Goal: Task Accomplishment & Management: Manage account settings

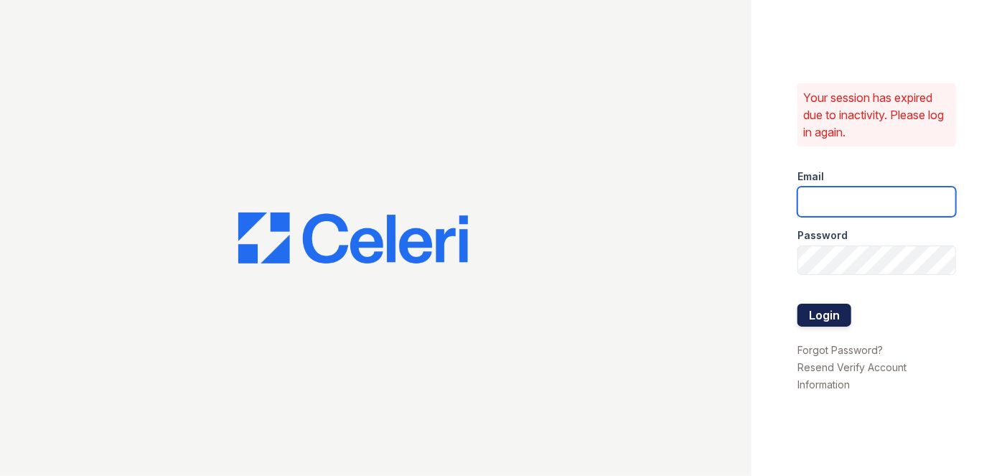
type input "[EMAIL_ADDRESS][PERSON_NAME][DOMAIN_NAME]"
click at [834, 309] on button "Login" at bounding box center [825, 315] width 54 height 23
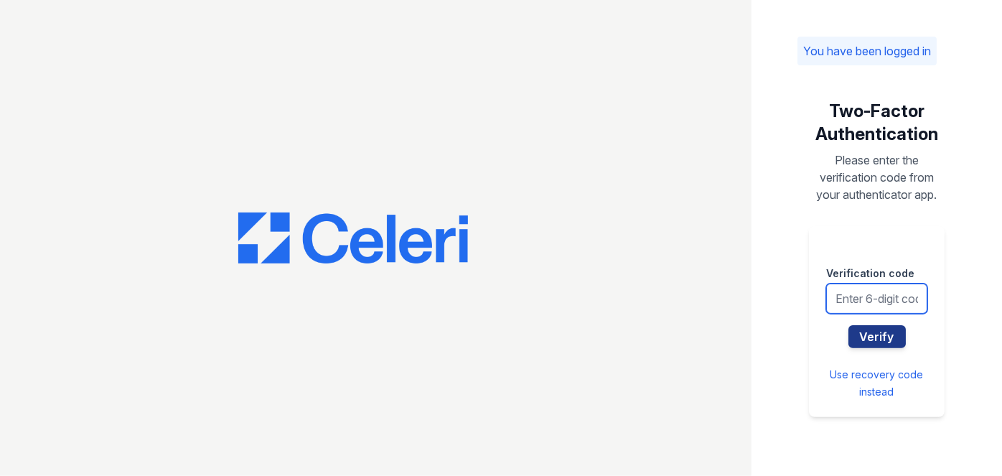
click at [854, 304] on input "text" at bounding box center [876, 299] width 101 height 30
type input "3"
type input "441215"
click at [849, 325] on button "Verify" at bounding box center [877, 336] width 57 height 23
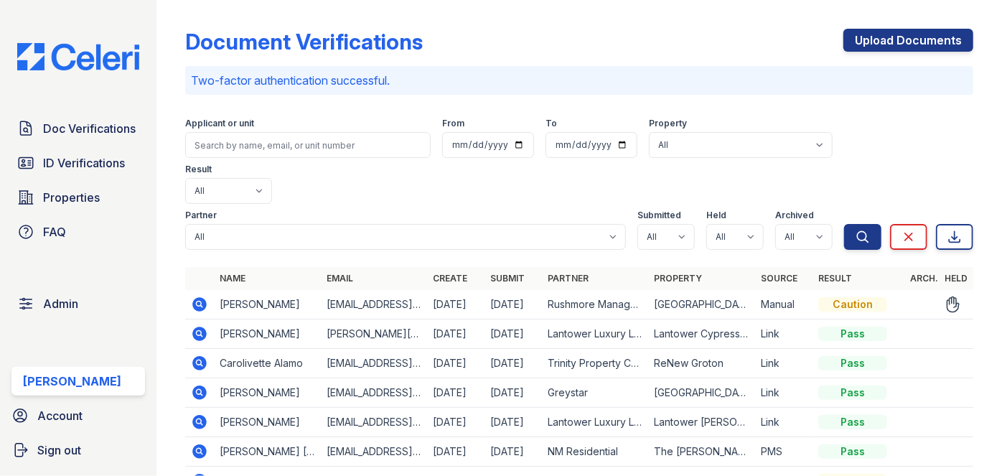
click at [202, 297] on icon at bounding box center [200, 304] width 14 height 14
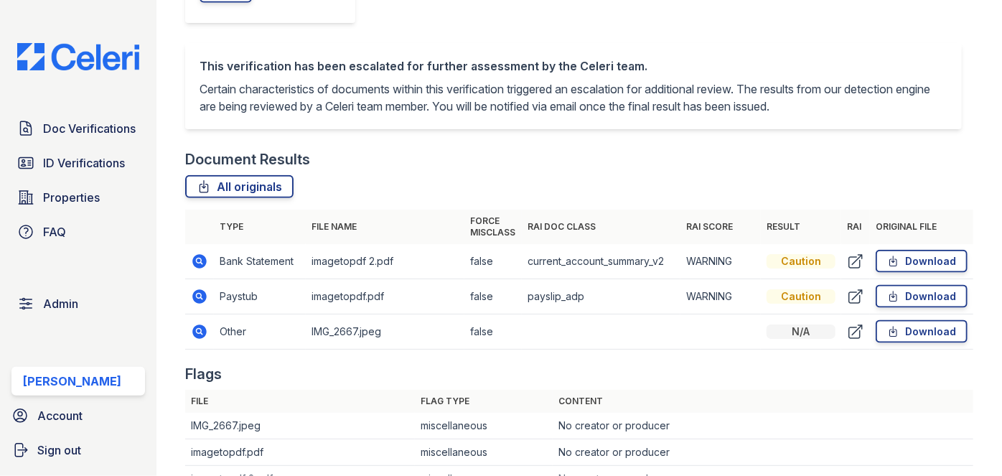
scroll to position [781, 0]
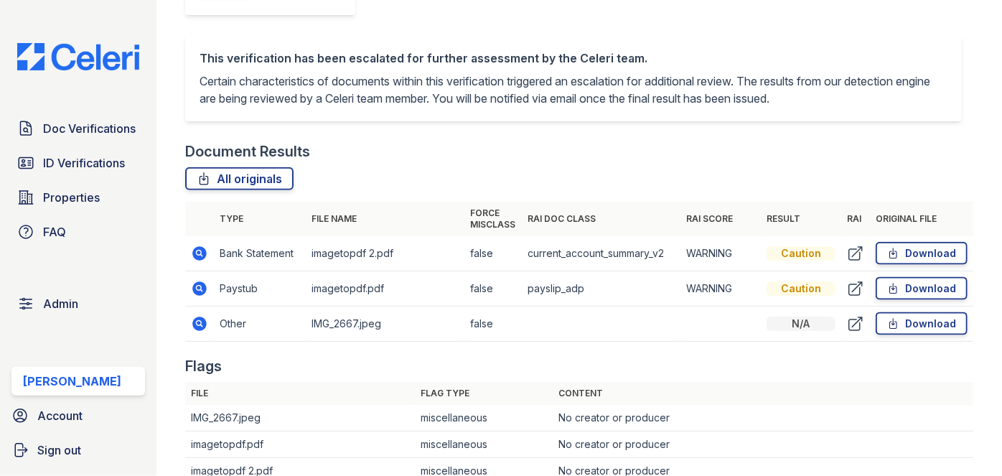
drag, startPoint x: 197, startPoint y: 255, endPoint x: 189, endPoint y: 258, distance: 8.4
drag, startPoint x: 189, startPoint y: 258, endPoint x: 155, endPoint y: 259, distance: 33.8
click at [155, 259] on div "Doc Verifications ID Verifications Properties FAQ Admin Darija Dedic Account Si…" at bounding box center [78, 238] width 157 height 476
drag, startPoint x: 200, startPoint y: 286, endPoint x: 187, endPoint y: 295, distance: 15.4
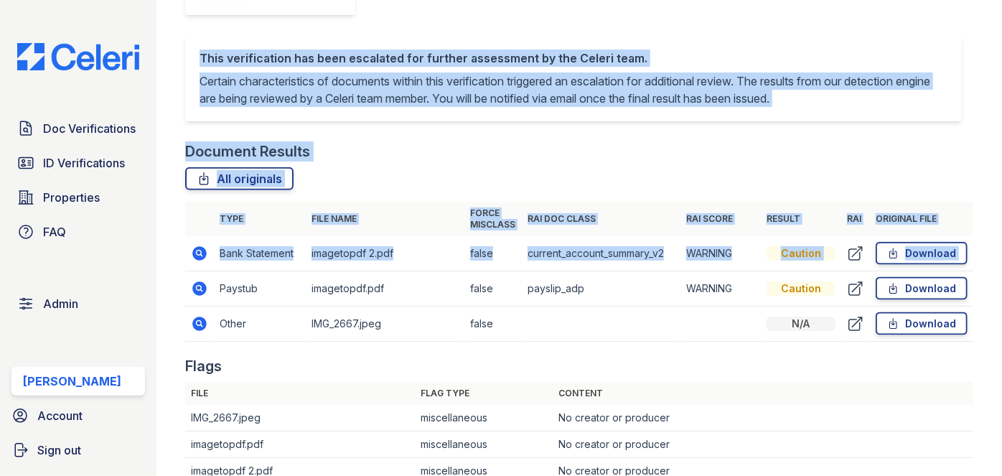
drag, startPoint x: 187, startPoint y: 295, endPoint x: 200, endPoint y: 288, distance: 14.2
click at [200, 288] on main "Document Verification 195502 All document verifications This verification is he…" at bounding box center [580, 238] width 846 height 476
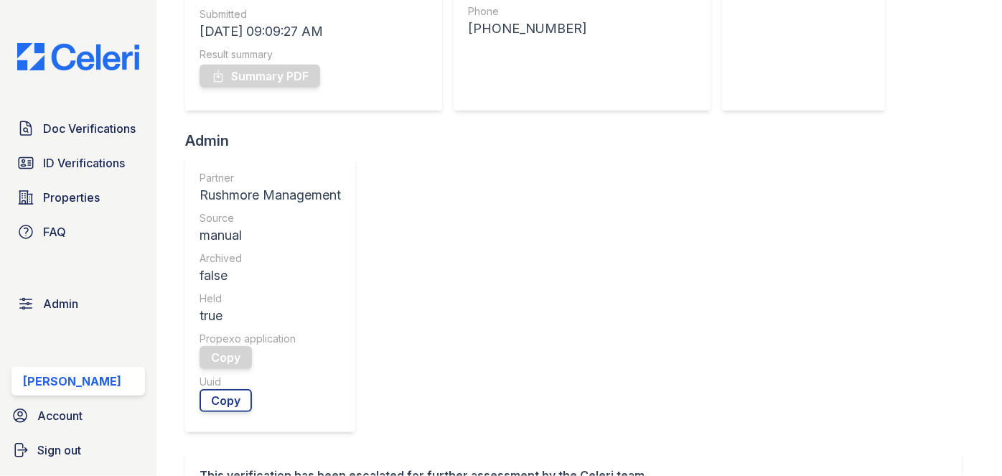
scroll to position [0, 0]
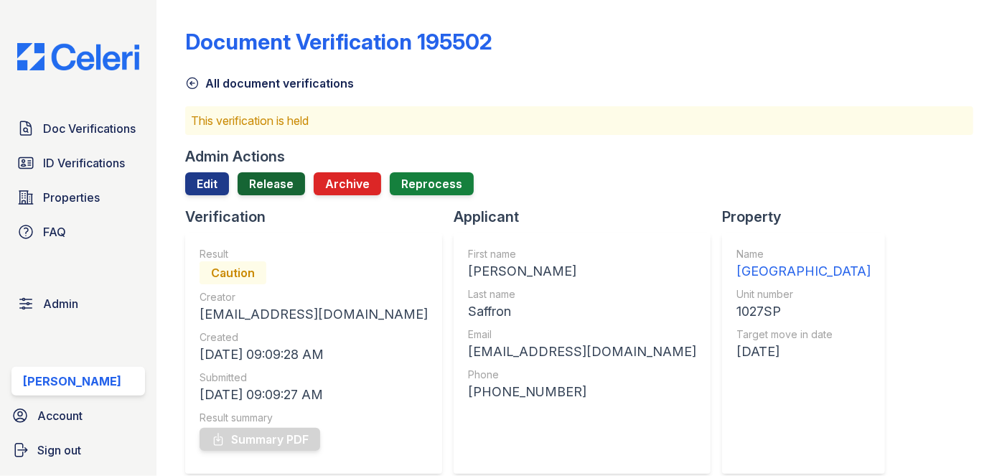
click at [270, 180] on link "Release" at bounding box center [271, 183] width 67 height 23
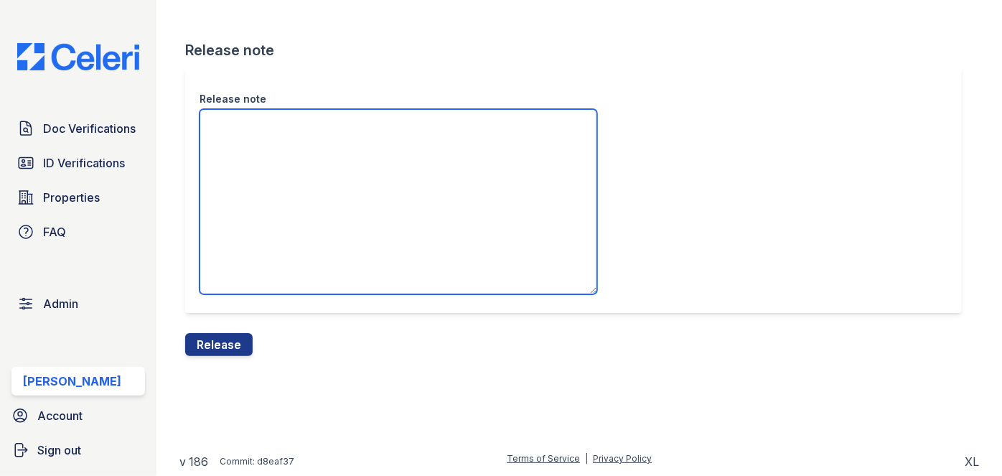
click at [270, 180] on textarea "Release note" at bounding box center [399, 201] width 398 height 185
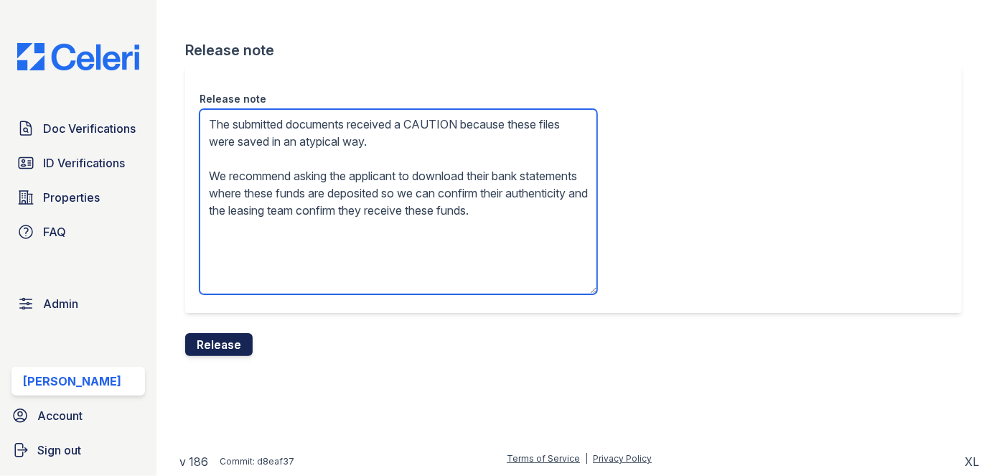
type textarea "The submitted documents received a CAUTION because these files were saved in an…"
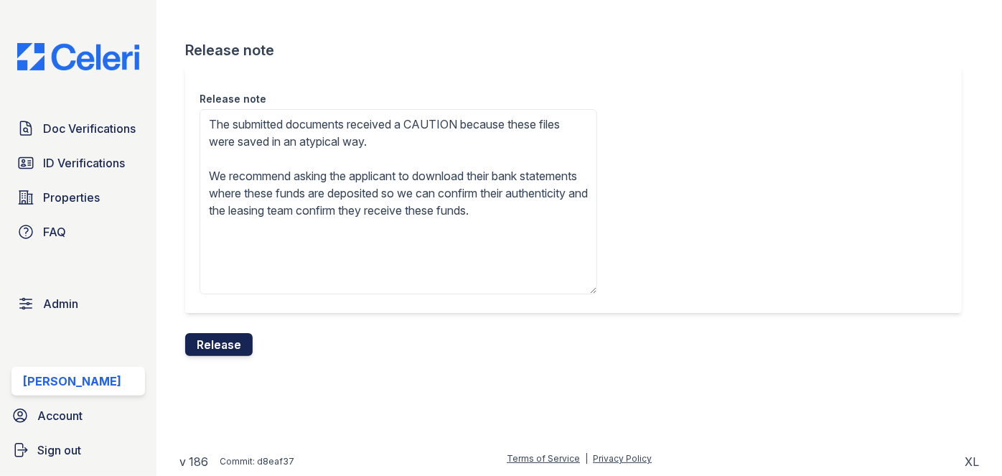
click at [227, 337] on button "Release" at bounding box center [218, 344] width 67 height 23
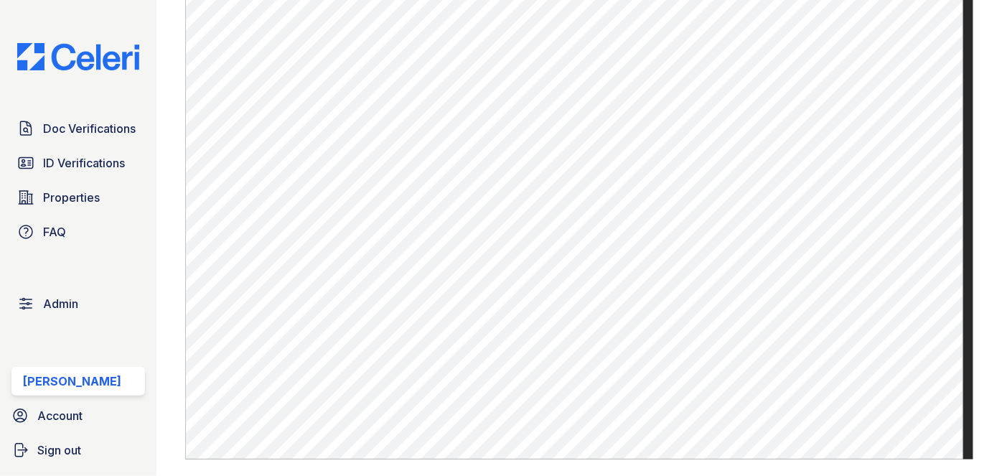
scroll to position [996, 0]
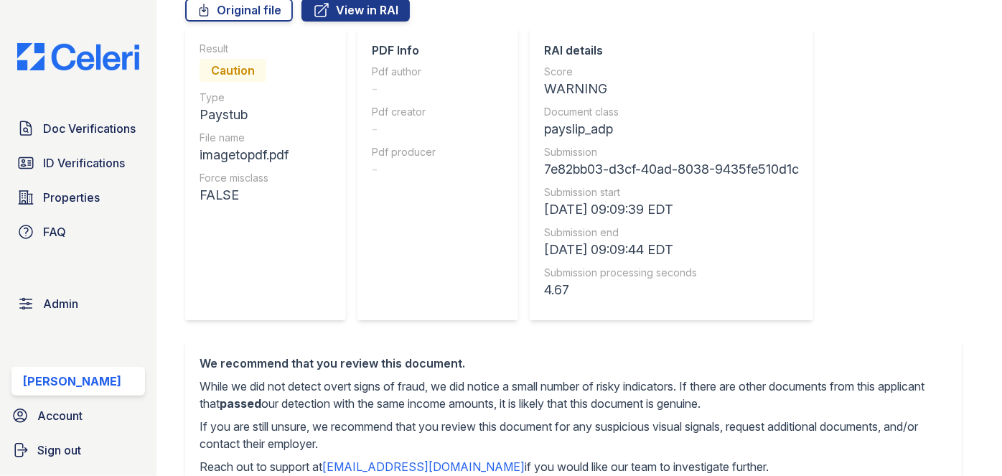
scroll to position [129, 0]
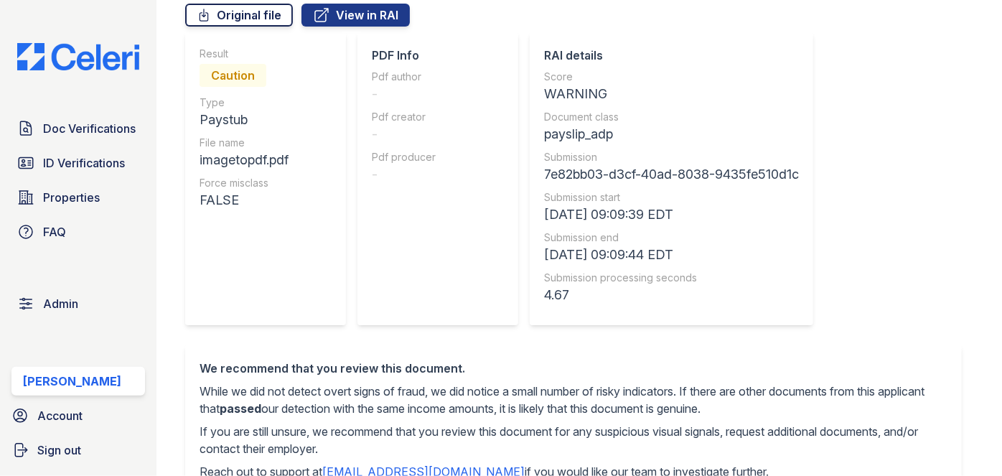
click at [256, 20] on link "Original file" at bounding box center [239, 15] width 108 height 23
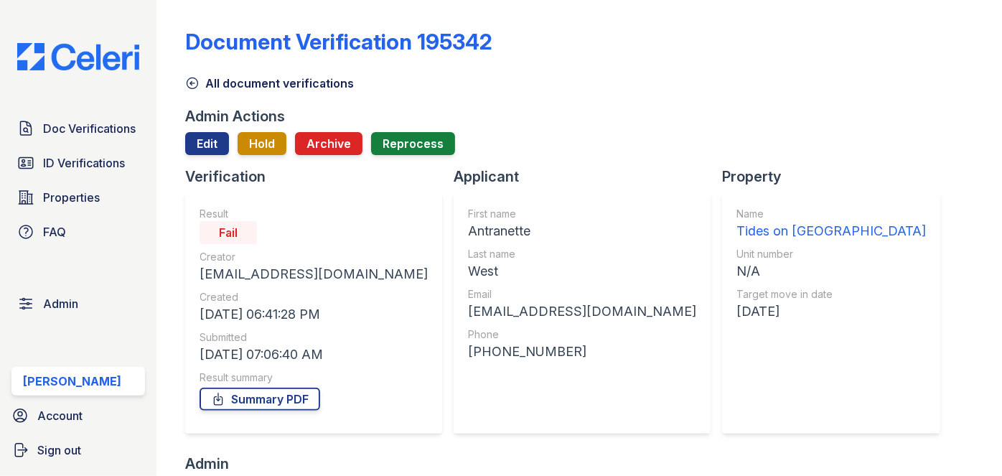
click at [737, 226] on div "Tides on West Creek" at bounding box center [832, 231] width 190 height 20
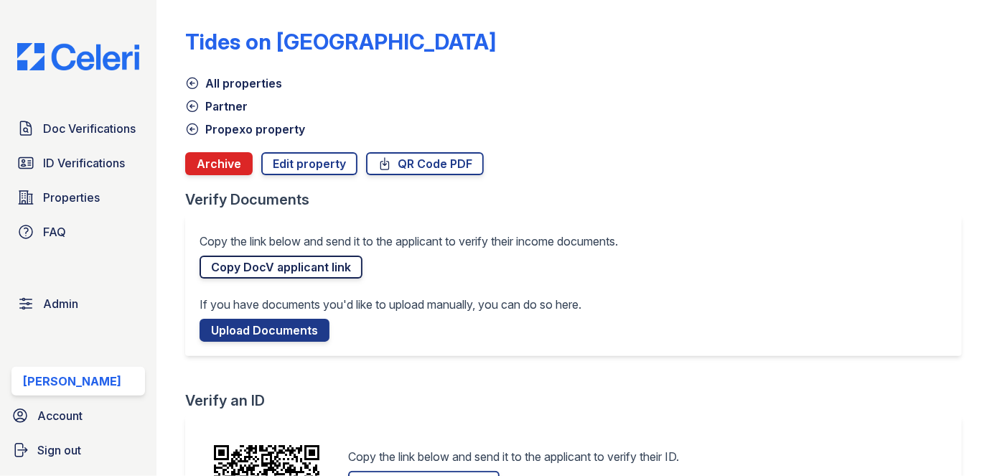
click at [279, 263] on link "Copy DocV applicant link" at bounding box center [281, 267] width 163 height 23
click at [75, 124] on span "Doc Verifications" at bounding box center [89, 128] width 93 height 17
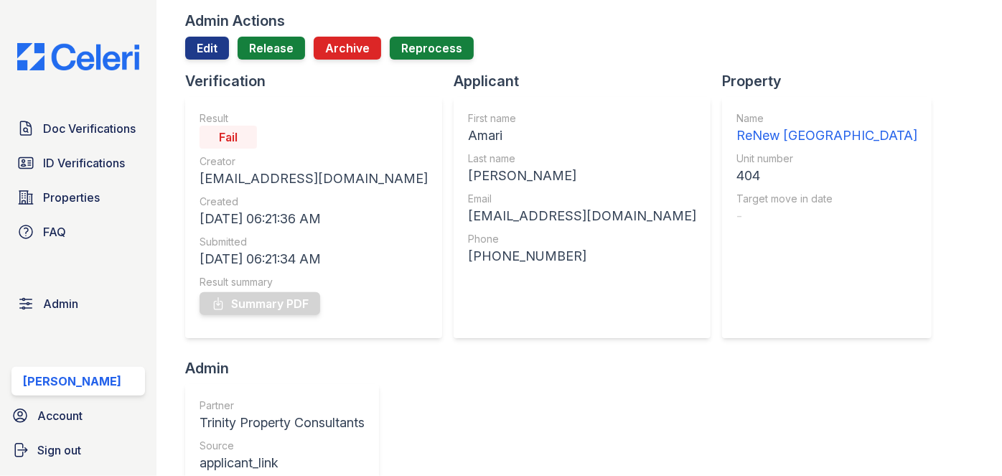
scroll to position [130, 0]
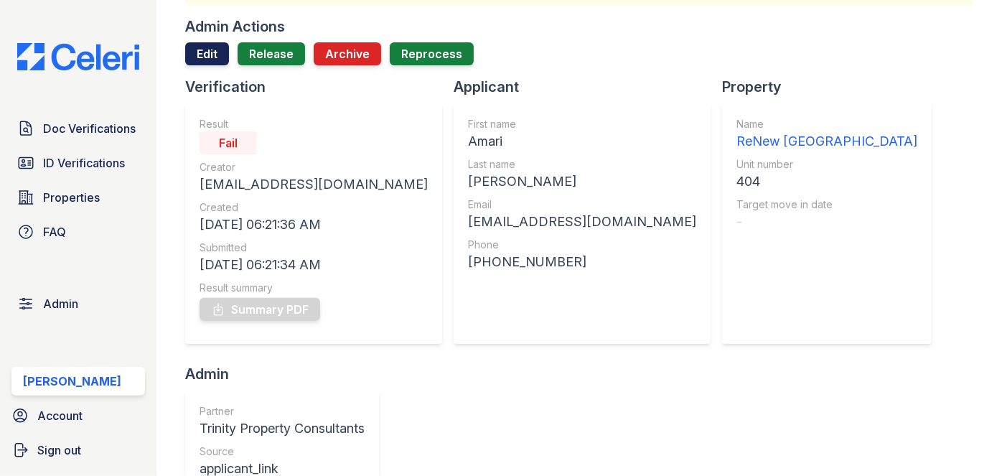
click at [207, 54] on link "Edit" at bounding box center [207, 53] width 44 height 23
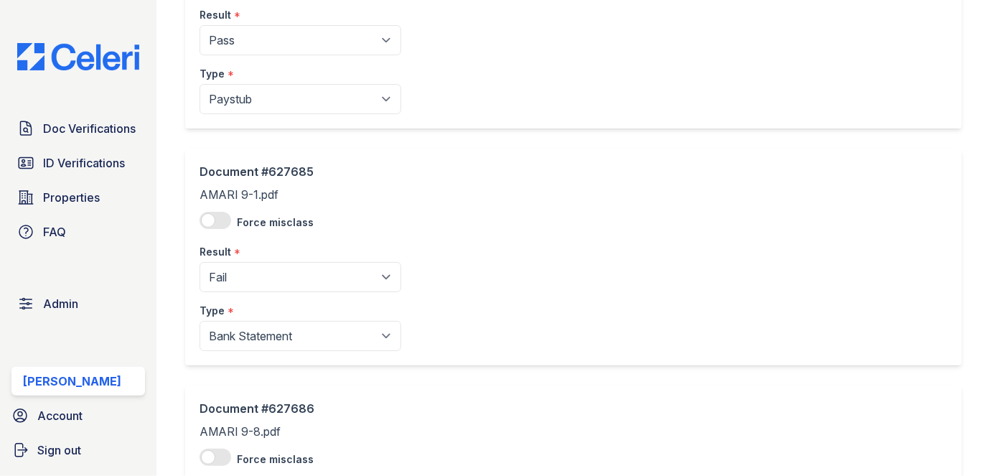
scroll to position [195, 0]
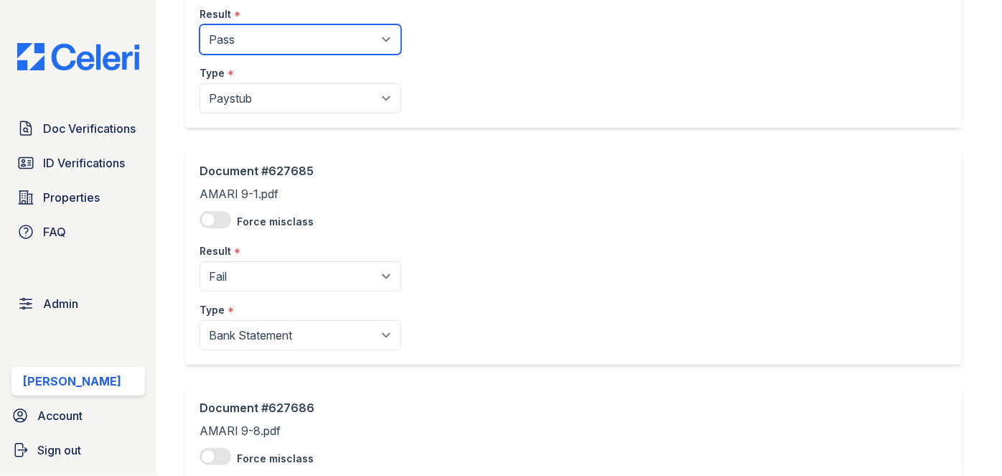
click at [233, 34] on select "Pending Sent Started Processing Pass Fail Caution Error N/A" at bounding box center [301, 39] width 202 height 30
select select "fail"
click at [200, 24] on select "Pending Sent Started Processing Pass Fail Caution Error N/A" at bounding box center [301, 39] width 202 height 30
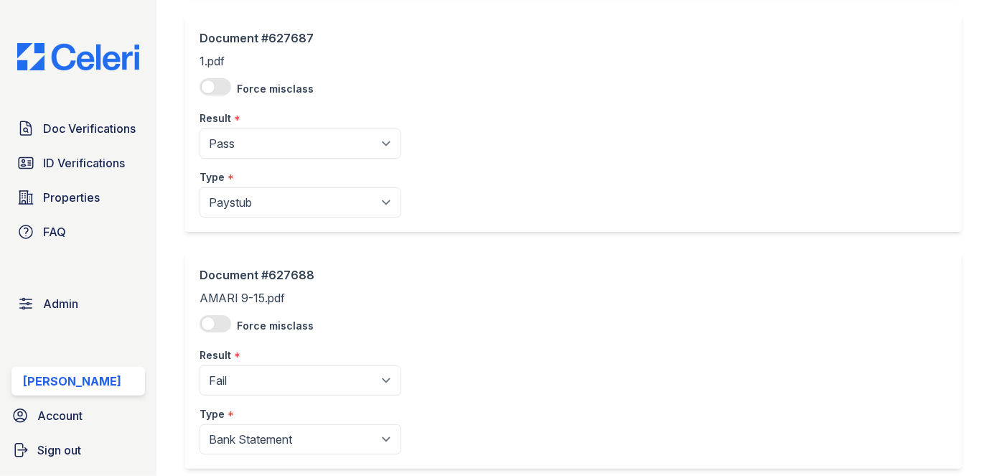
scroll to position [885, 0]
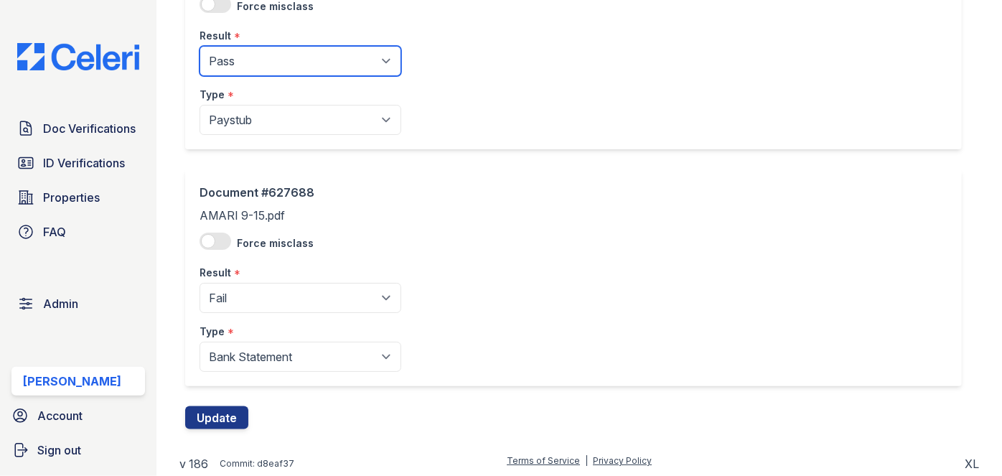
click at [247, 57] on select "Pending Sent Started Processing Pass Fail Caution Error N/A" at bounding box center [301, 61] width 202 height 30
select select "fail"
click at [200, 46] on select "Pending Sent Started Processing Pass Fail Caution Error N/A" at bounding box center [301, 61] width 202 height 30
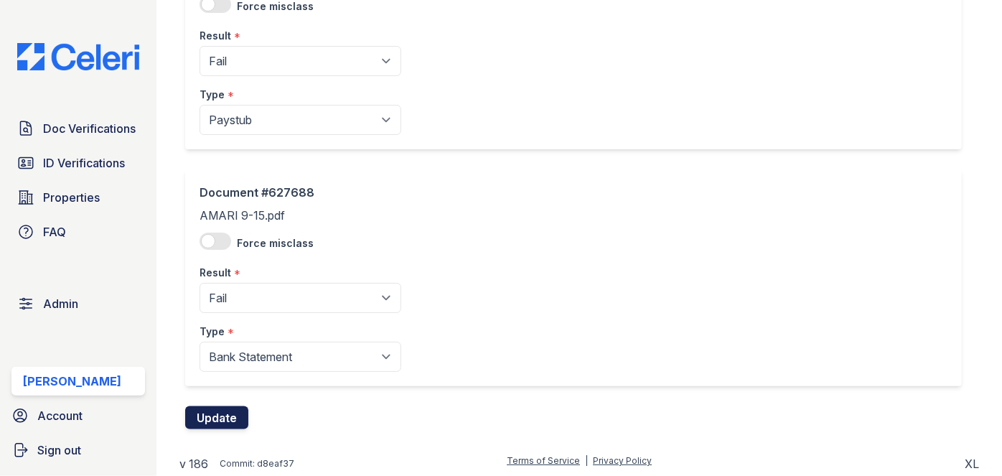
click at [223, 421] on button "Update" at bounding box center [216, 417] width 63 height 23
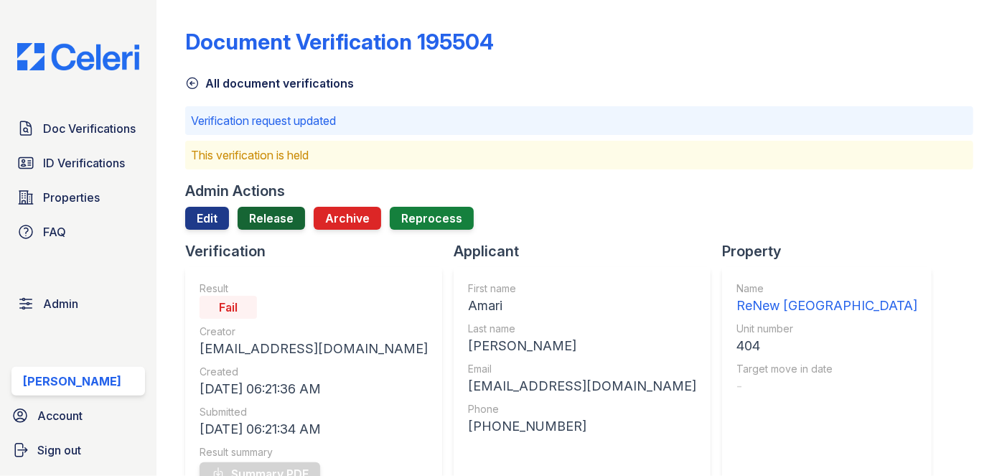
click at [261, 216] on link "Release" at bounding box center [271, 218] width 67 height 23
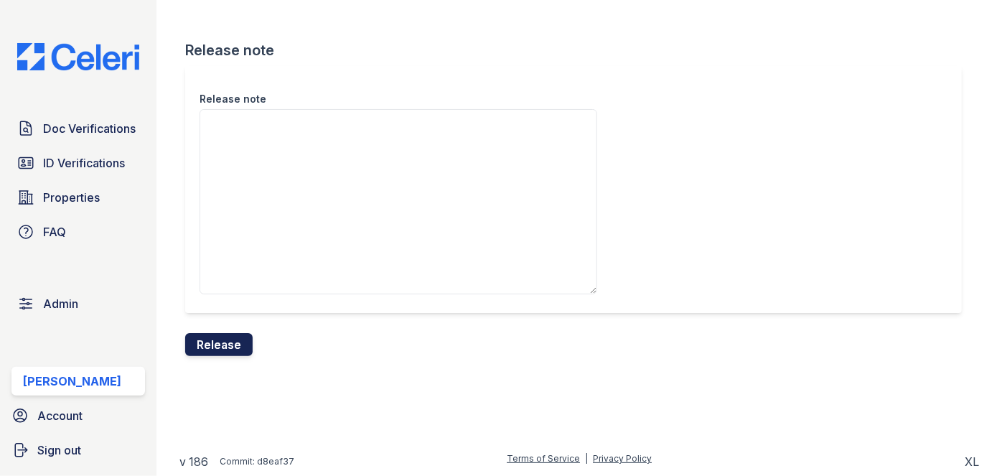
click at [228, 333] on button "Release" at bounding box center [218, 344] width 67 height 23
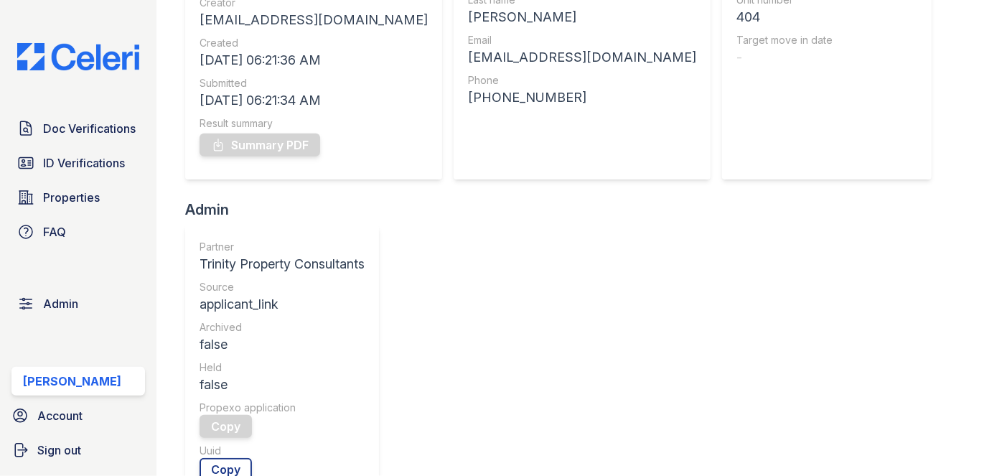
scroll to position [195, 0]
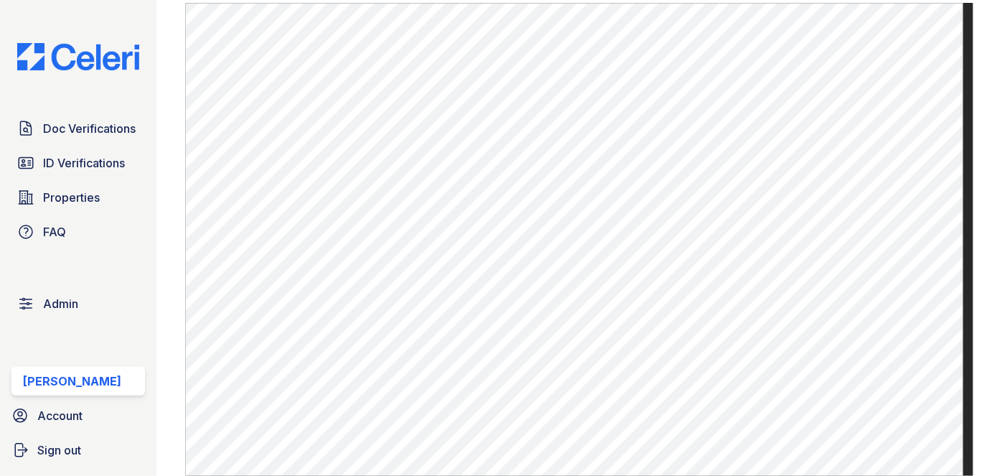
scroll to position [1044, 0]
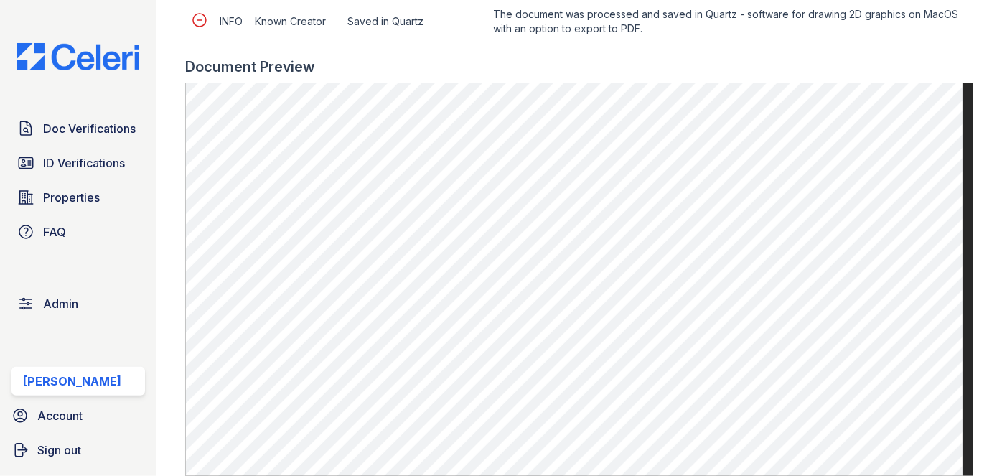
scroll to position [783, 0]
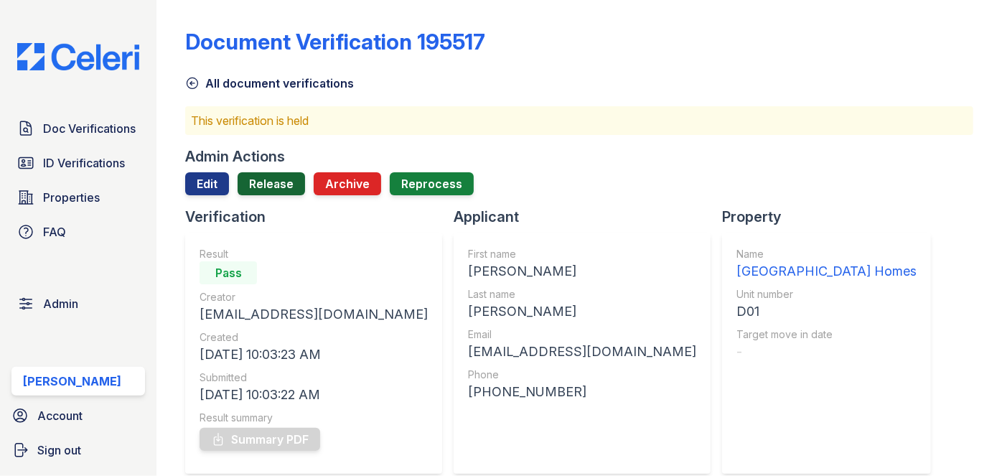
click at [271, 184] on link "Release" at bounding box center [271, 183] width 67 height 23
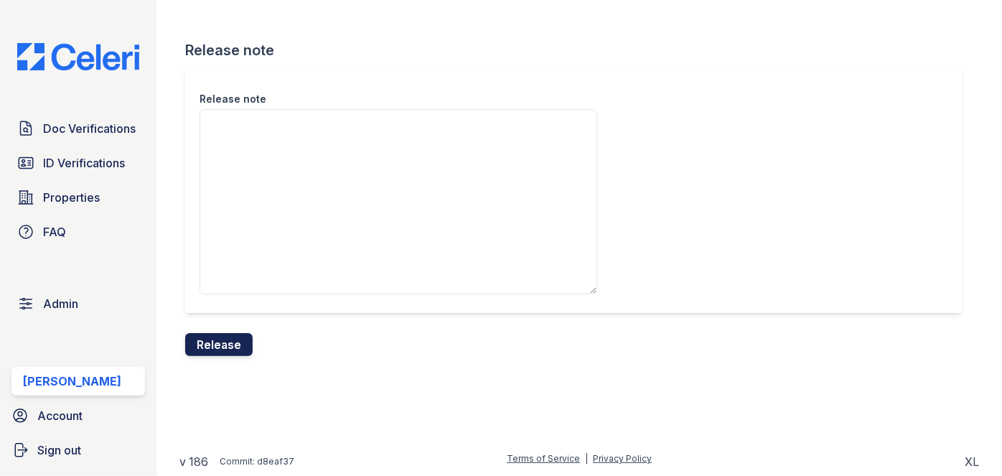
click at [226, 336] on button "Release" at bounding box center [218, 344] width 67 height 23
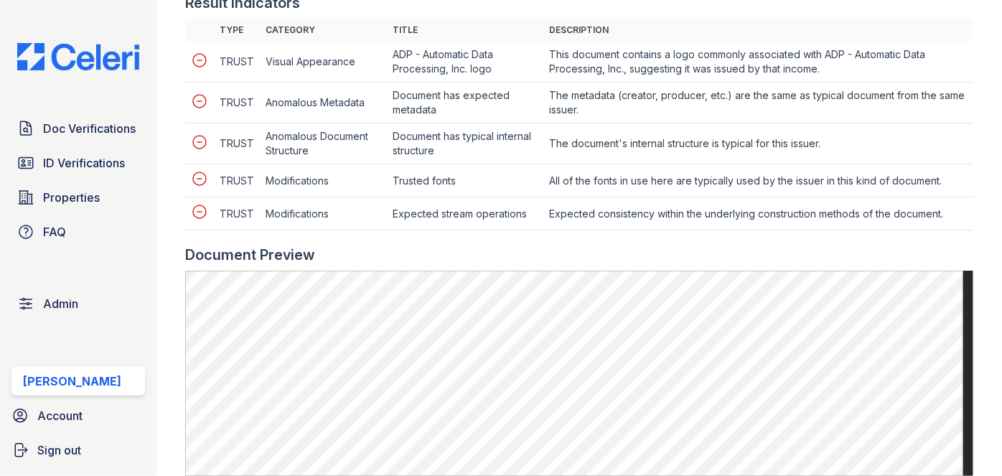
scroll to position [587, 0]
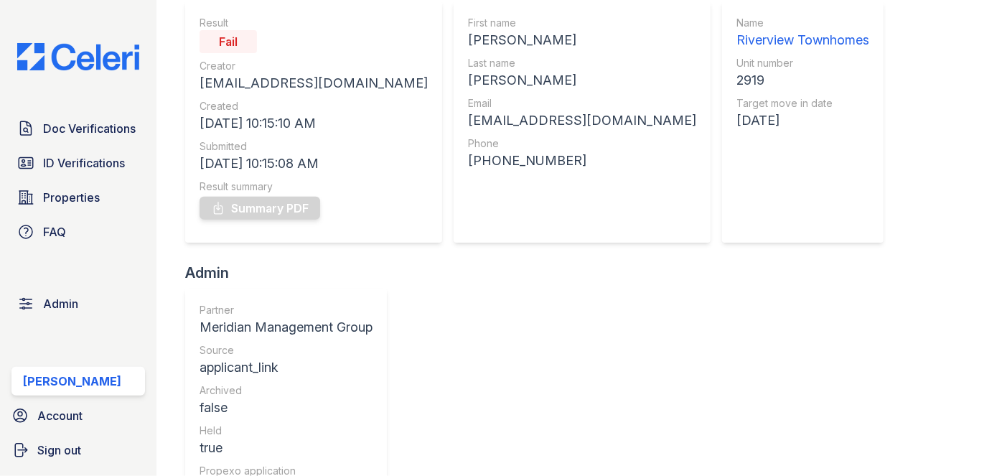
scroll to position [130, 0]
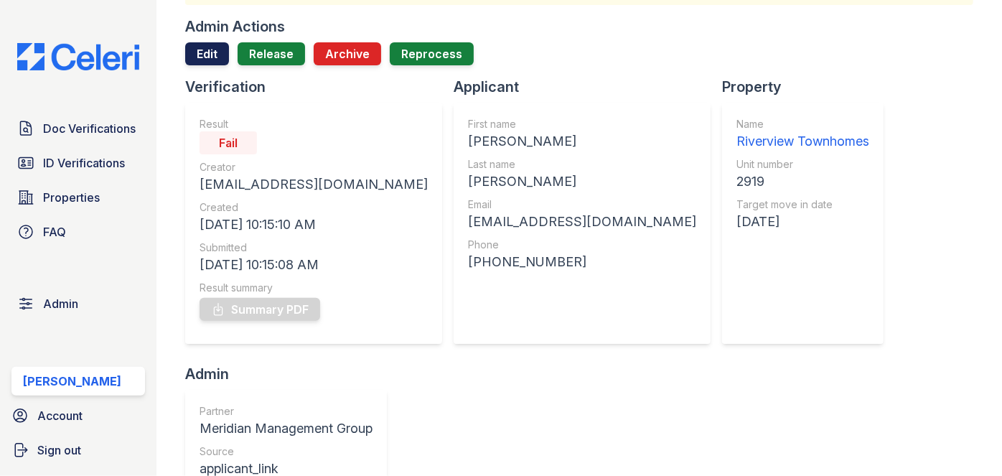
click at [200, 57] on link "Edit" at bounding box center [207, 53] width 44 height 23
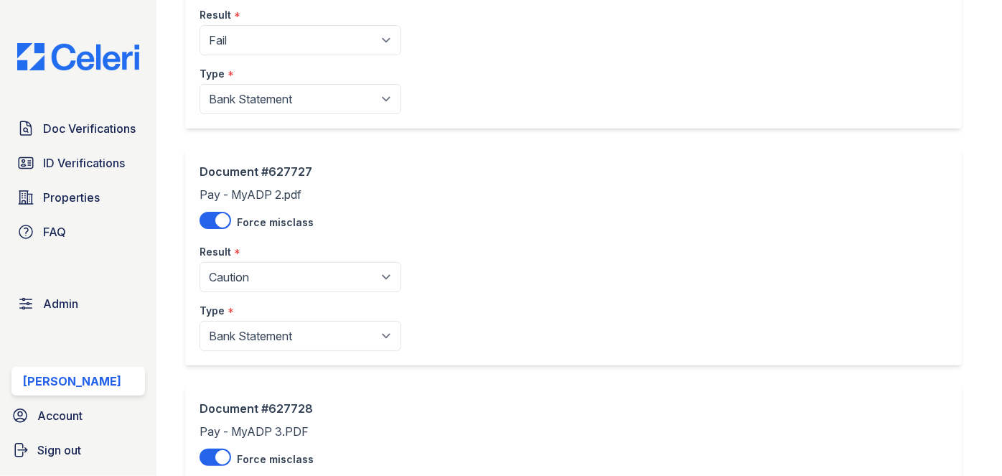
scroll to position [195, 0]
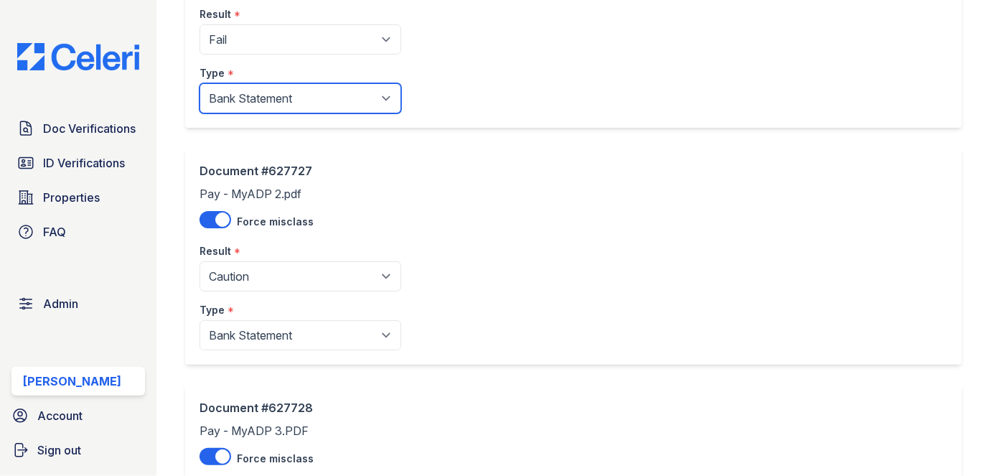
click at [262, 91] on select "Paystub Bank Statement Offer Letter Tax Documents Benefit Award Letter Investme…" at bounding box center [301, 98] width 202 height 30
select select "other"
click at [200, 83] on select "Paystub Bank Statement Offer Letter Tax Documents Benefit Award Letter Investme…" at bounding box center [301, 98] width 202 height 30
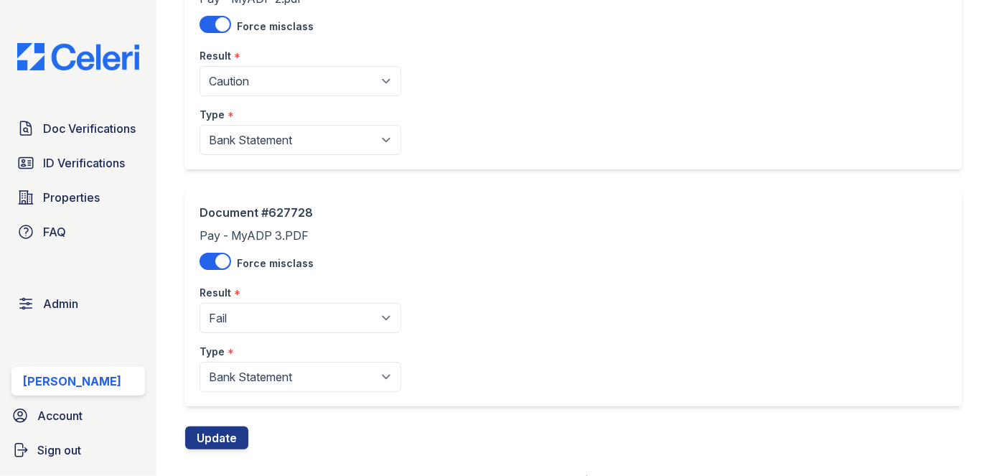
scroll to position [391, 0]
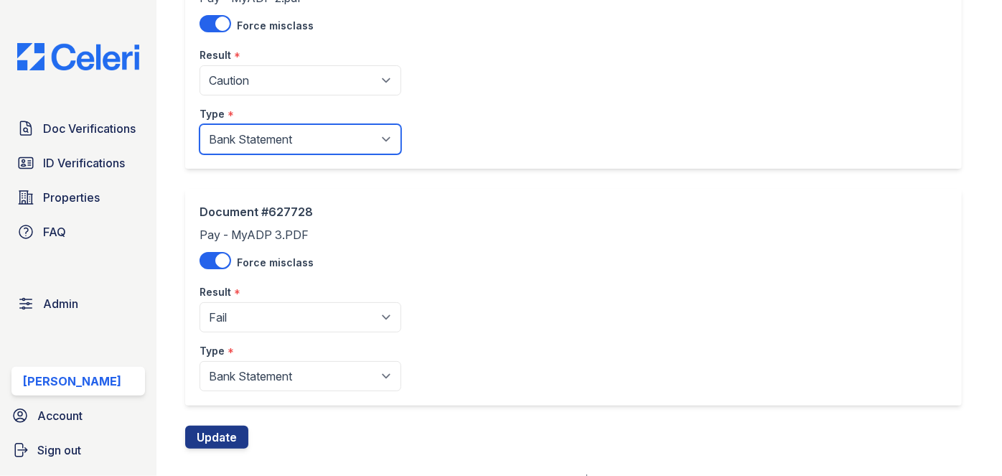
click at [250, 135] on select "Paystub Bank Statement Offer Letter Tax Documents Benefit Award Letter Investme…" at bounding box center [301, 139] width 202 height 30
select select "other"
click at [200, 124] on select "Paystub Bank Statement Offer Letter Tax Documents Benefit Award Letter Investme…" at bounding box center [301, 139] width 202 height 30
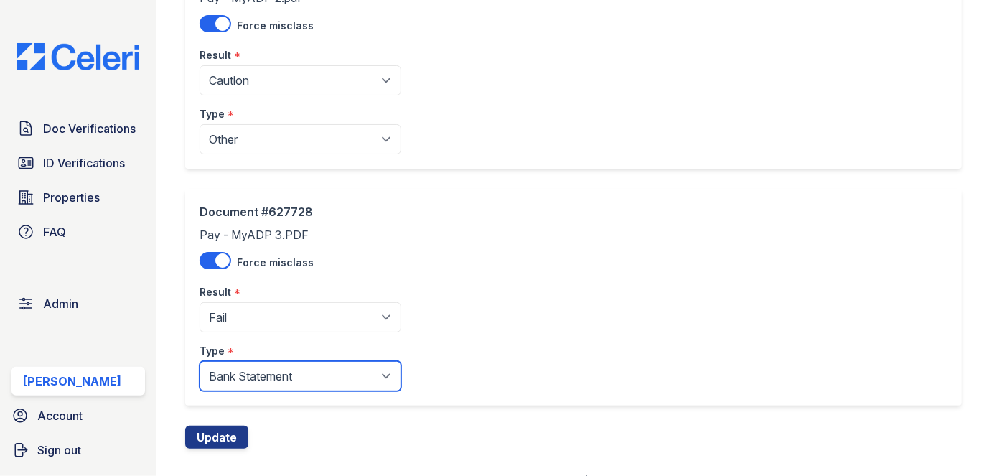
click at [269, 381] on select "Paystub Bank Statement Offer Letter Tax Documents Benefit Award Letter Investme…" at bounding box center [301, 376] width 202 height 30
select select "other"
click at [200, 361] on select "Paystub Bank Statement Offer Letter Tax Documents Benefit Award Letter Investme…" at bounding box center [301, 376] width 202 height 30
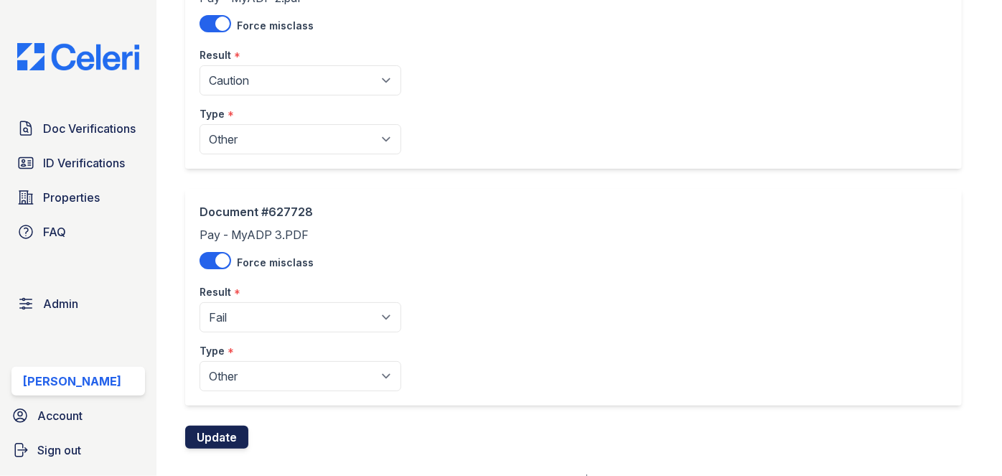
click at [228, 433] on button "Update" at bounding box center [216, 437] width 63 height 23
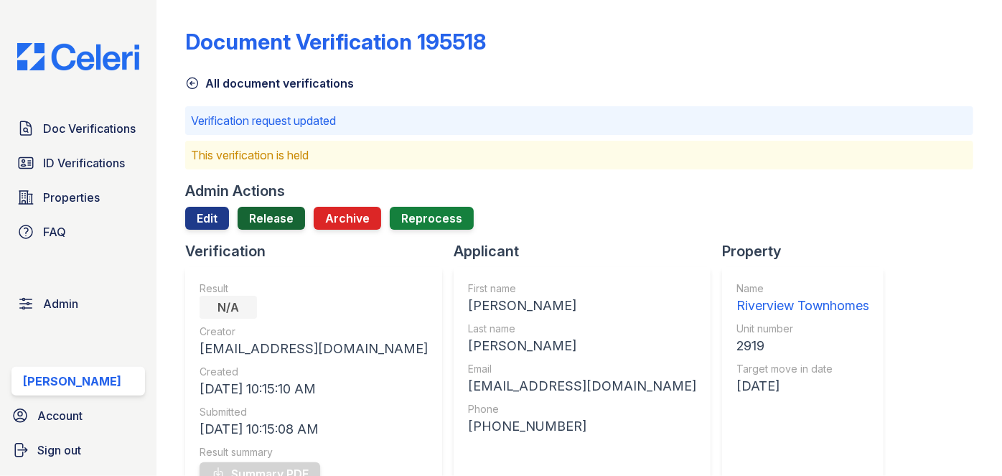
click at [271, 220] on link "Release" at bounding box center [271, 218] width 67 height 23
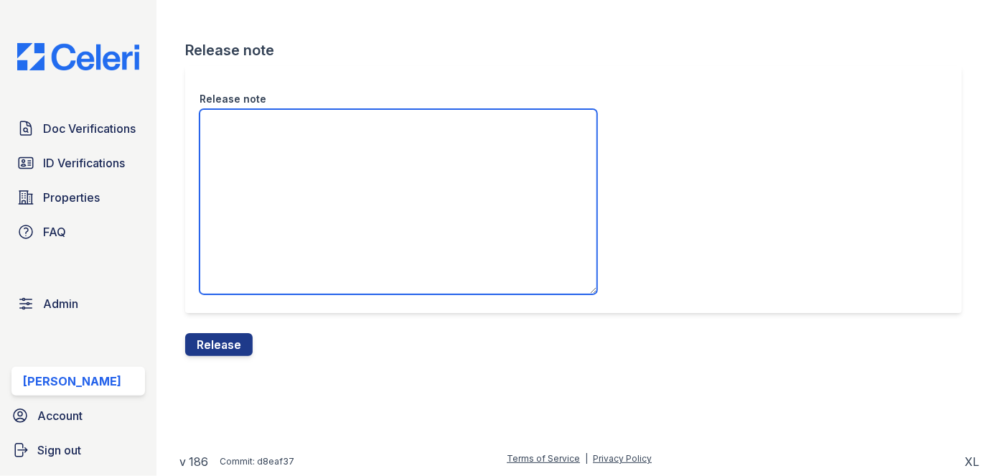
click at [262, 141] on textarea "Release note" at bounding box center [399, 201] width 398 height 185
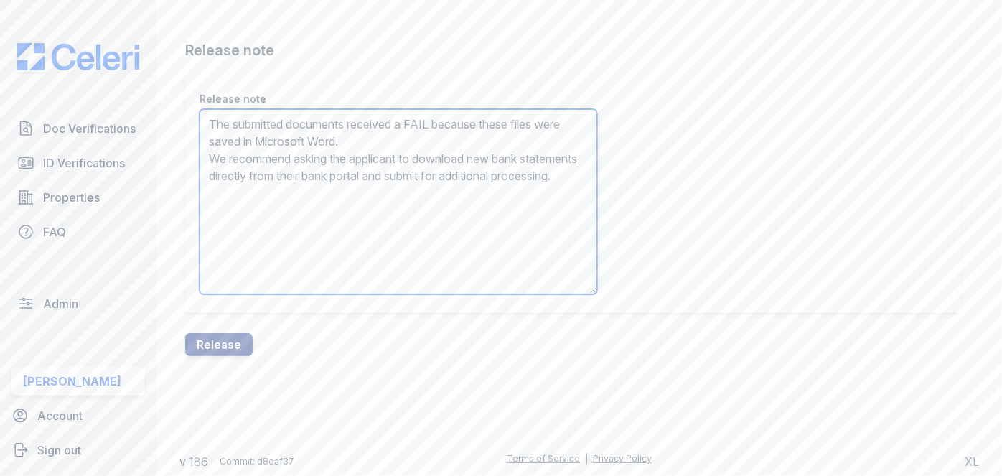
click at [255, 143] on textarea "The submitted documents received a FAIL because these files were saved in Micro…" at bounding box center [399, 201] width 398 height 185
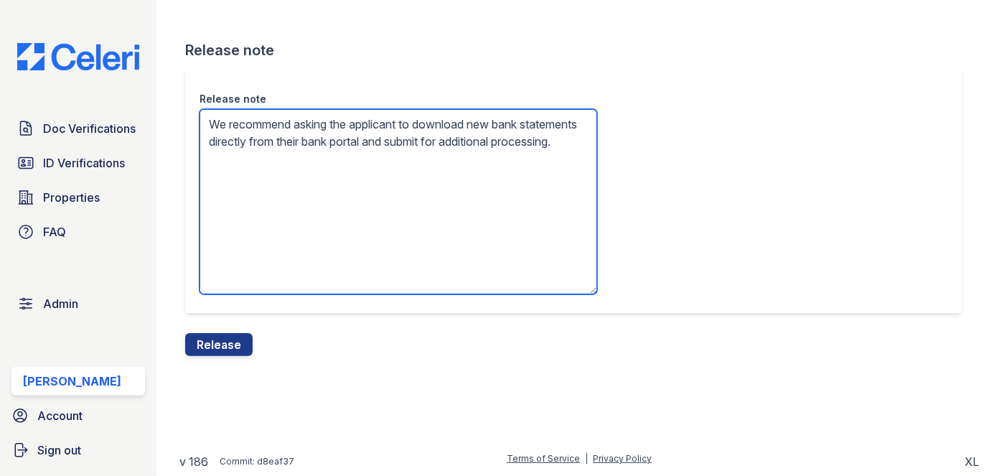
click at [371, 154] on textarea "We recommend asking the applicant to download new bank statements directly from…" at bounding box center [399, 201] width 398 height 185
click at [512, 121] on textarea "We recommend asking the applicant to download new bank statements directly from…" at bounding box center [399, 201] width 398 height 185
drag, startPoint x: 253, startPoint y: 197, endPoint x: 360, endPoint y: 157, distance: 114.7
click at [253, 196] on textarea "We recommend asking the applicant to download new statements directly from thei…" at bounding box center [399, 201] width 398 height 185
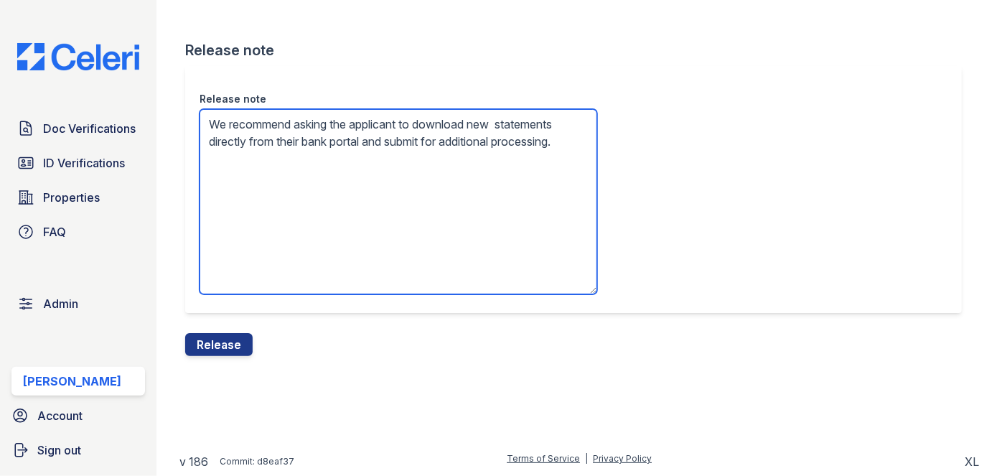
click at [371, 141] on textarea "We recommend asking the applicant to download new statements directly from thei…" at bounding box center [399, 201] width 398 height 185
click at [242, 136] on textarea "We recommend asking the applicant to download new statements directly from thei…" at bounding box center [399, 201] width 398 height 185
click at [254, 160] on textarea "We recommend asking the applicant to download new statements directly from thei…" at bounding box center [399, 201] width 398 height 185
type textarea "We recommend asking the applicant to download new statements directly from thei…"
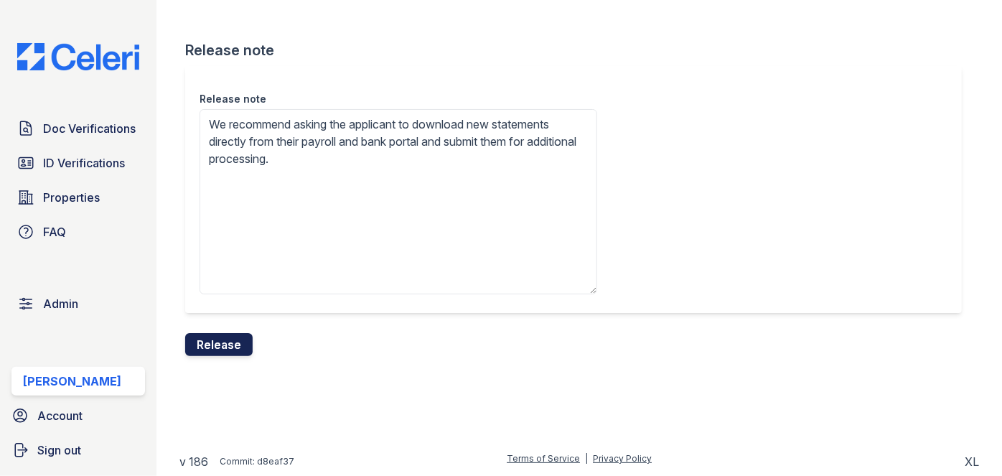
click at [228, 347] on button "Release" at bounding box center [218, 344] width 67 height 23
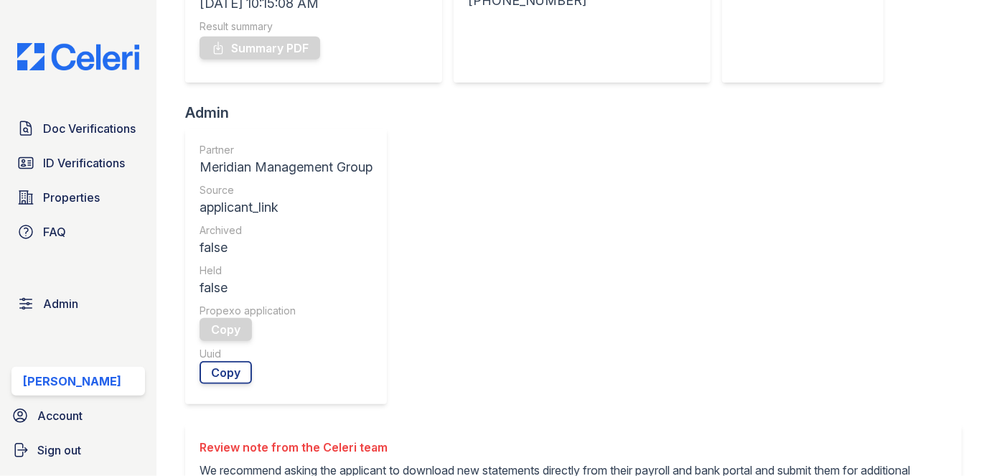
scroll to position [653, 0]
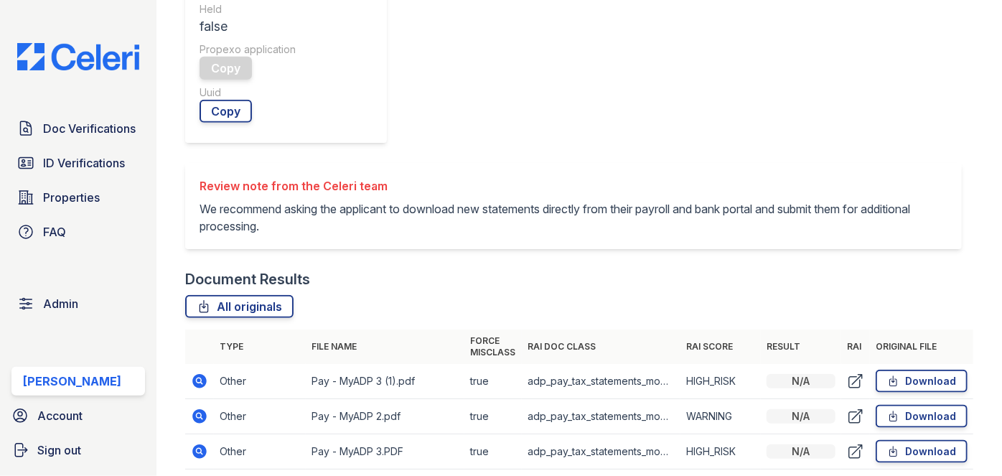
click at [112, 12] on div "Doc Verifications ID Verifications Properties FAQ Admin Darija Dedic Account Si…" at bounding box center [78, 238] width 157 height 476
click at [114, 123] on span "Doc Verifications" at bounding box center [89, 128] width 93 height 17
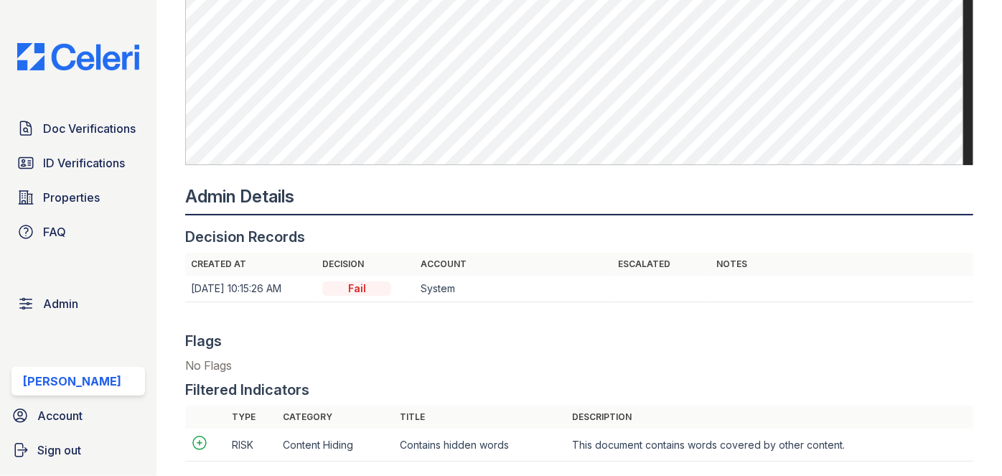
scroll to position [1501, 0]
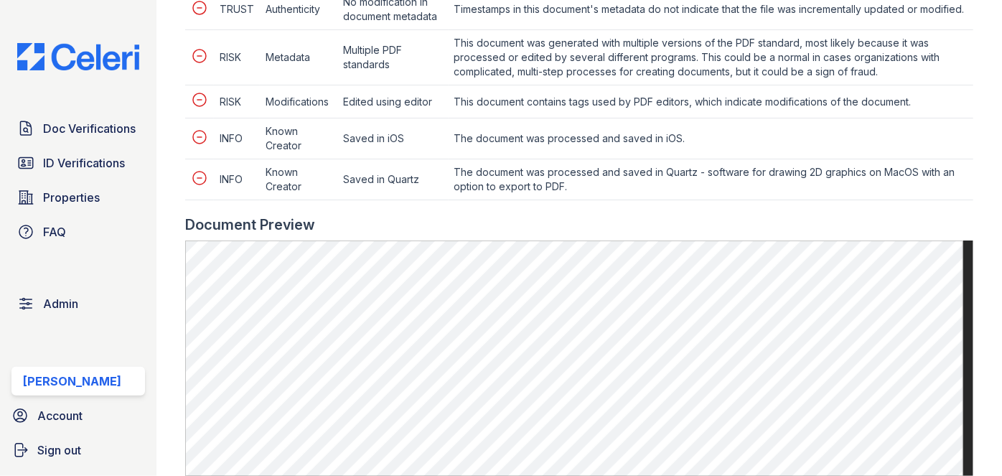
scroll to position [783, 0]
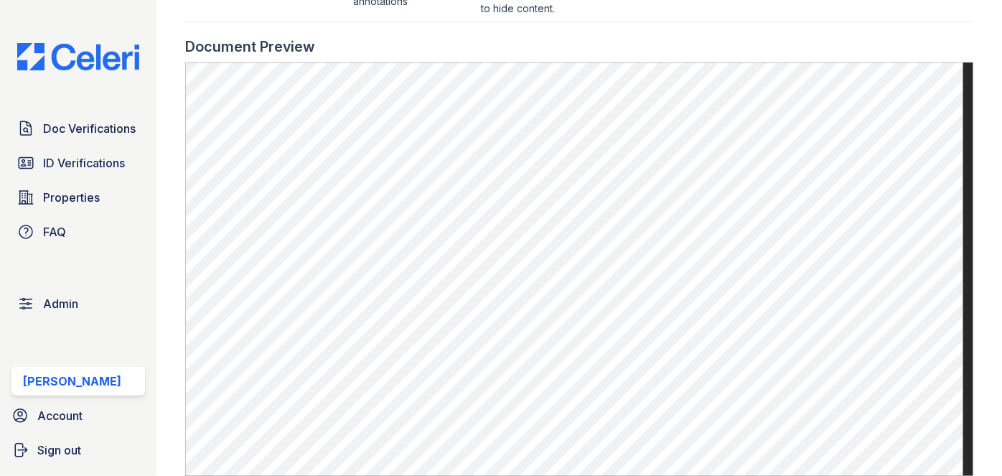
scroll to position [1109, 0]
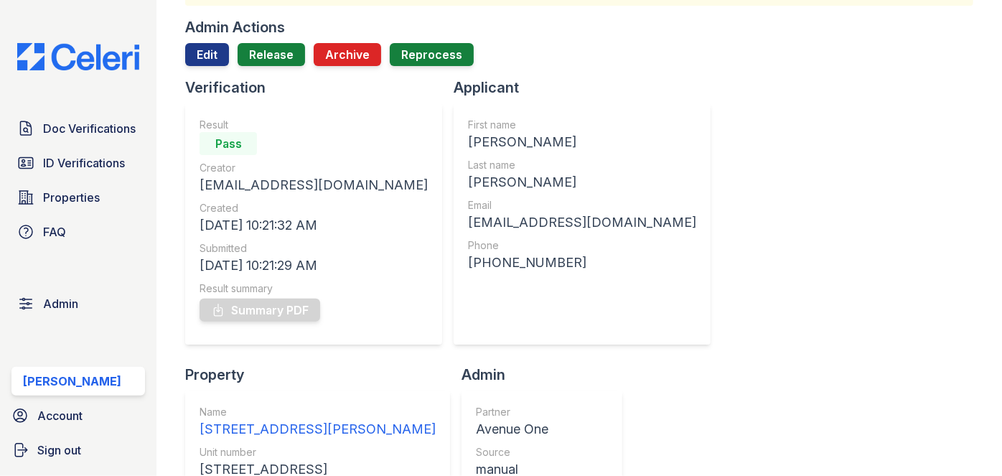
scroll to position [65, 0]
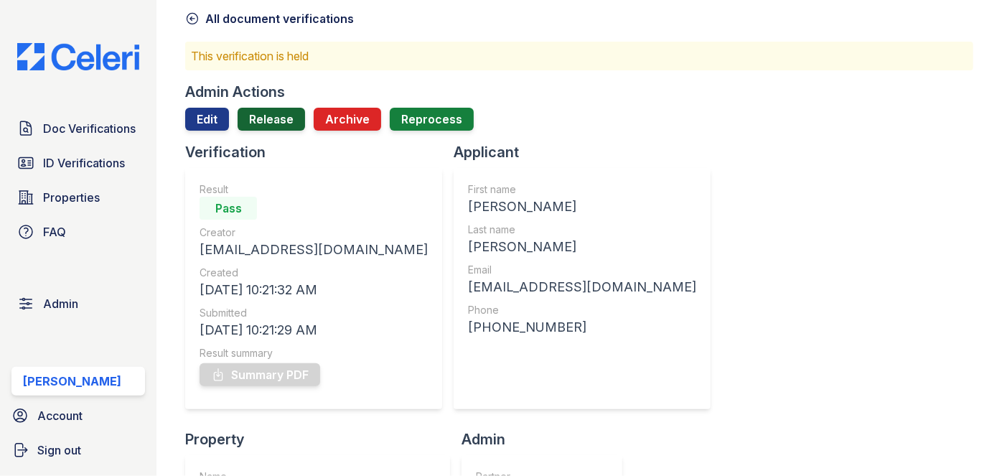
click at [273, 121] on link "Release" at bounding box center [271, 119] width 67 height 23
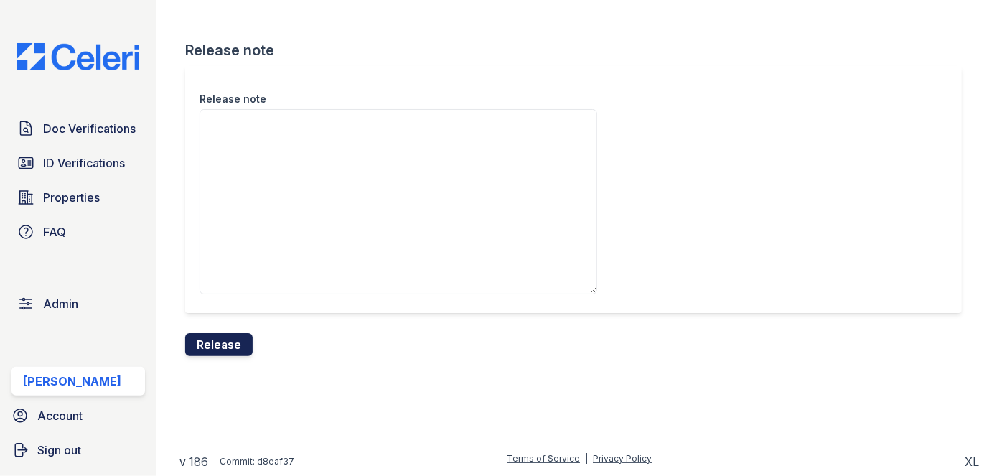
click at [233, 345] on button "Release" at bounding box center [218, 344] width 67 height 23
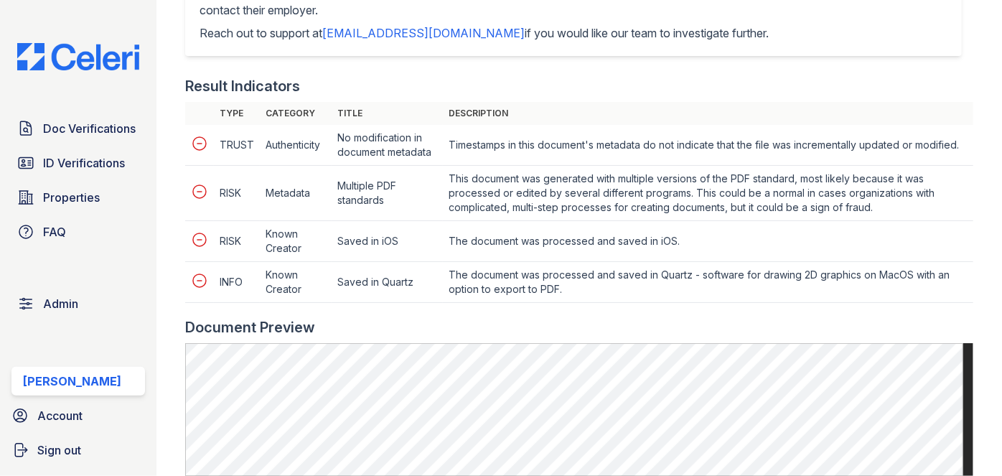
scroll to position [848, 0]
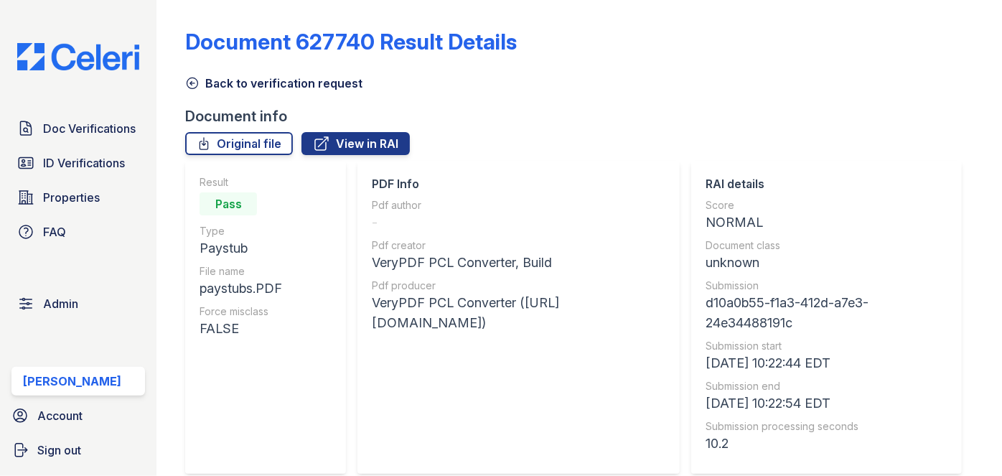
click at [193, 78] on icon at bounding box center [192, 83] width 11 height 11
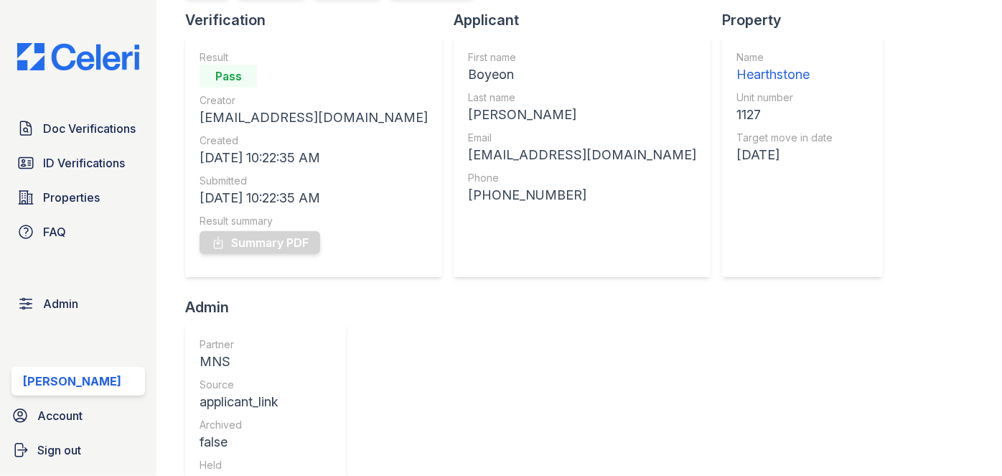
scroll to position [130, 0]
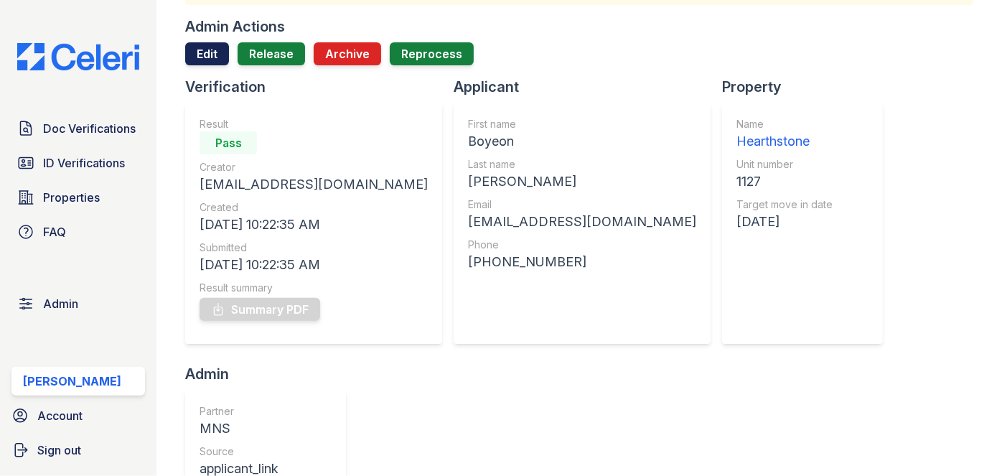
click at [211, 46] on link "Edit" at bounding box center [207, 53] width 44 height 23
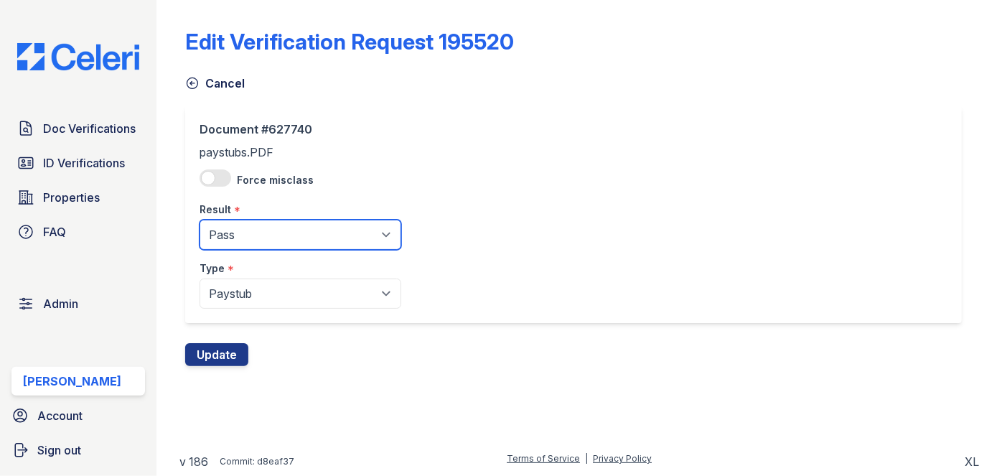
click at [218, 239] on select "Pending Sent Started Processing Pass Fail Caution Error N/A" at bounding box center [301, 235] width 202 height 30
select select "caution"
click at [200, 220] on select "Pending Sent Started Processing Pass Fail Caution Error N/A" at bounding box center [301, 235] width 202 height 30
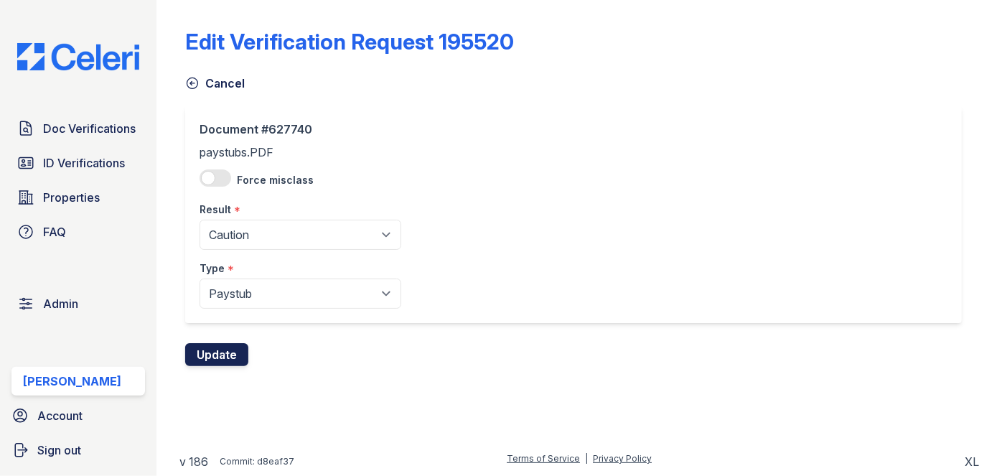
click at [233, 353] on button "Update" at bounding box center [216, 354] width 63 height 23
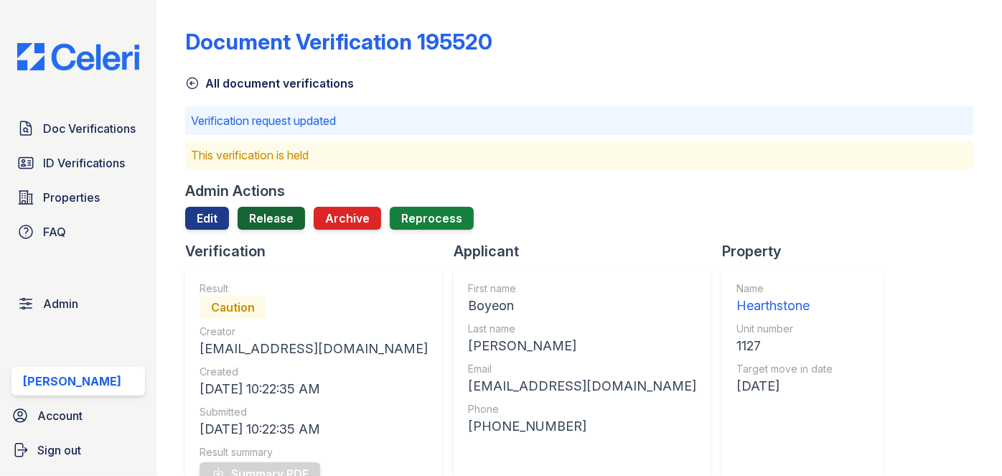
click at [259, 221] on link "Release" at bounding box center [271, 218] width 67 height 23
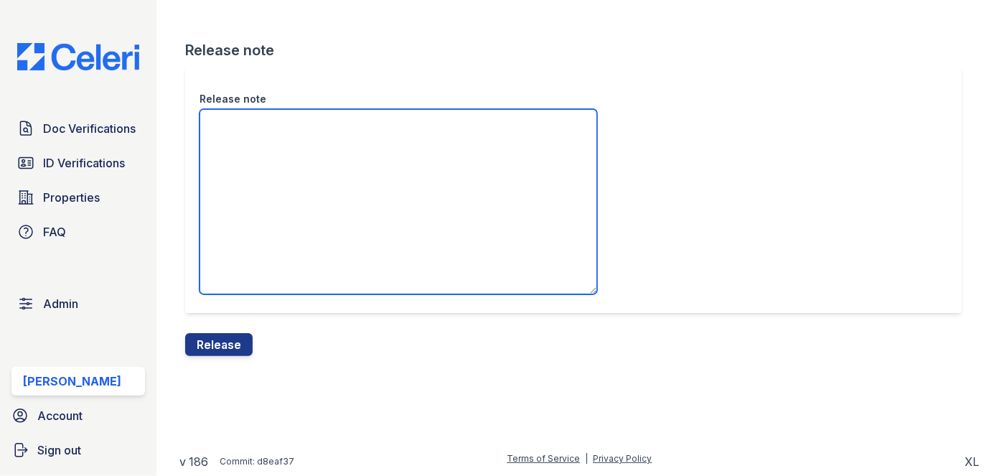
click at [284, 139] on textarea "Release note" at bounding box center [399, 201] width 398 height 185
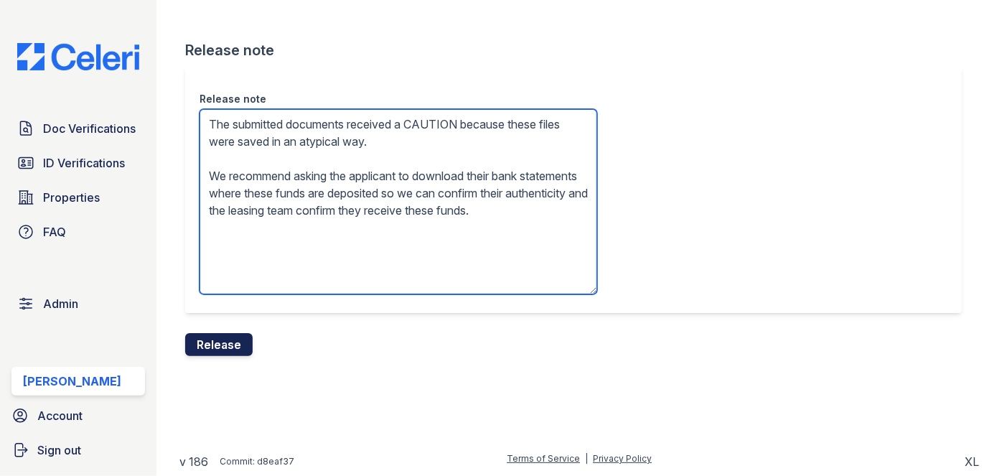
type textarea "The submitted documents received a CAUTION because these files were saved in an…"
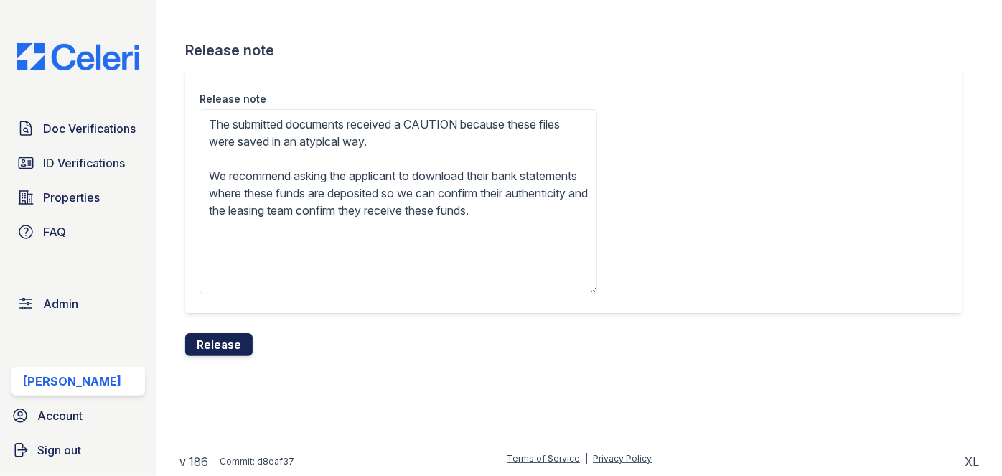
click at [220, 345] on button "Release" at bounding box center [218, 344] width 67 height 23
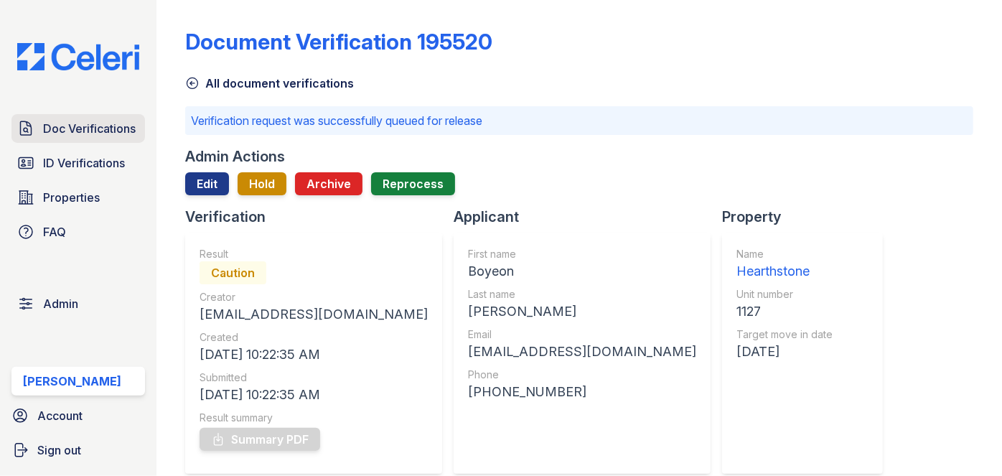
click at [129, 123] on span "Doc Verifications" at bounding box center [89, 128] width 93 height 17
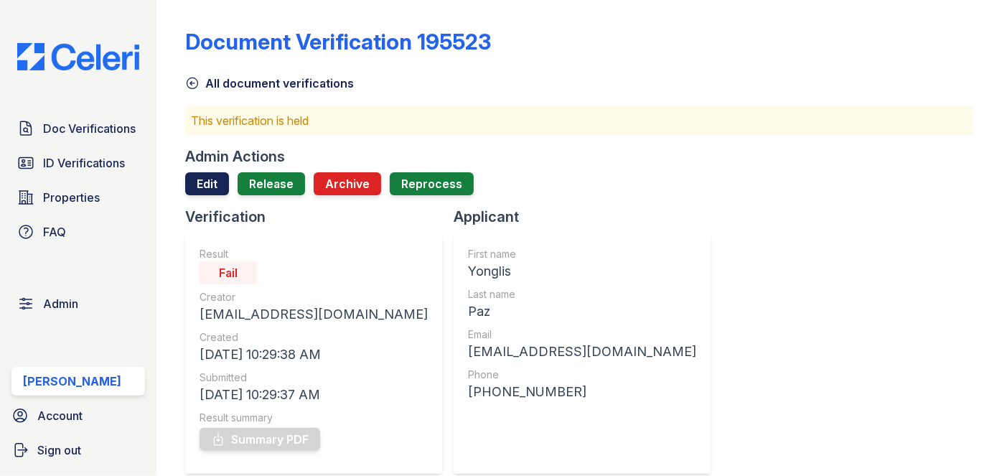
click at [199, 172] on link "Edit" at bounding box center [207, 183] width 44 height 23
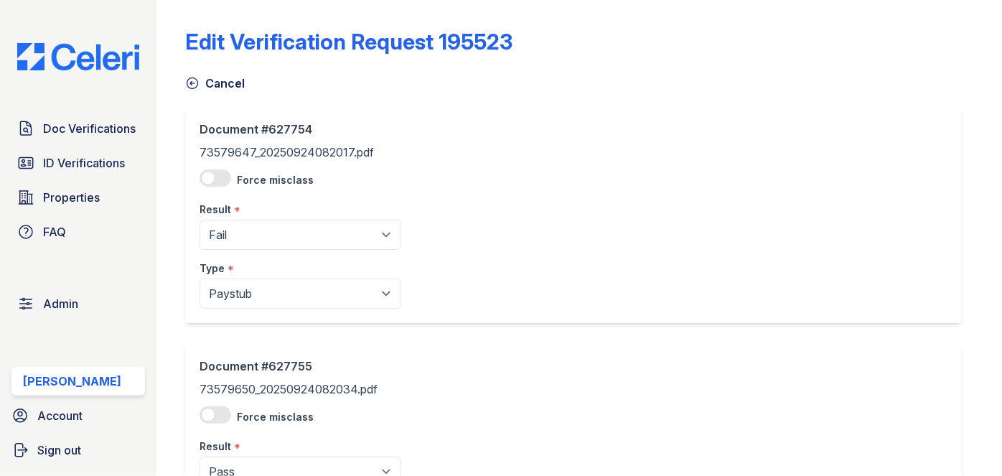
scroll to position [174, 0]
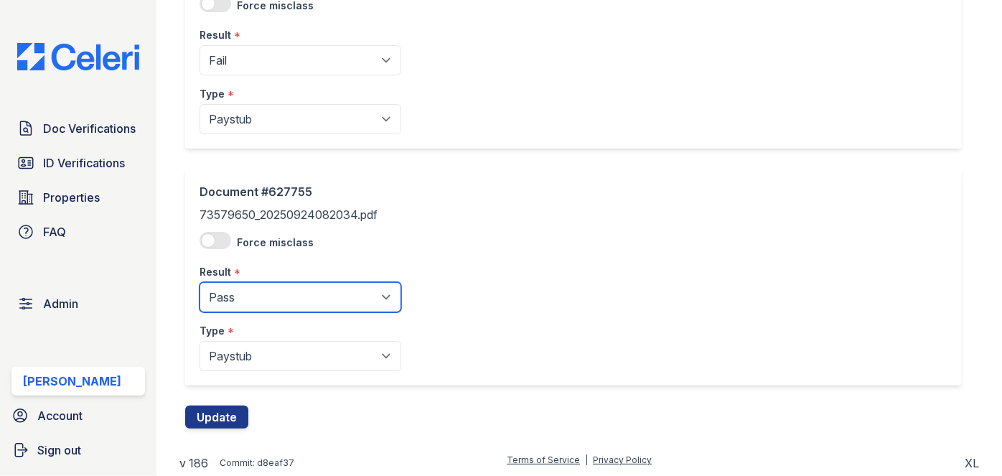
click at [259, 284] on select "Pending Sent Started Processing Pass Fail Caution Error N/A" at bounding box center [301, 297] width 202 height 30
select select "fail"
click at [200, 282] on select "Pending Sent Started Processing Pass Fail Caution Error N/A" at bounding box center [301, 297] width 202 height 30
click at [216, 402] on div "Document #627755 73579650_20250924082034.pdf Force misclass Result * Pending Se…" at bounding box center [579, 287] width 788 height 237
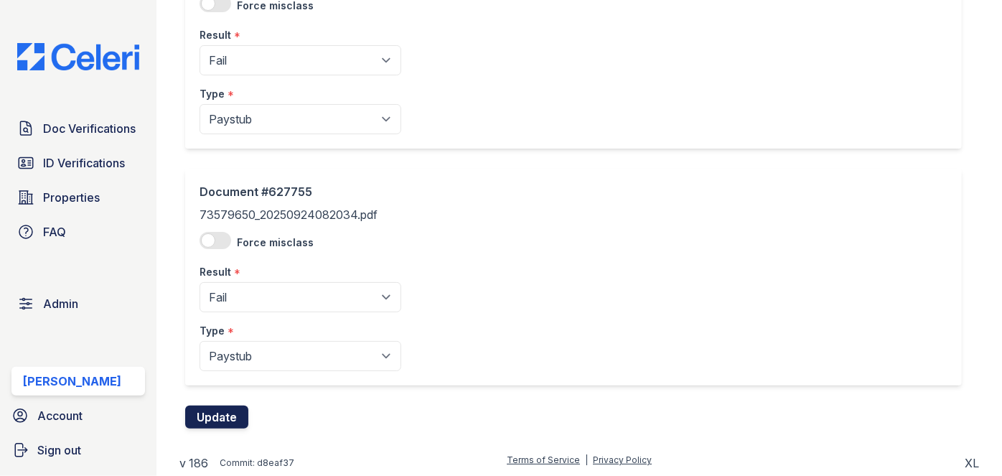
click at [210, 416] on button "Update" at bounding box center [216, 417] width 63 height 23
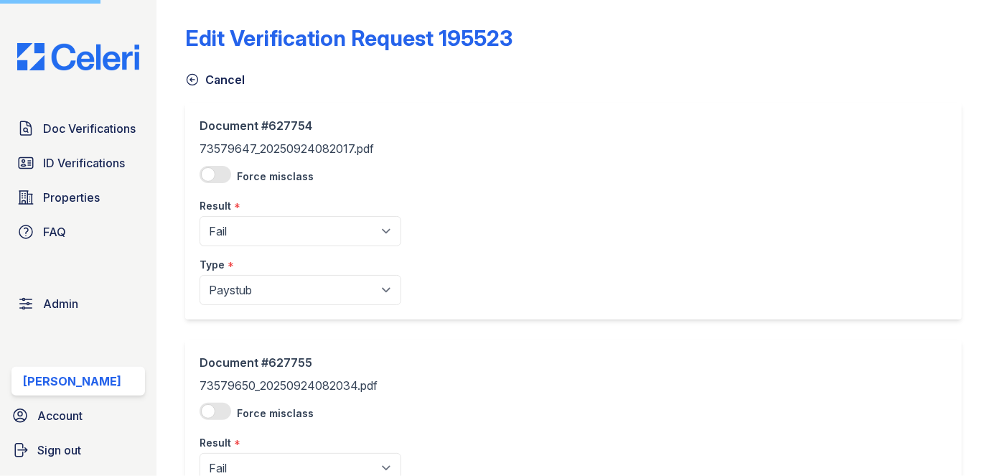
scroll to position [0, 0]
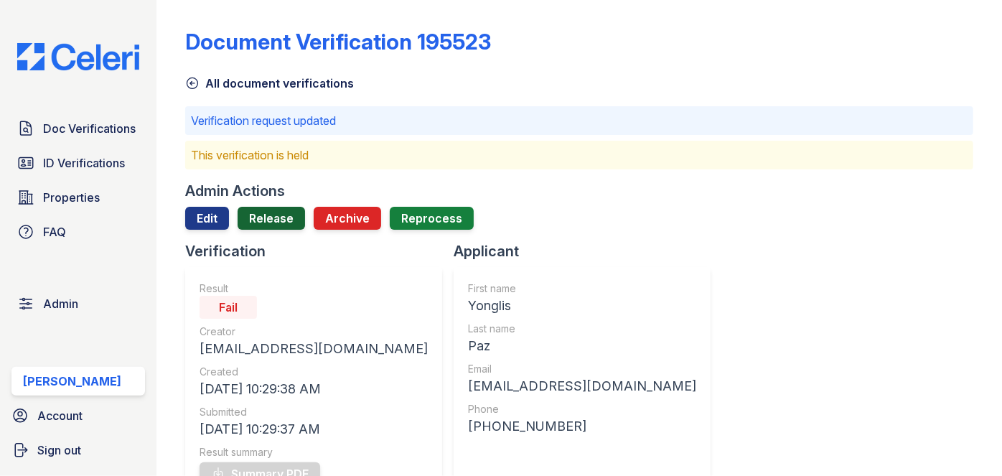
click at [273, 216] on link "Release" at bounding box center [271, 218] width 67 height 23
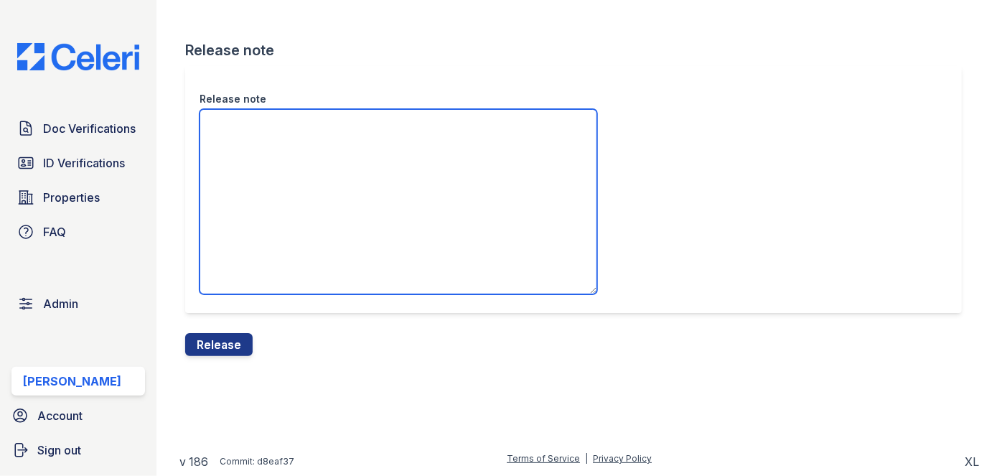
click at [465, 187] on textarea "Release note" at bounding box center [399, 201] width 398 height 185
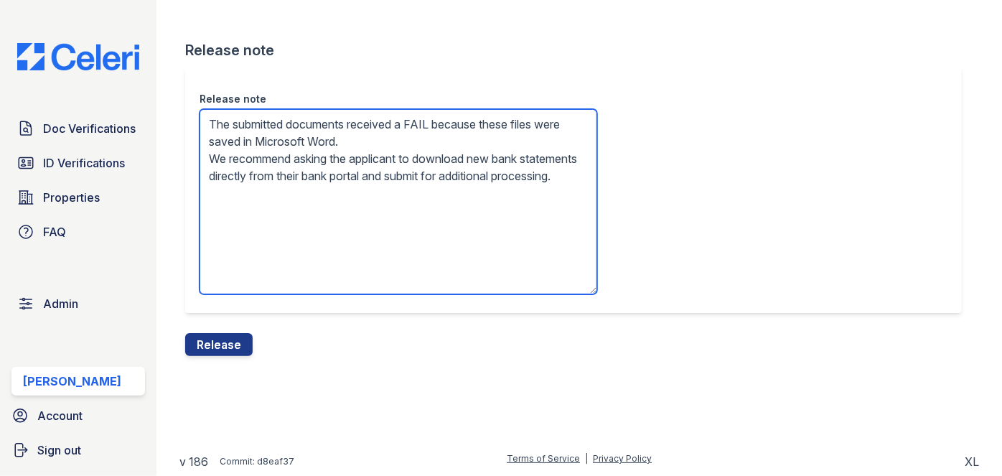
click at [356, 172] on textarea "The submitted documents received a FAIL because these files were saved in Micro…" at bounding box center [399, 201] width 398 height 185
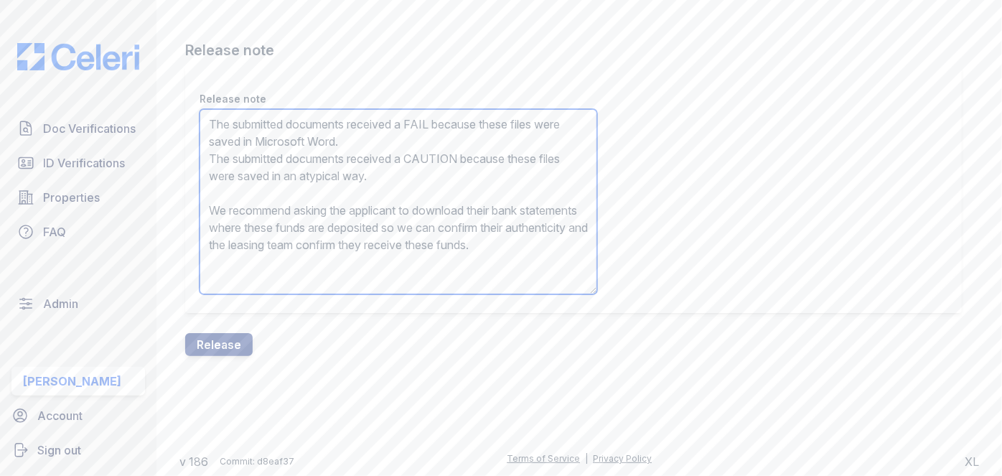
click at [315, 163] on textarea "The submitted documents received a FAIL because these files were saved in Micro…" at bounding box center [399, 201] width 398 height 185
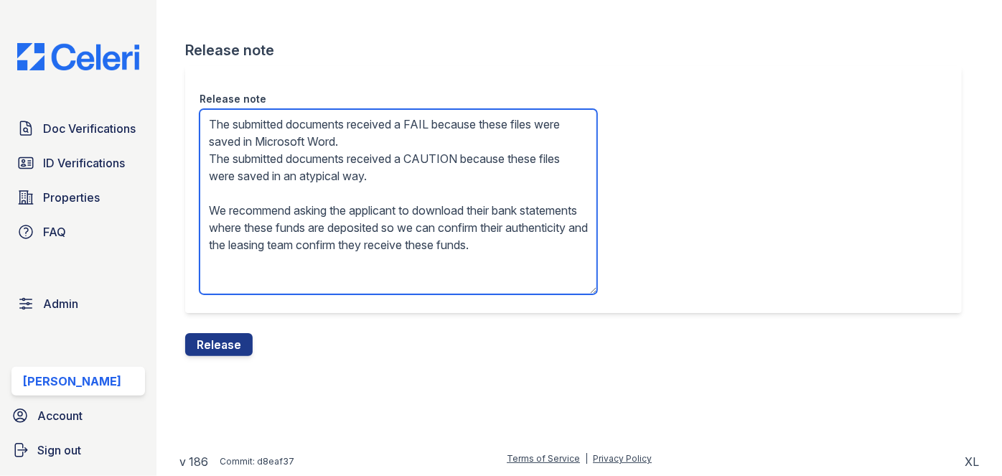
click at [315, 163] on textarea "The submitted documents received a FAIL because these files were saved in Micro…" at bounding box center [399, 201] width 398 height 185
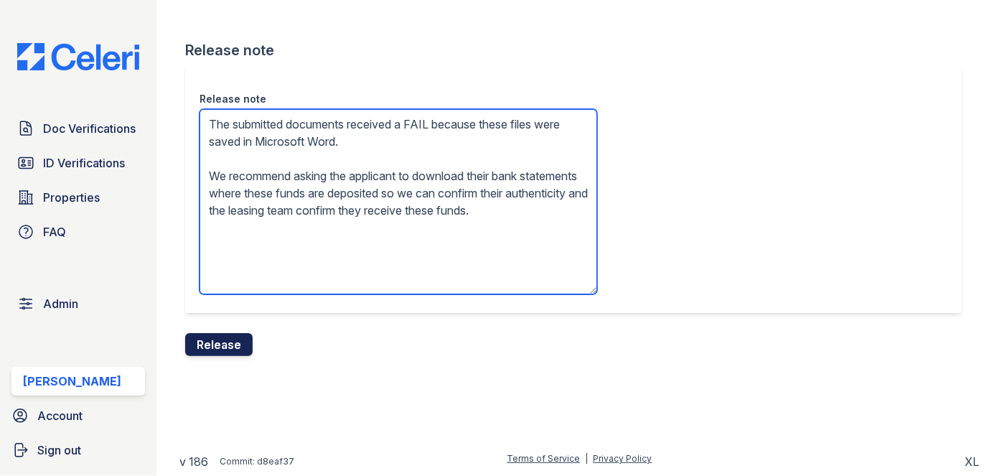
type textarea "The submitted documents received a FAIL because these files were saved in Micro…"
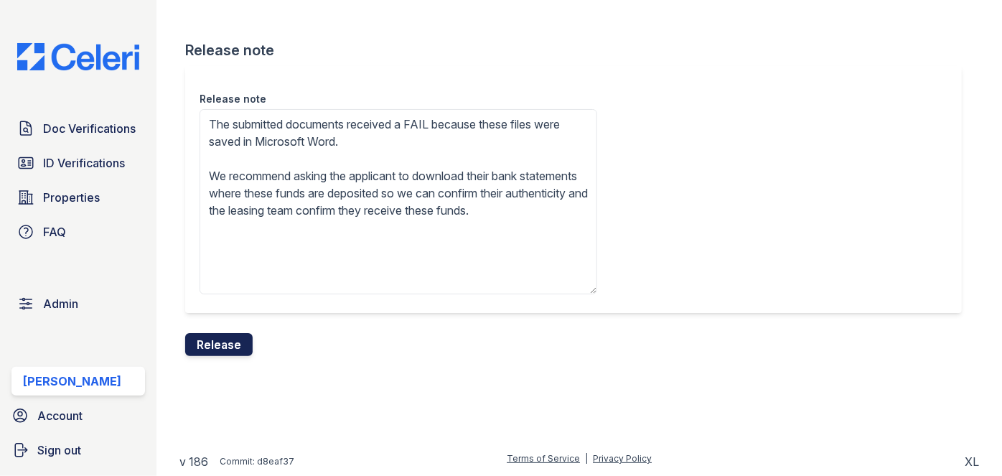
click at [229, 337] on button "Release" at bounding box center [218, 344] width 67 height 23
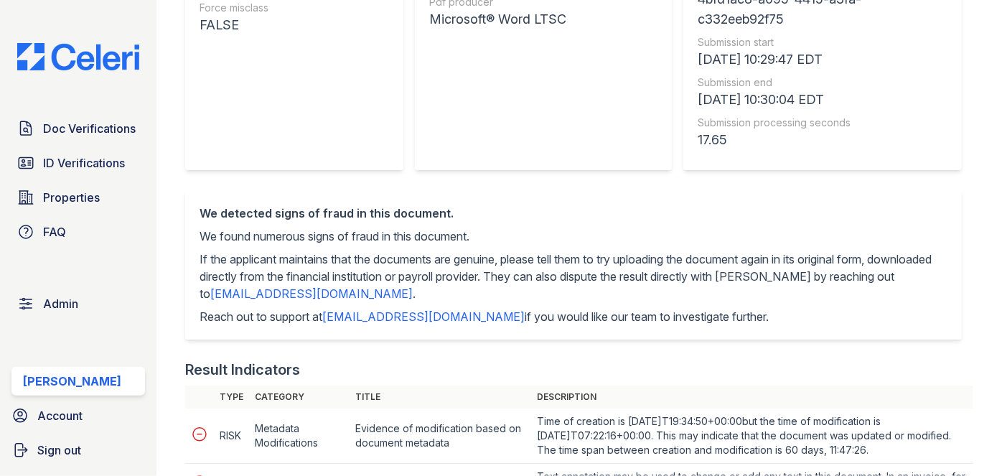
scroll to position [195, 0]
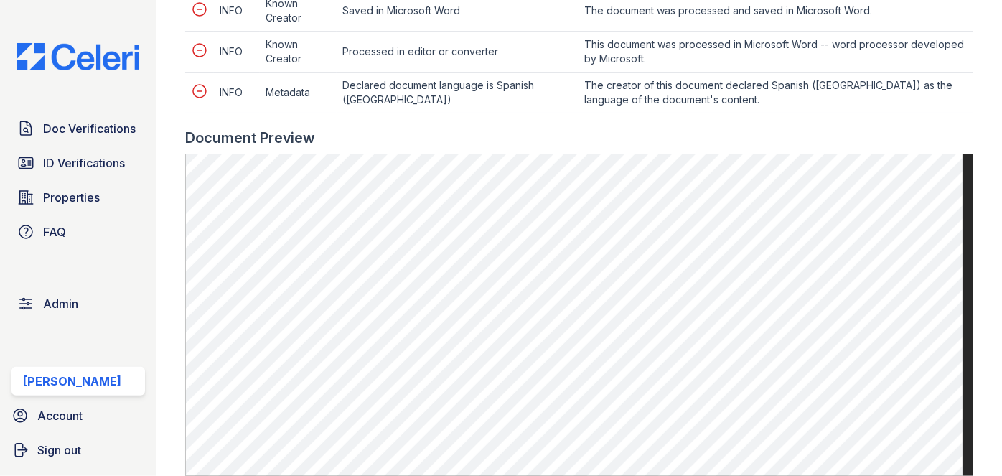
scroll to position [913, 0]
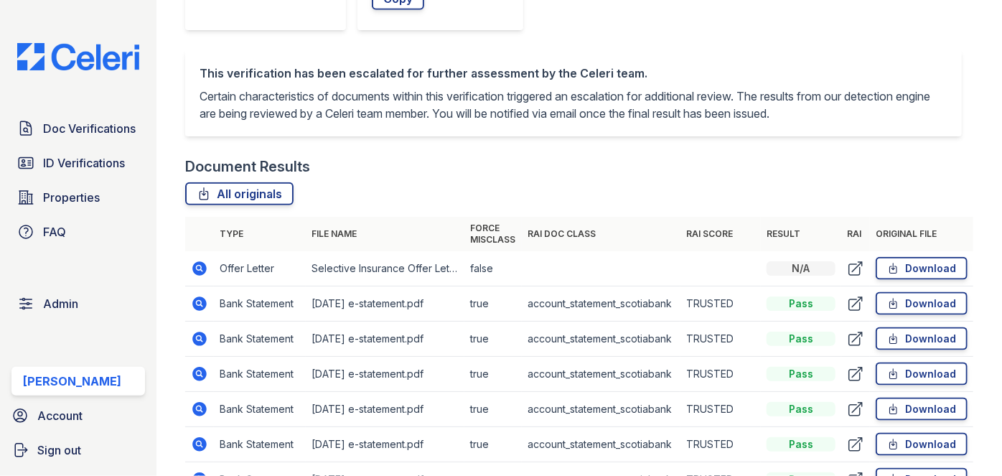
scroll to position [848, 0]
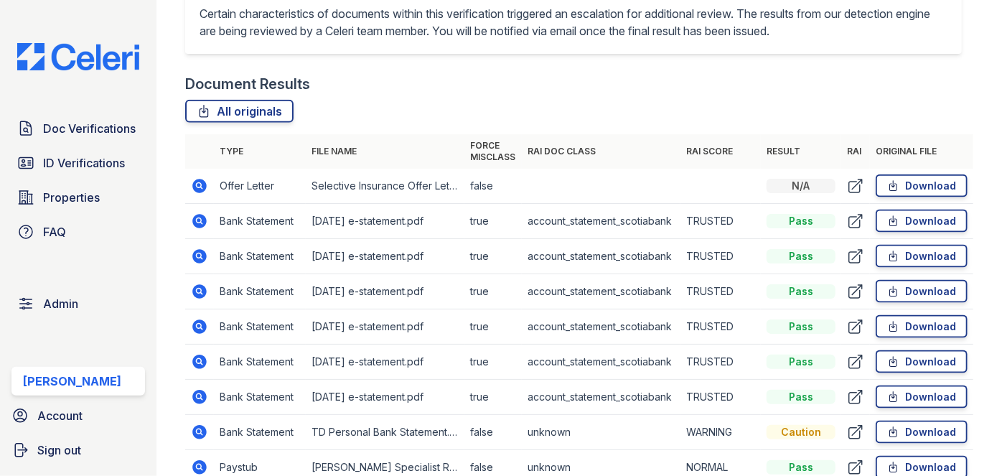
click at [164, 177] on main "Document Verification 195448 All document verifications This verification is he…" at bounding box center [580, 238] width 846 height 476
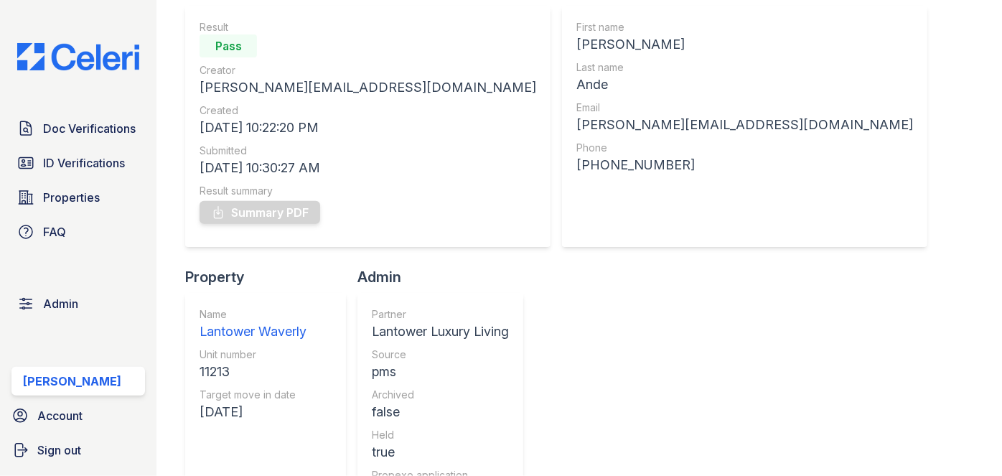
scroll to position [130, 0]
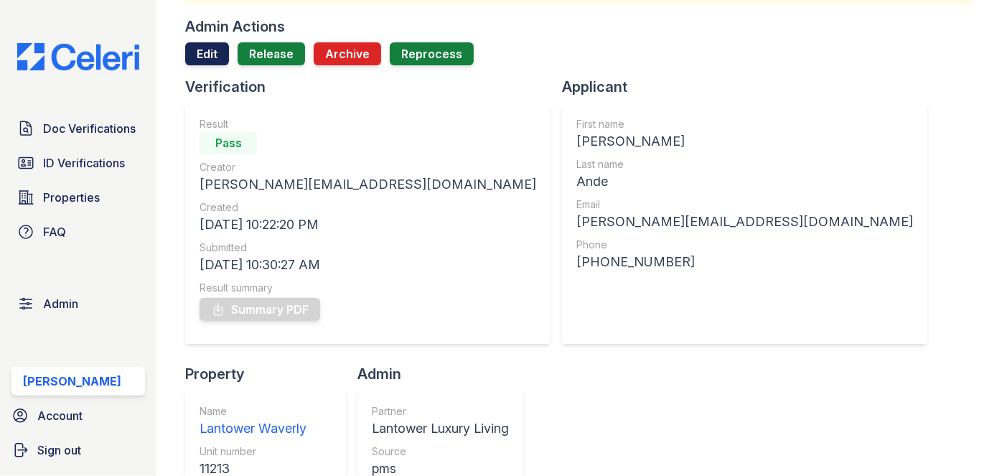
click at [205, 51] on link "Edit" at bounding box center [207, 53] width 44 height 23
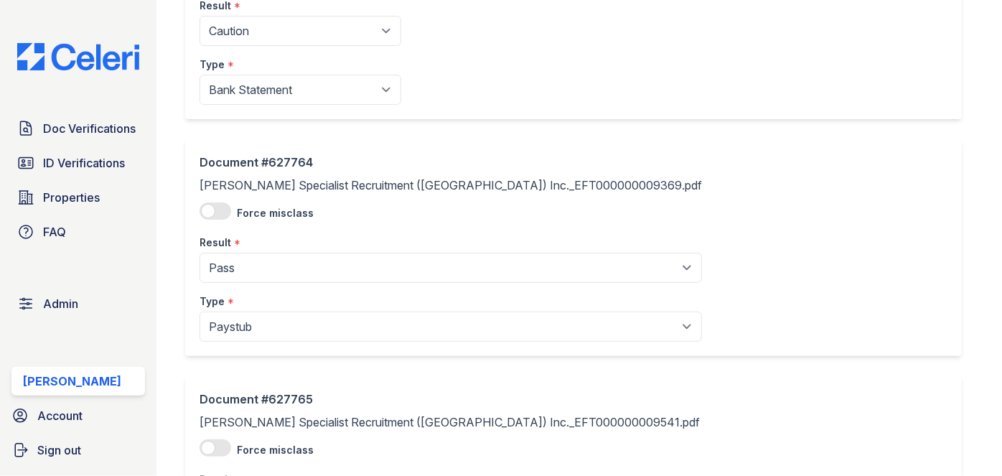
scroll to position [1893, 0]
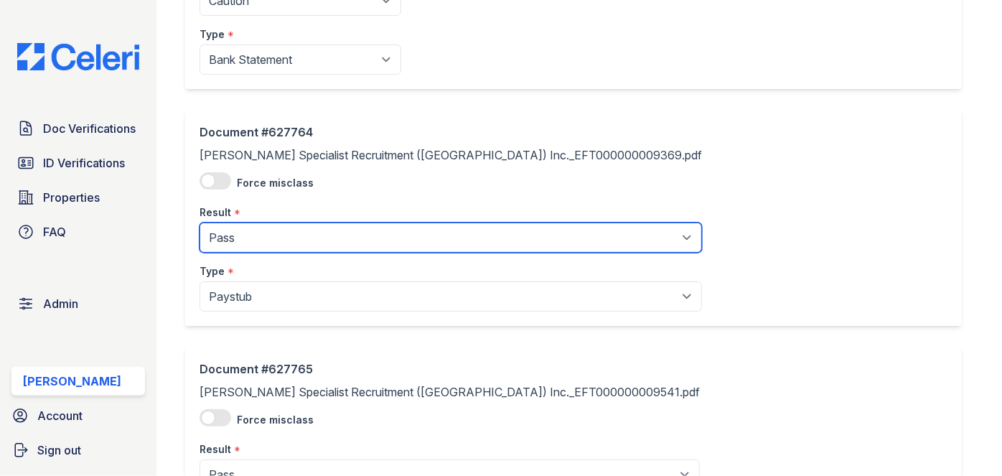
click at [243, 223] on select "Pending Sent Started Processing Pass Fail Caution Error N/A" at bounding box center [451, 238] width 503 height 30
select select "caution"
click at [200, 223] on select "Pending Sent Started Processing Pass Fail Caution Error N/A" at bounding box center [451, 238] width 503 height 30
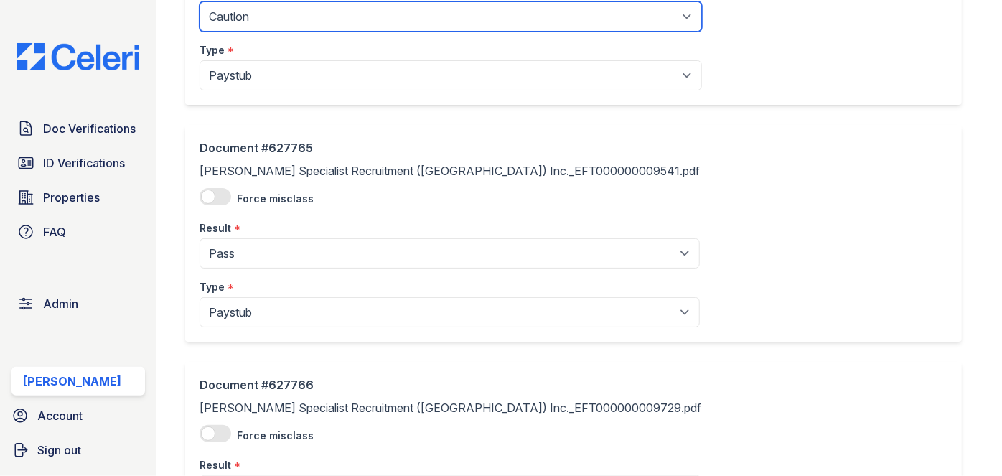
scroll to position [2154, 0]
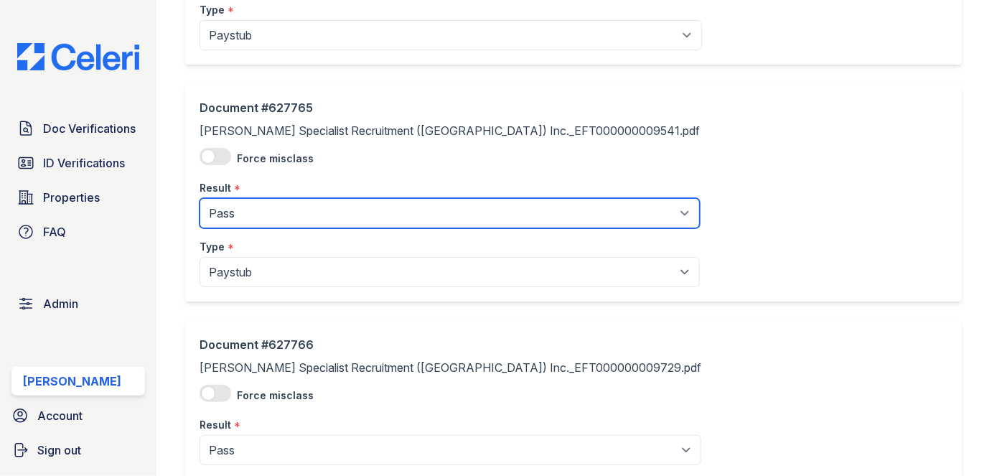
click at [285, 198] on select "Pending Sent Started Processing Pass Fail Caution Error N/A" at bounding box center [450, 213] width 500 height 30
select select "caution"
click at [200, 198] on select "Pending Sent Started Processing Pass Fail Caution Error N/A" at bounding box center [450, 213] width 500 height 30
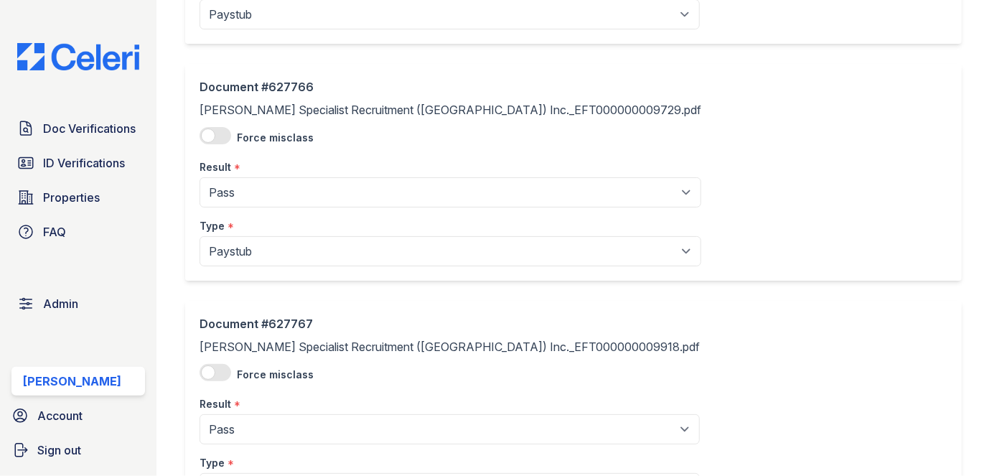
scroll to position [2415, 0]
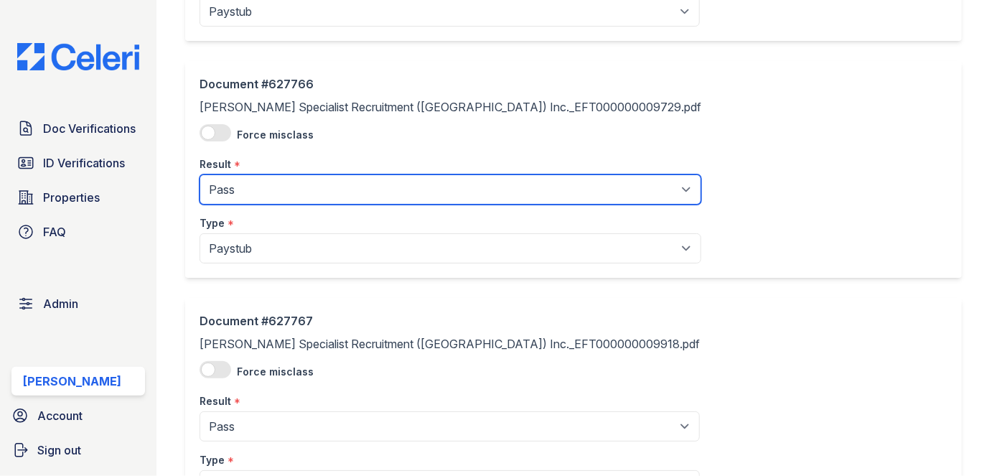
click at [245, 177] on select "Pending Sent Started Processing Pass Fail Caution Error N/A" at bounding box center [451, 189] width 502 height 30
select select "caution"
click at [200, 174] on select "Pending Sent Started Processing Pass Fail Caution Error N/A" at bounding box center [451, 189] width 502 height 30
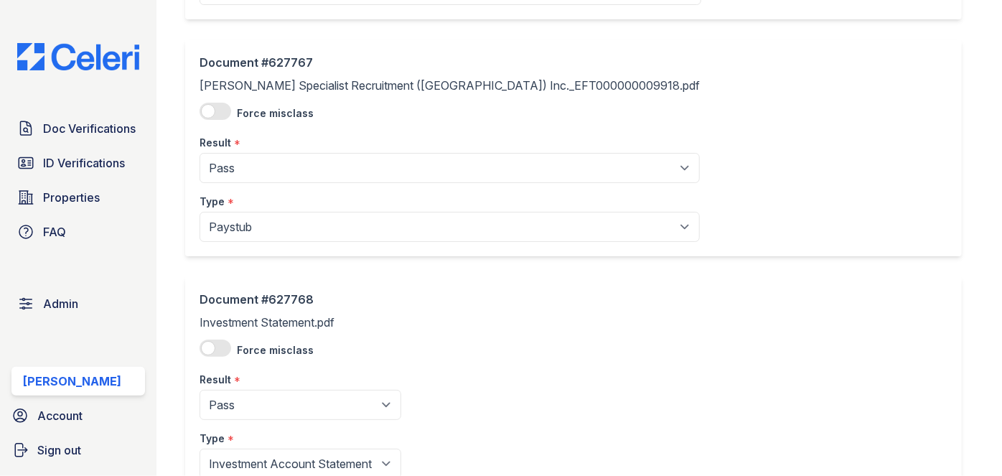
scroll to position [2676, 0]
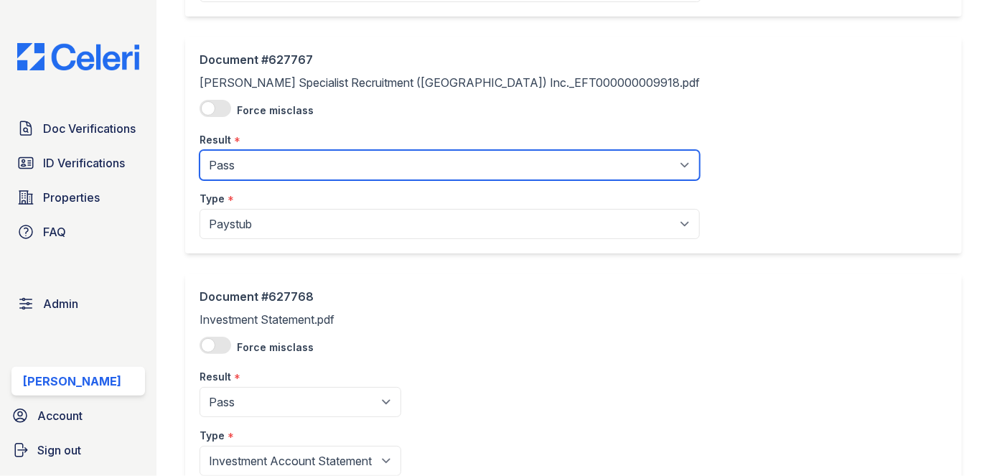
click at [247, 160] on select "Pending Sent Started Processing Pass Fail Caution Error N/A" at bounding box center [450, 165] width 500 height 30
select select "caution"
click at [200, 150] on select "Pending Sent Started Processing Pass Fail Caution Error N/A" at bounding box center [450, 165] width 500 height 30
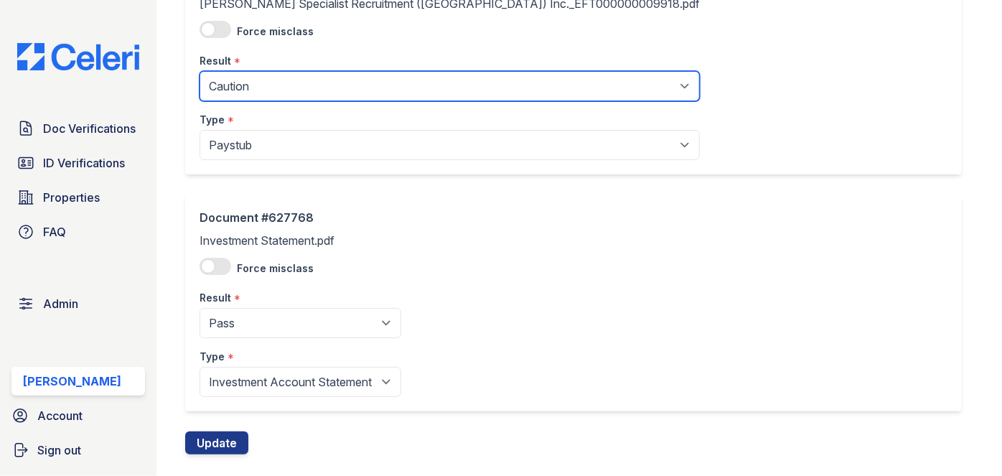
scroll to position [2777, 0]
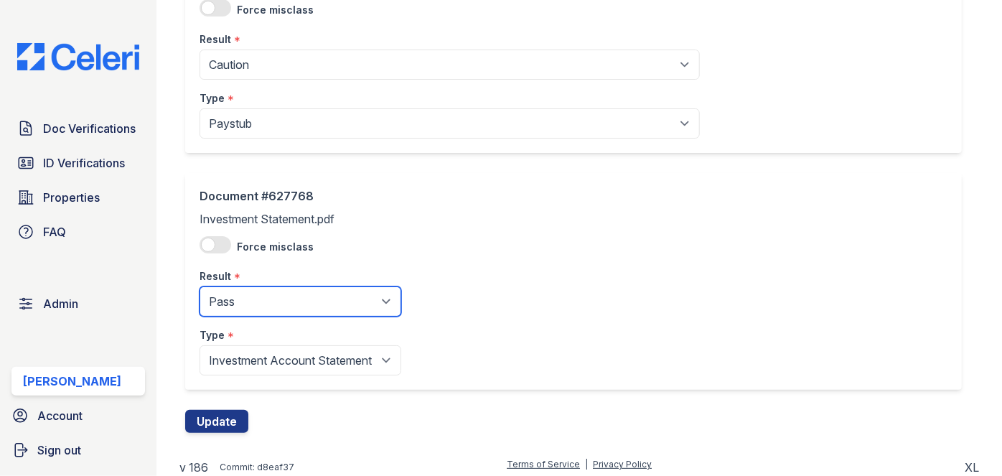
click at [239, 292] on select "Pending Sent Started Processing Pass Fail Caution Error N/A" at bounding box center [301, 302] width 202 height 30
click at [240, 292] on select "Pending Sent Started Processing Pass Fail Caution Error N/A" at bounding box center [301, 302] width 202 height 30
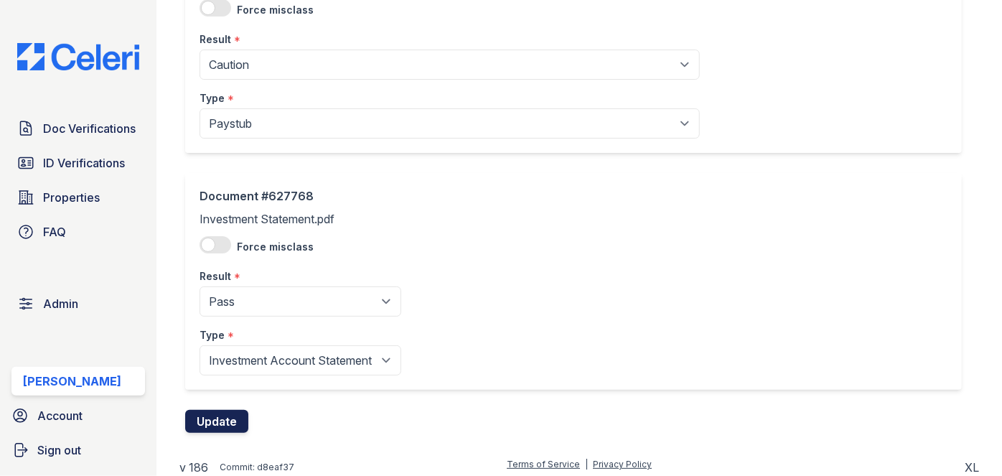
click at [227, 418] on button "Update" at bounding box center [216, 421] width 63 height 23
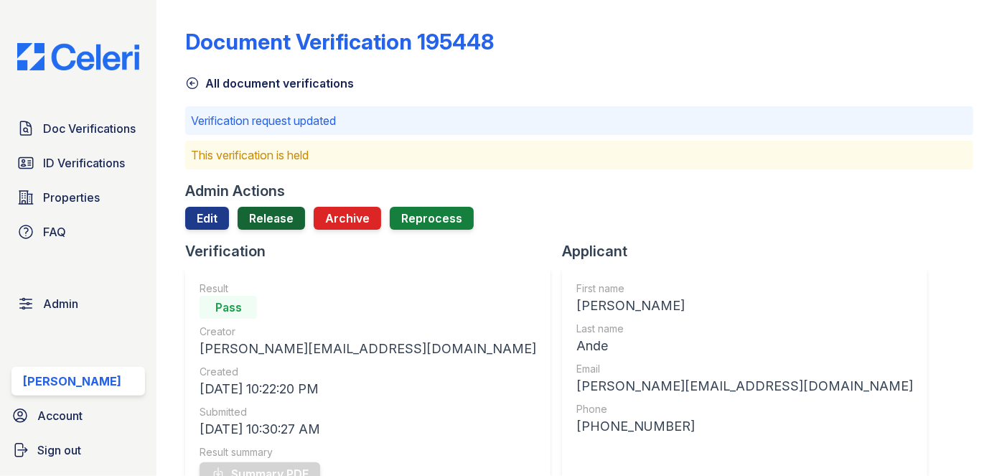
click at [276, 218] on link "Release" at bounding box center [271, 218] width 67 height 23
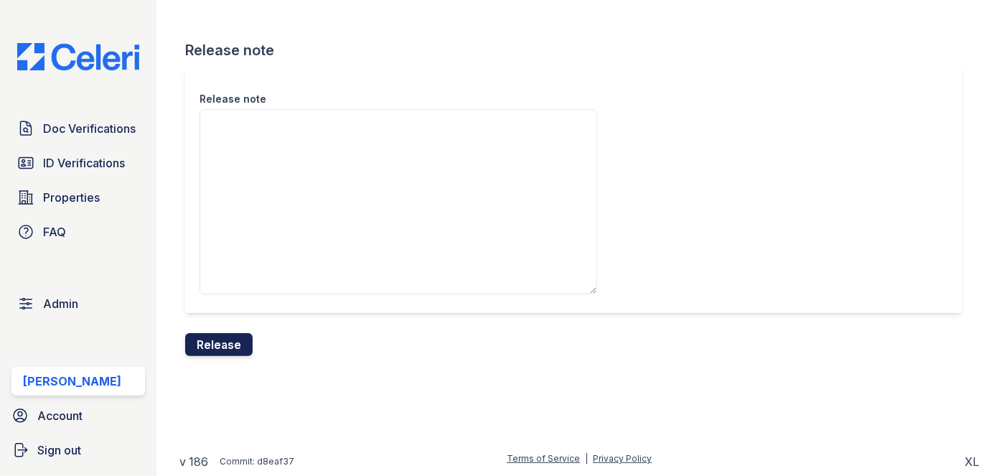
click at [229, 344] on button "Release" at bounding box center [218, 344] width 67 height 23
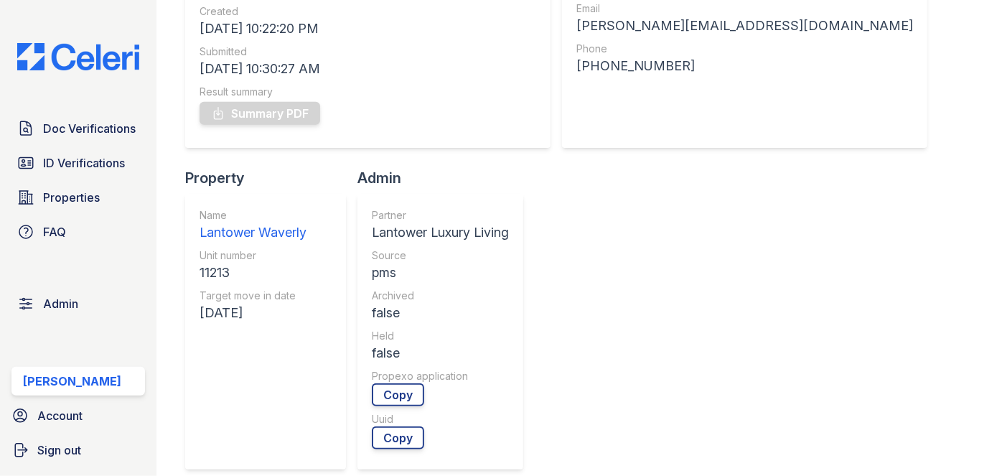
scroll to position [65, 0]
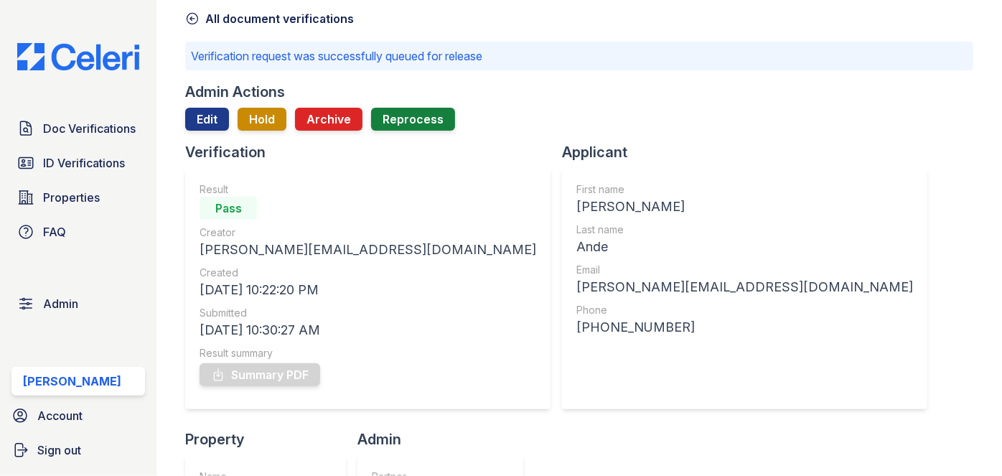
click at [926, 88] on div "Admin Actions" at bounding box center [579, 92] width 788 height 20
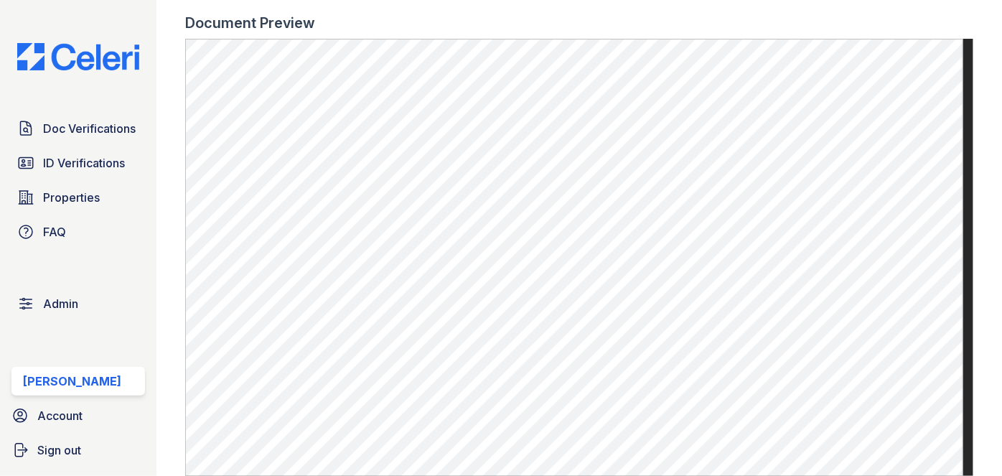
scroll to position [979, 0]
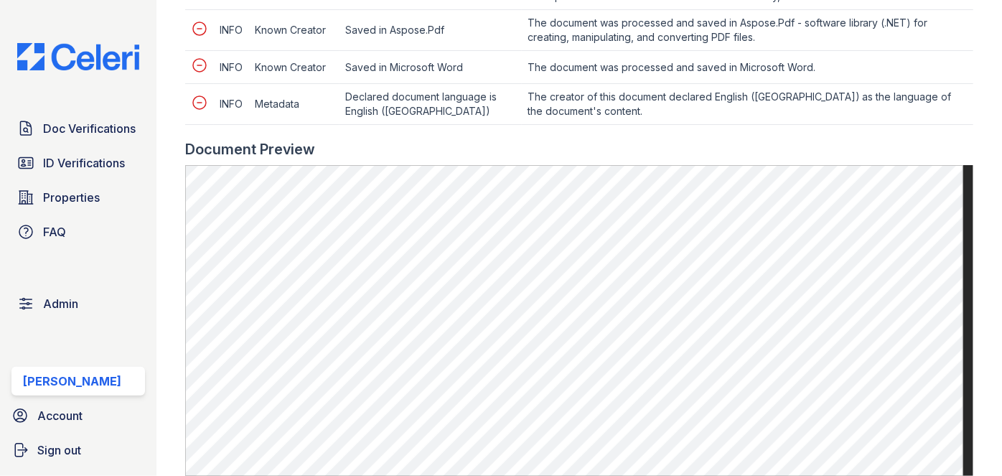
scroll to position [783, 0]
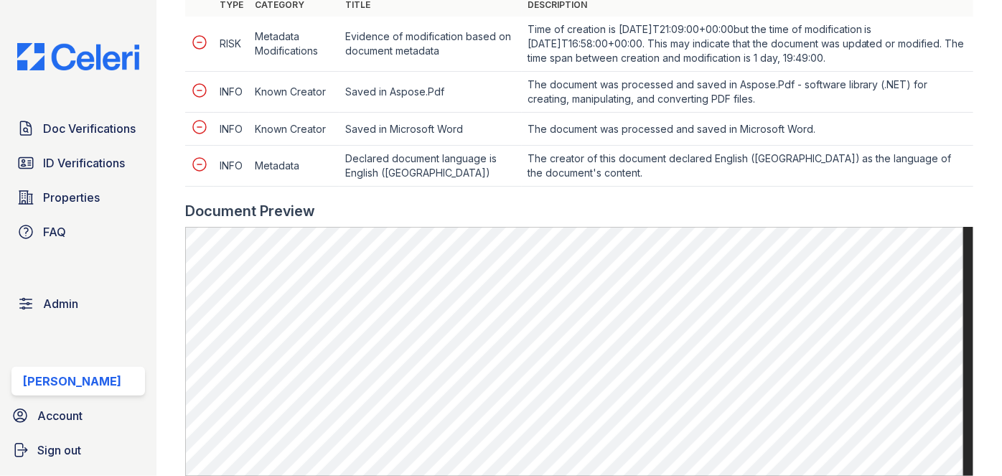
scroll to position [653, 0]
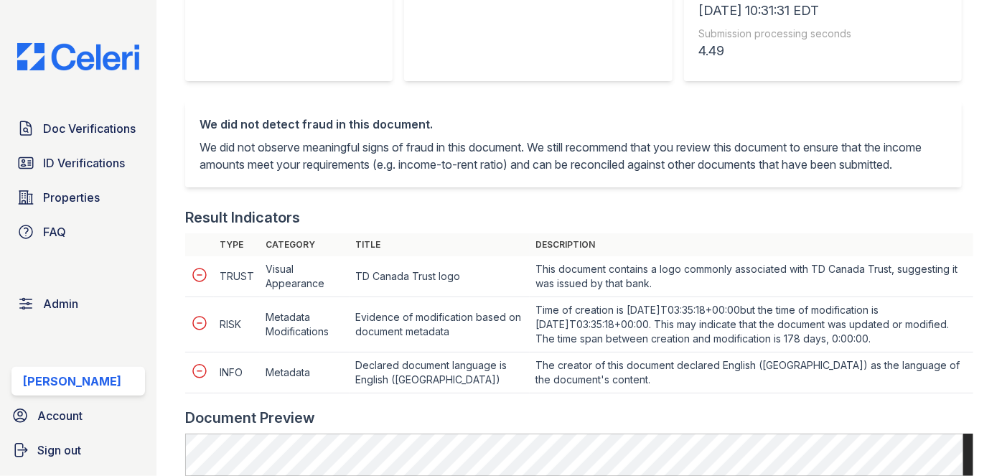
scroll to position [391, 0]
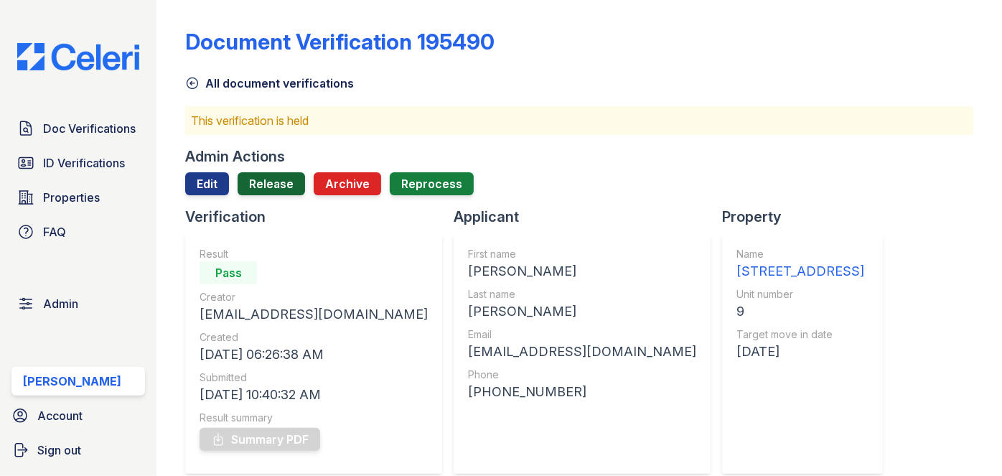
click at [271, 183] on link "Release" at bounding box center [271, 183] width 67 height 23
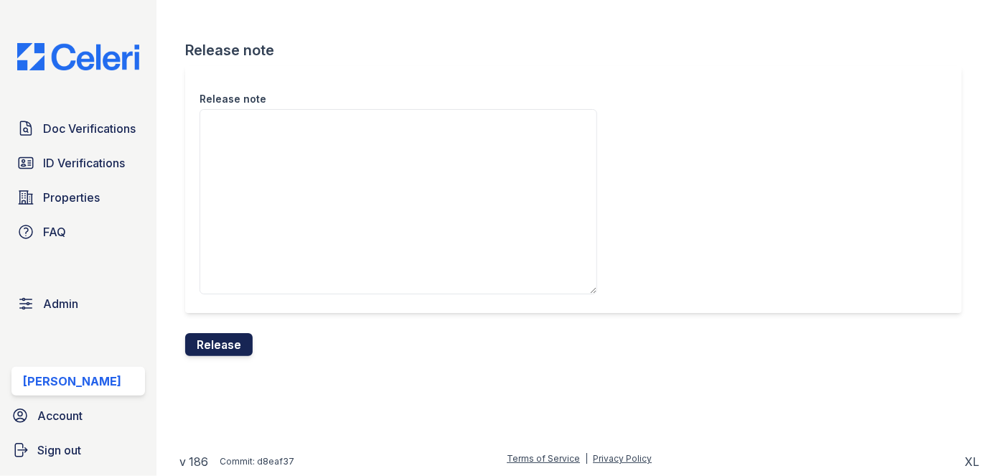
click at [239, 335] on button "Release" at bounding box center [218, 344] width 67 height 23
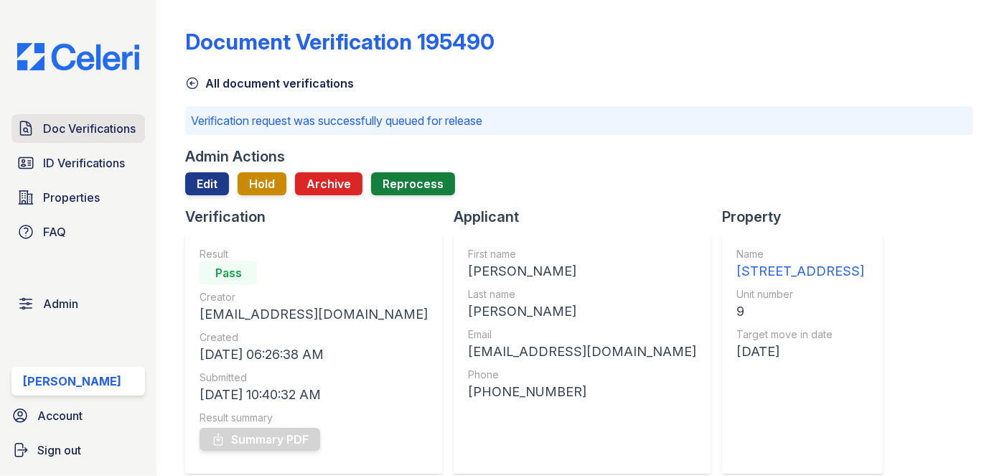
click at [115, 131] on span "Doc Verifications" at bounding box center [89, 128] width 93 height 17
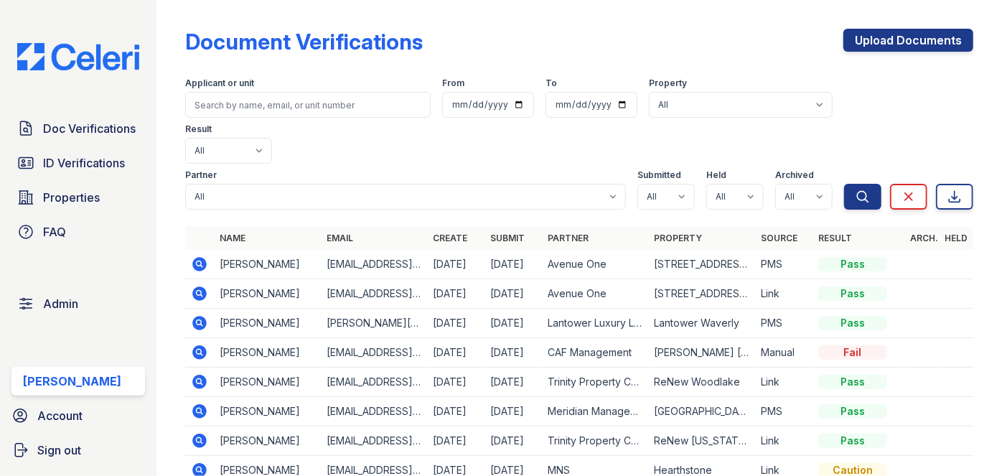
click at [122, 27] on div "Doc Verifications ID Verifications Properties FAQ Admin [PERSON_NAME] Account S…" at bounding box center [78, 238] width 157 height 476
drag, startPoint x: 157, startPoint y: 37, endPoint x: 167, endPoint y: 22, distance: 18.1
click at [157, 37] on div "Document Verifications Upload Documents Filter Applicant or unit From To Proper…" at bounding box center [580, 238] width 846 height 476
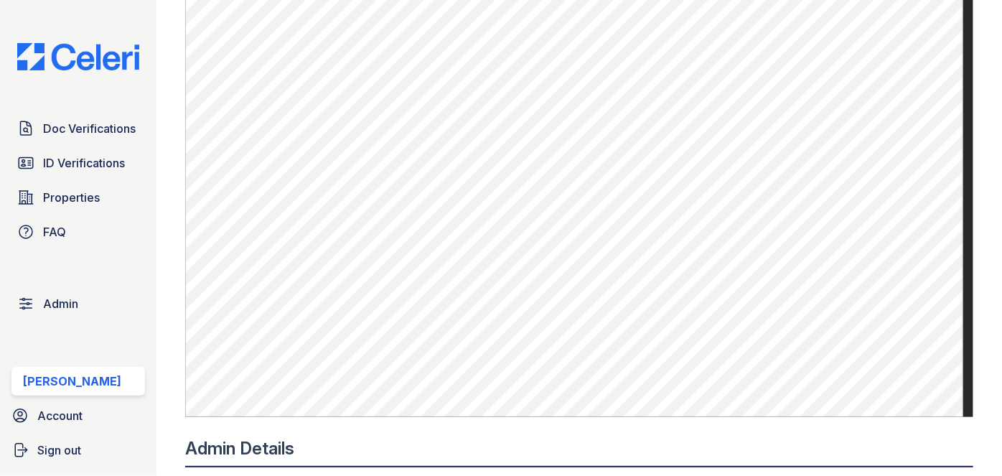
scroll to position [1044, 0]
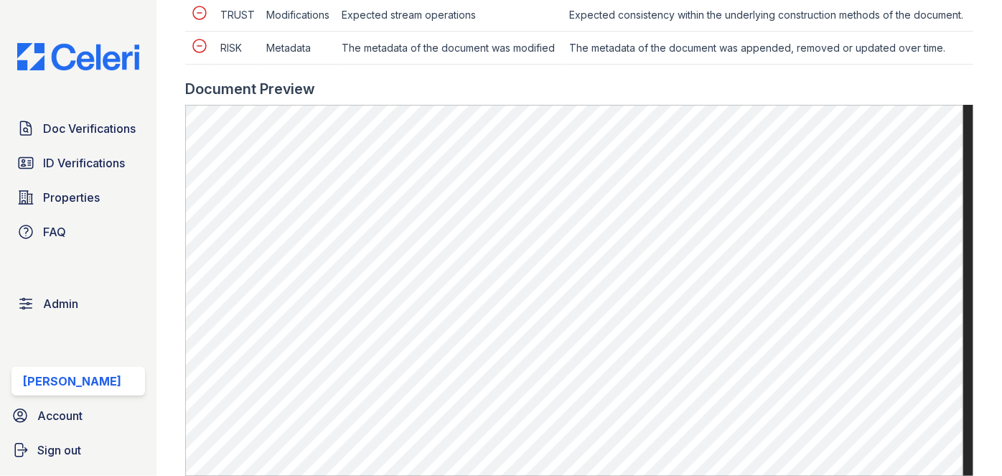
scroll to position [718, 0]
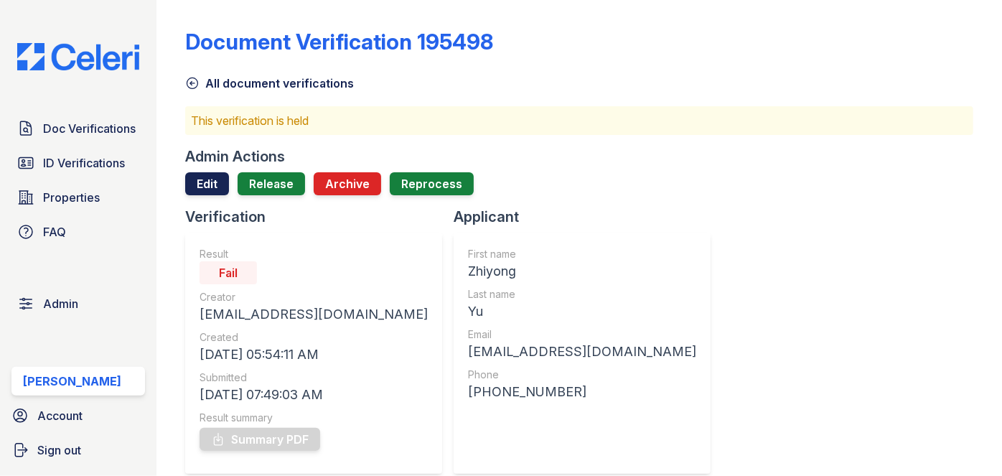
click at [199, 182] on link "Edit" at bounding box center [207, 183] width 44 height 23
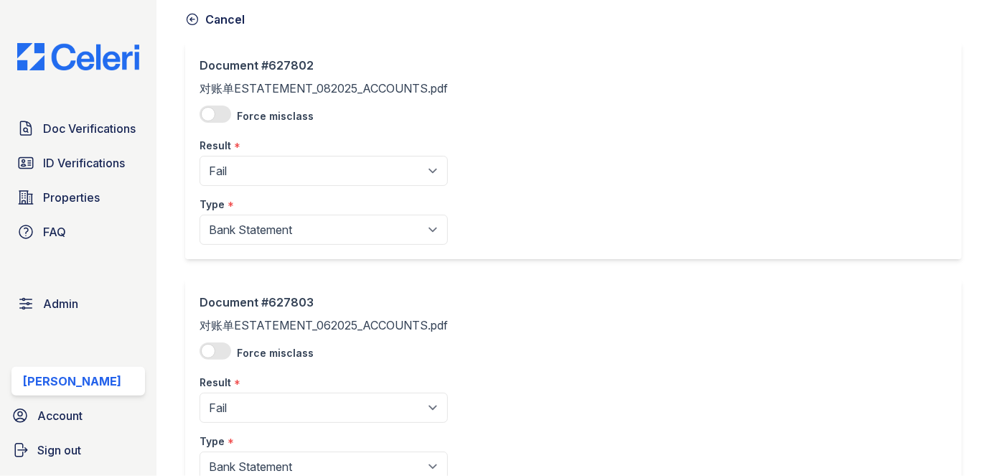
scroll to position [130, 0]
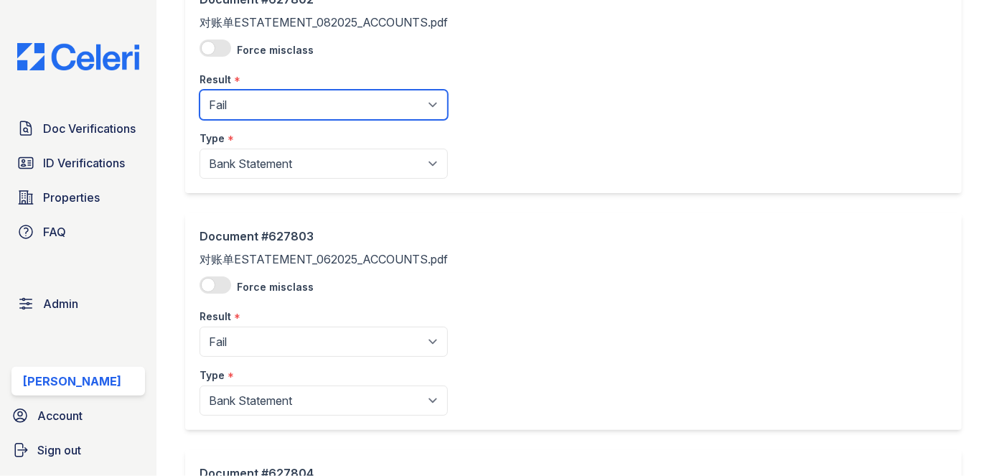
click at [281, 105] on select "Pending Sent Started Processing Pass Fail Caution Error N/A" at bounding box center [324, 105] width 248 height 30
select select "pass"
click at [200, 90] on select "Pending Sent Started Processing Pass Fail Caution Error N/A" at bounding box center [324, 105] width 248 height 30
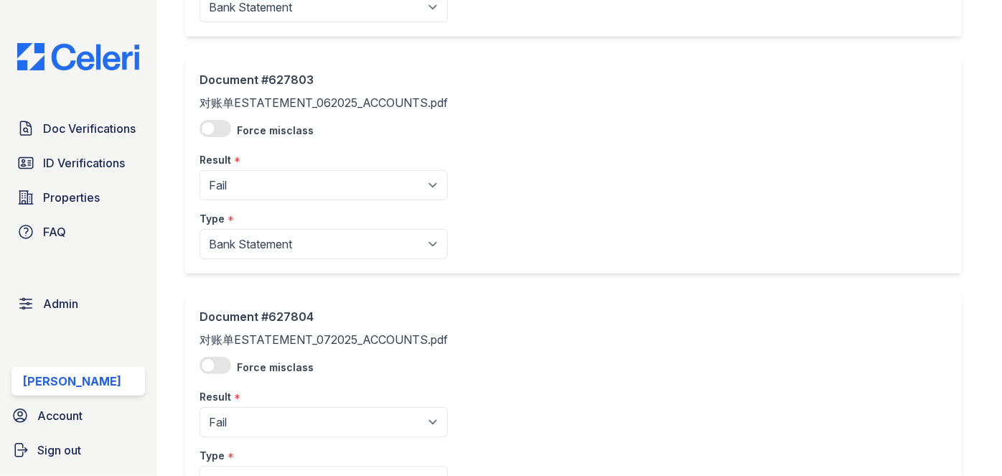
scroll to position [326, 0]
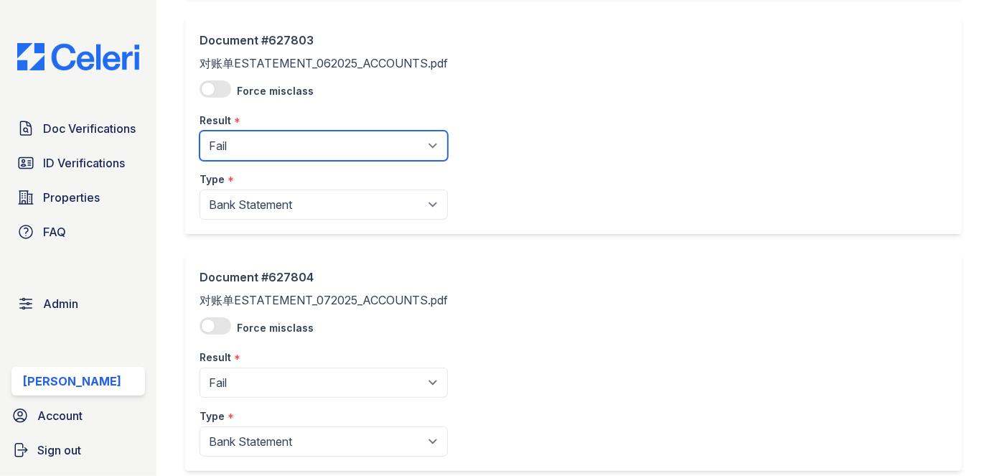
click at [251, 149] on select "Pending Sent Started Processing Pass Fail Caution Error N/A" at bounding box center [324, 146] width 248 height 30
select select "pass"
click at [200, 131] on select "Pending Sent Started Processing Pass Fail Caution Error N/A" at bounding box center [324, 146] width 248 height 30
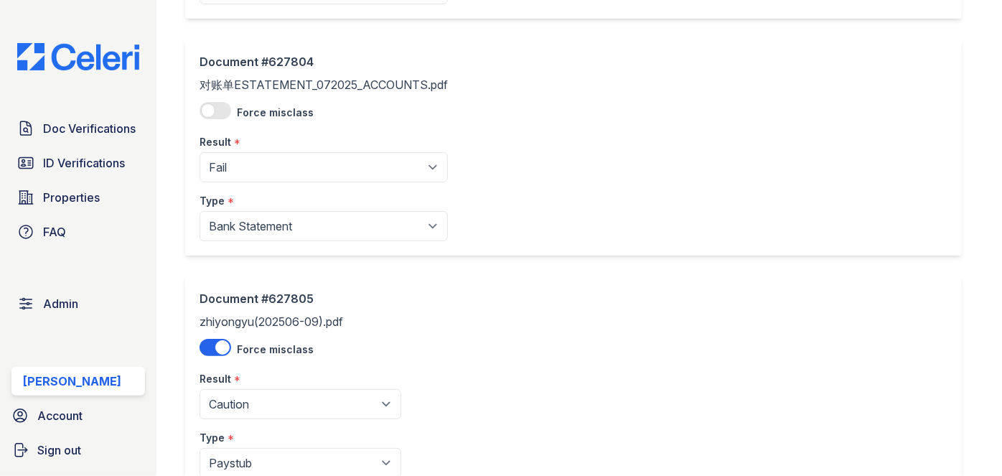
scroll to position [587, 0]
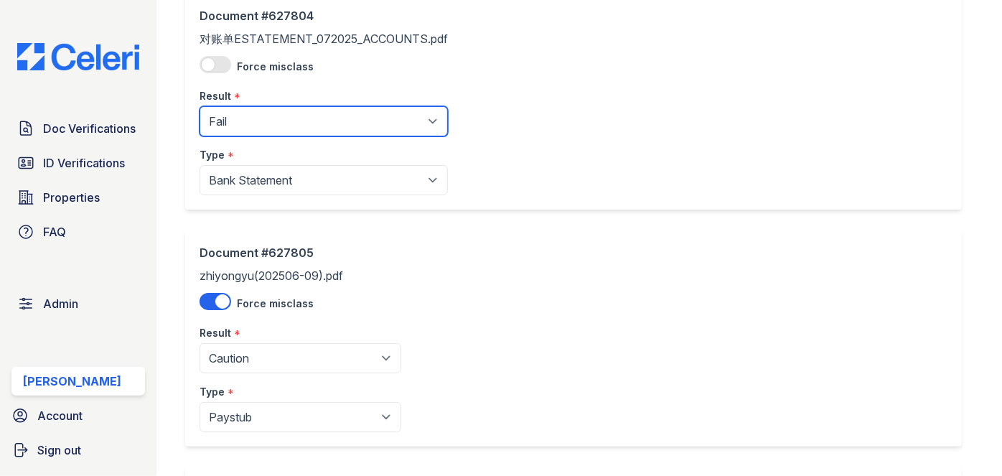
click at [254, 125] on select "Pending Sent Started Processing Pass Fail Caution Error N/A" at bounding box center [324, 121] width 248 height 30
select select "pass"
click at [200, 106] on select "Pending Sent Started Processing Pass Fail Caution Error N/A" at bounding box center [324, 121] width 248 height 30
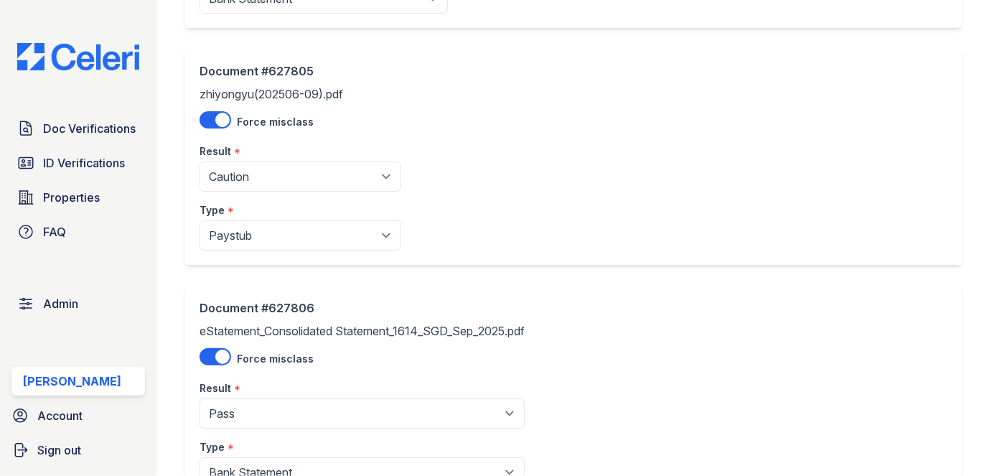
scroll to position [783, 0]
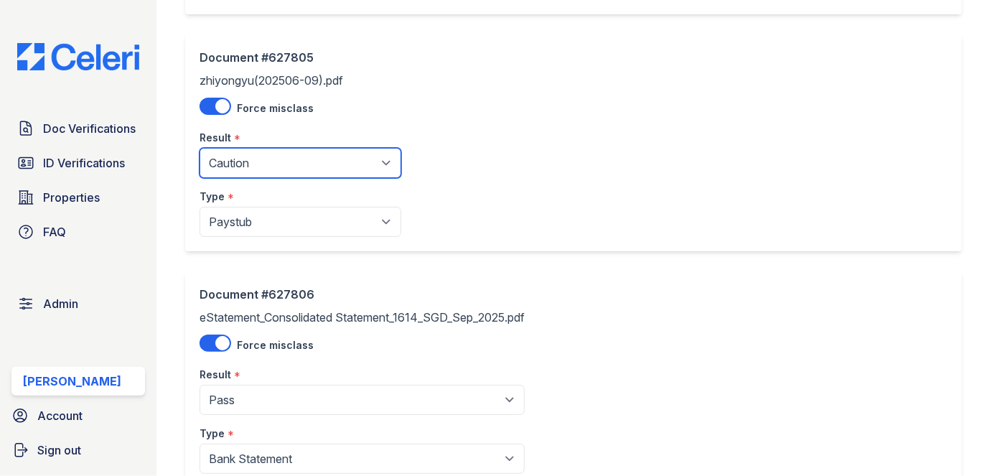
click at [272, 166] on select "Pending Sent Started Processing Pass Fail Caution Error N/A" at bounding box center [301, 163] width 202 height 30
select select "pass"
click at [200, 148] on select "Pending Sent Started Processing Pass Fail Caution Error N/A" at bounding box center [301, 163] width 202 height 30
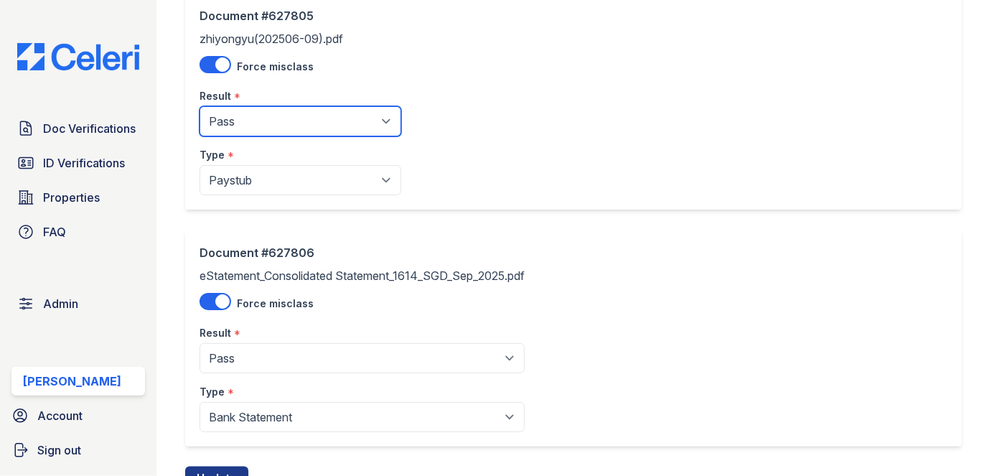
scroll to position [885, 0]
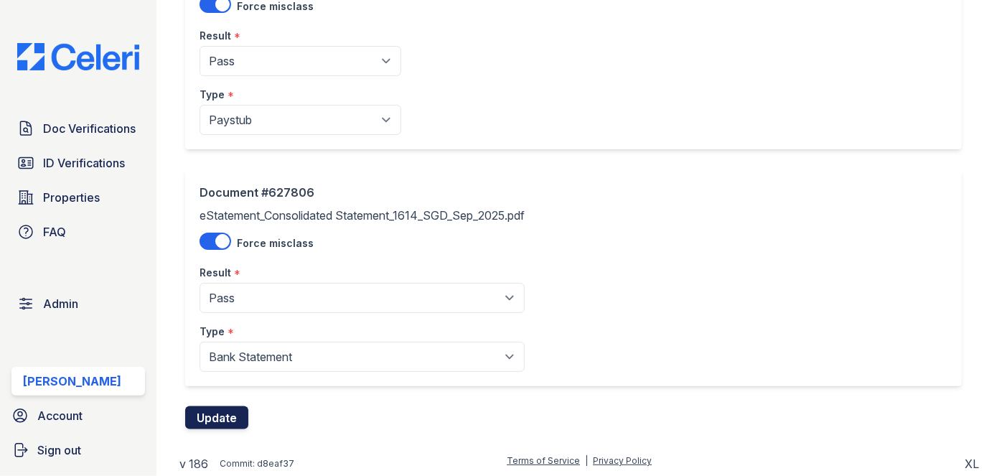
click at [222, 418] on button "Update" at bounding box center [216, 417] width 63 height 23
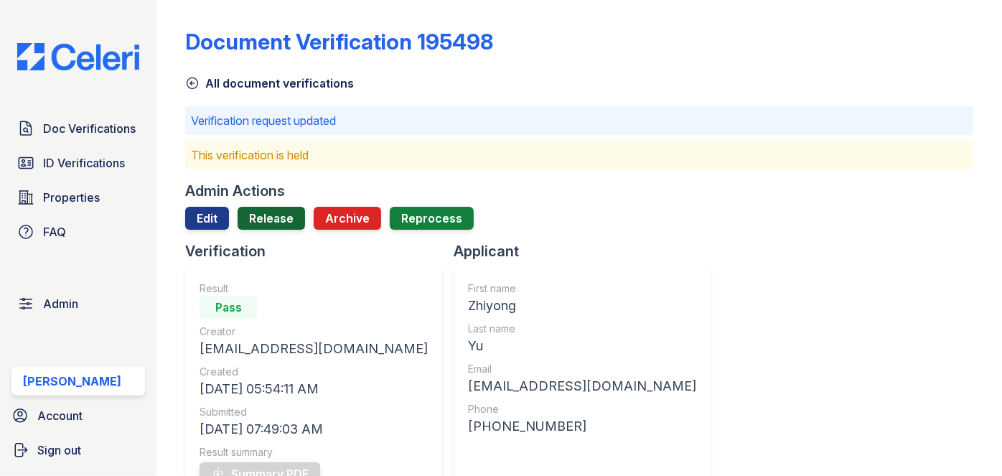
click at [274, 209] on link "Release" at bounding box center [271, 218] width 67 height 23
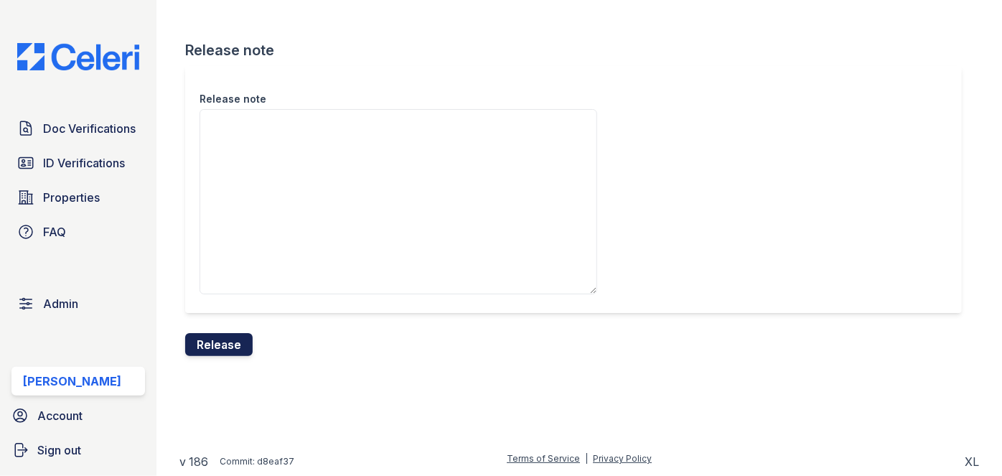
click at [225, 345] on button "Release" at bounding box center [218, 344] width 67 height 23
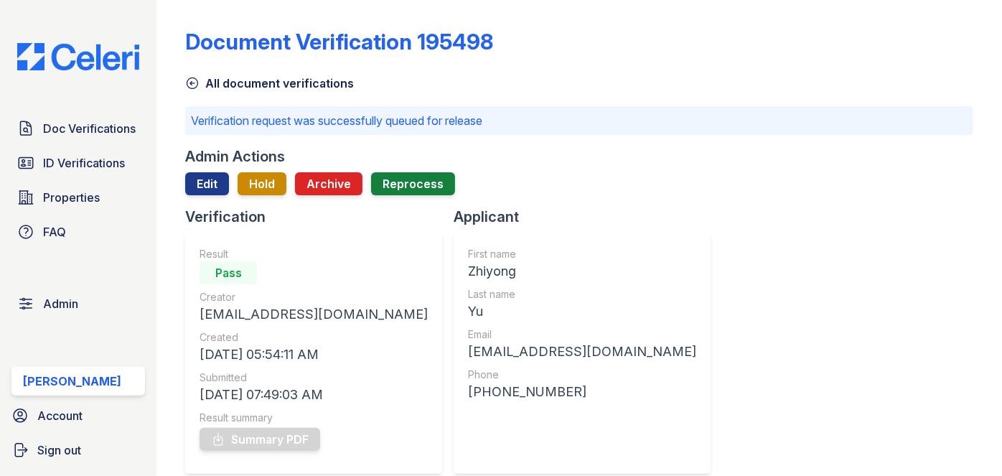
click at [972, 28] on div "Document Verification 195498 All document verifications Verification request wa…" at bounding box center [580, 238] width 846 height 476
click at [99, 129] on span "Doc Verifications" at bounding box center [89, 128] width 93 height 17
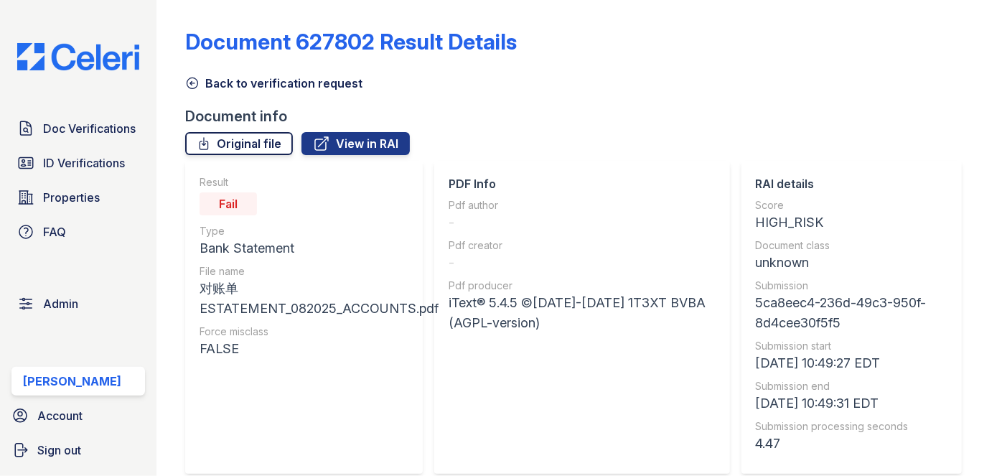
click at [264, 144] on link "Original file" at bounding box center [239, 143] width 108 height 23
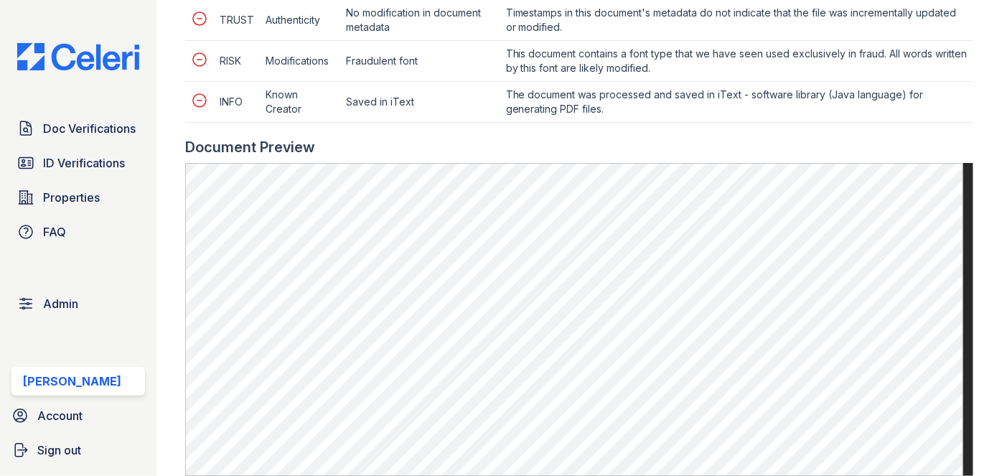
scroll to position [783, 0]
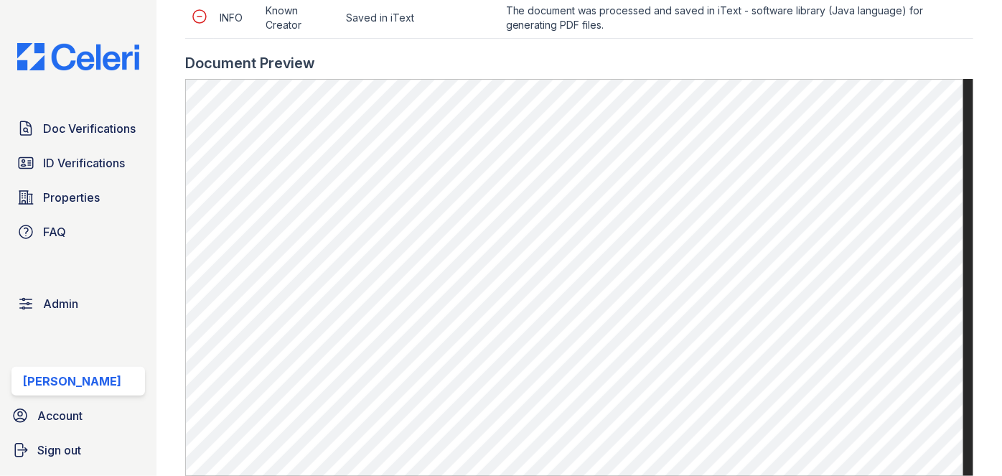
scroll to position [848, 0]
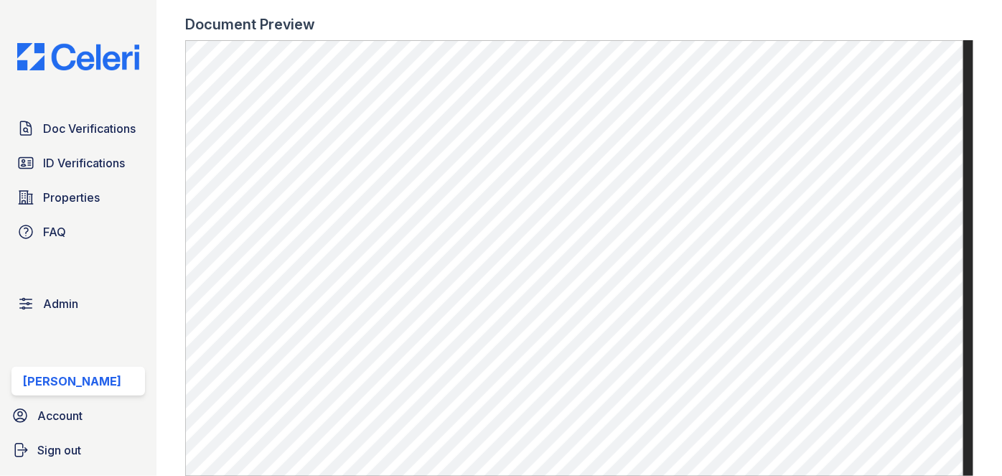
scroll to position [848, 0]
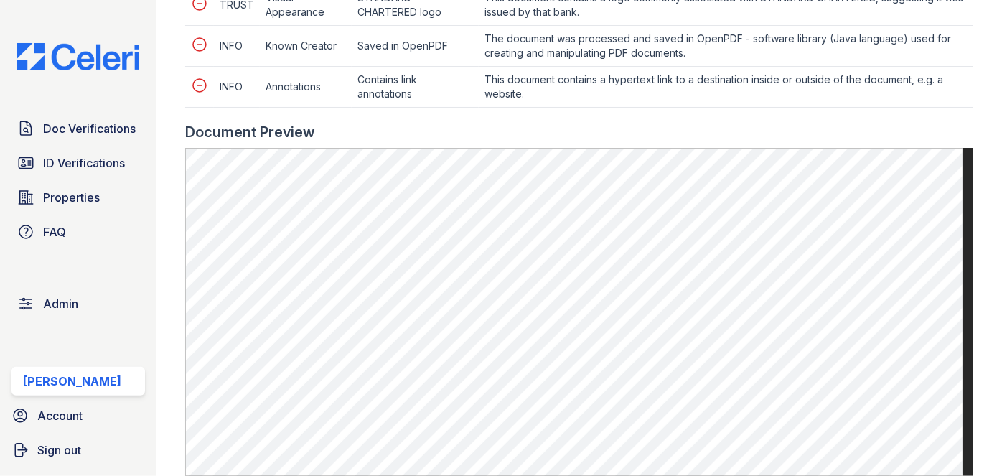
scroll to position [783, 0]
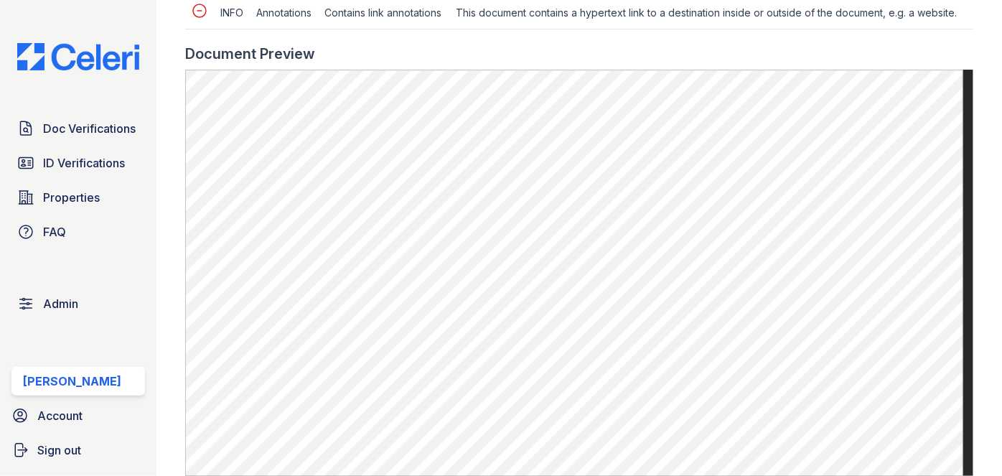
scroll to position [391, 0]
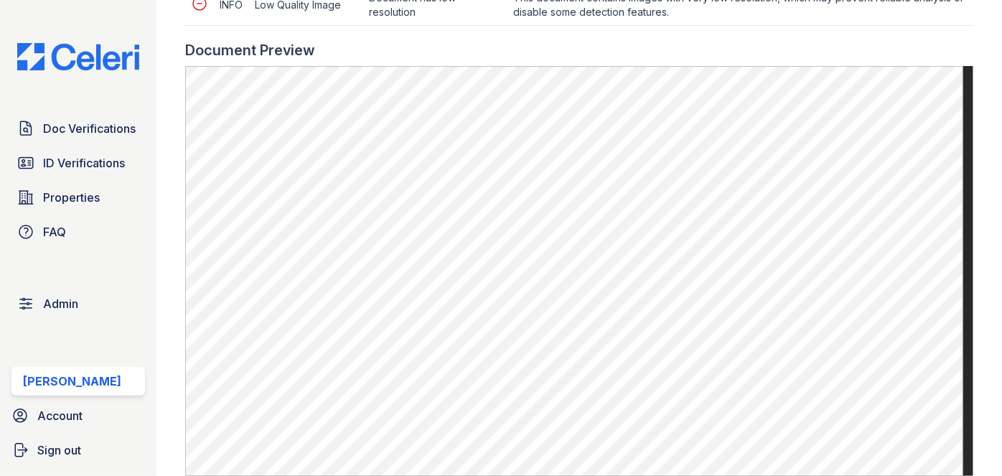
scroll to position [1240, 0]
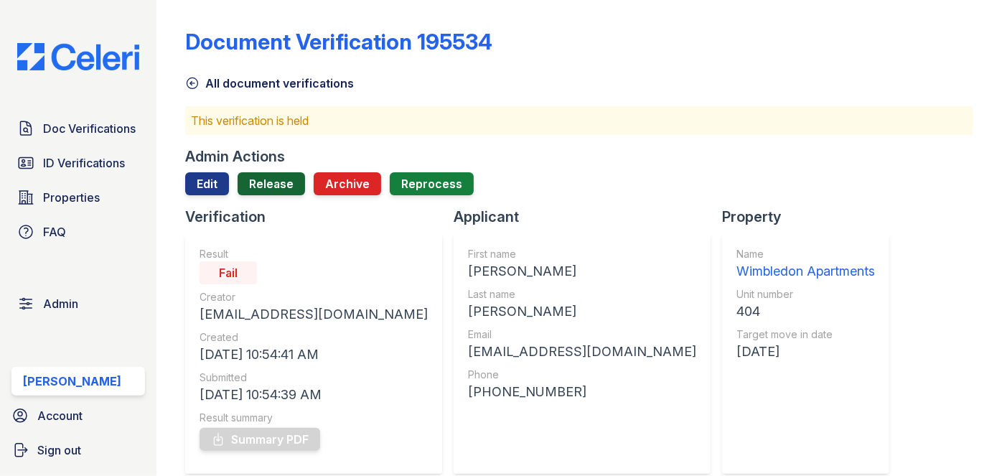
click at [274, 185] on link "Release" at bounding box center [271, 183] width 67 height 23
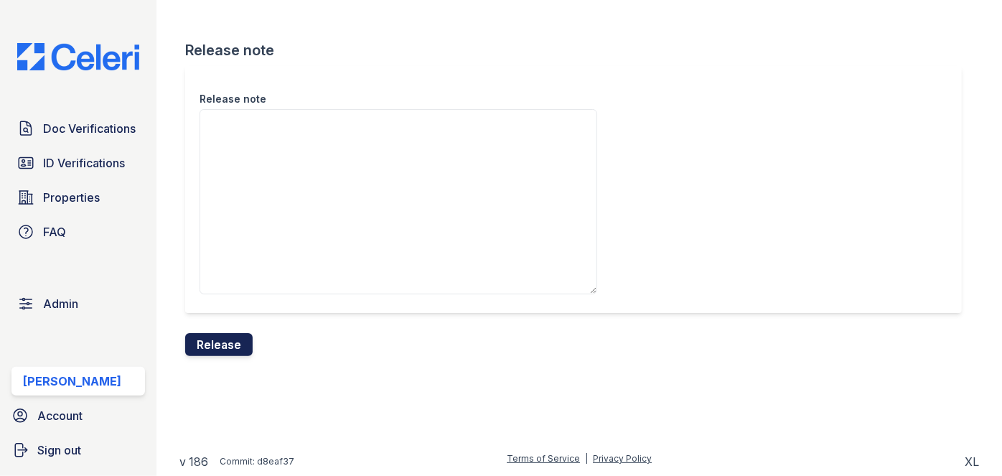
click at [228, 344] on button "Release" at bounding box center [218, 344] width 67 height 23
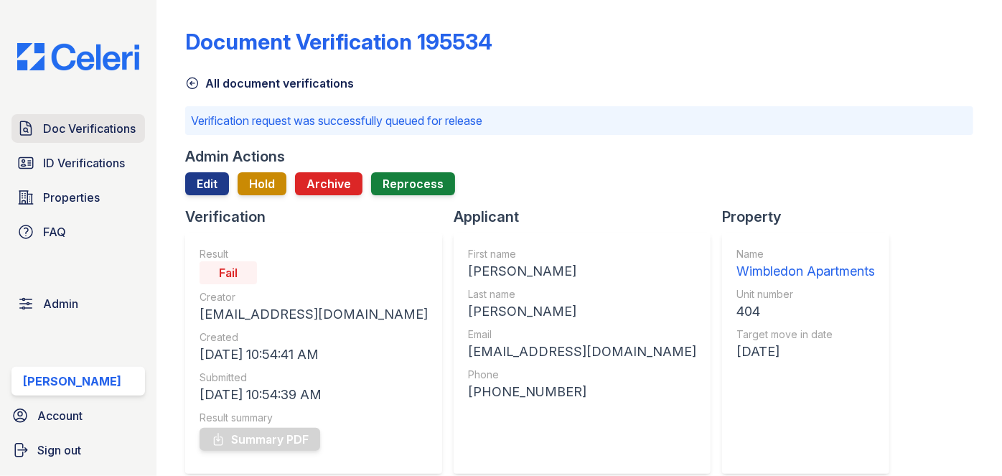
click at [115, 129] on span "Doc Verifications" at bounding box center [89, 128] width 93 height 17
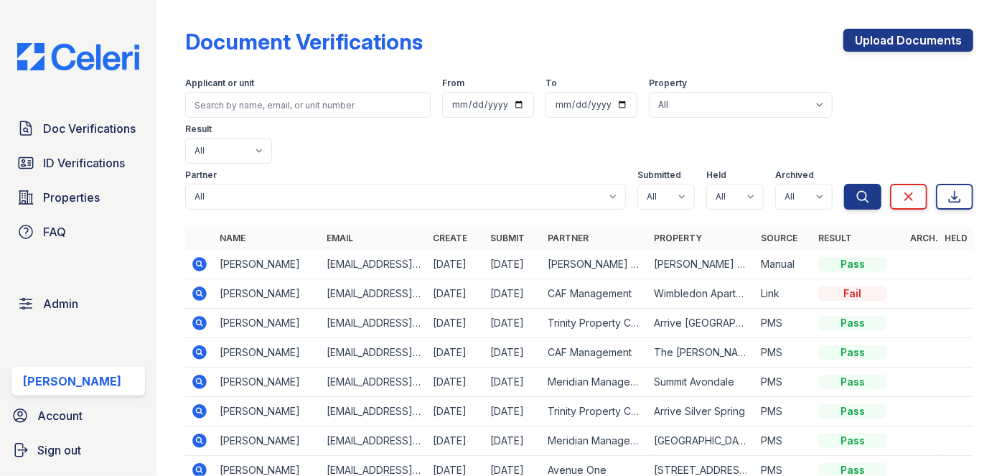
click at [195, 36] on div "Document Verifications" at bounding box center [304, 42] width 238 height 26
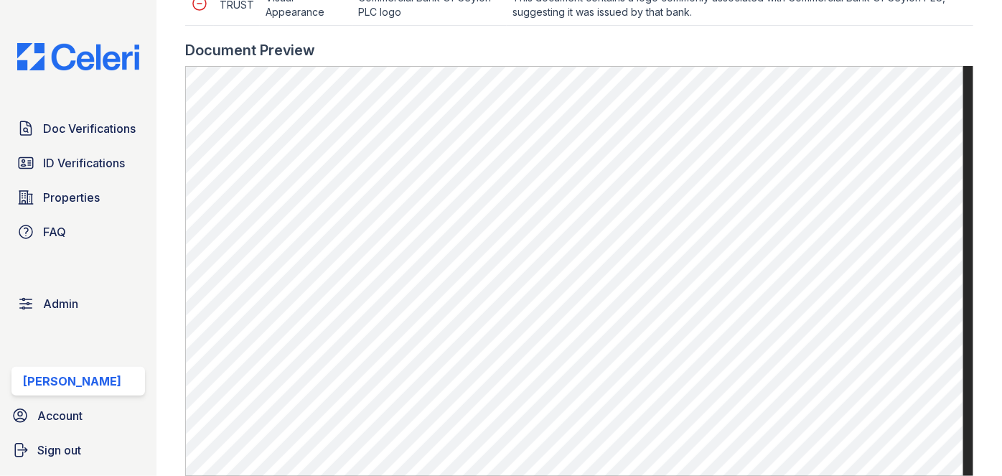
scroll to position [653, 0]
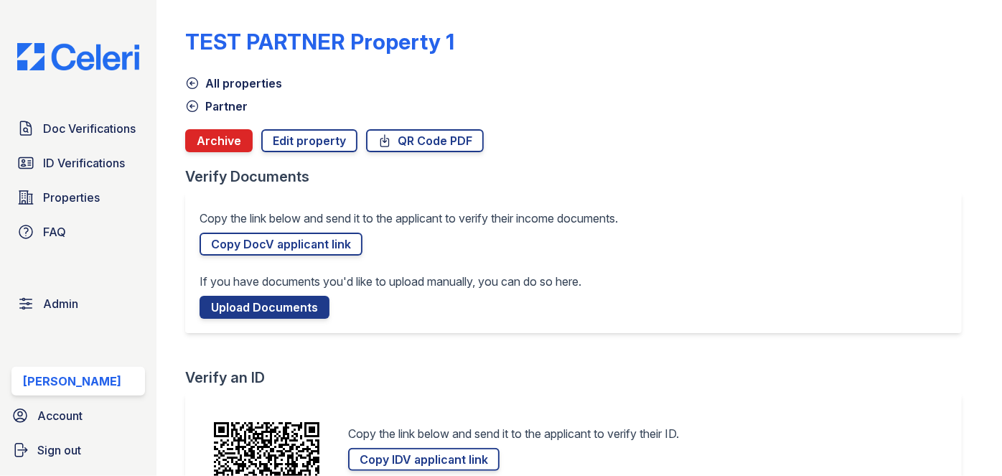
click at [102, 16] on div "Doc Verifications ID Verifications Properties FAQ Admin [PERSON_NAME] Account S…" at bounding box center [78, 238] width 157 height 476
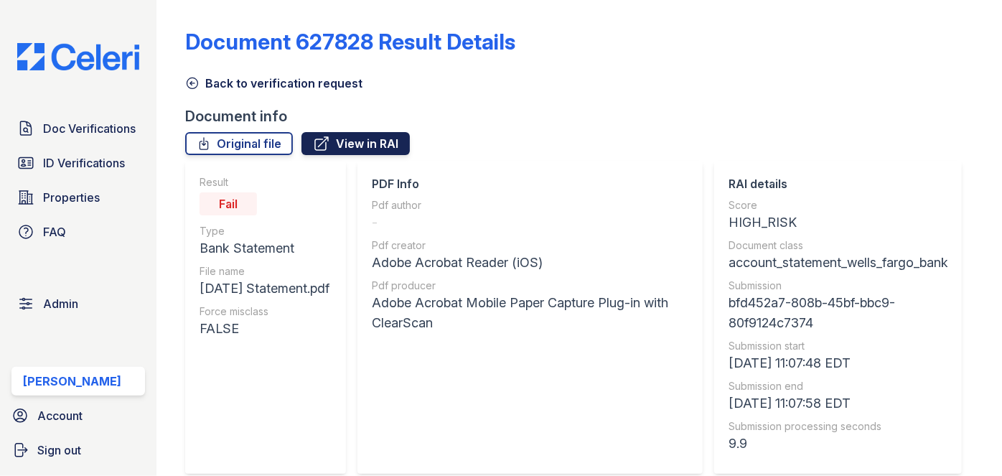
click at [379, 141] on link "View in RAI" at bounding box center [356, 143] width 108 height 23
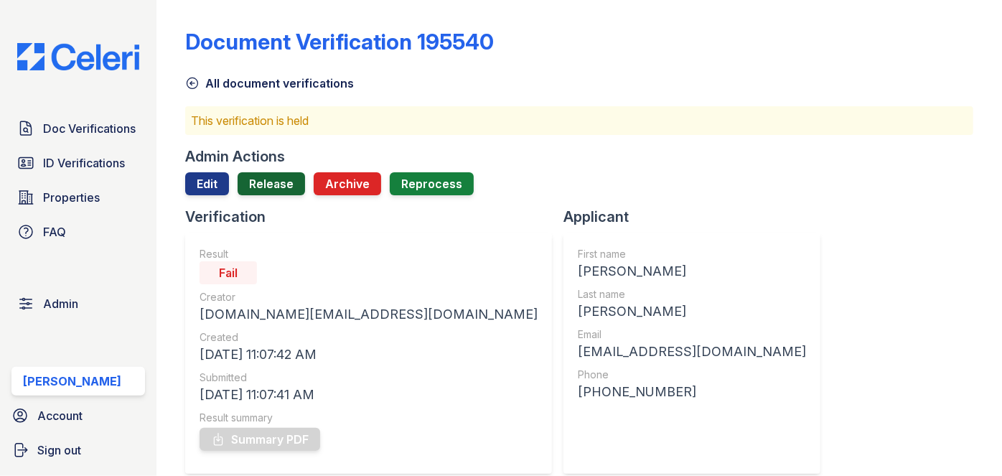
click at [285, 182] on link "Release" at bounding box center [271, 183] width 67 height 23
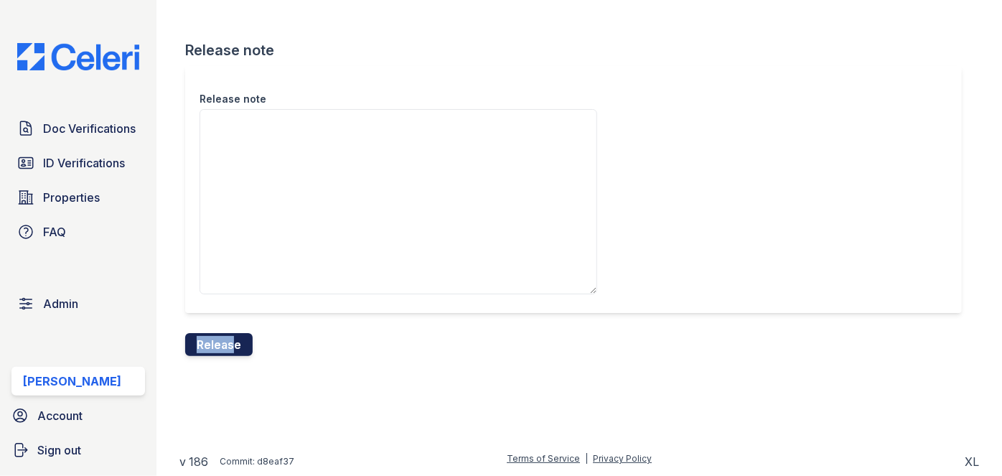
click at [228, 333] on form "Release note Release note Release" at bounding box center [579, 198] width 788 height 316
click at [230, 335] on button "Release" at bounding box center [218, 344] width 67 height 23
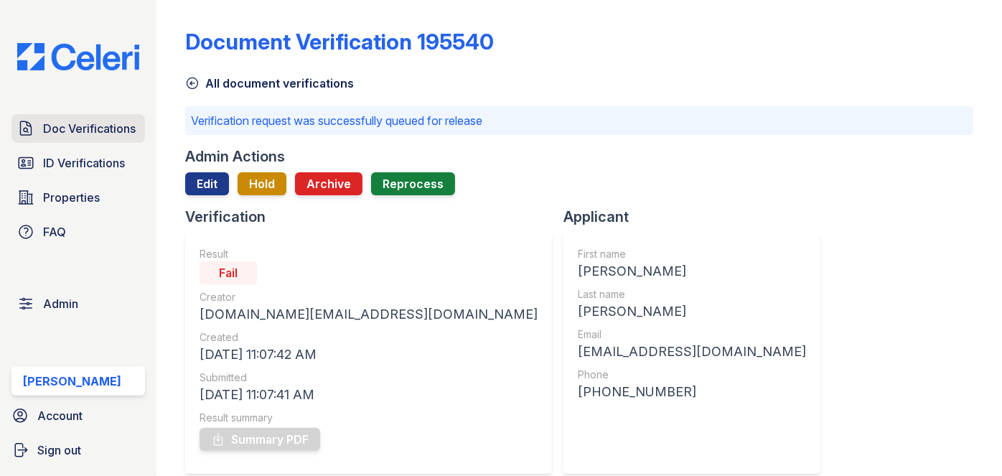
click at [129, 136] on link "Doc Verifications" at bounding box center [78, 128] width 134 height 29
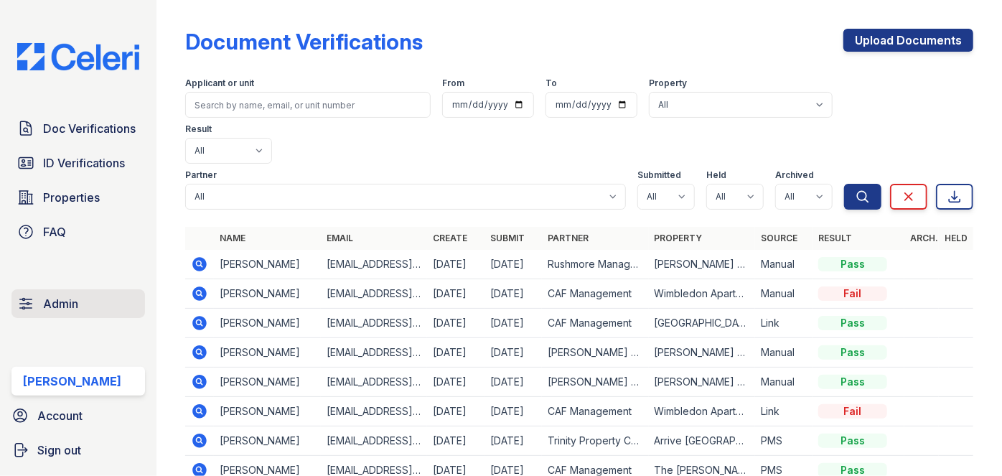
click at [59, 316] on link "Admin" at bounding box center [78, 303] width 134 height 29
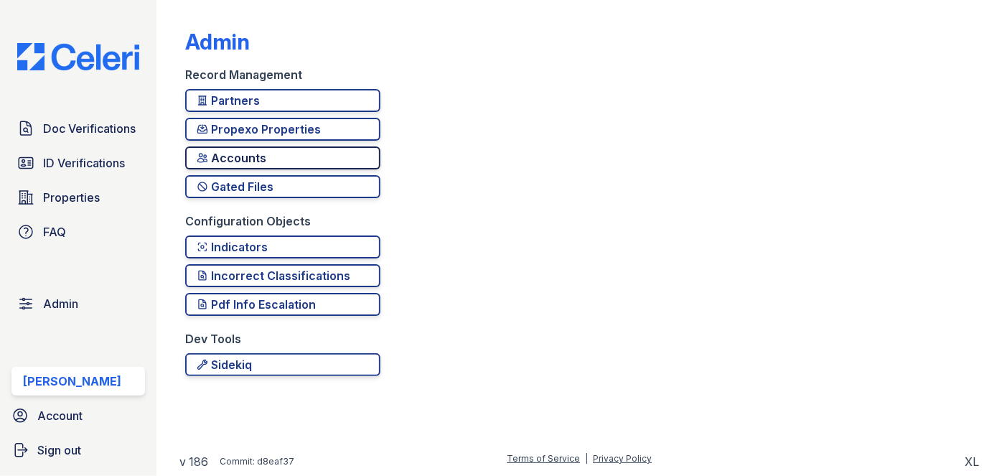
click at [248, 158] on div "Accounts" at bounding box center [283, 157] width 172 height 17
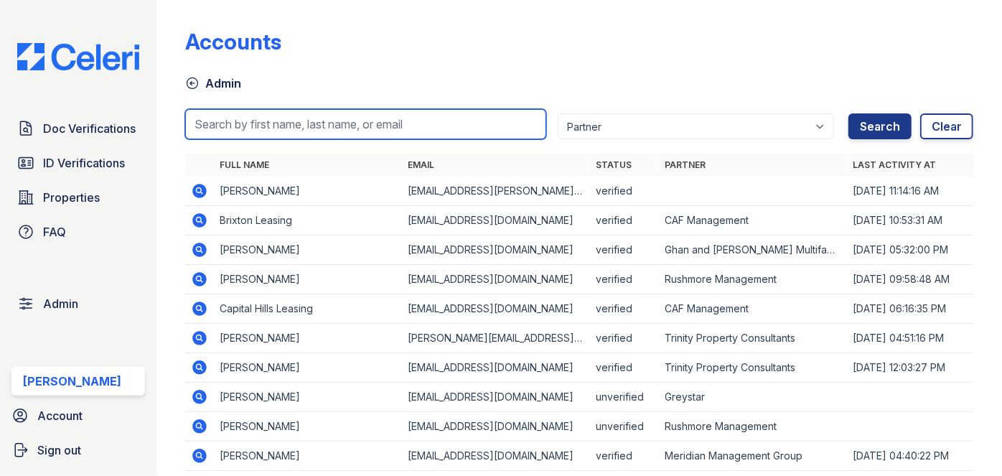
click at [280, 123] on input "search" at bounding box center [365, 124] width 361 height 30
paste input "[EMAIL_ADDRESS][DOMAIN_NAME]"
type input "[EMAIL_ADDRESS][DOMAIN_NAME]"
click at [849, 113] on button "Search" at bounding box center [880, 126] width 63 height 26
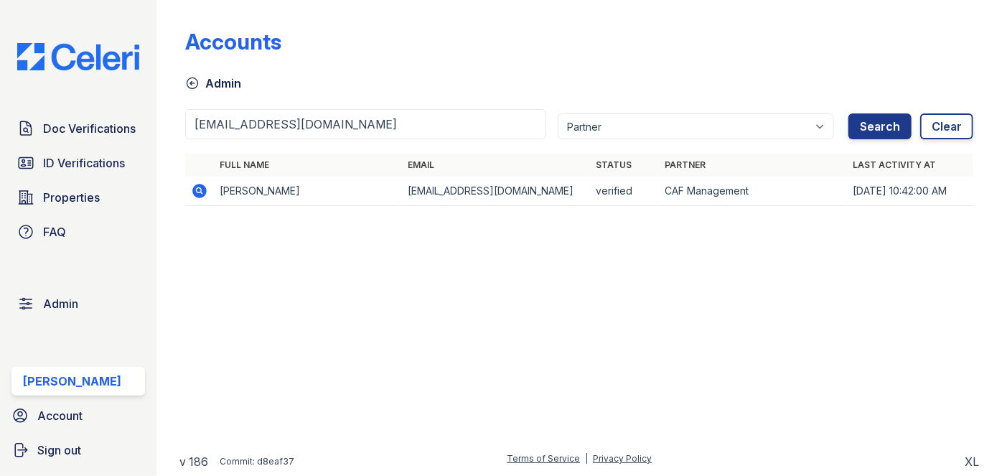
click at [195, 186] on icon at bounding box center [200, 191] width 14 height 14
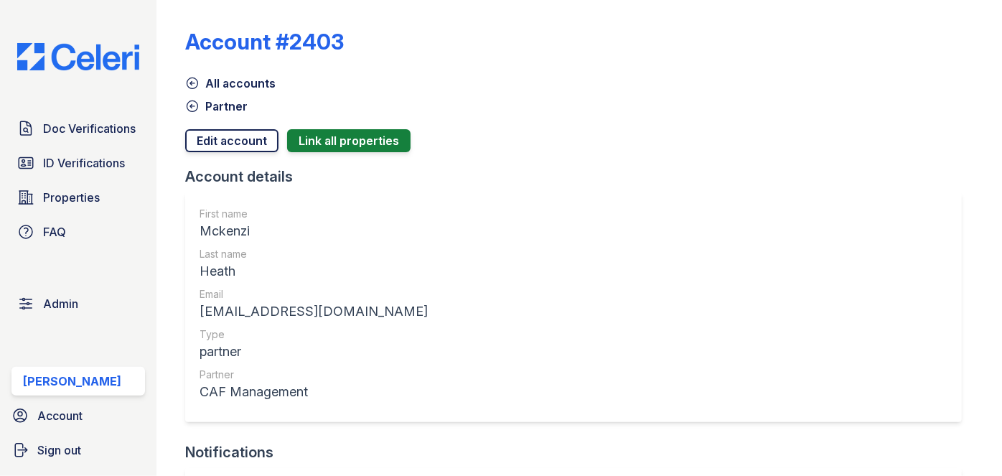
click at [234, 144] on link "Edit account" at bounding box center [231, 140] width 93 height 23
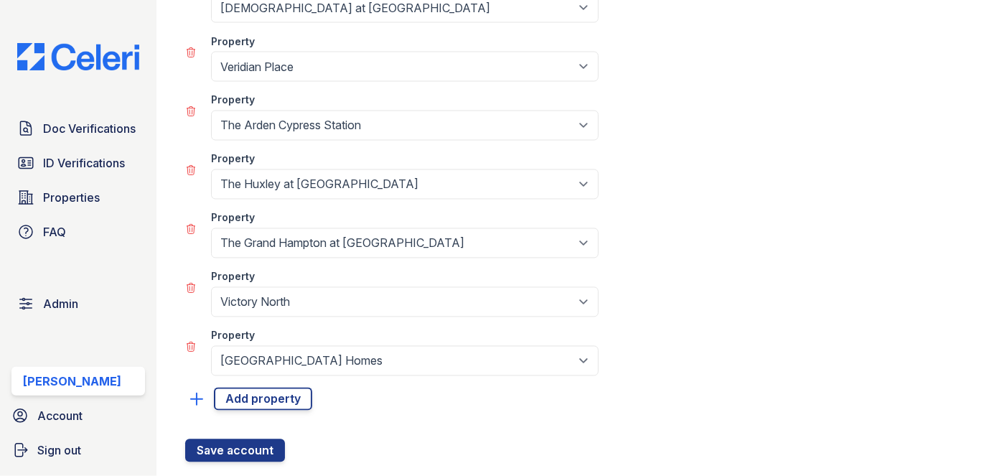
scroll to position [4073, 0]
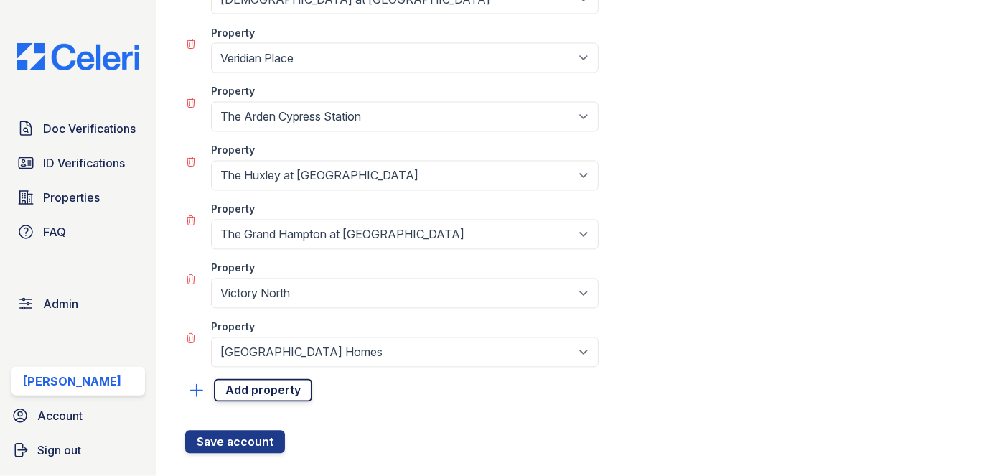
click at [258, 379] on link "Add property" at bounding box center [263, 390] width 98 height 23
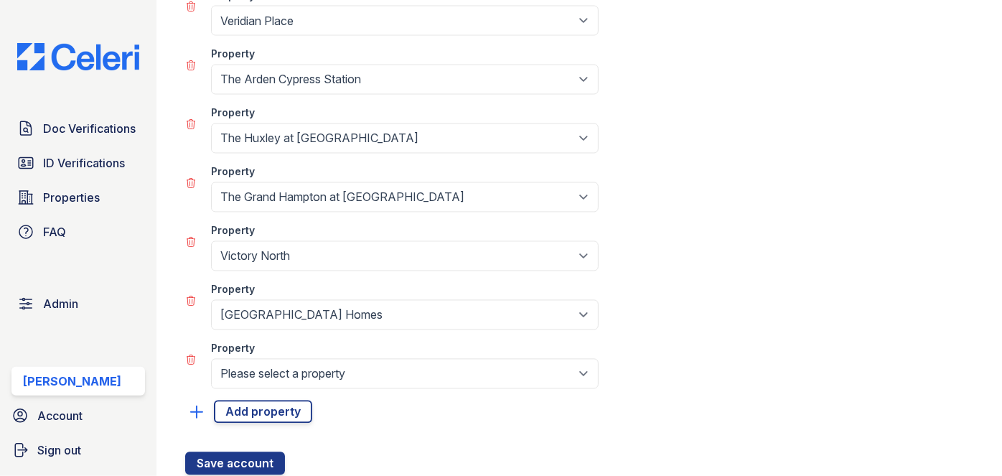
scroll to position [4131, 0]
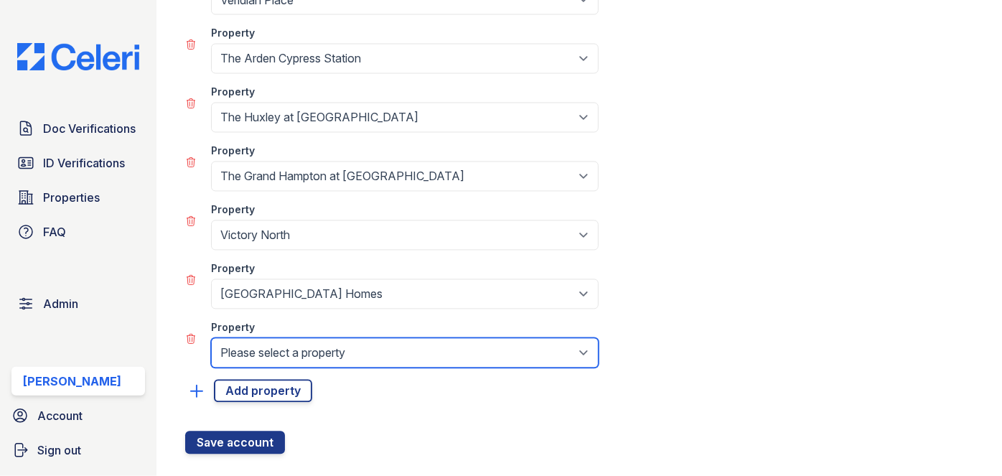
click at [287, 338] on select "Please select a property [GEOGRAPHIC_DATA] Fifty [STREET_ADDRESS][GEOGRAPHIC_DA…" at bounding box center [405, 353] width 388 height 30
select select "5320"
click at [211, 338] on select "Please select a property [GEOGRAPHIC_DATA] Fifty [STREET_ADDRESS][GEOGRAPHIC_DA…" at bounding box center [405, 353] width 388 height 30
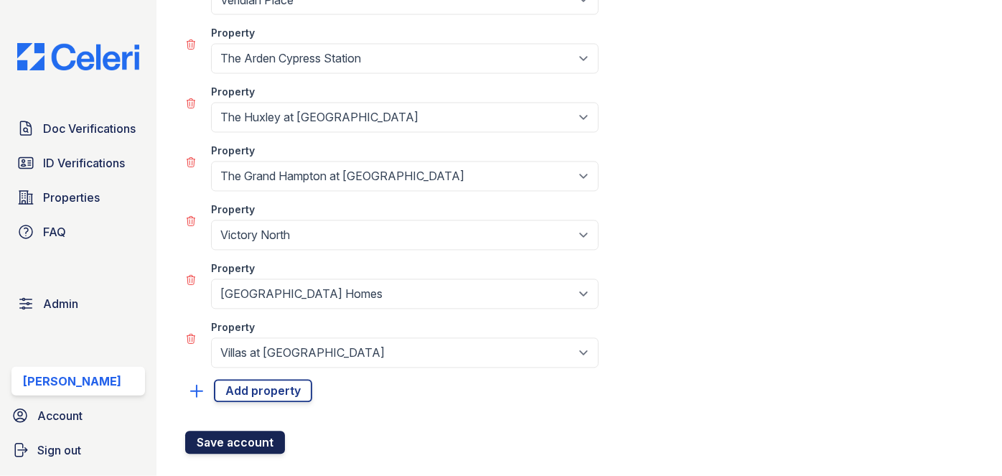
click at [241, 432] on button "Save account" at bounding box center [235, 443] width 100 height 23
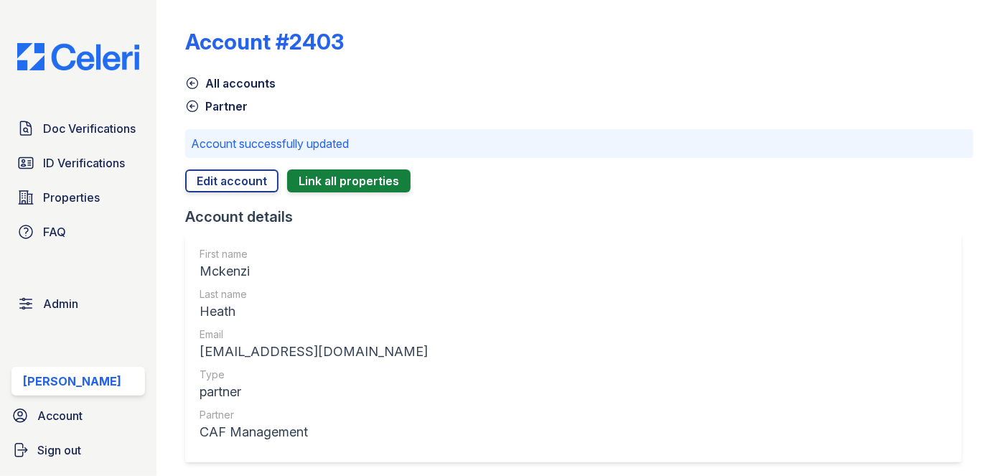
click at [193, 80] on icon at bounding box center [192, 83] width 14 height 14
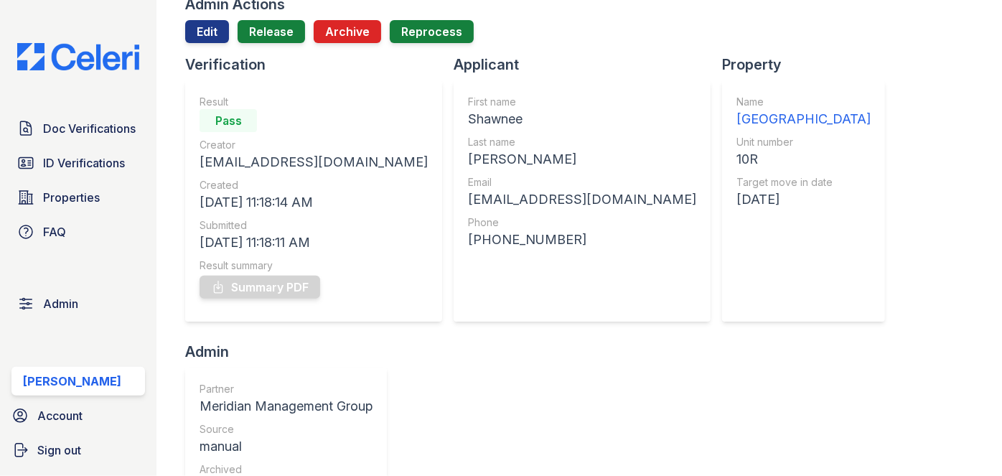
scroll to position [130, 0]
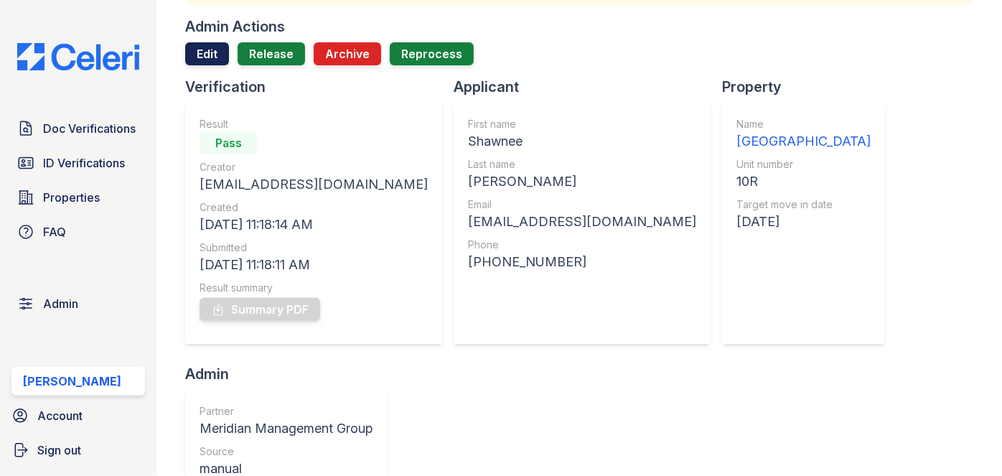
click at [204, 56] on link "Edit" at bounding box center [207, 53] width 44 height 23
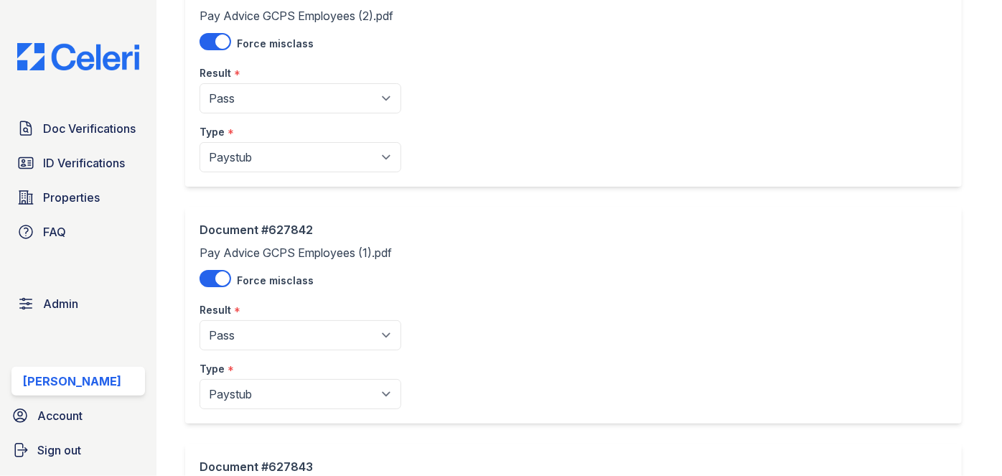
scroll to position [848, 0]
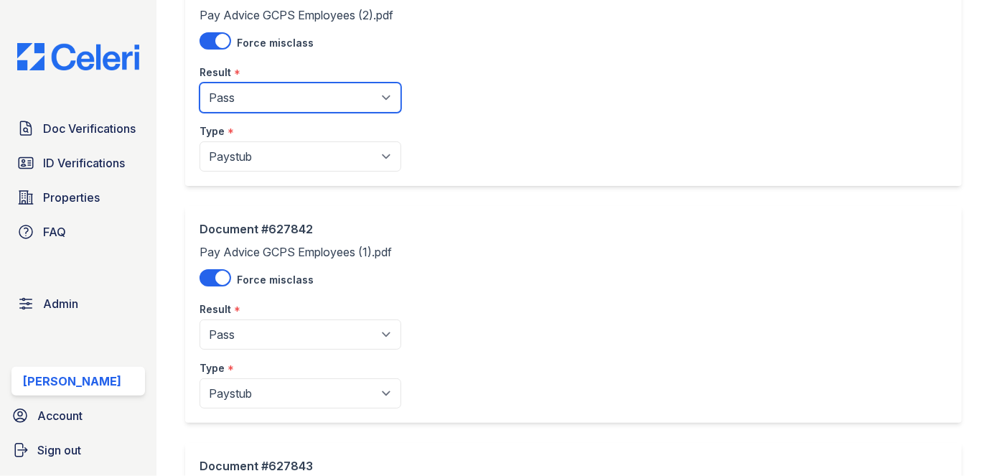
click at [272, 93] on select "Pending Sent Started Processing Pass Fail Caution Error N/A" at bounding box center [301, 98] width 202 height 30
select select "caution"
click at [200, 83] on select "Pending Sent Started Processing Pass Fail Caution Error N/A" at bounding box center [301, 98] width 202 height 30
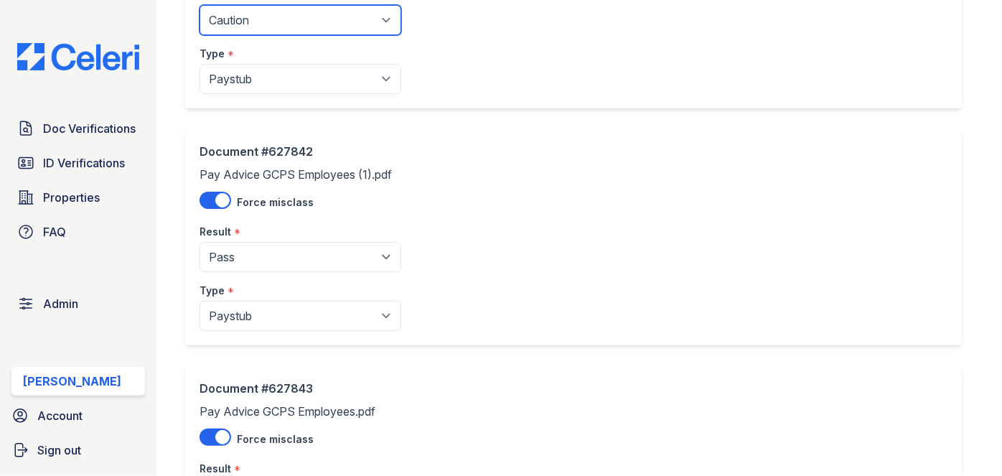
scroll to position [1044, 0]
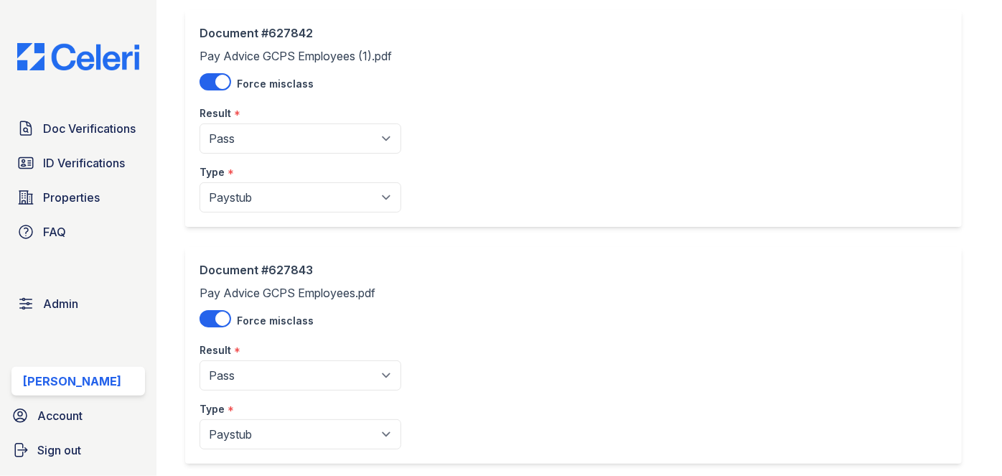
click at [261, 154] on div "Type *" at bounding box center [301, 168] width 202 height 29
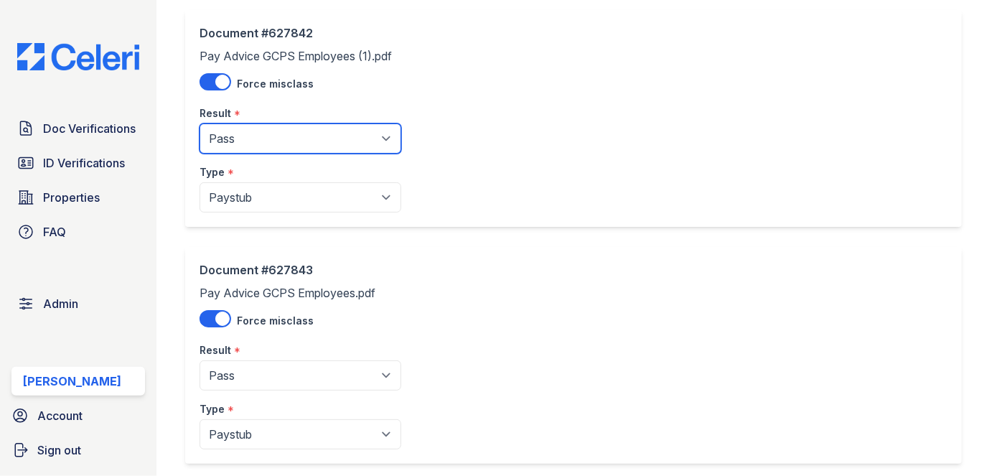
click at [263, 137] on select "Pending Sent Started Processing Pass Fail Caution Error N/A" at bounding box center [301, 139] width 202 height 30
select select "caution"
click at [200, 124] on select "Pending Sent Started Processing Pass Fail Caution Error N/A" at bounding box center [301, 139] width 202 height 30
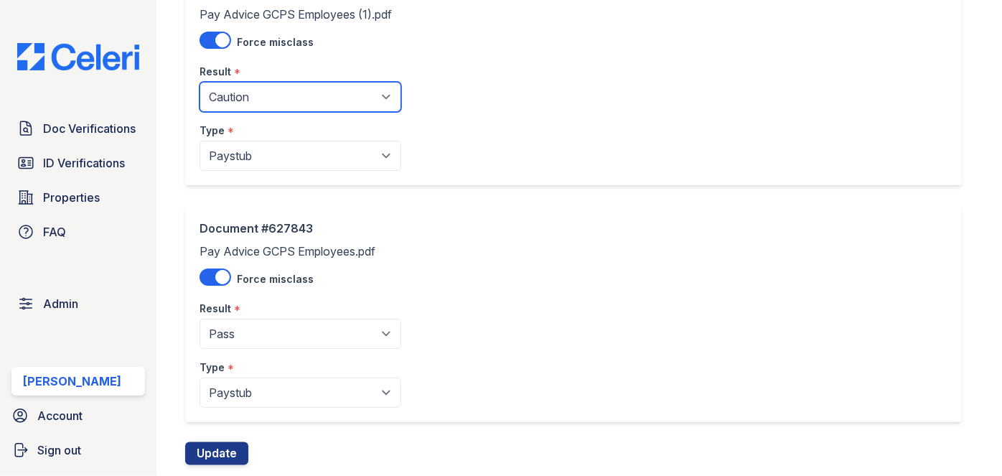
scroll to position [1121, 0]
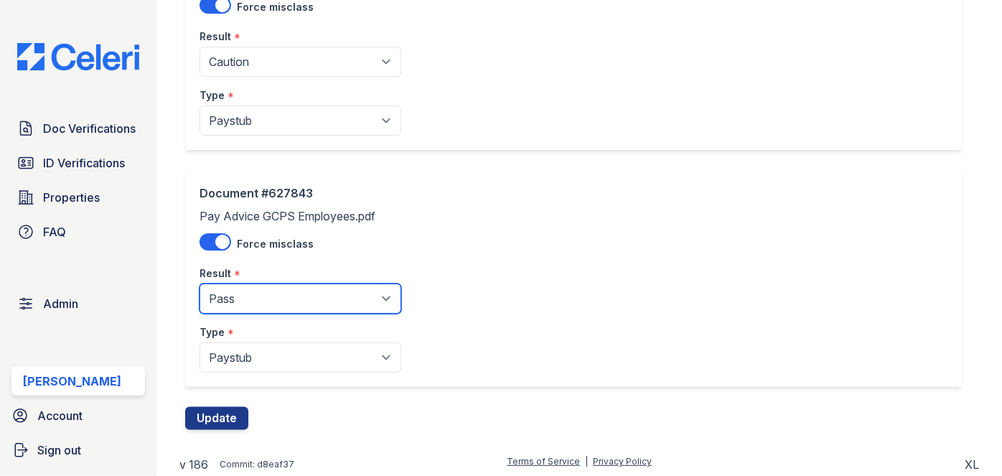
click at [251, 287] on select "Pending Sent Started Processing Pass Fail Caution Error N/A" at bounding box center [301, 299] width 202 height 30
click at [247, 304] on select "Pending Sent Started Processing Pass Fail Caution Error N/A" at bounding box center [301, 299] width 202 height 30
select select "caution"
click at [200, 284] on select "Pending Sent Started Processing Pass Fail Caution Error N/A" at bounding box center [301, 299] width 202 height 30
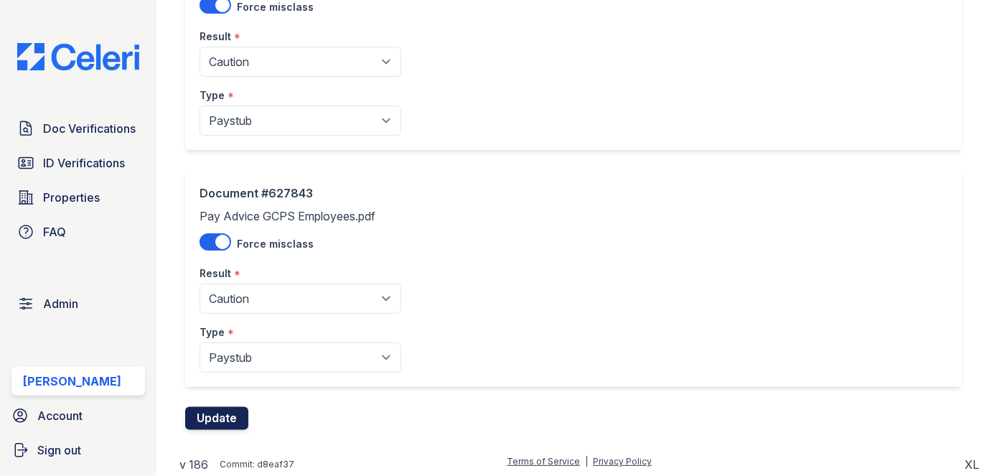
click at [225, 414] on button "Update" at bounding box center [216, 418] width 63 height 23
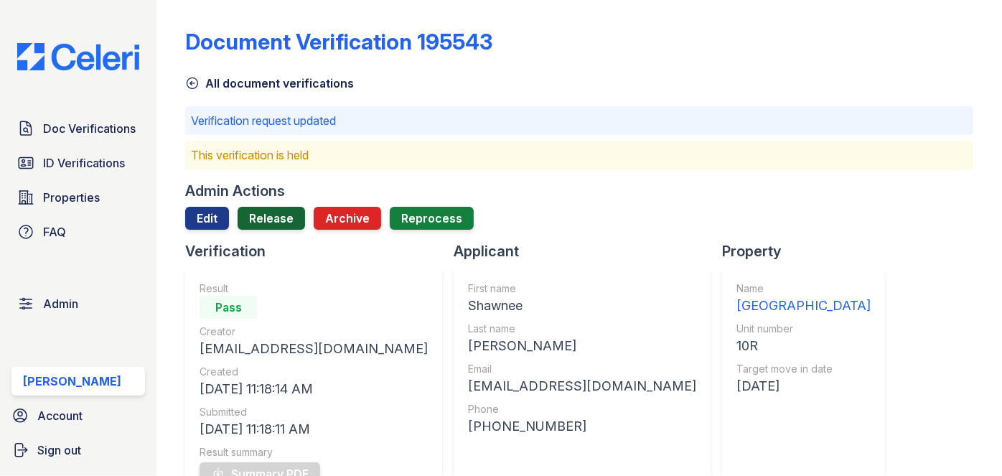
click at [273, 218] on link "Release" at bounding box center [271, 218] width 67 height 23
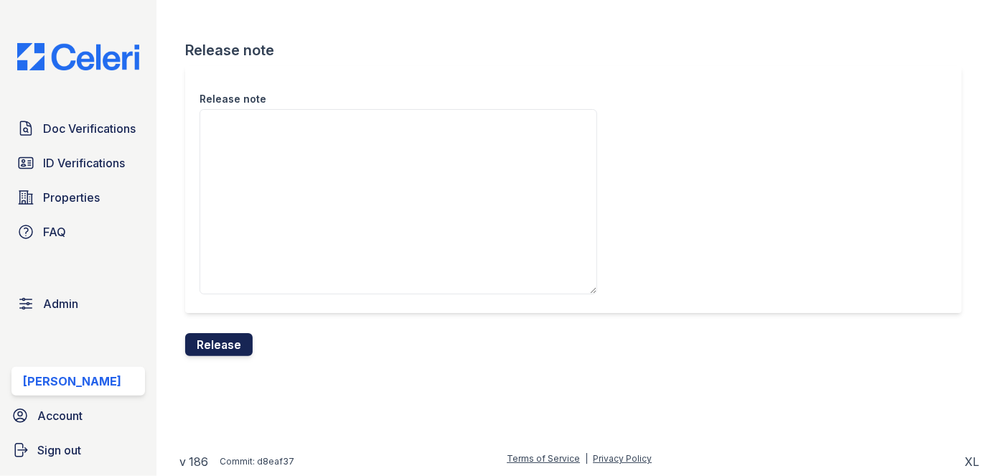
click at [232, 345] on button "Release" at bounding box center [218, 344] width 67 height 23
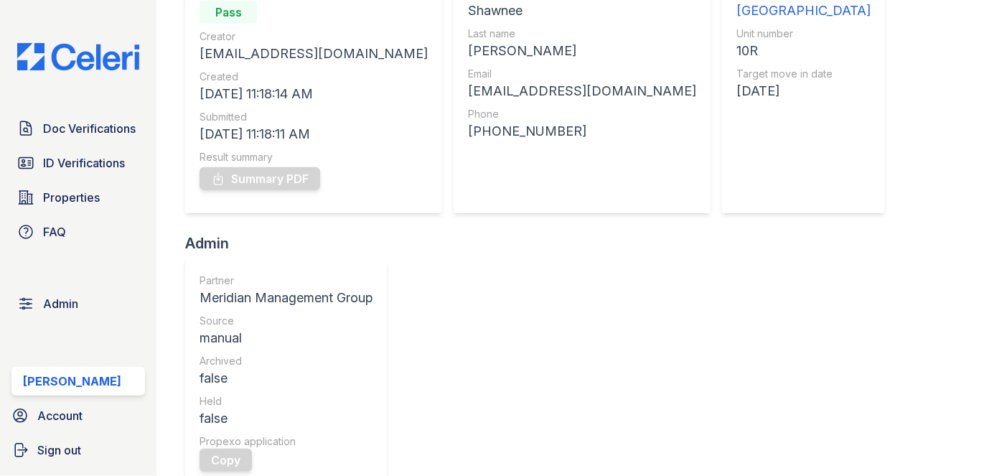
scroll to position [522, 0]
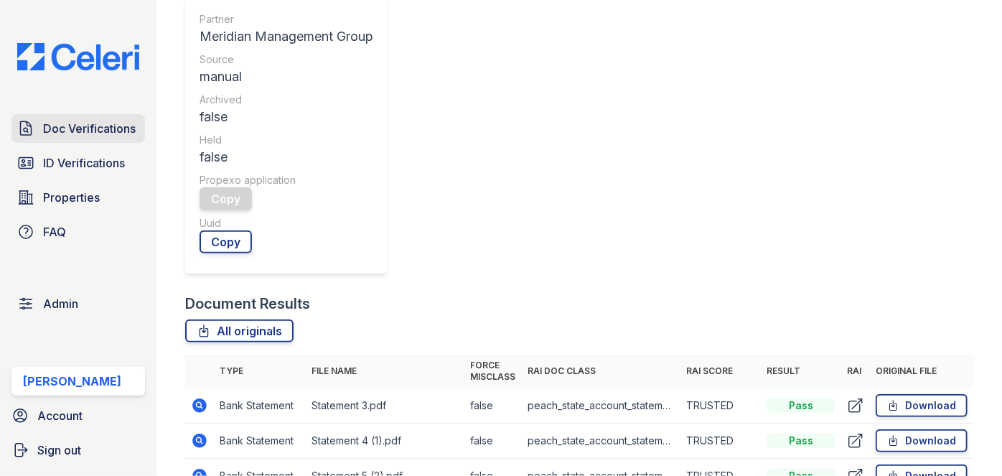
click at [100, 120] on span "Doc Verifications" at bounding box center [89, 128] width 93 height 17
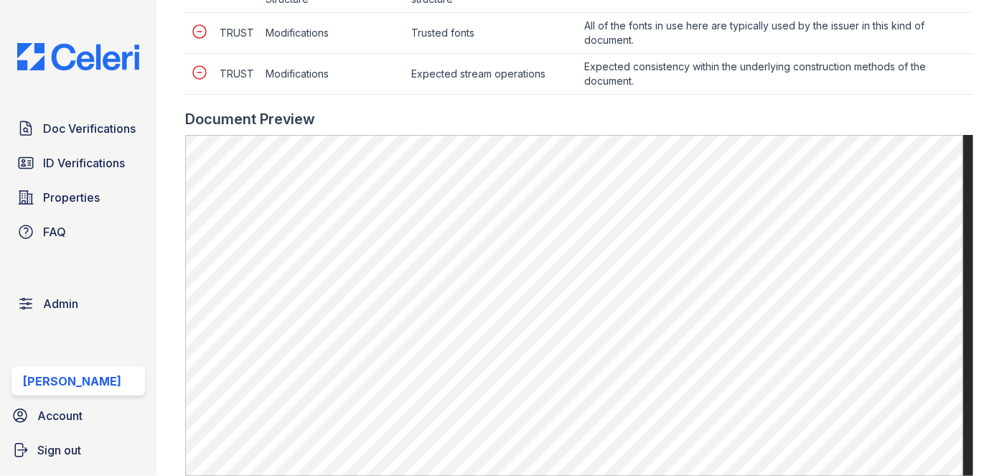
scroll to position [783, 0]
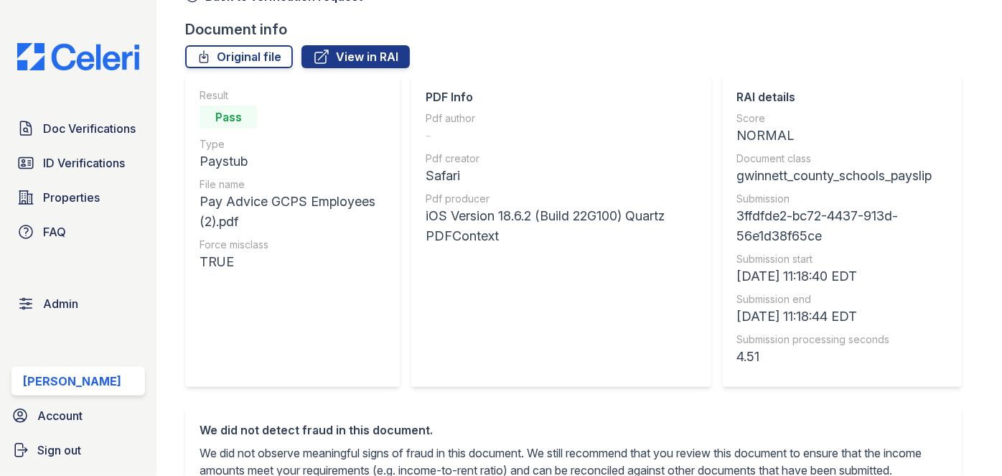
scroll to position [65, 0]
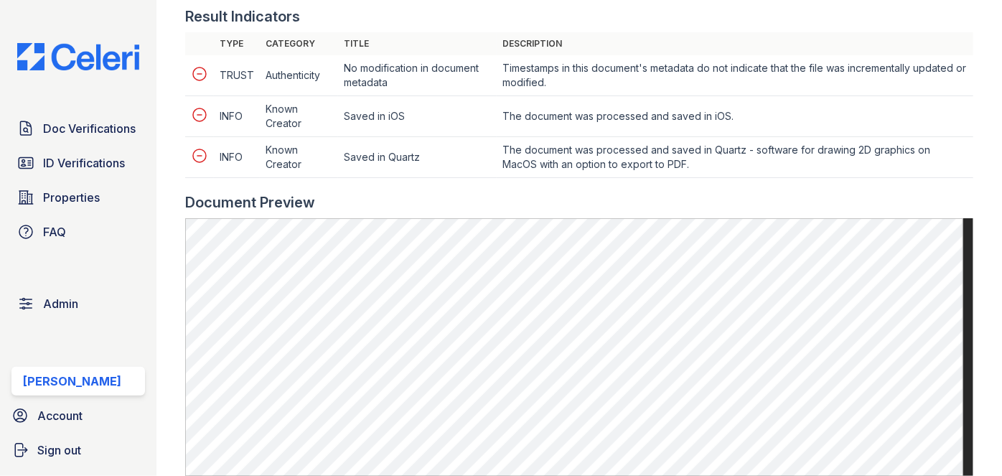
scroll to position [783, 0]
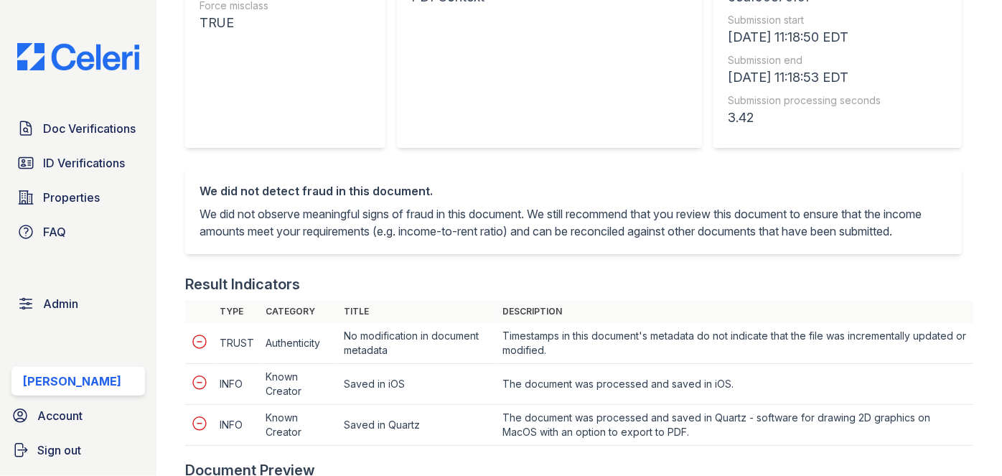
scroll to position [653, 0]
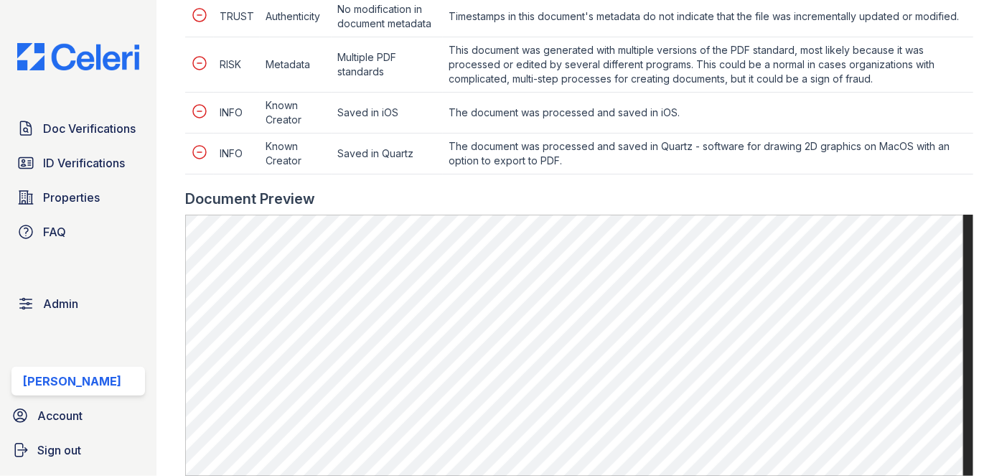
scroll to position [848, 0]
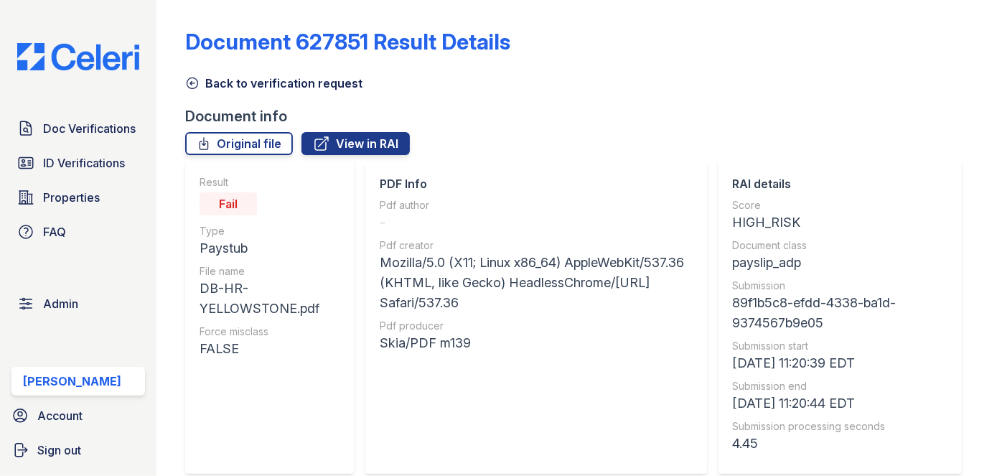
click at [196, 77] on icon at bounding box center [192, 83] width 14 height 14
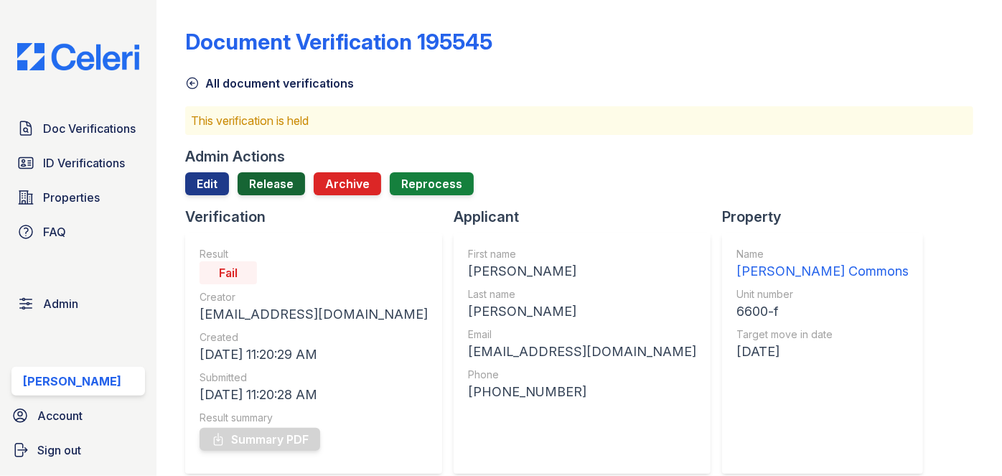
click at [266, 172] on link "Release" at bounding box center [271, 183] width 67 height 23
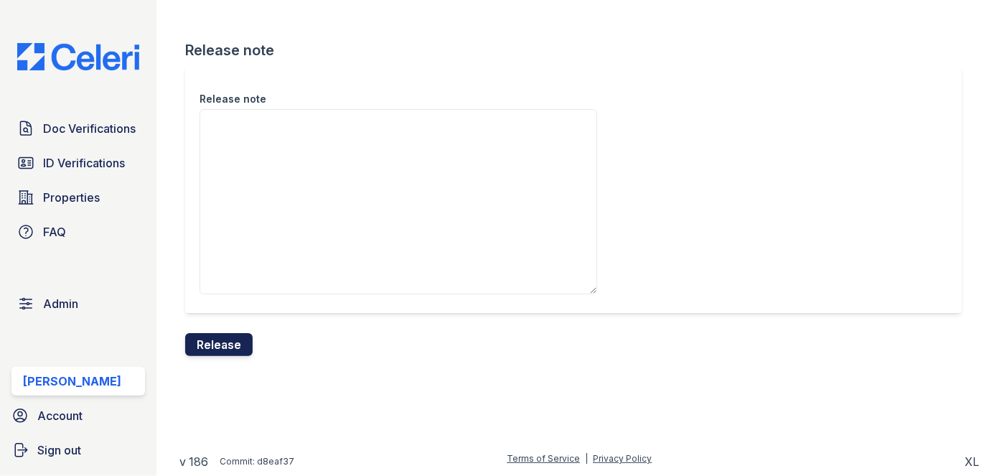
click at [221, 345] on button "Release" at bounding box center [218, 344] width 67 height 23
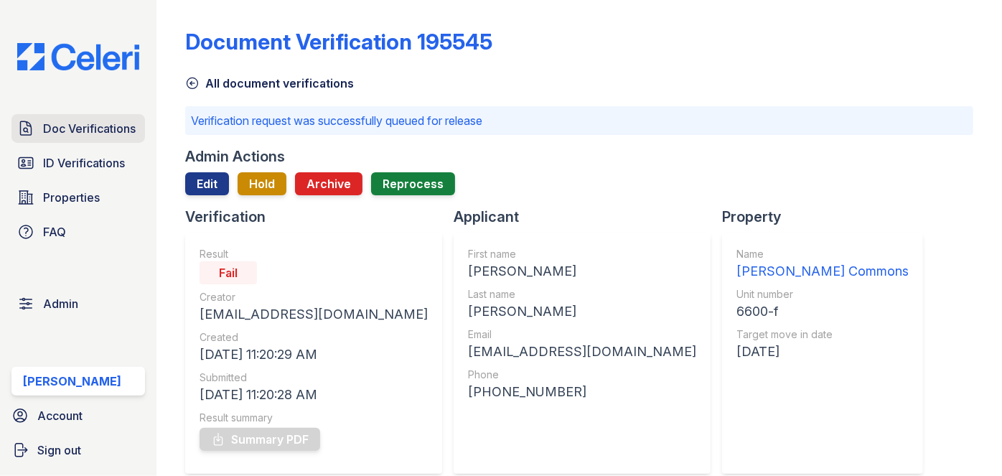
click at [118, 121] on span "Doc Verifications" at bounding box center [89, 128] width 93 height 17
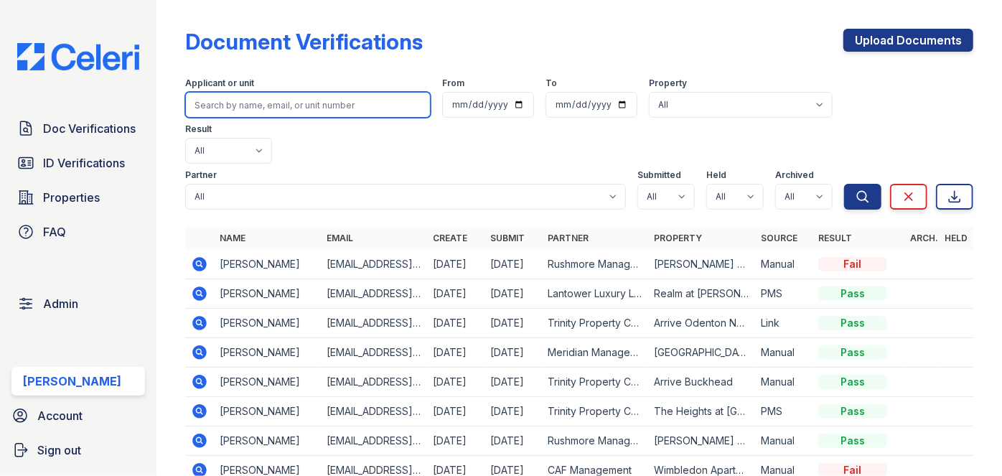
click at [228, 99] on input "search" at bounding box center [308, 105] width 246 height 26
paste input "Dennis Butler"
type input "Dennis Butler"
click at [844, 184] on button "Search" at bounding box center [862, 197] width 37 height 26
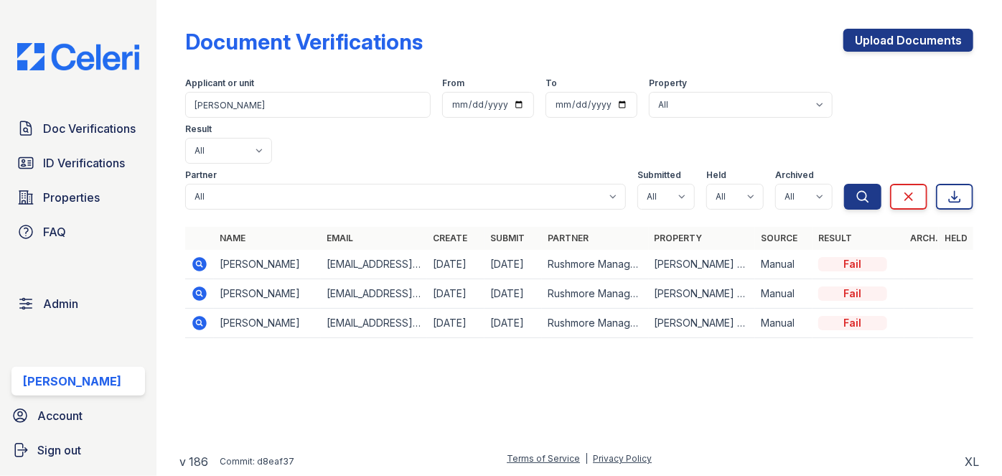
click at [202, 257] on icon at bounding box center [200, 264] width 14 height 14
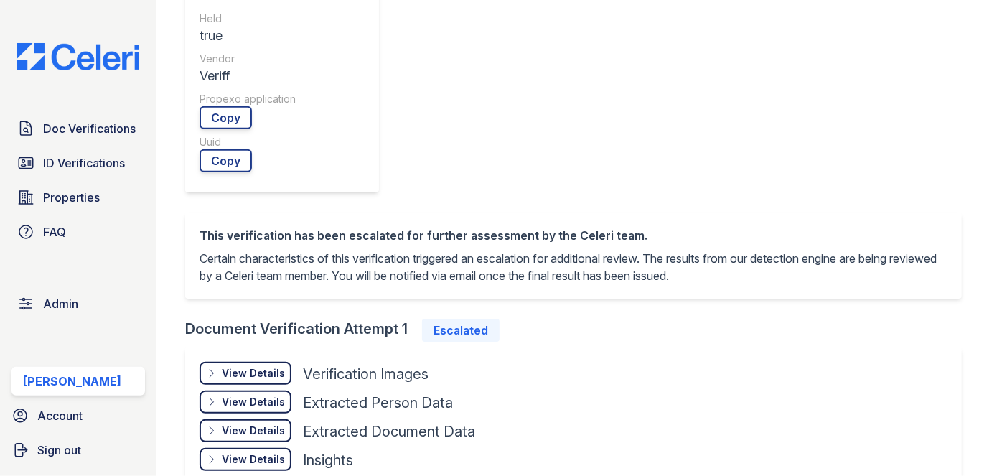
scroll to position [653, 0]
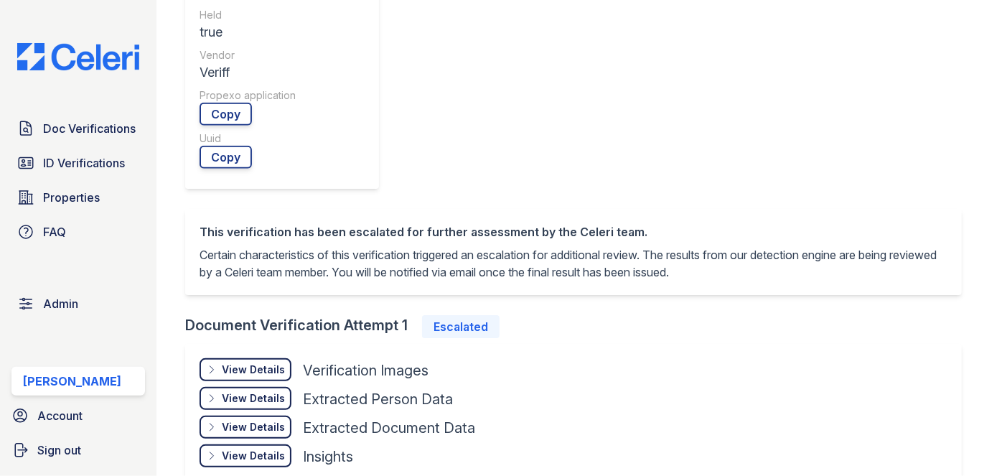
click at [251, 449] on div "View Details" at bounding box center [253, 456] width 63 height 14
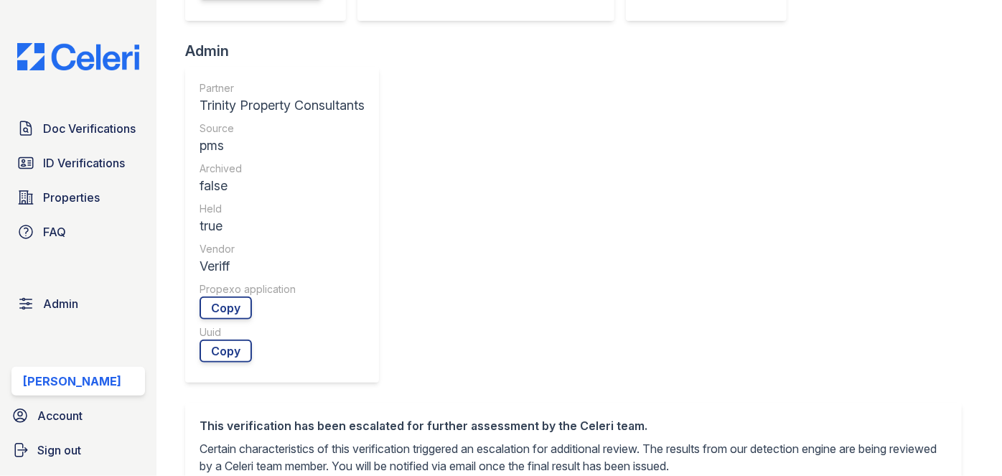
scroll to position [457, 0]
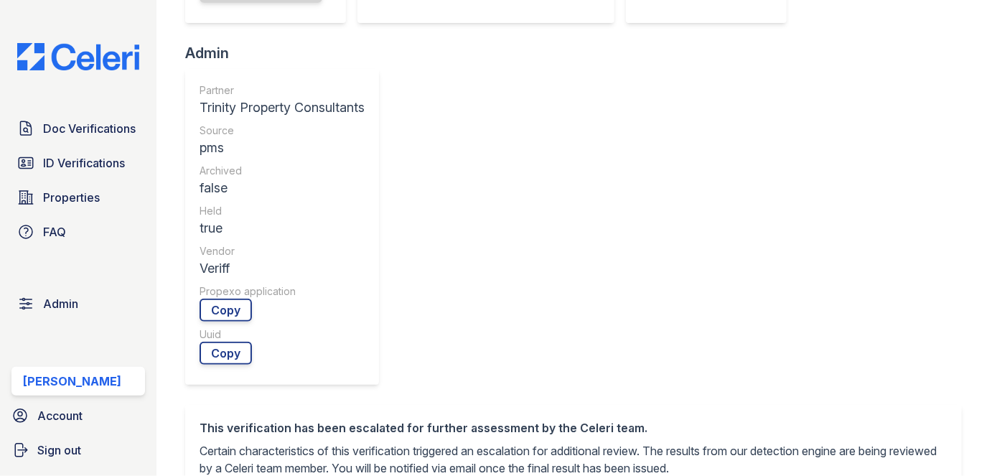
click at [0, 0] on div "Hide Details" at bounding box center [0, 0] width 0 height 0
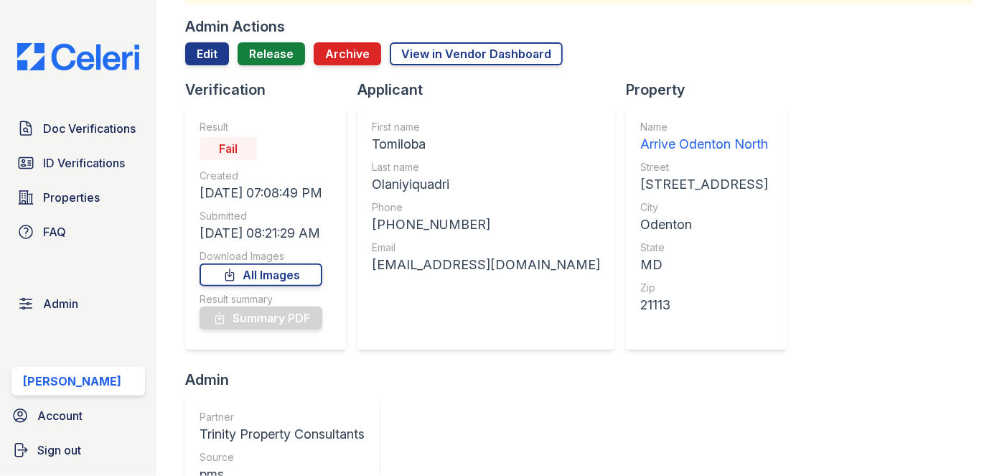
scroll to position [0, 0]
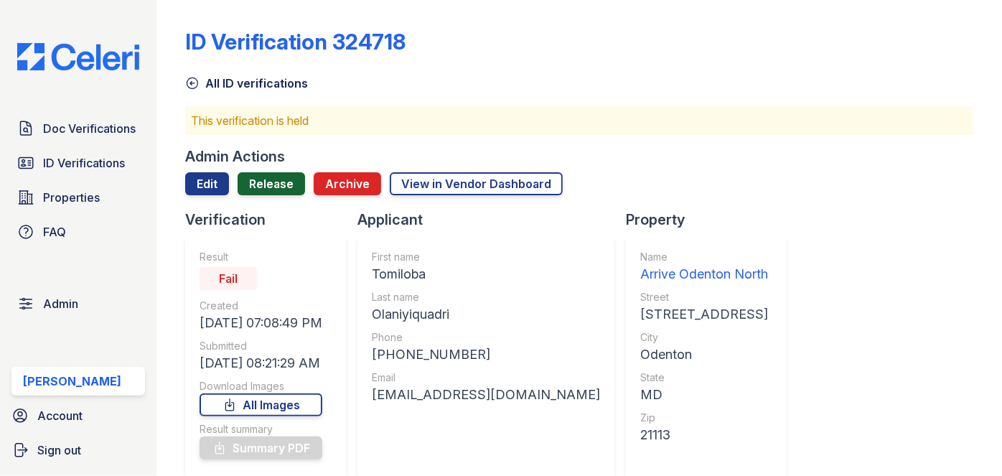
click at [276, 183] on link "Release" at bounding box center [271, 183] width 67 height 23
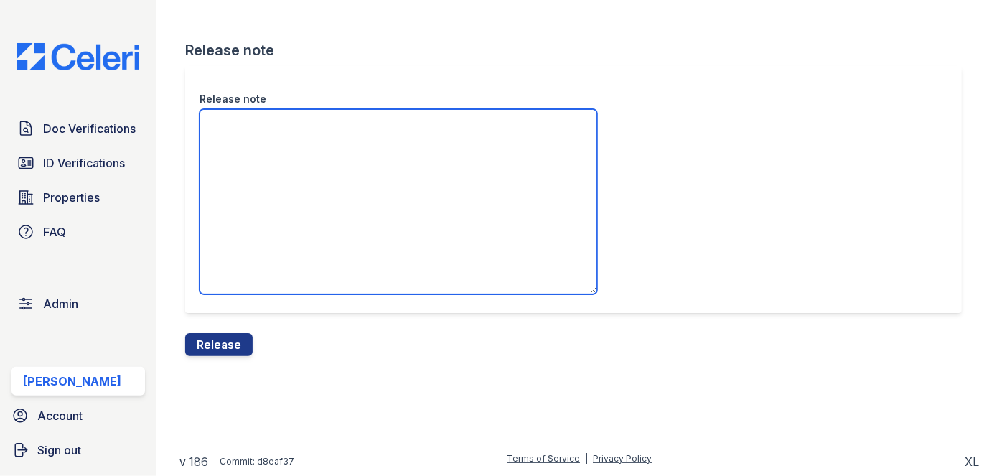
click at [243, 137] on textarea "Release note" at bounding box center [399, 201] width 398 height 185
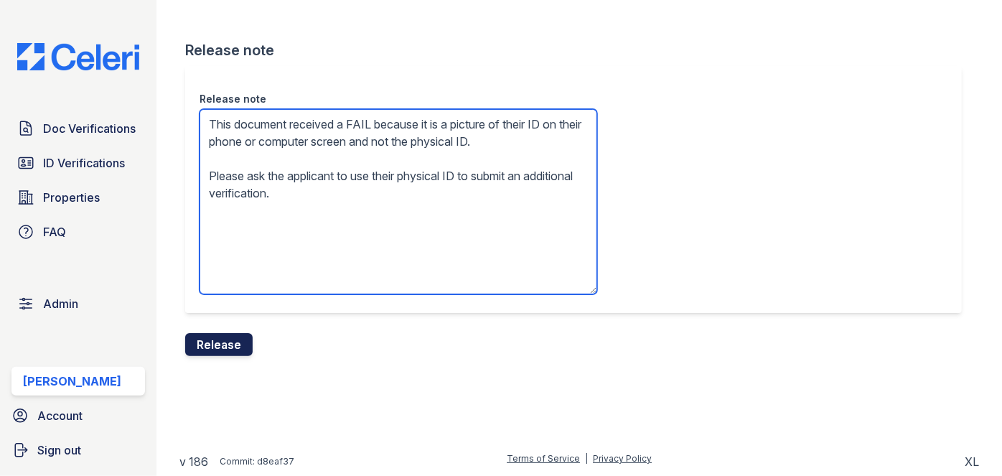
type textarea "This document received a FAIL because it is a picture of their ID on their phon…"
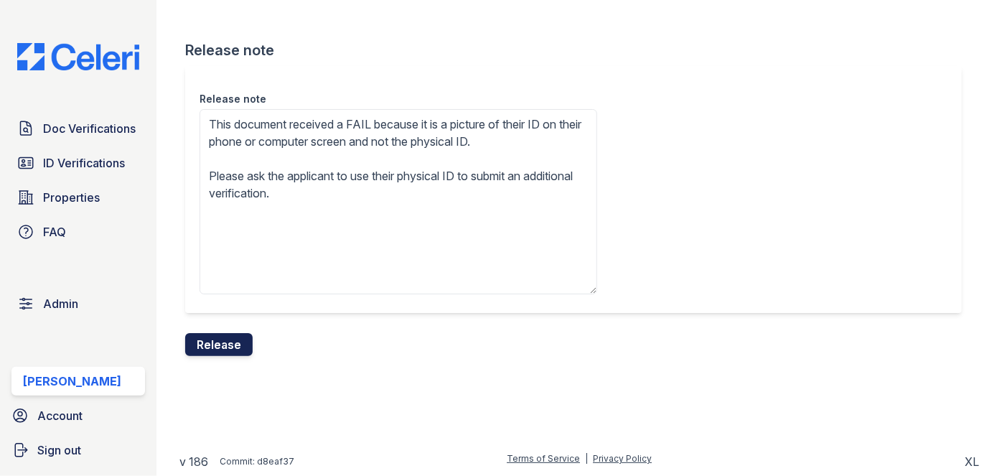
click at [230, 343] on button "Release" at bounding box center [218, 344] width 67 height 23
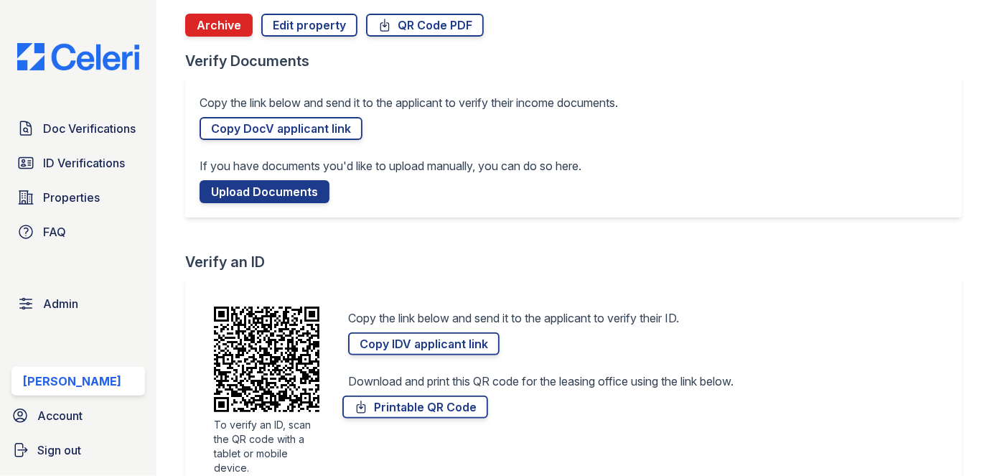
scroll to position [130, 0]
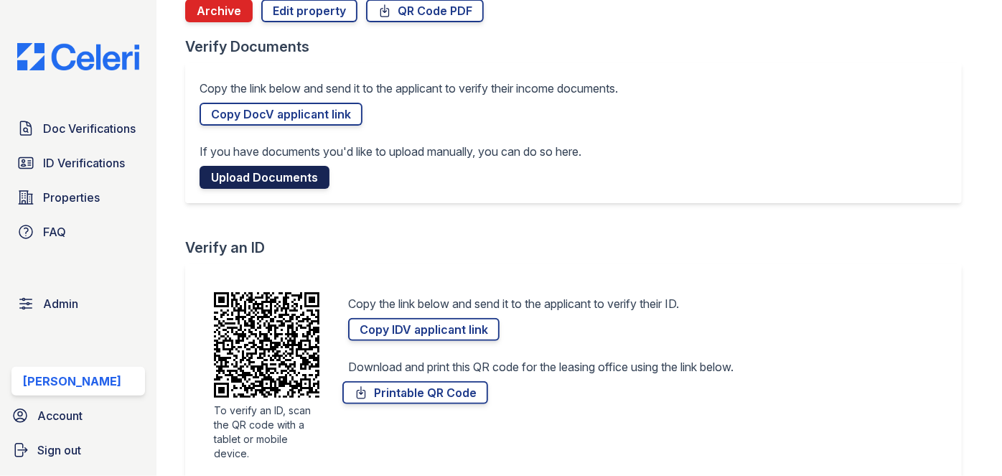
click at [264, 178] on link "Upload Documents" at bounding box center [265, 177] width 130 height 23
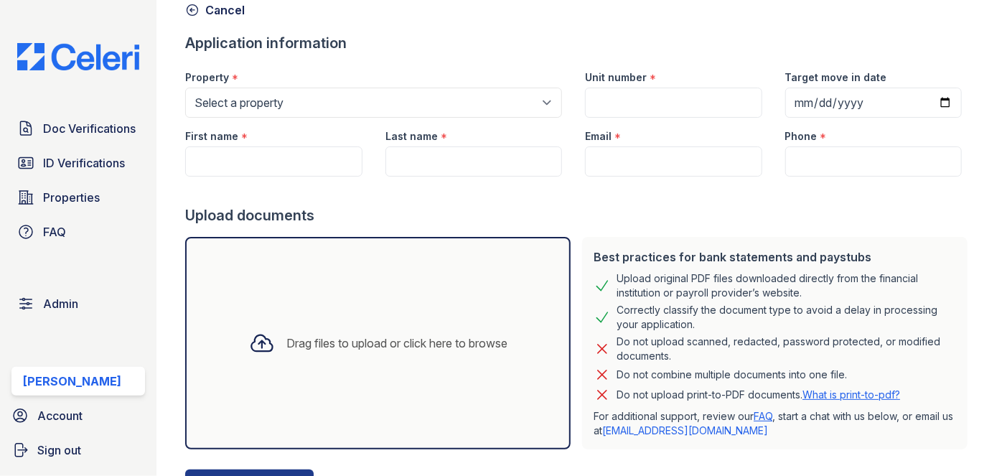
scroll to position [130, 0]
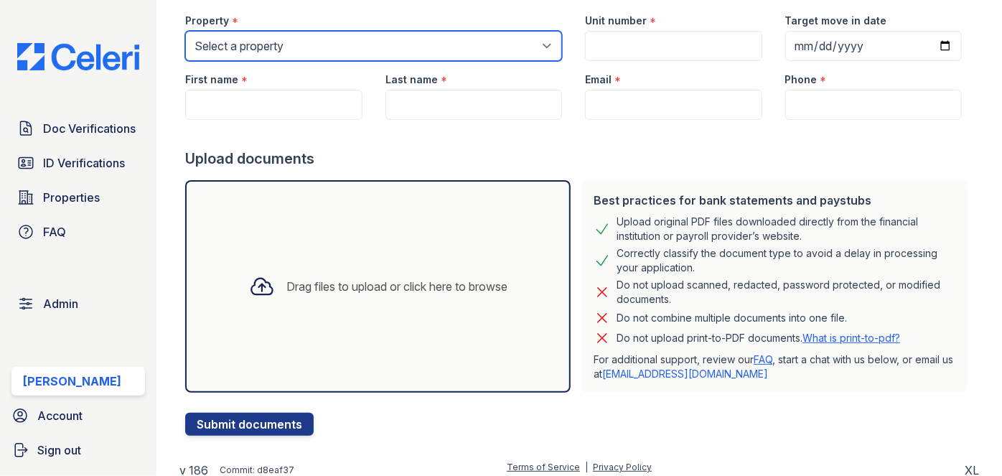
click at [546, 47] on select "Select a property 0000 Kinney Avenue 09 Cape Coral 10006 North Glowing Forge Co…" at bounding box center [373, 46] width 377 height 30
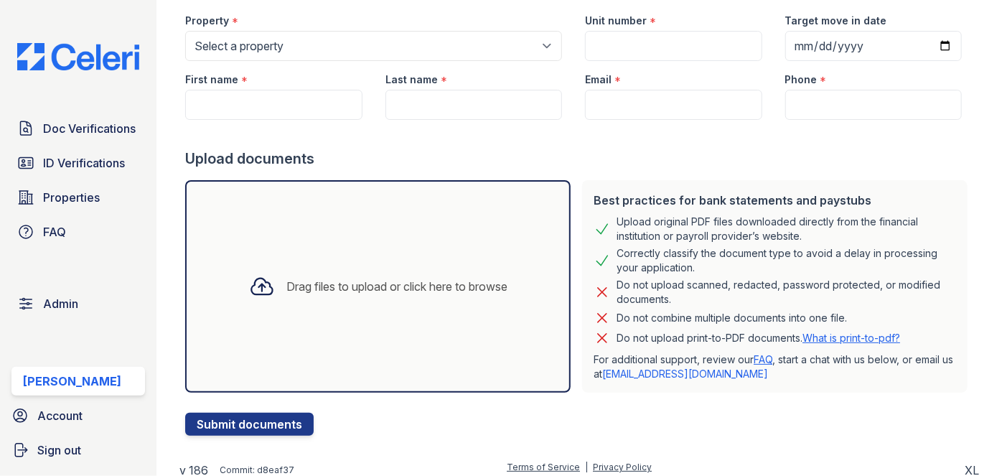
click at [564, 8] on div "Property * Select a property 0000 Kinney Avenue 09 Cape Coral 10006 North Glowi…" at bounding box center [374, 31] width 400 height 59
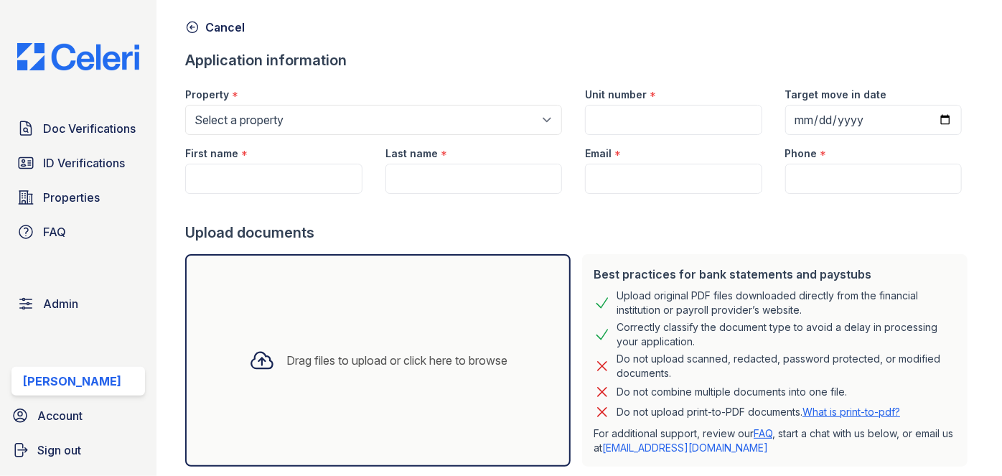
scroll to position [0, 0]
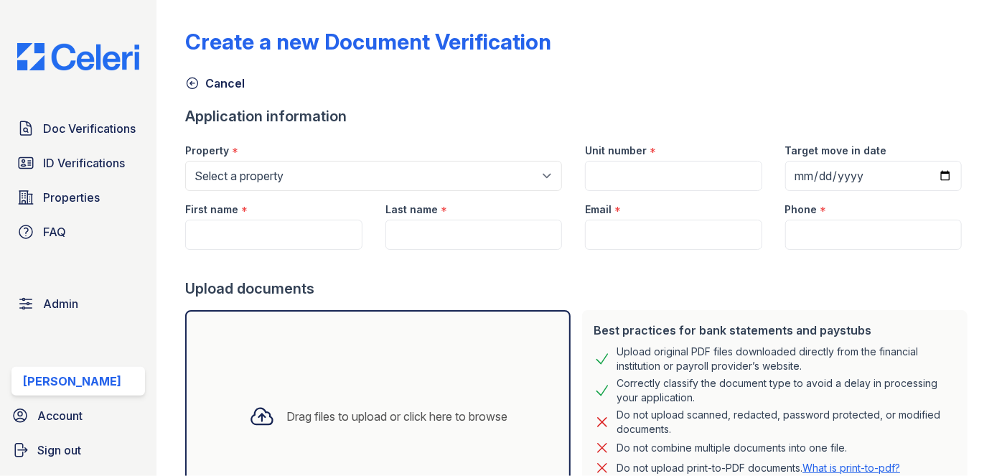
click at [190, 79] on icon at bounding box center [192, 83] width 14 height 14
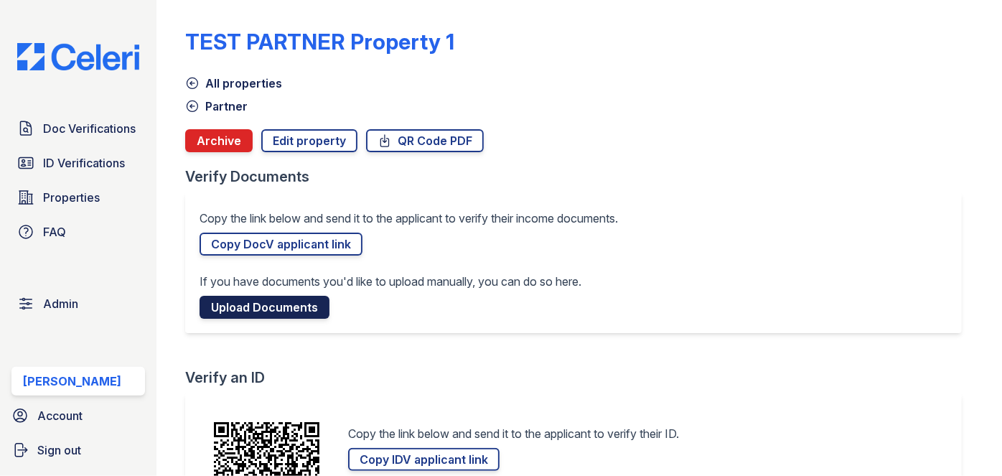
click at [266, 309] on link "Upload Documents" at bounding box center [265, 307] width 130 height 23
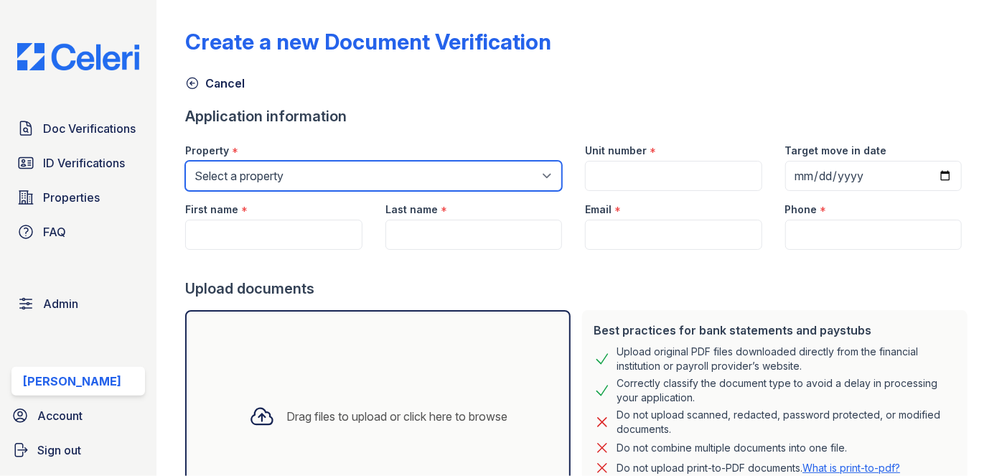
click at [348, 172] on select "Select a property 0000 Kinney Avenue 09 Cape Coral 10006 North Glowing Forge Co…" at bounding box center [373, 176] width 377 height 30
click at [344, 170] on select "Select a property 0000 Kinney Avenue 09 Cape Coral 10006 North Glowing Forge Co…" at bounding box center [373, 176] width 377 height 30
click at [352, 161] on select "Select a property 0000 Kinney Avenue 09 Cape Coral 10006 North Glowing Forge Co…" at bounding box center [373, 176] width 377 height 30
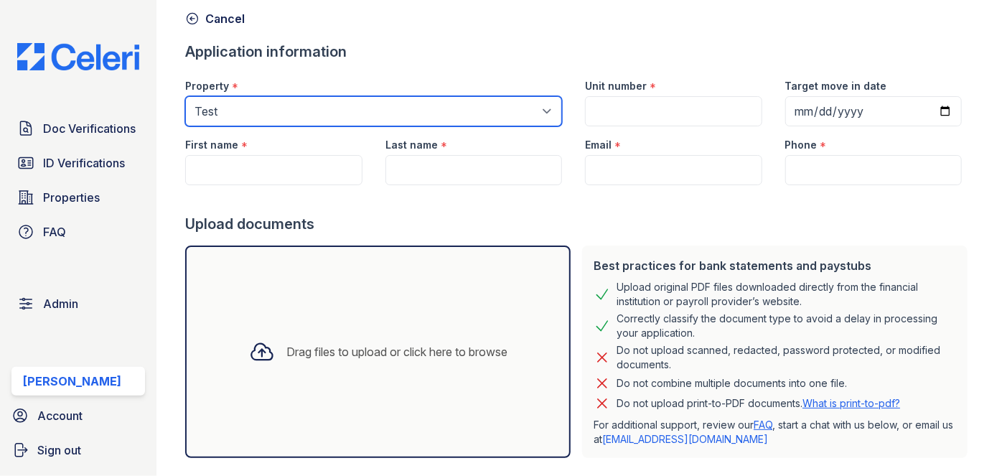
click at [420, 106] on select "Select a property 0000 Kinney Avenue 09 Cape Coral 10006 North Glowing Forge Co…" at bounding box center [373, 111] width 377 height 30
select select "2"
click at [185, 96] on select "Select a property 0000 Kinney Avenue 09 Cape Coral 10006 North Glowing Forge Co…" at bounding box center [373, 111] width 377 height 30
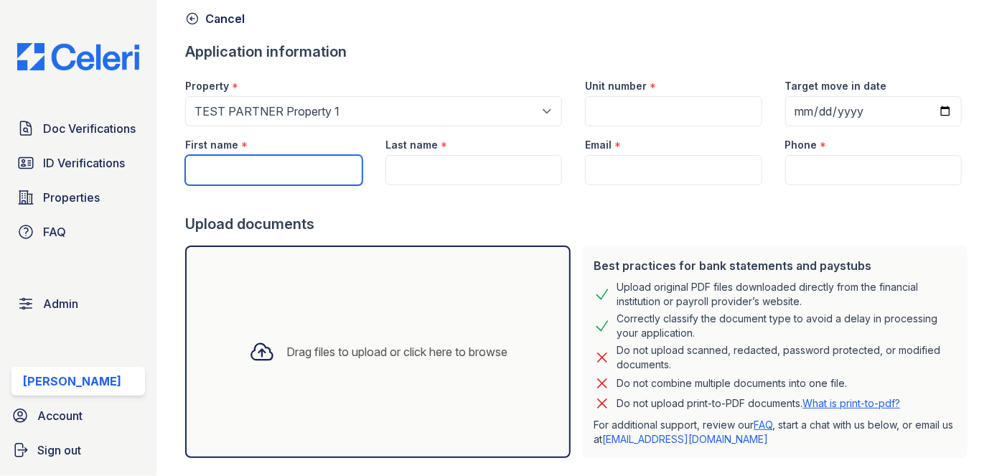
click at [310, 164] on input "First name" at bounding box center [273, 170] width 177 height 30
click at [500, 194] on div at bounding box center [579, 199] width 788 height 29
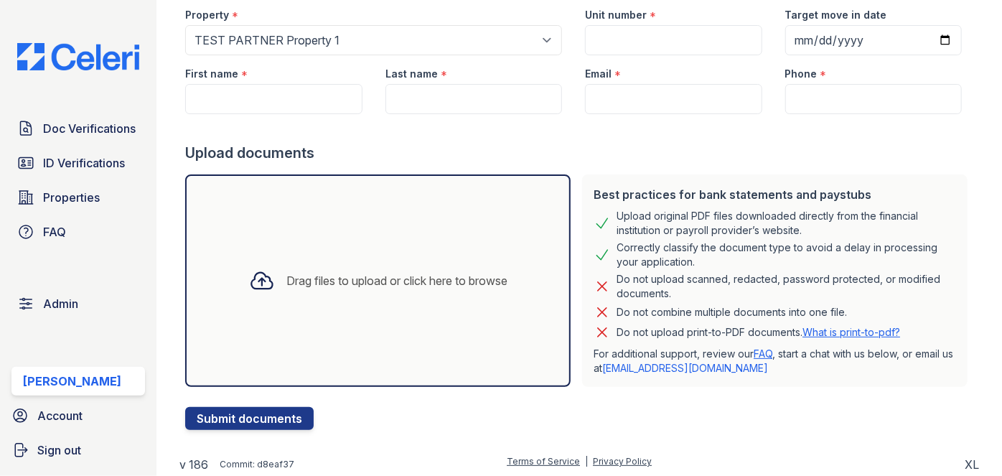
scroll to position [138, 0]
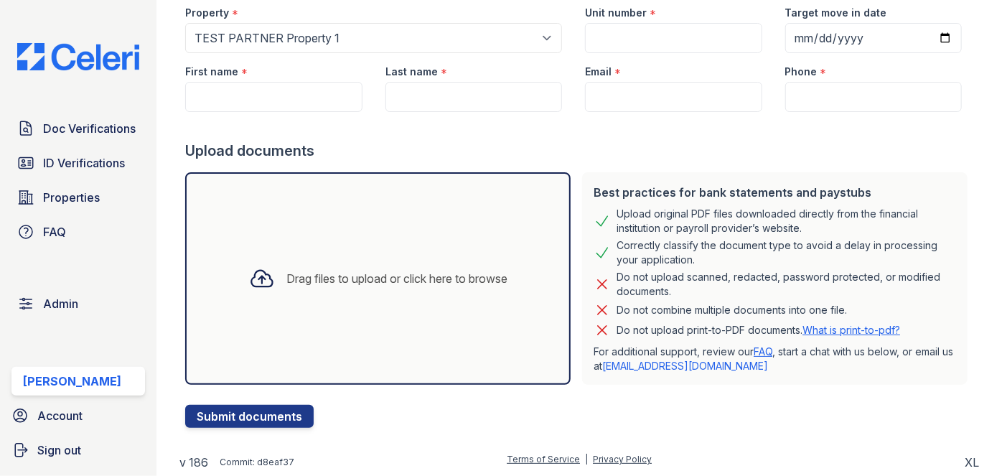
click at [297, 284] on div "Drag files to upload or click here to browse" at bounding box center [397, 278] width 221 height 17
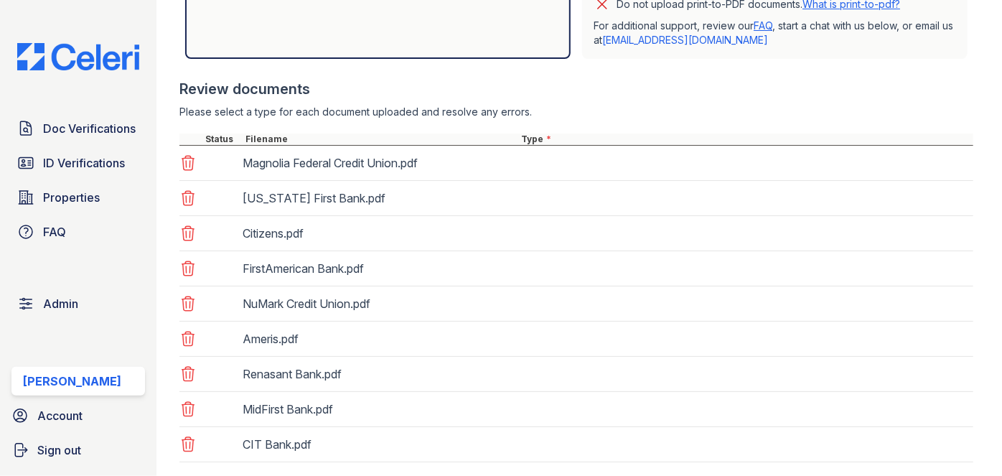
scroll to position [529, 0]
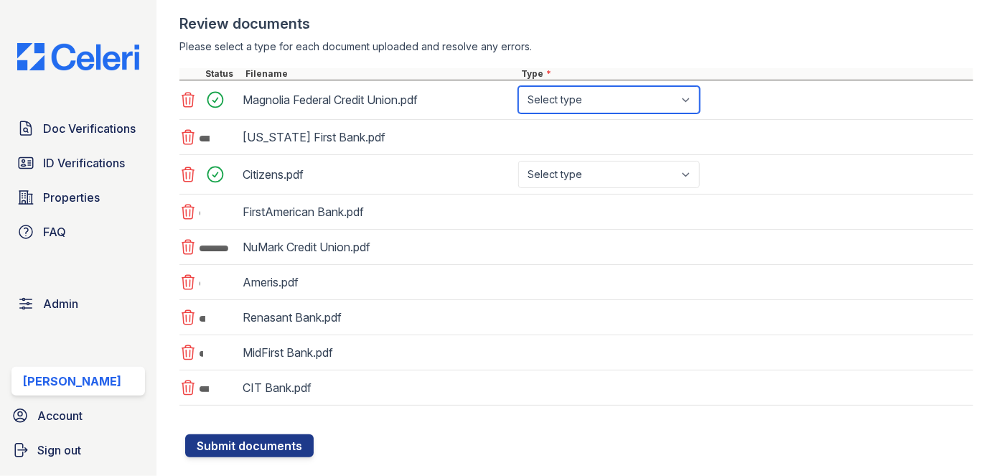
click at [584, 102] on select "Select type Paystub Bank Statement Offer Letter Tax Documents Benefit Award Let…" at bounding box center [609, 99] width 182 height 27
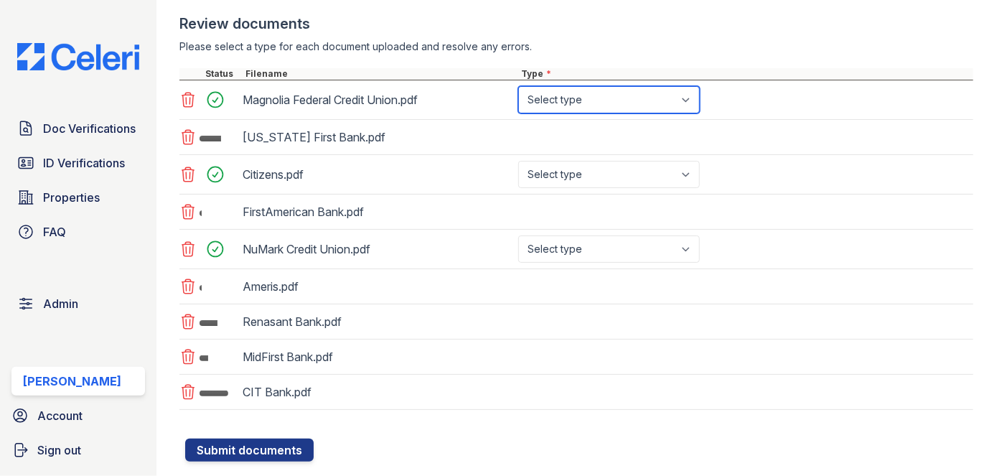
click at [574, 90] on select "Select type Paystub Bank Statement Offer Letter Tax Documents Benefit Award Let…" at bounding box center [609, 99] width 182 height 27
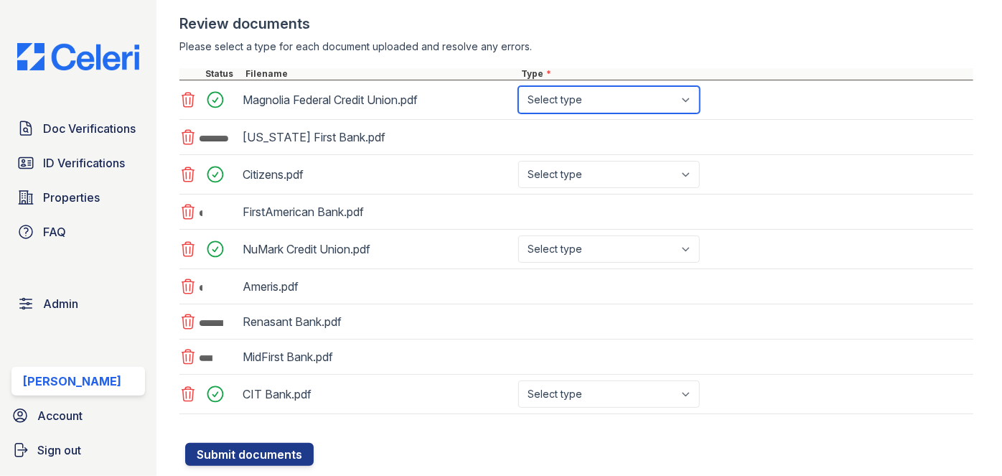
click at [574, 90] on select "Select type Paystub Bank Statement Offer Letter Tax Documents Benefit Award Let…" at bounding box center [609, 99] width 182 height 27
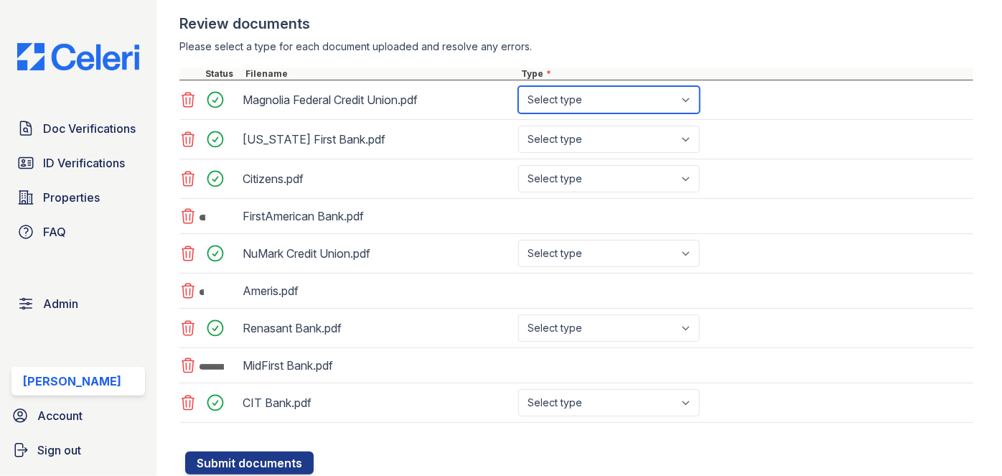
select select "other"
click at [518, 86] on select "Select type Paystub Bank Statement Offer Letter Tax Documents Benefit Award Let…" at bounding box center [609, 99] width 182 height 27
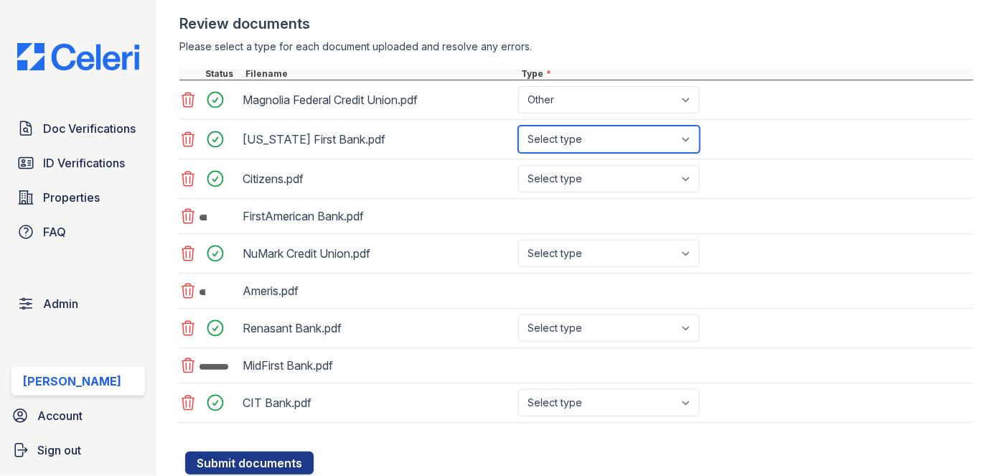
click at [579, 134] on select "Select type Paystub Bank Statement Offer Letter Tax Documents Benefit Award Let…" at bounding box center [609, 139] width 182 height 27
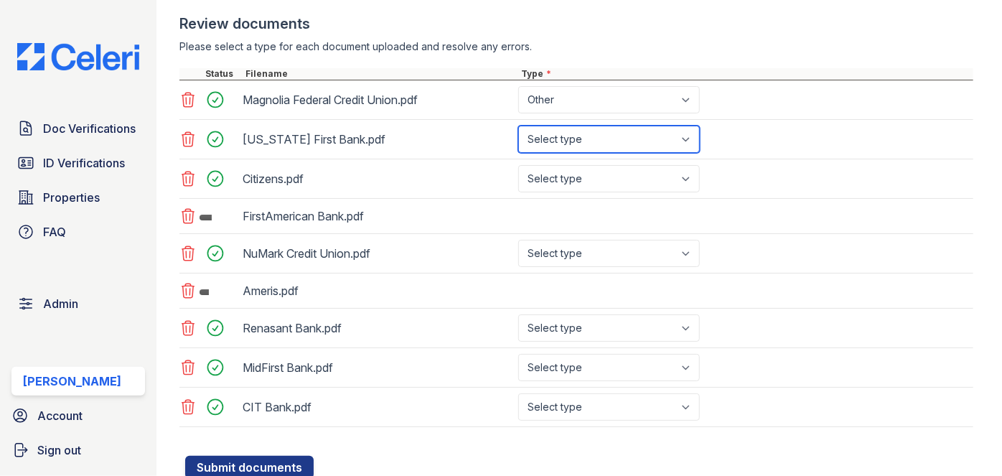
select select "other"
click at [518, 126] on select "Select type Paystub Bank Statement Offer Letter Tax Documents Benefit Award Let…" at bounding box center [609, 139] width 182 height 27
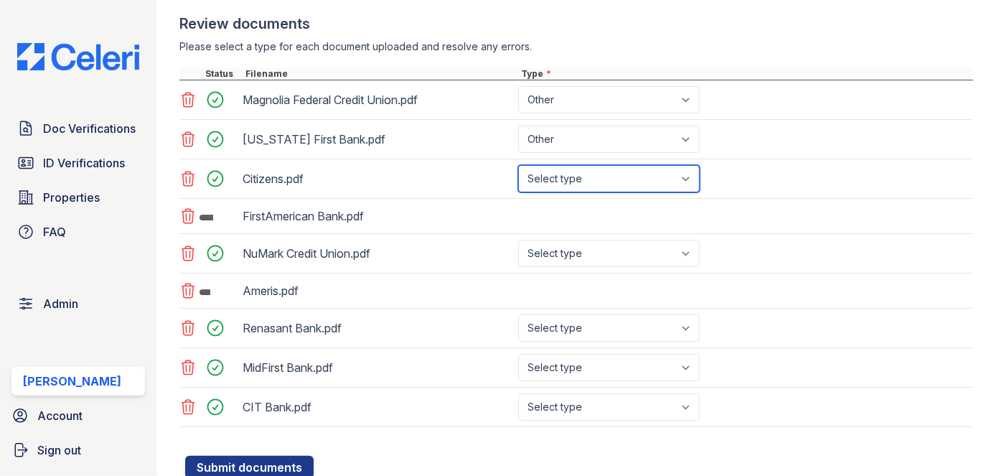
click at [569, 165] on select "Select type Paystub Bank Statement Offer Letter Tax Documents Benefit Award Let…" at bounding box center [609, 178] width 182 height 27
select select "other"
click at [518, 165] on select "Select type Paystub Bank Statement Offer Letter Tax Documents Benefit Award Let…" at bounding box center [609, 178] width 182 height 27
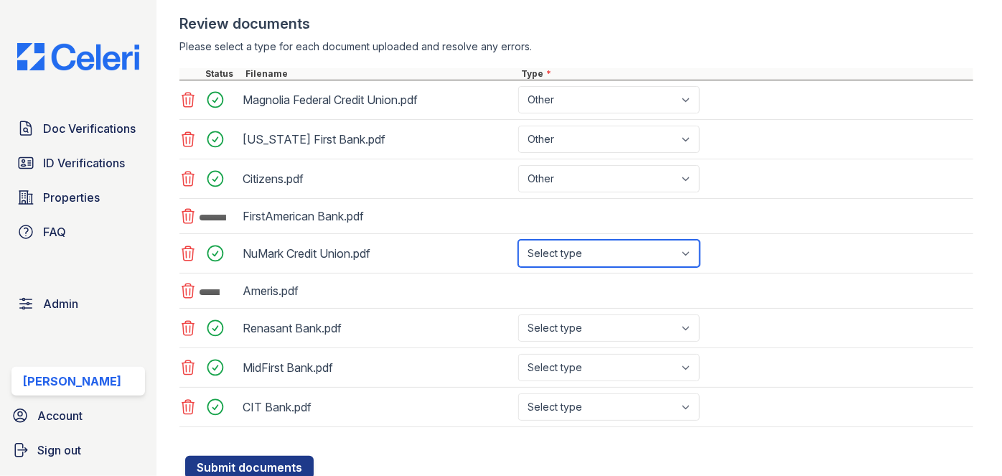
click at [576, 247] on select "Select type Paystub Bank Statement Offer Letter Tax Documents Benefit Award Let…" at bounding box center [609, 253] width 182 height 27
select select "other"
click at [518, 240] on select "Select type Paystub Bank Statement Offer Letter Tax Documents Benefit Award Let…" at bounding box center [609, 253] width 182 height 27
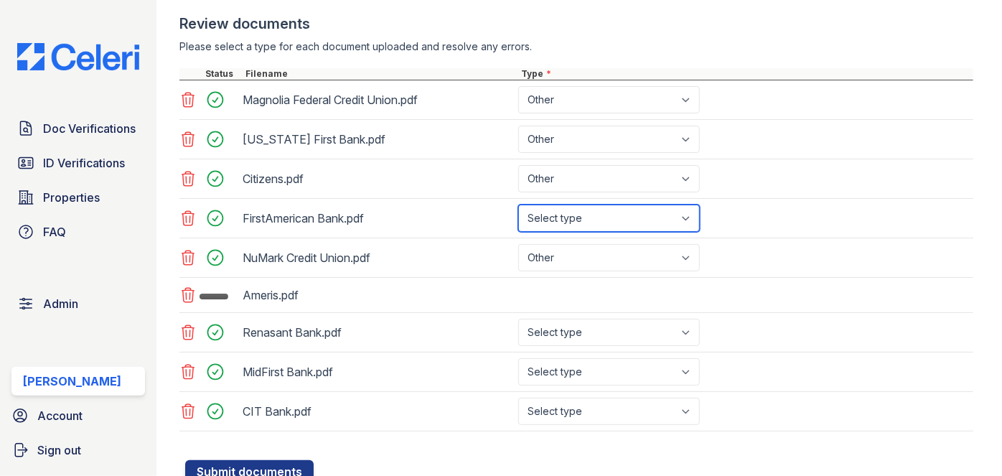
drag, startPoint x: 595, startPoint y: 211, endPoint x: 584, endPoint y: 226, distance: 19.0
click at [595, 211] on select "Select type Paystub Bank Statement Offer Letter Tax Documents Benefit Award Let…" at bounding box center [609, 218] width 182 height 27
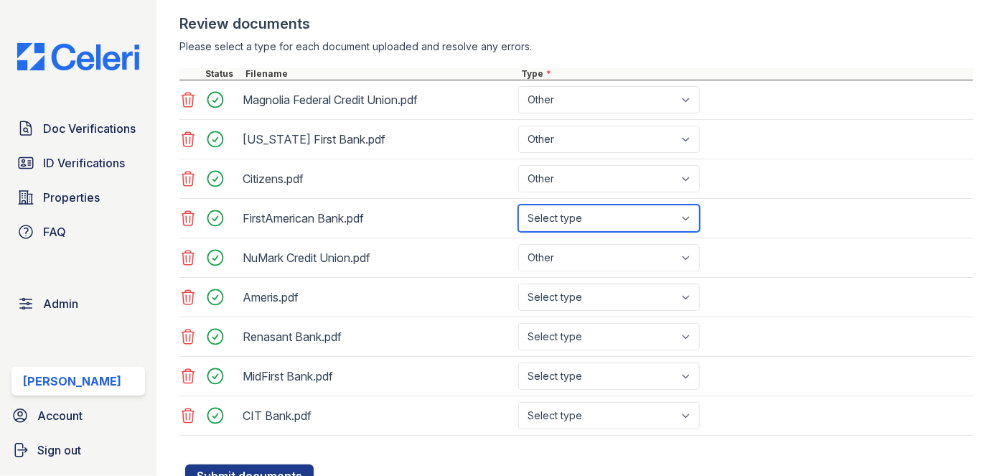
select select "other"
click at [518, 205] on select "Select type Paystub Bank Statement Offer Letter Tax Documents Benefit Award Let…" at bounding box center [609, 218] width 182 height 27
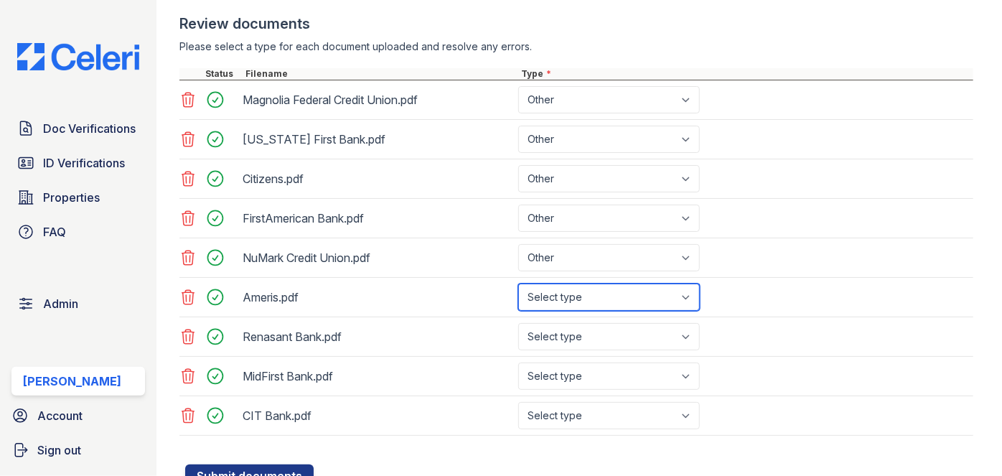
drag, startPoint x: 570, startPoint y: 289, endPoint x: 570, endPoint y: 299, distance: 9.3
click at [570, 289] on select "Select type Paystub Bank Statement Offer Letter Tax Documents Benefit Award Let…" at bounding box center [609, 297] width 182 height 27
select select "other"
click at [518, 284] on select "Select type Paystub Bank Statement Offer Letter Tax Documents Benefit Award Let…" at bounding box center [609, 297] width 182 height 27
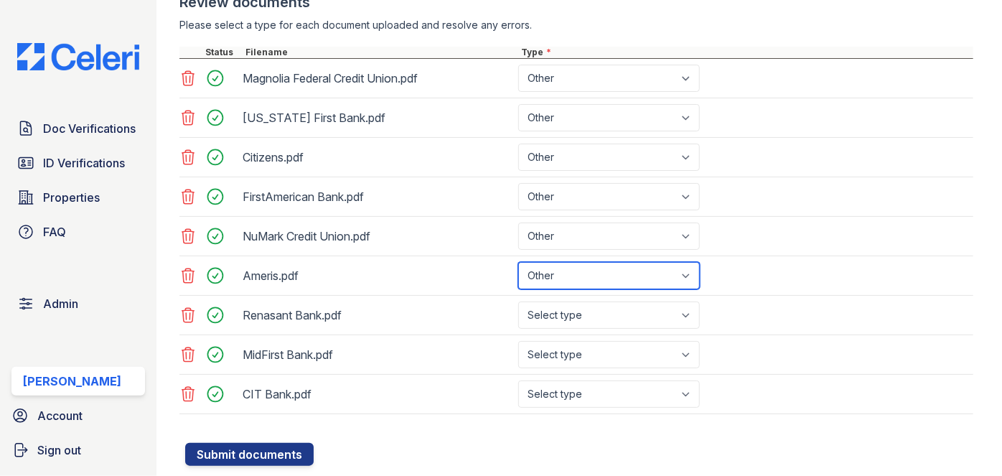
scroll to position [583, 0]
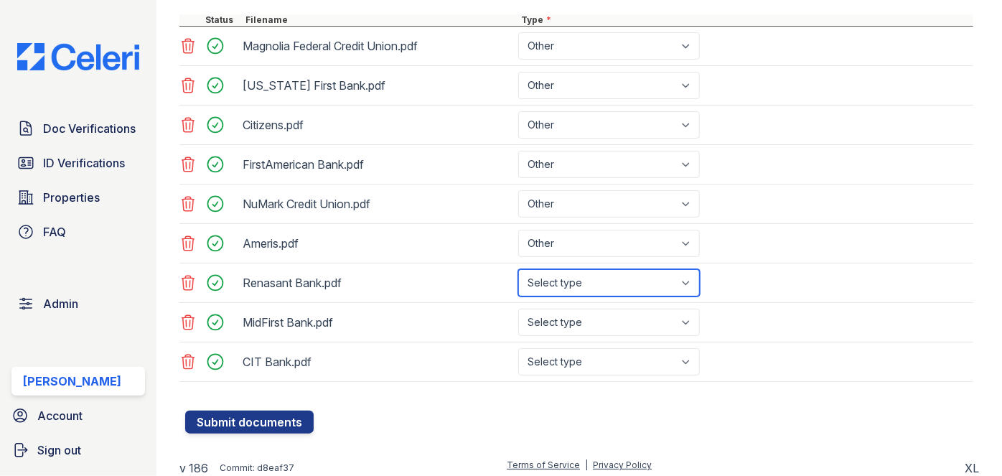
click at [570, 284] on select "Select type Paystub Bank Statement Offer Letter Tax Documents Benefit Award Let…" at bounding box center [609, 282] width 182 height 27
select select "other"
click at [518, 269] on select "Select type Paystub Bank Statement Offer Letter Tax Documents Benefit Award Let…" at bounding box center [609, 282] width 182 height 27
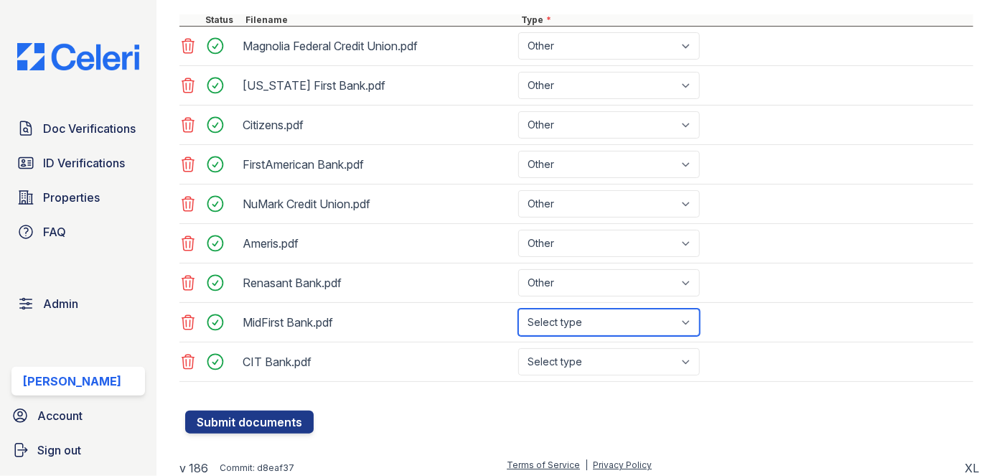
click at [571, 327] on select "Select type Paystub Bank Statement Offer Letter Tax Documents Benefit Award Let…" at bounding box center [609, 322] width 182 height 27
select select "other"
click at [518, 309] on select "Select type Paystub Bank Statement Offer Letter Tax Documents Benefit Award Let…" at bounding box center [609, 322] width 182 height 27
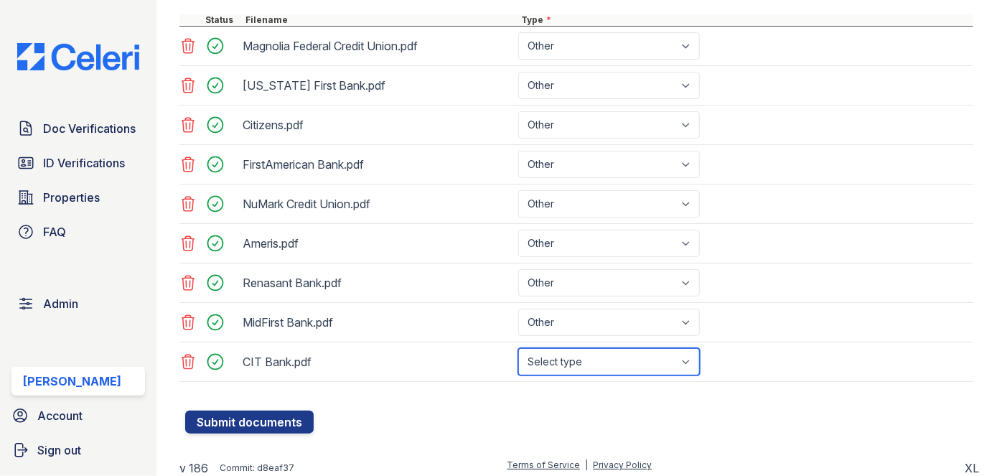
drag, startPoint x: 574, startPoint y: 350, endPoint x: 570, endPoint y: 358, distance: 8.0
click at [574, 350] on select "Select type Paystub Bank Statement Offer Letter Tax Documents Benefit Award Let…" at bounding box center [609, 361] width 182 height 27
select select "other"
click at [518, 348] on select "Select type Paystub Bank Statement Offer Letter Tax Documents Benefit Award Let…" at bounding box center [609, 361] width 182 height 27
click at [991, 94] on main "Create a new Document Verification Cancel Application information Property * Se…" at bounding box center [580, 238] width 846 height 476
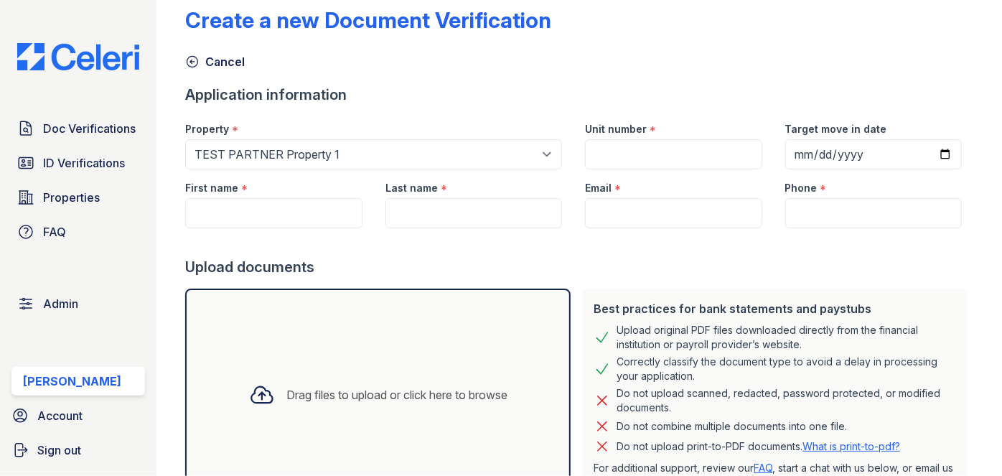
scroll to position [0, 0]
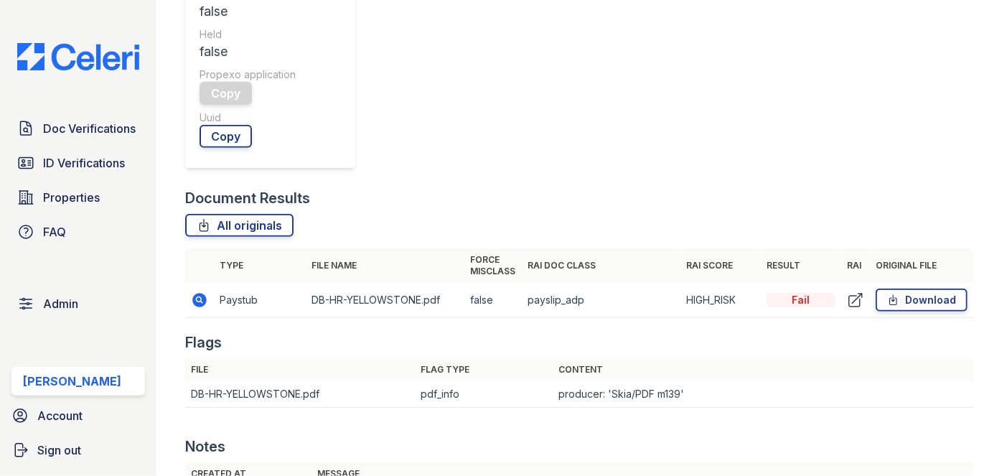
scroll to position [457, 0]
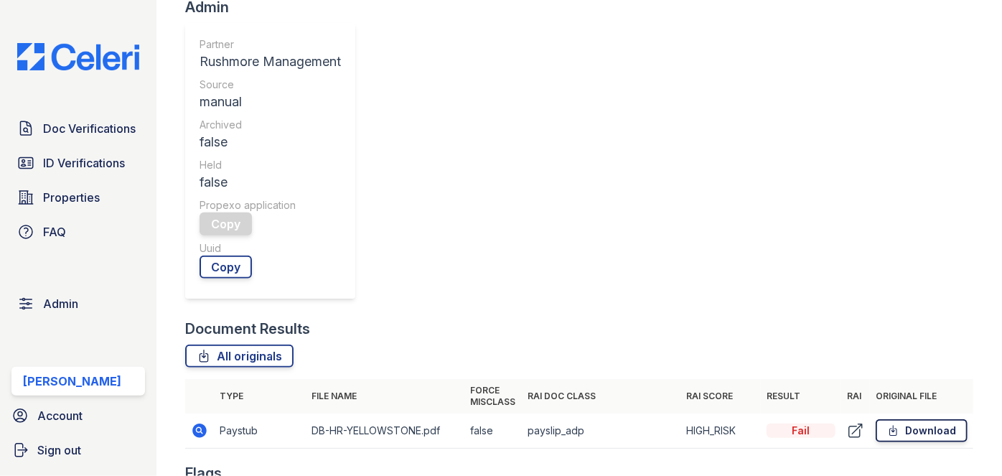
click at [902, 419] on link "Download" at bounding box center [922, 430] width 92 height 23
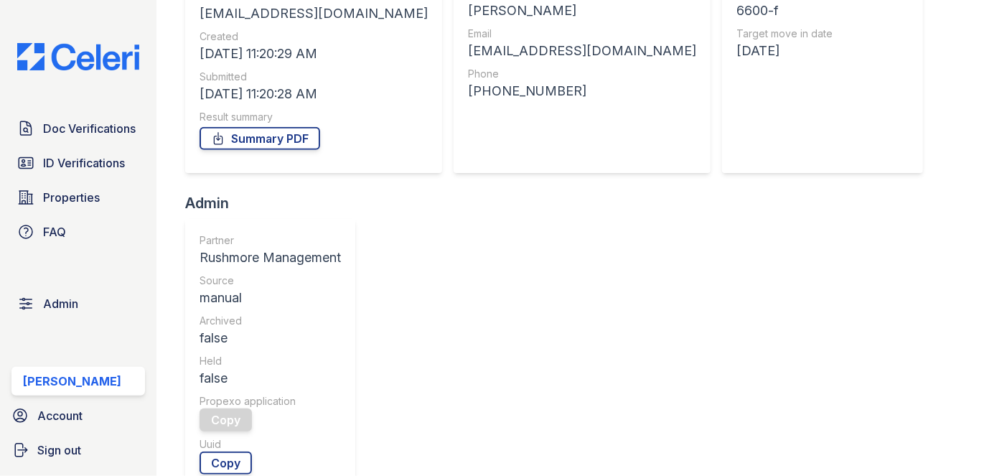
scroll to position [522, 0]
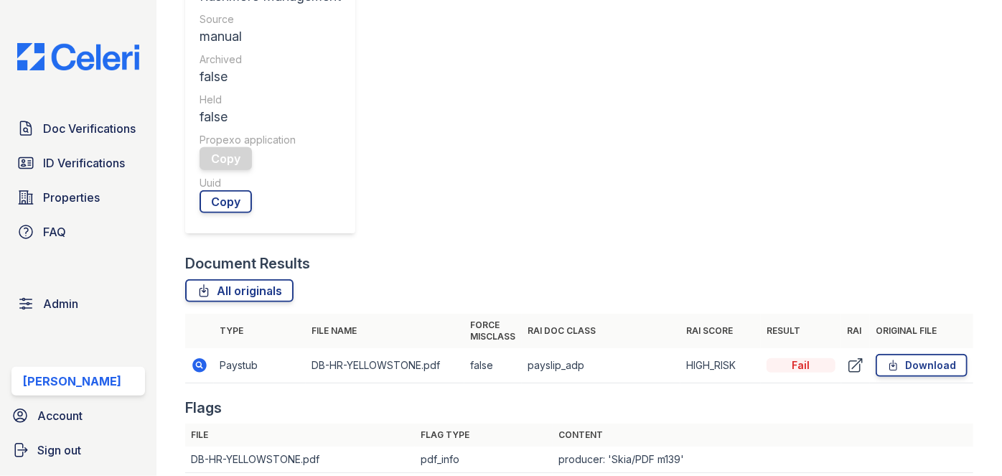
click at [198, 363] on icon at bounding box center [199, 365] width 4 height 4
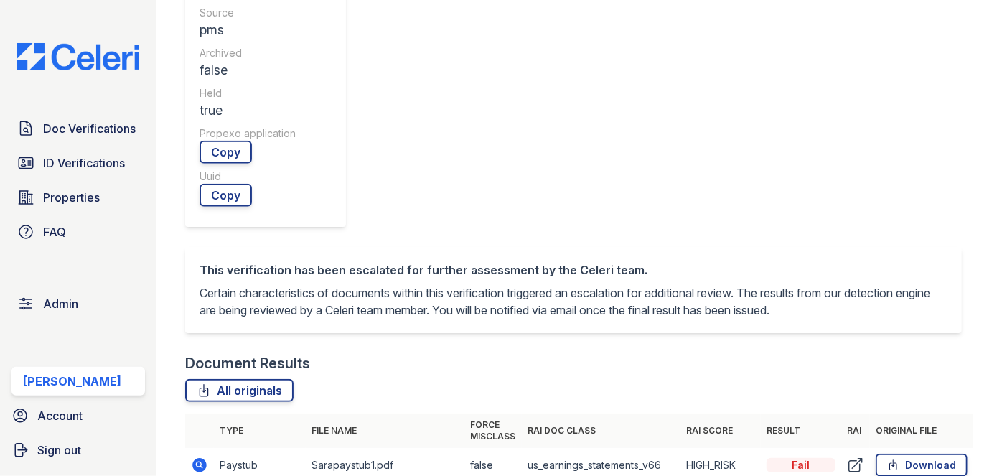
scroll to position [587, 0]
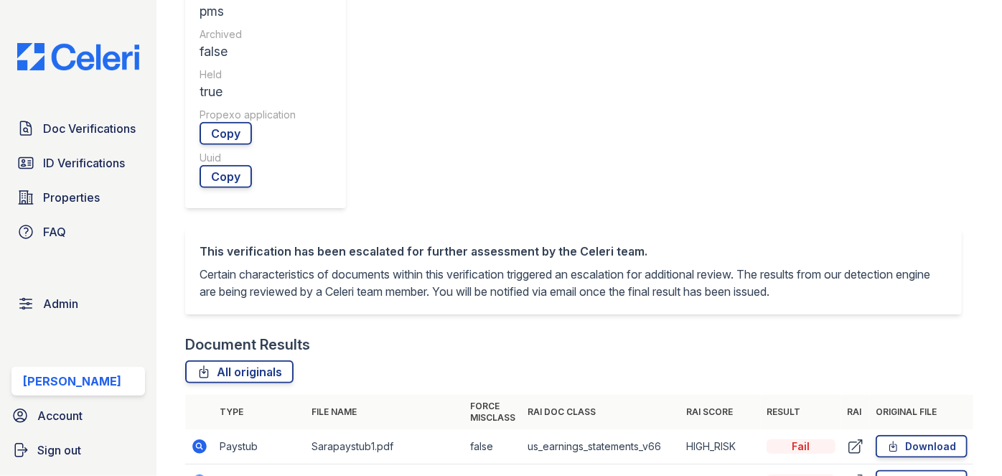
click at [136, 17] on div "Doc Verifications ID Verifications Properties FAQ Admin [PERSON_NAME] Account S…" at bounding box center [78, 238] width 157 height 476
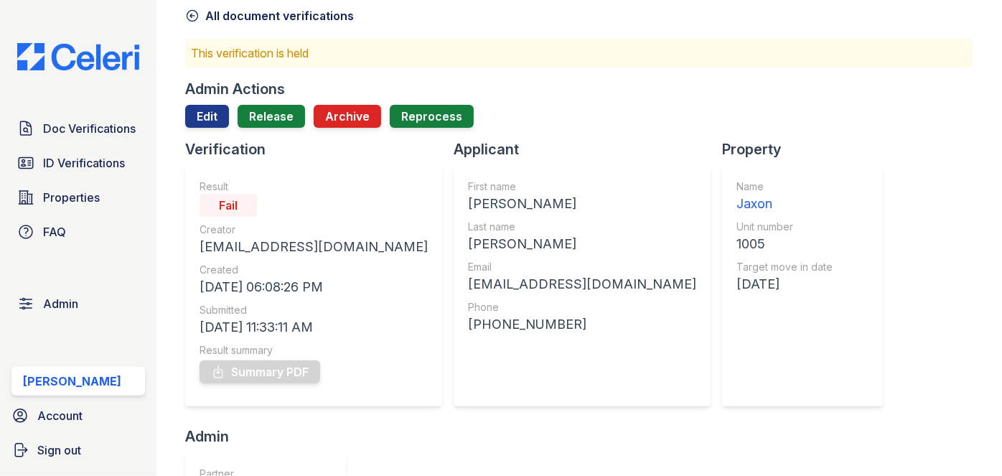
scroll to position [0, 0]
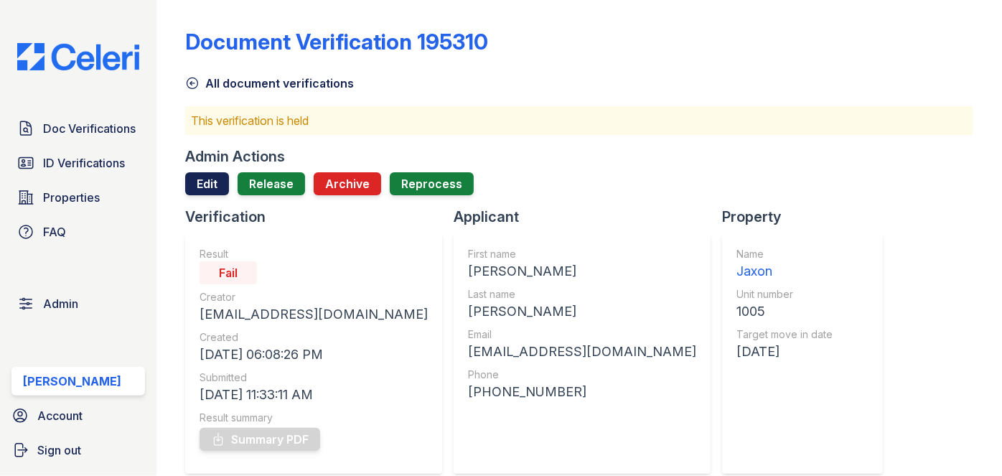
click at [199, 177] on link "Edit" at bounding box center [207, 183] width 44 height 23
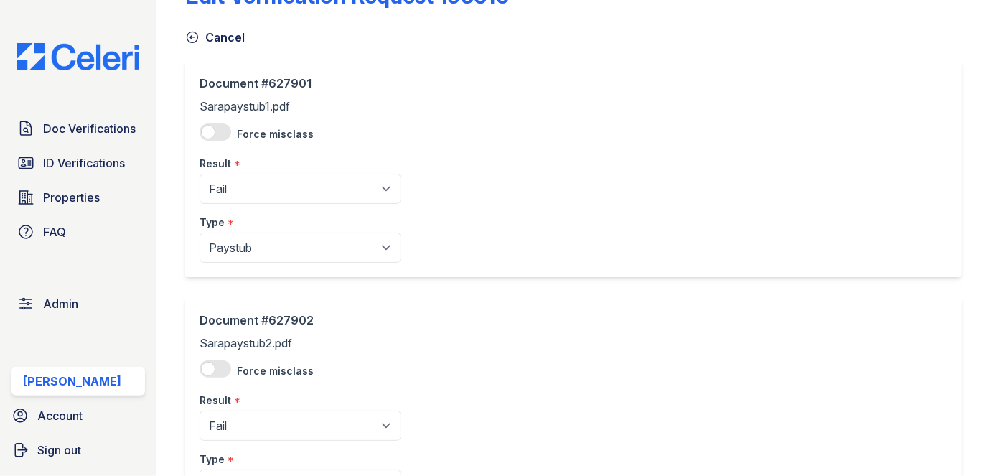
scroll to position [195, 0]
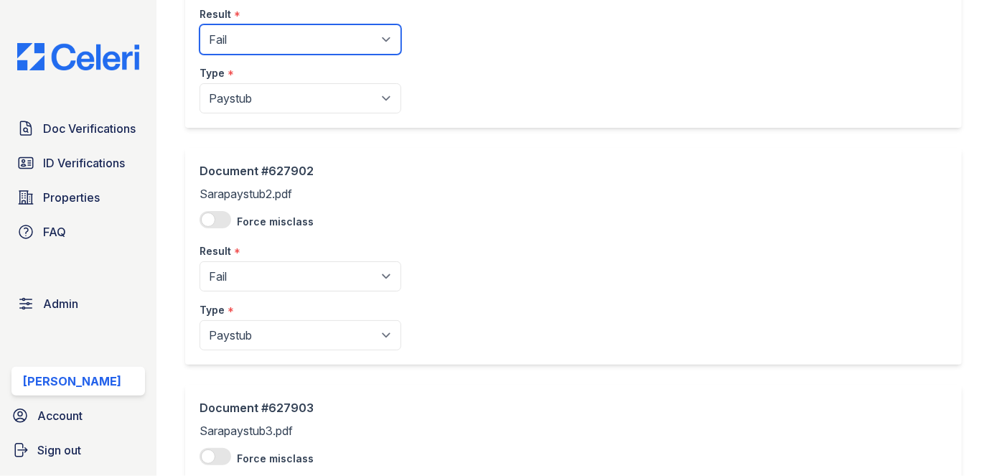
click at [239, 45] on select "Pending Sent Started Processing Pass Fail Caution Error N/A" at bounding box center [301, 39] width 202 height 30
select select "caution"
click at [200, 24] on select "Pending Sent Started Processing Pass Fail Caution Error N/A" at bounding box center [301, 39] width 202 height 30
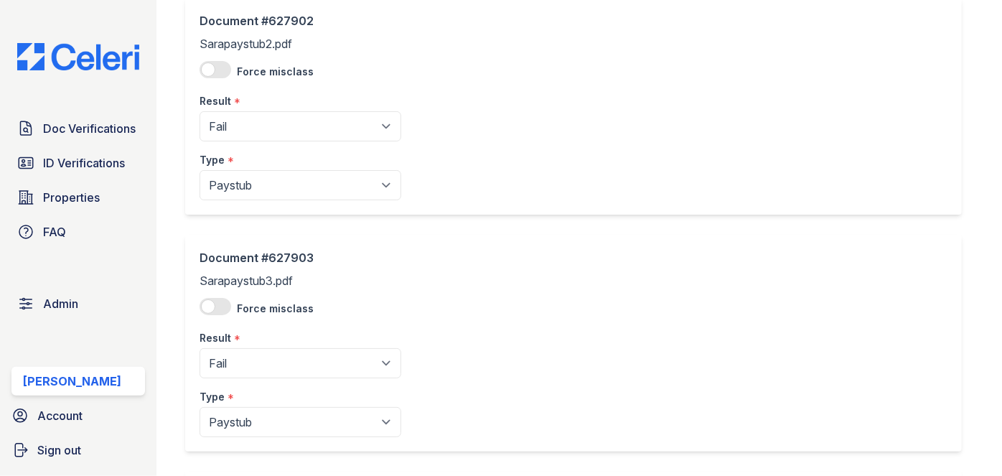
scroll to position [391, 0]
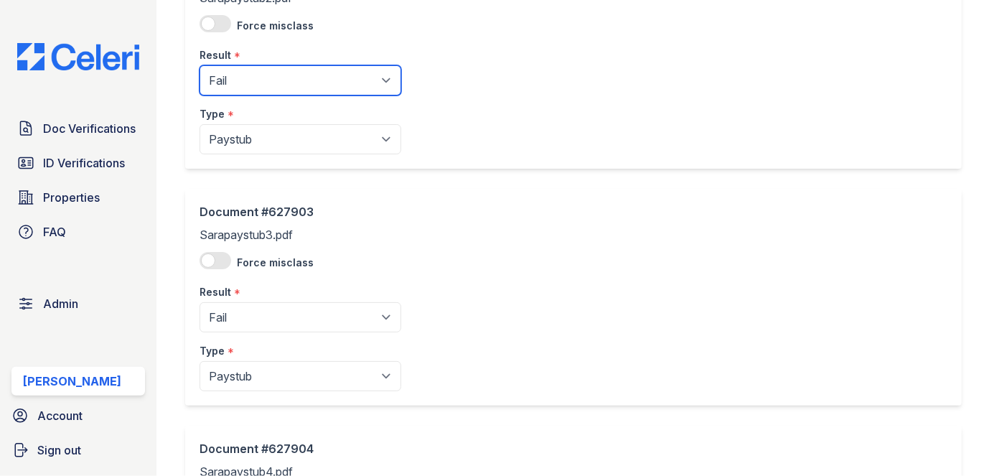
drag, startPoint x: 255, startPoint y: 94, endPoint x: 257, endPoint y: 85, distance: 9.6
click at [255, 94] on select "Pending Sent Started Processing Pass Fail Caution Error N/A" at bounding box center [301, 80] width 202 height 30
select select "caution"
click at [200, 65] on select "Pending Sent Started Processing Pass Fail Caution Error N/A" at bounding box center [301, 80] width 202 height 30
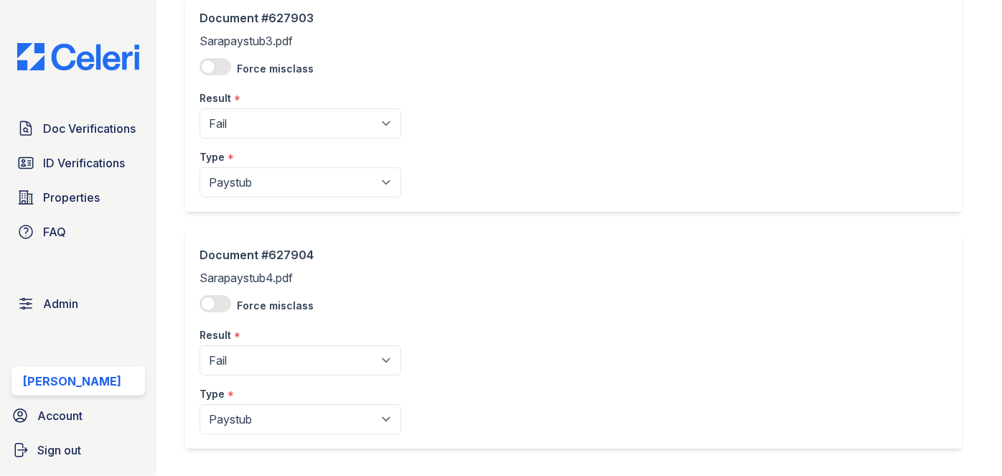
scroll to position [587, 0]
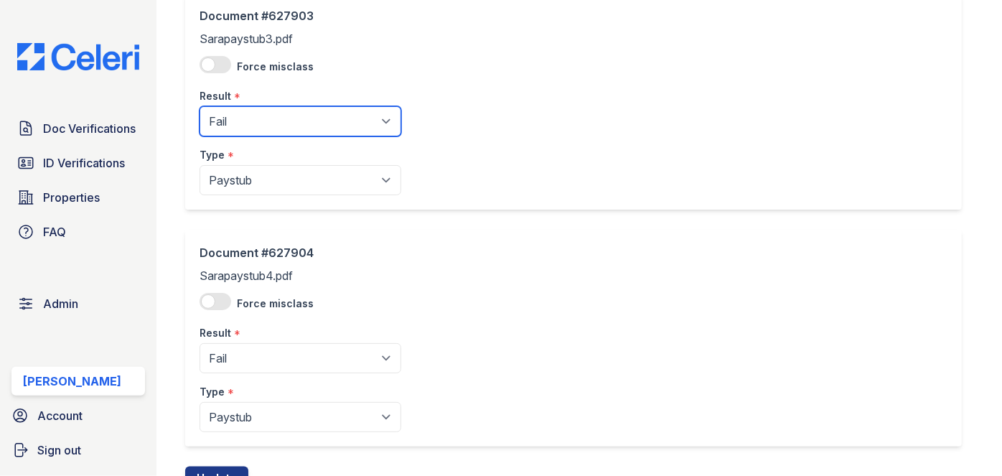
drag, startPoint x: 261, startPoint y: 109, endPoint x: 261, endPoint y: 117, distance: 7.9
click at [261, 109] on select "Pending Sent Started Processing Pass Fail Caution Error N/A" at bounding box center [301, 121] width 202 height 30
click at [270, 115] on select "Pending Sent Started Processing Pass Fail Caution Error N/A" at bounding box center [301, 121] width 202 height 30
select select "caution"
click at [200, 106] on select "Pending Sent Started Processing Pass Fail Caution Error N/A" at bounding box center [301, 121] width 202 height 30
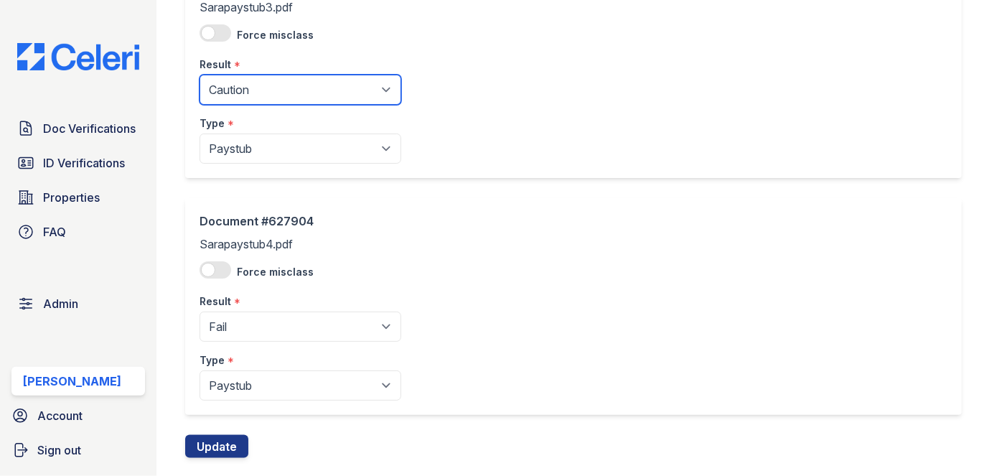
scroll to position [648, 0]
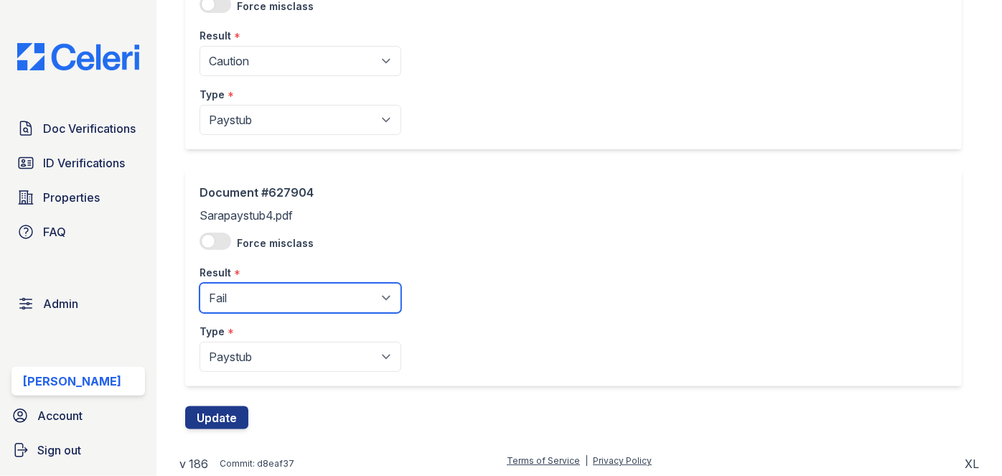
click at [271, 294] on select "Pending Sent Started Processing Pass Fail Caution Error N/A" at bounding box center [301, 298] width 202 height 30
select select "caution"
click at [200, 283] on select "Pending Sent Started Processing Pass Fail Caution Error N/A" at bounding box center [301, 298] width 202 height 30
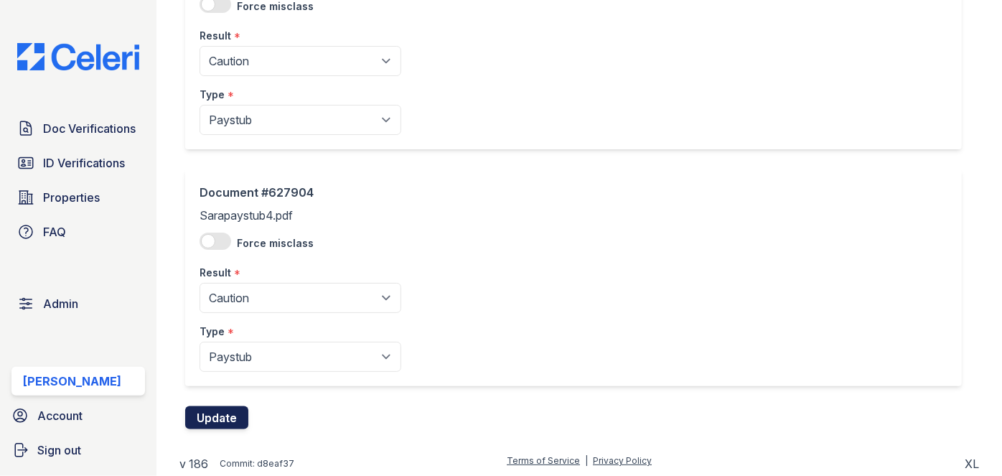
click at [220, 412] on button "Update" at bounding box center [216, 417] width 63 height 23
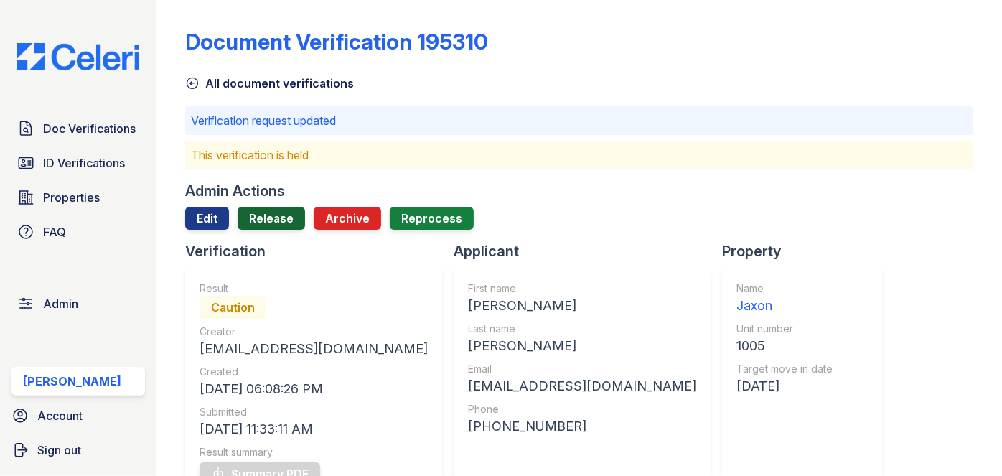
click at [279, 218] on link "Release" at bounding box center [271, 218] width 67 height 23
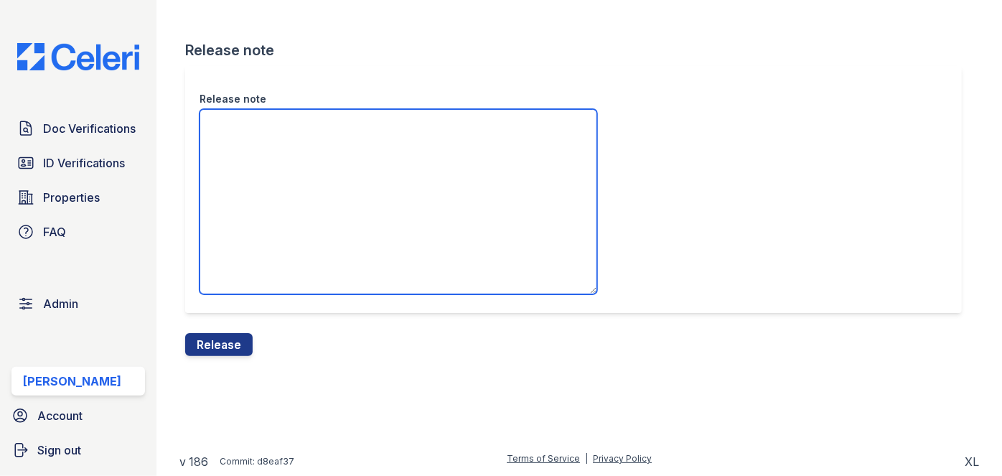
click at [282, 131] on textarea "Release note" at bounding box center [399, 201] width 398 height 185
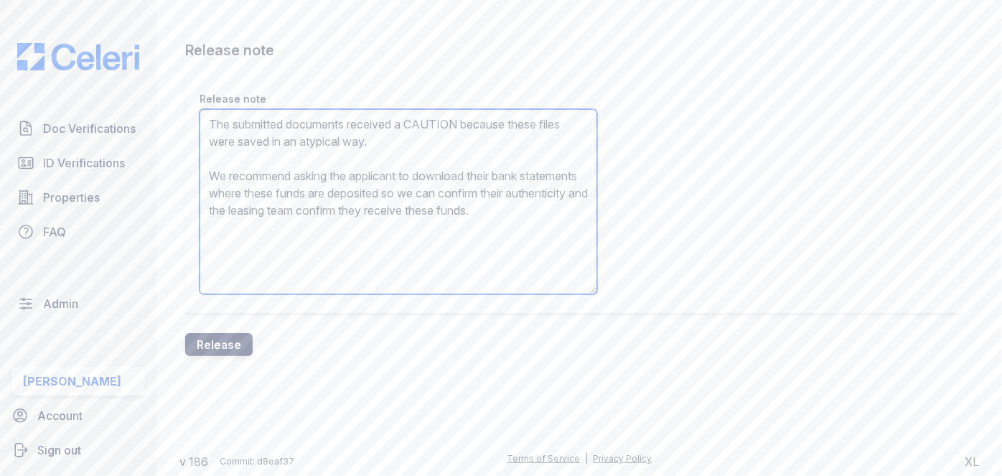
type textarea "The submitted documents received a CAUTION because these files were saved in an…"
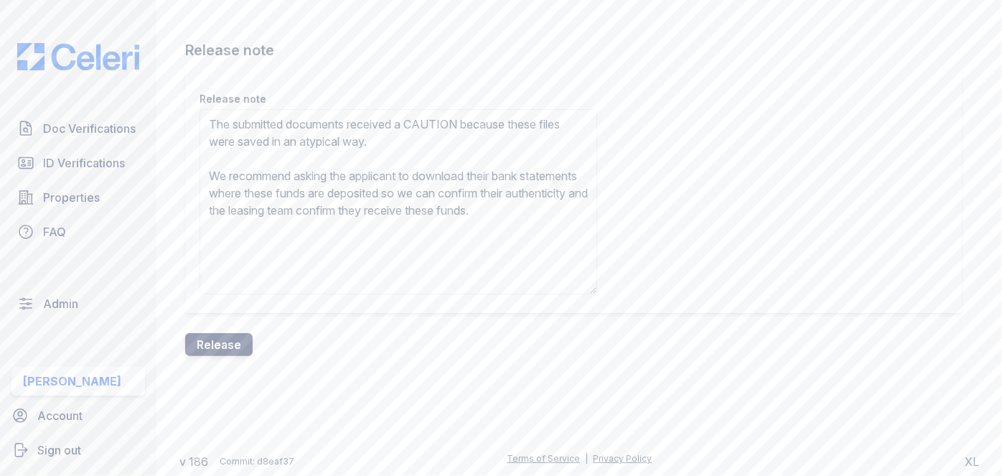
click at [235, 343] on button "Release" at bounding box center [218, 344] width 67 height 23
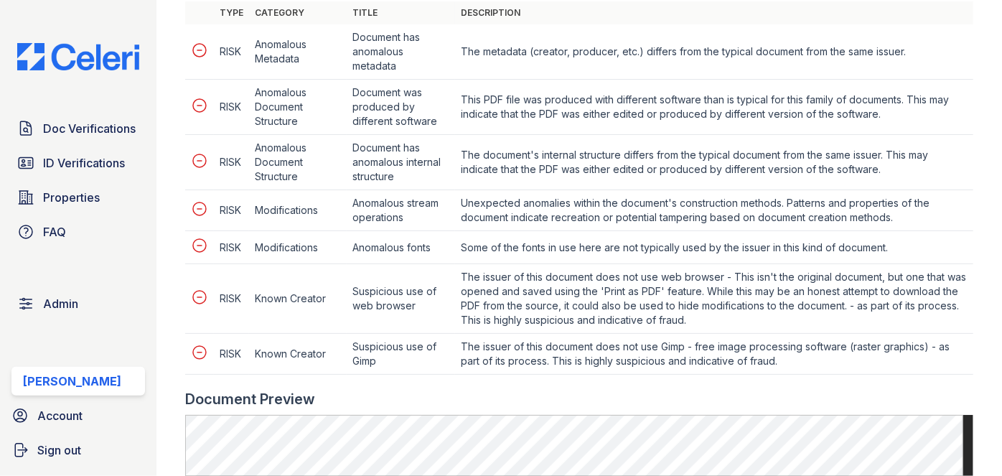
scroll to position [587, 0]
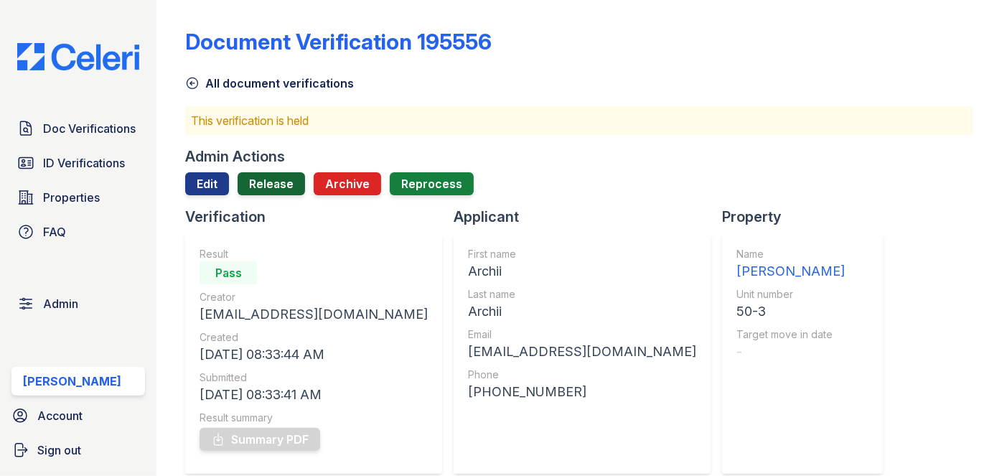
click at [271, 178] on link "Release" at bounding box center [271, 183] width 67 height 23
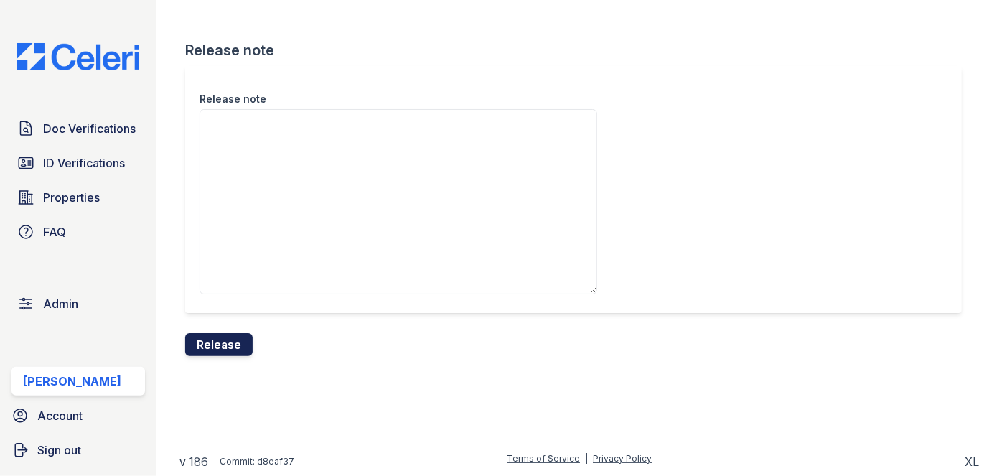
click at [240, 337] on button "Release" at bounding box center [218, 344] width 67 height 23
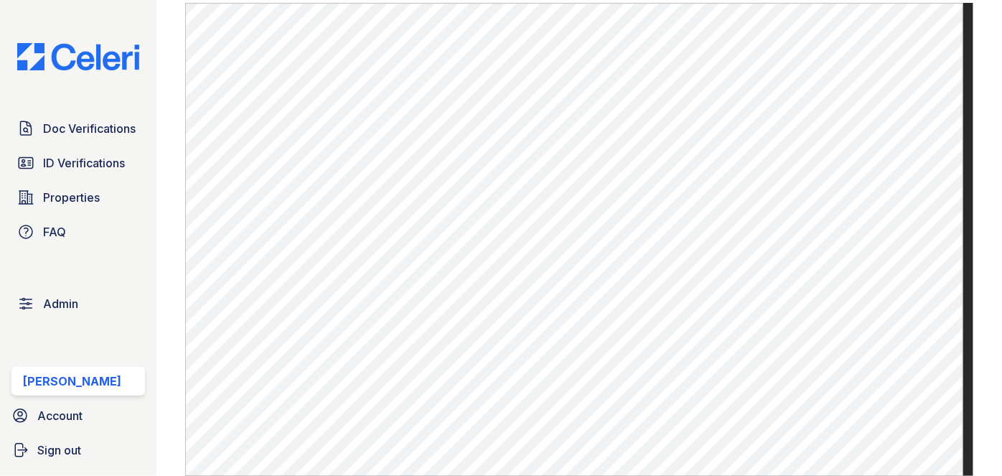
scroll to position [783, 0]
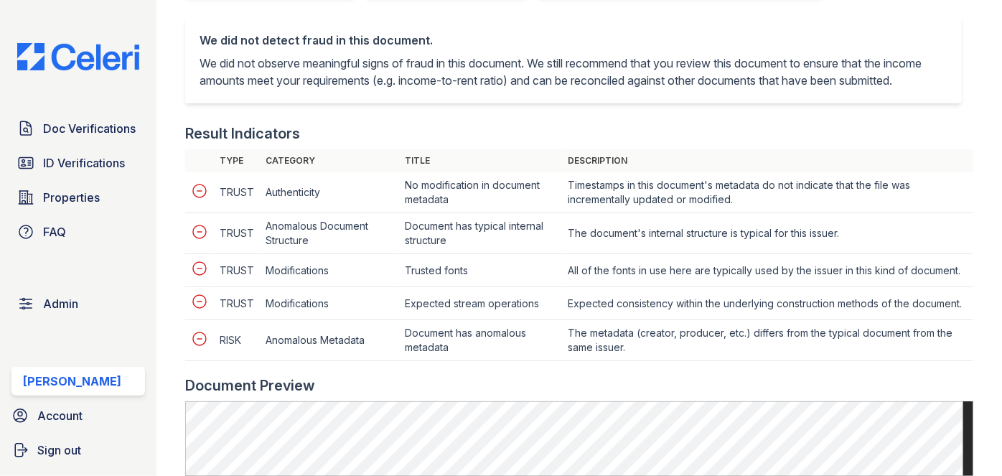
scroll to position [718, 0]
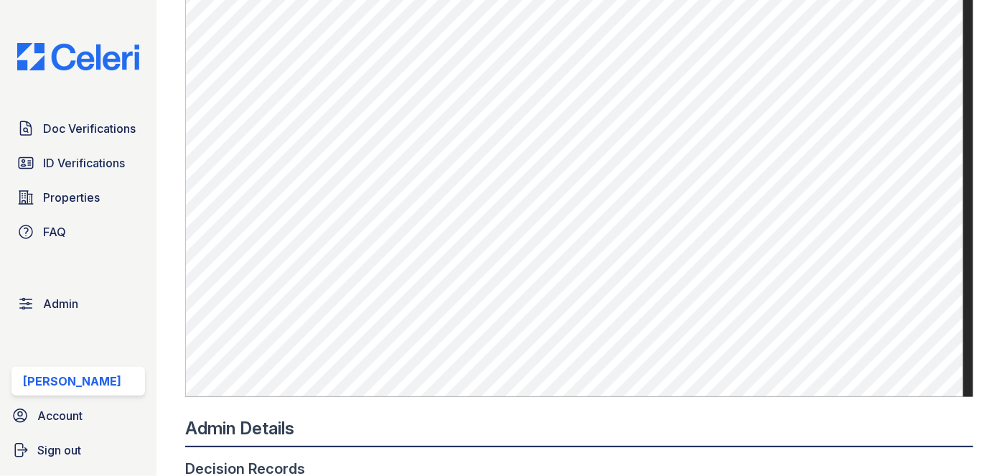
scroll to position [848, 0]
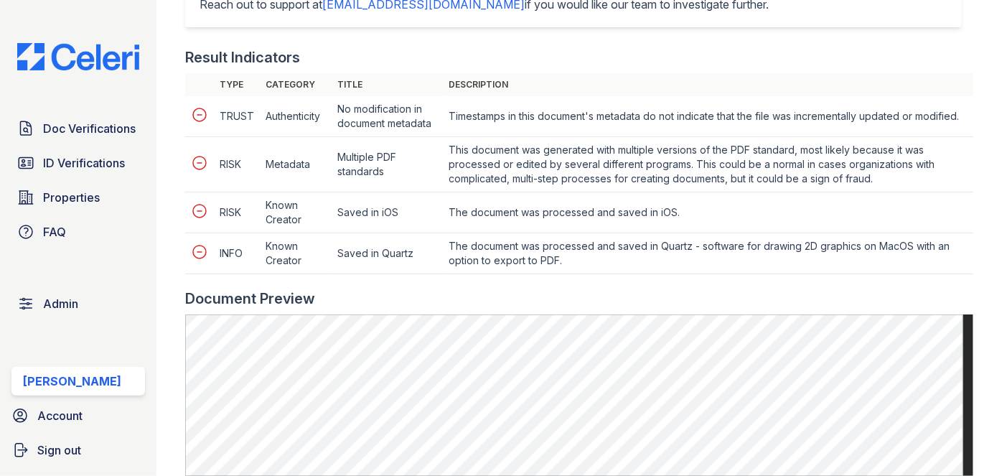
scroll to position [718, 0]
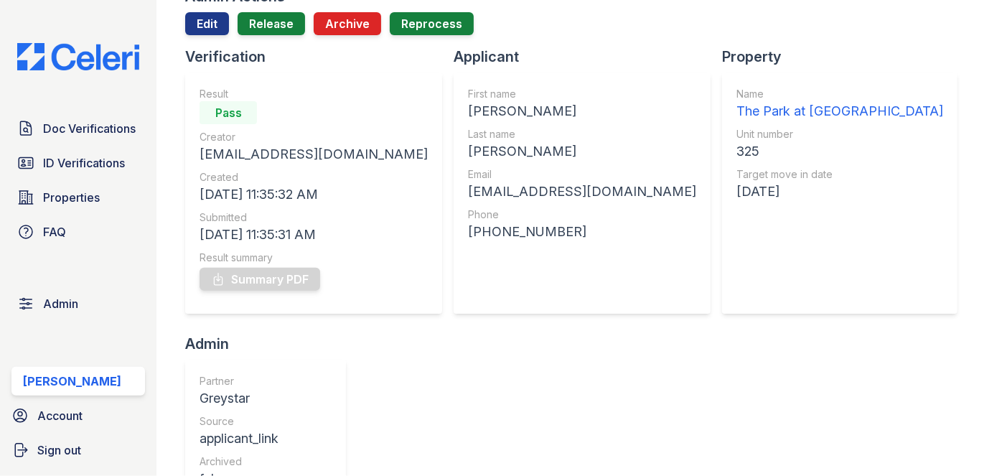
scroll to position [65, 0]
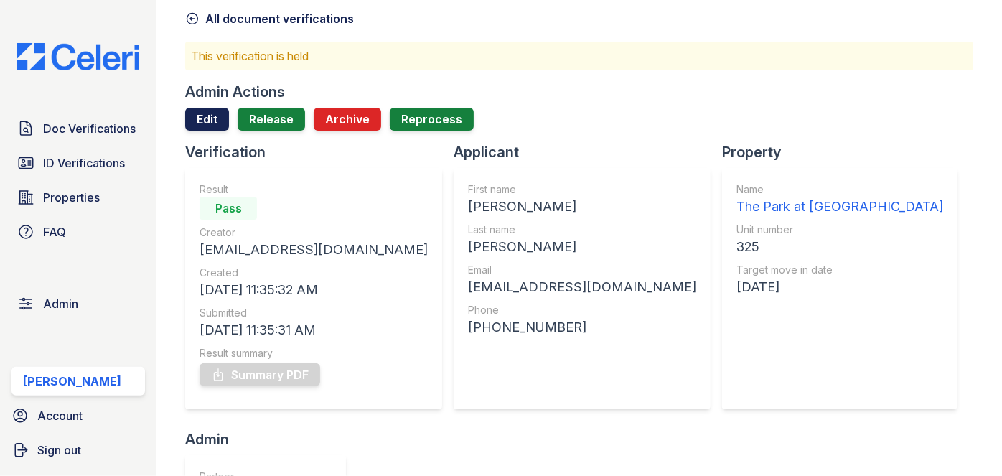
click at [205, 121] on link "Edit" at bounding box center [207, 119] width 44 height 23
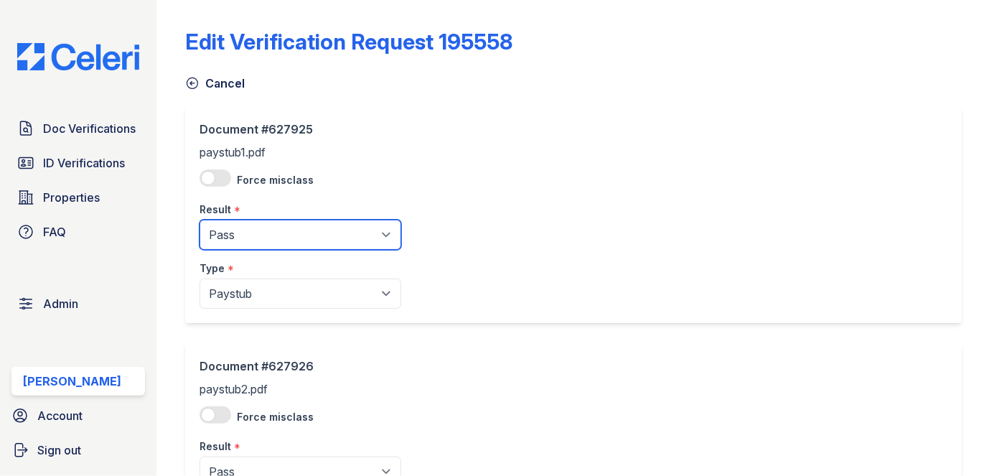
click at [230, 230] on select "Pending Sent Started Processing Pass Fail Caution Error N/A" at bounding box center [301, 235] width 202 height 30
select select "caution"
click at [200, 220] on select "Pending Sent Started Processing Pass Fail Caution Error N/A" at bounding box center [301, 235] width 202 height 30
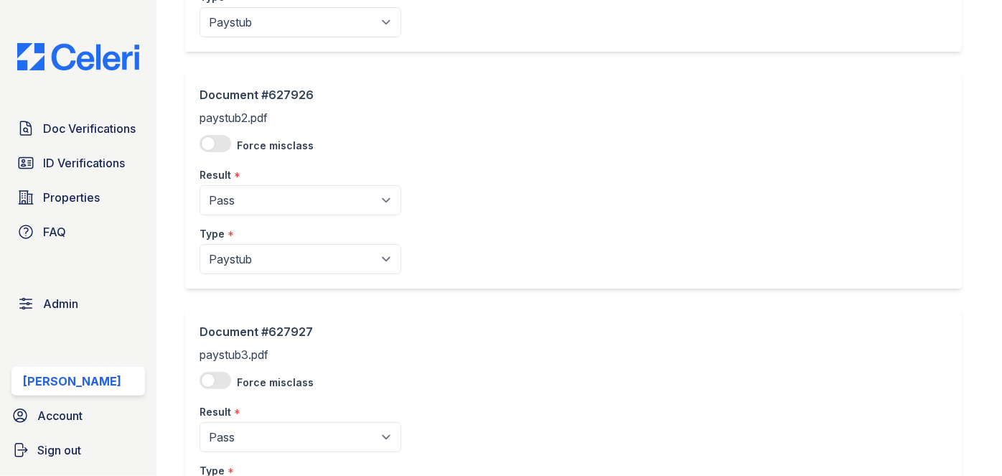
scroll to position [326, 0]
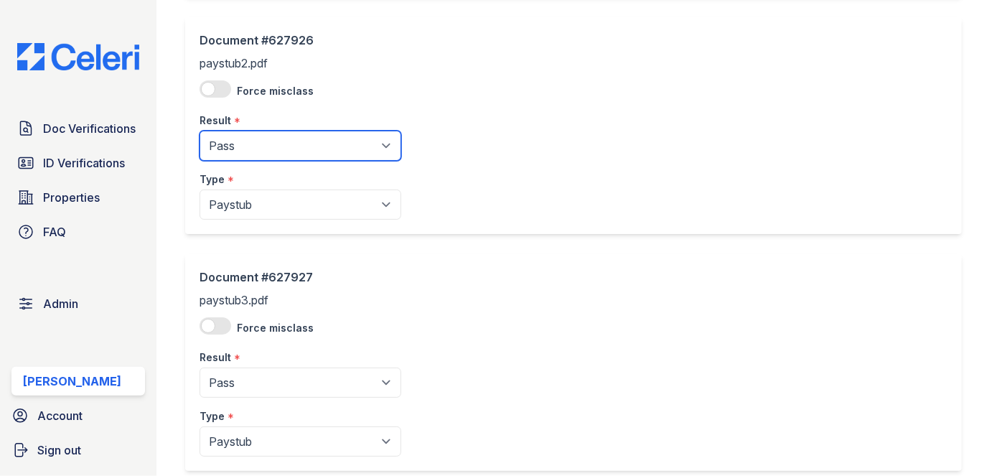
click at [253, 149] on select "Pending Sent Started Processing Pass Fail Caution Error N/A" at bounding box center [301, 146] width 202 height 30
drag, startPoint x: 254, startPoint y: 148, endPoint x: 254, endPoint y: 157, distance: 9.3
click at [254, 148] on select "Pending Sent Started Processing Pass Fail Caution Error N/A" at bounding box center [301, 146] width 202 height 30
select select "caution"
click at [200, 131] on select "Pending Sent Started Processing Pass Fail Caution Error N/A" at bounding box center [301, 146] width 202 height 30
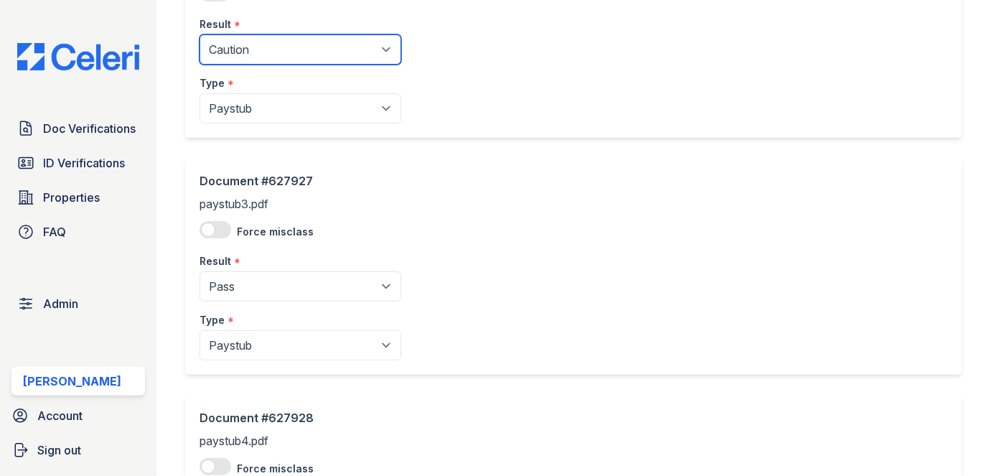
scroll to position [648, 0]
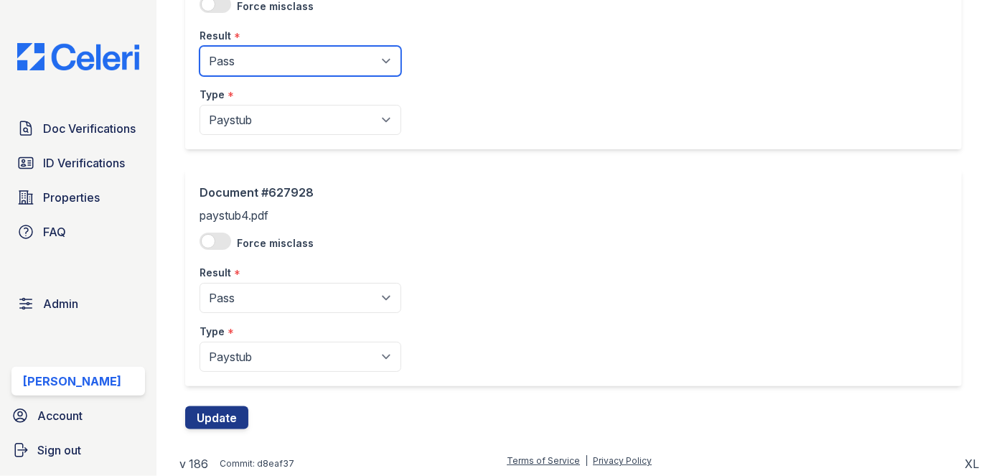
click at [282, 60] on select "Pending Sent Started Processing Pass Fail Caution Error N/A" at bounding box center [301, 61] width 202 height 30
click at [200, 46] on select "Pending Sent Started Processing Pass Fail Caution Error N/A" at bounding box center [301, 61] width 202 height 30
drag, startPoint x: 264, startPoint y: 55, endPoint x: 260, endPoint y: 70, distance: 15.5
click at [264, 55] on select "Pending Sent Started Processing Pass Fail Caution Error N/A" at bounding box center [301, 61] width 202 height 30
select select "caution"
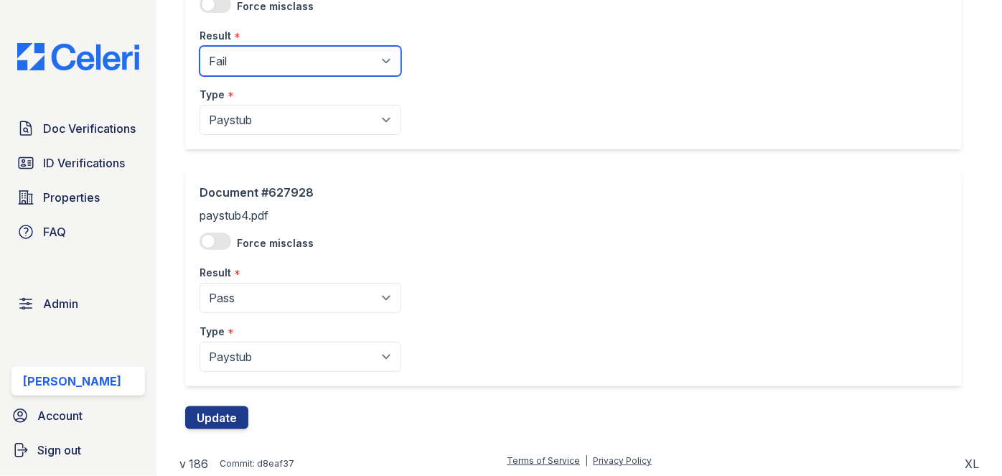
click at [200, 46] on select "Pending Sent Started Processing Pass Fail Caution Error N/A" at bounding box center [301, 61] width 202 height 30
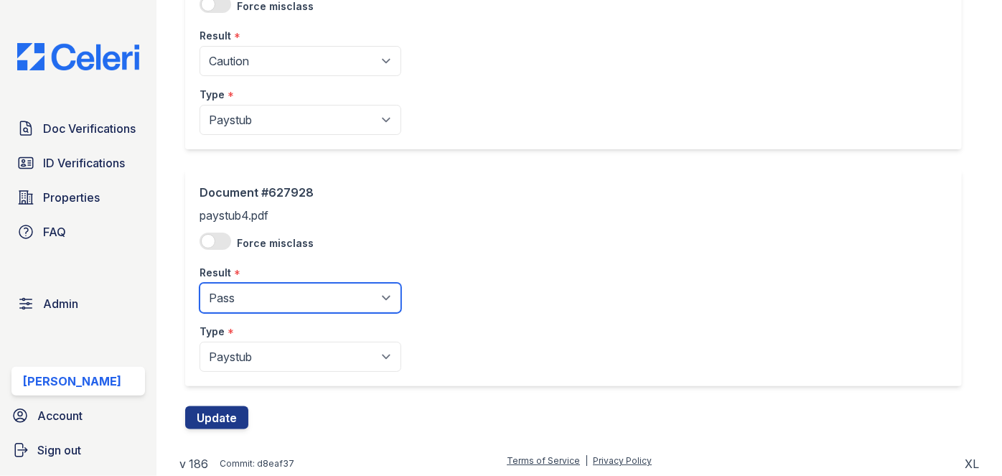
drag, startPoint x: 266, startPoint y: 306, endPoint x: 263, endPoint y: 282, distance: 23.9
click at [266, 306] on select "Pending Sent Started Processing Pass Fail Caution Error N/A" at bounding box center [301, 298] width 202 height 30
select select "caution"
click at [200, 283] on select "Pending Sent Started Processing Pass Fail Caution Error N/A" at bounding box center [301, 298] width 202 height 30
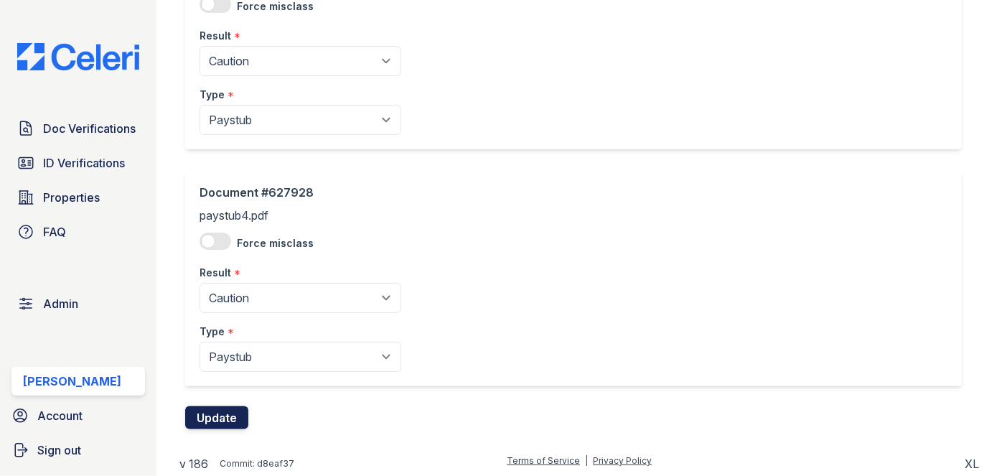
click at [223, 414] on button "Update" at bounding box center [216, 417] width 63 height 23
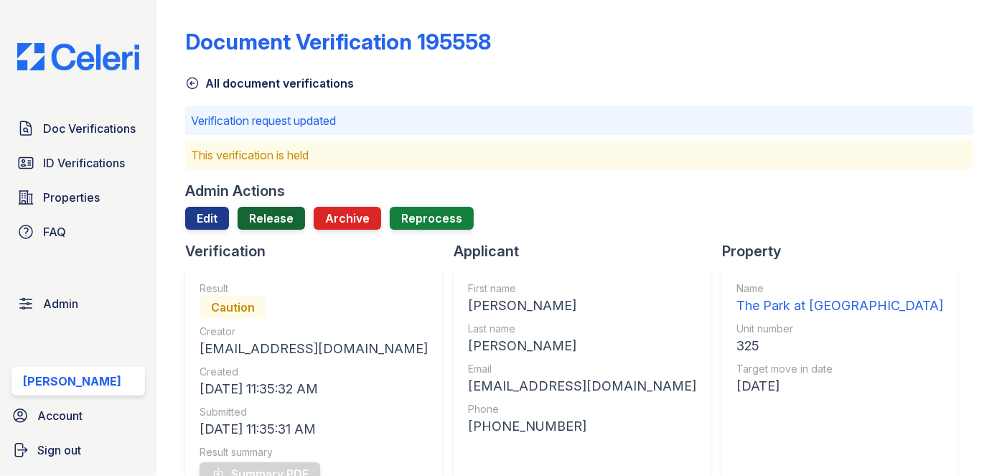
click at [284, 217] on link "Release" at bounding box center [271, 218] width 67 height 23
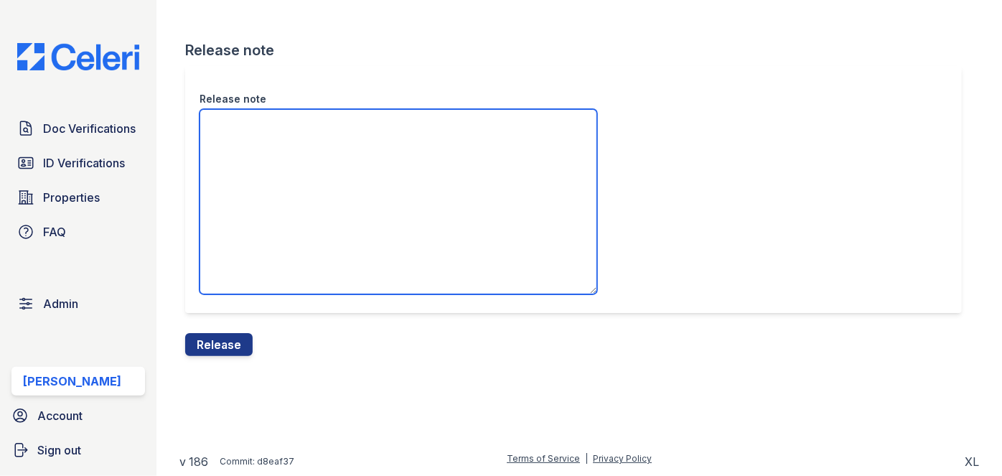
click at [262, 139] on textarea "Release note" at bounding box center [399, 201] width 398 height 185
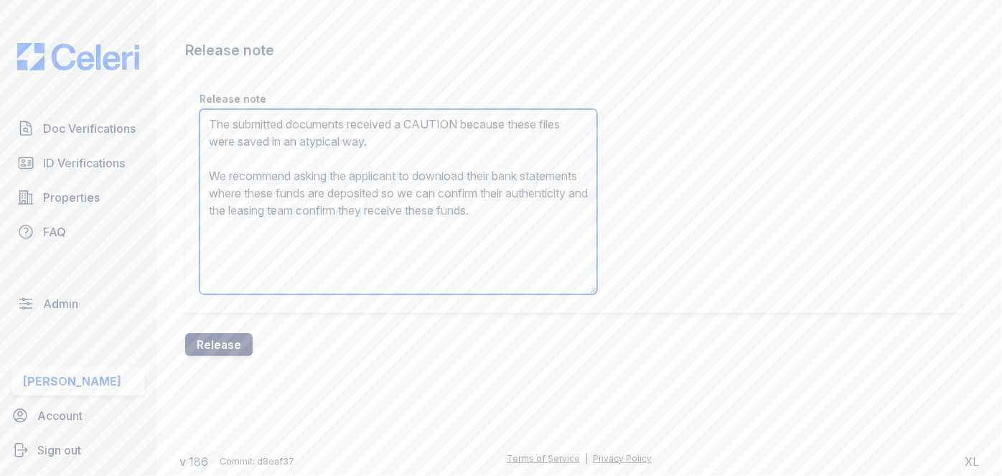
type textarea "The submitted documents received a CAUTION because these files were saved in an…"
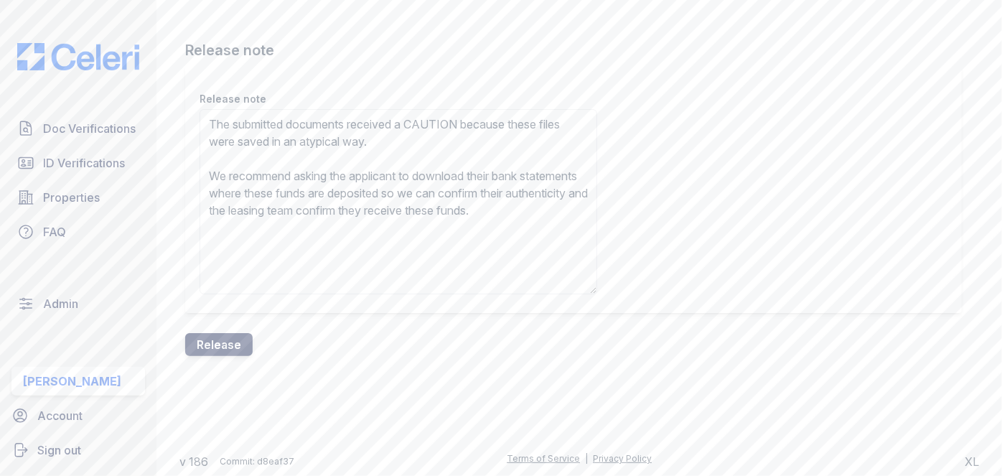
click at [228, 342] on button "Release" at bounding box center [218, 344] width 67 height 23
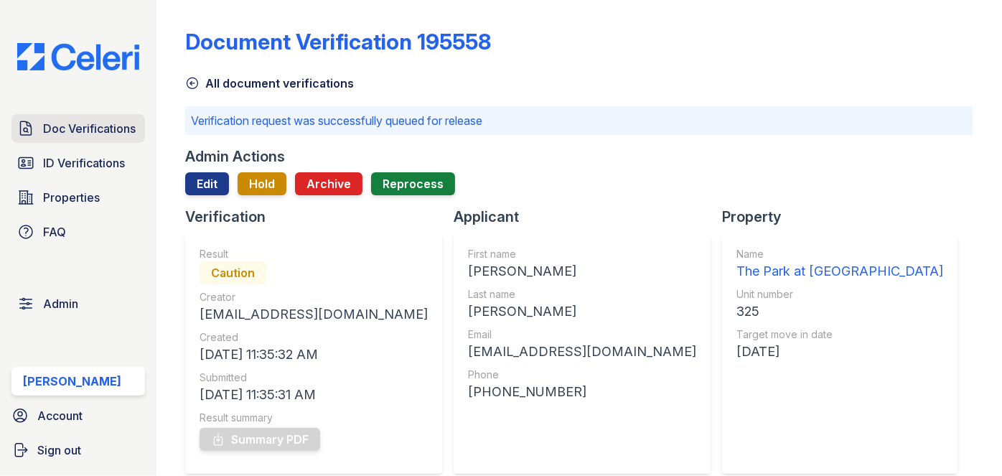
click at [111, 126] on span "Doc Verifications" at bounding box center [89, 128] width 93 height 17
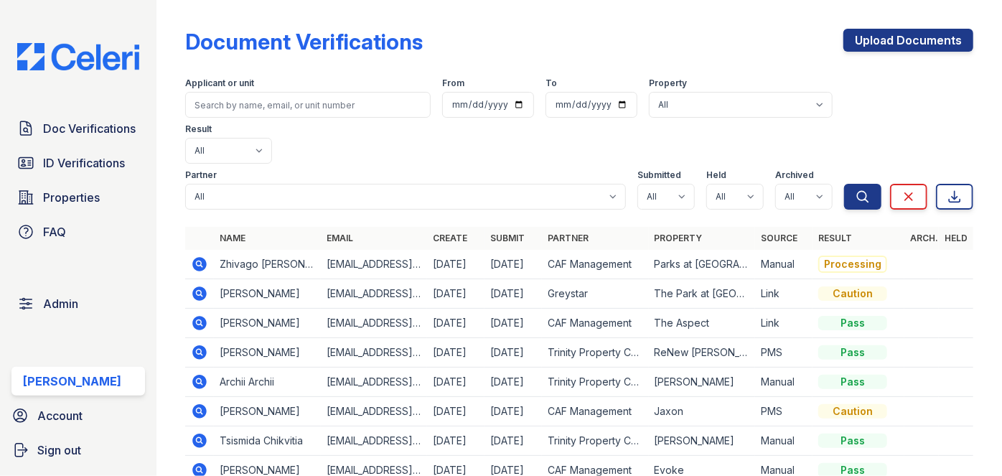
click at [126, 20] on div "Doc Verifications ID Verifications Properties FAQ Admin Darija Dedic Account Si…" at bounding box center [78, 238] width 157 height 476
click at [128, 6] on div "Doc Verifications ID Verifications Properties FAQ Admin Darija Dedic Account Si…" at bounding box center [78, 238] width 157 height 476
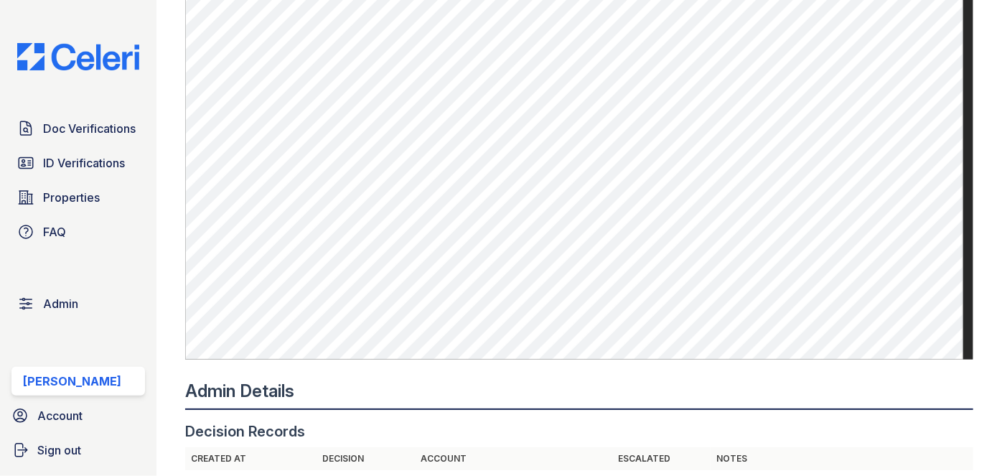
scroll to position [1044, 0]
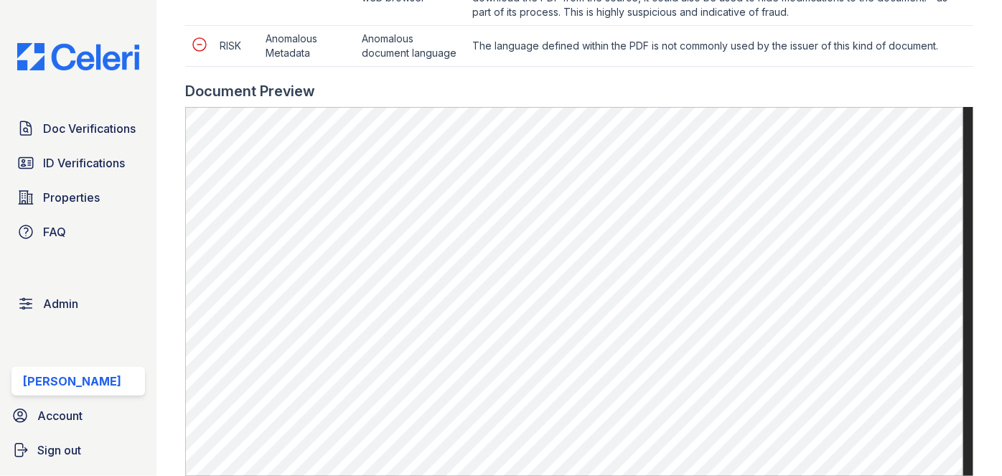
scroll to position [1044, 0]
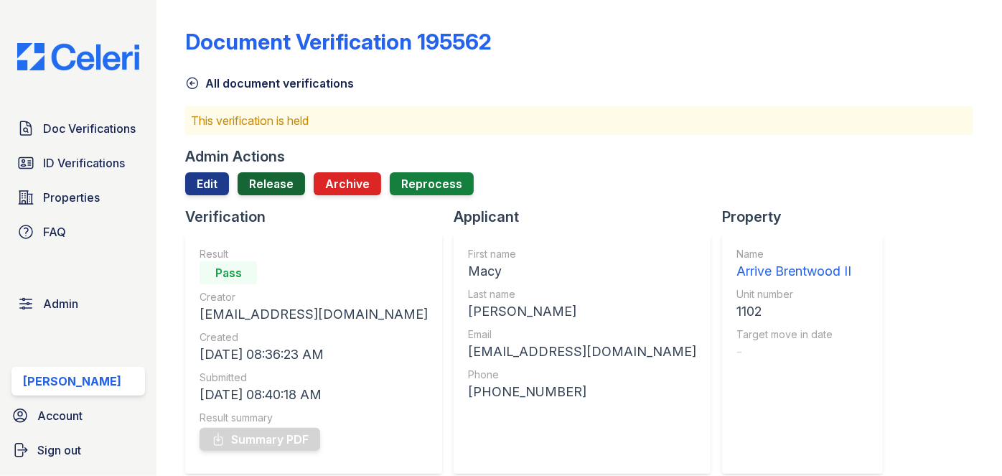
click at [279, 185] on link "Release" at bounding box center [271, 183] width 67 height 23
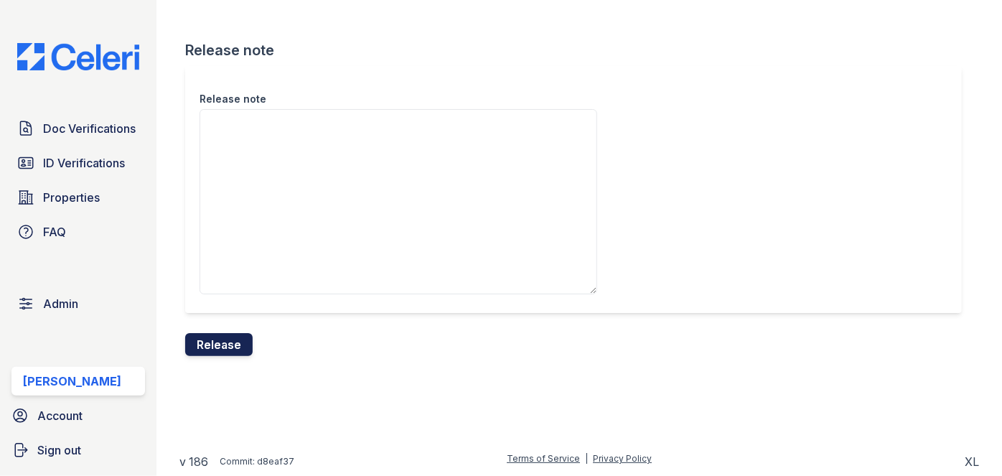
click at [225, 350] on button "Release" at bounding box center [218, 344] width 67 height 23
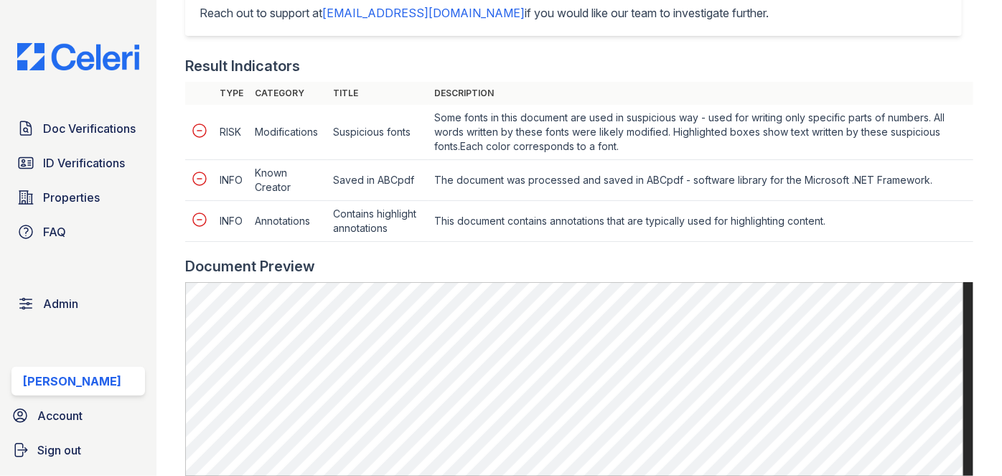
scroll to position [848, 0]
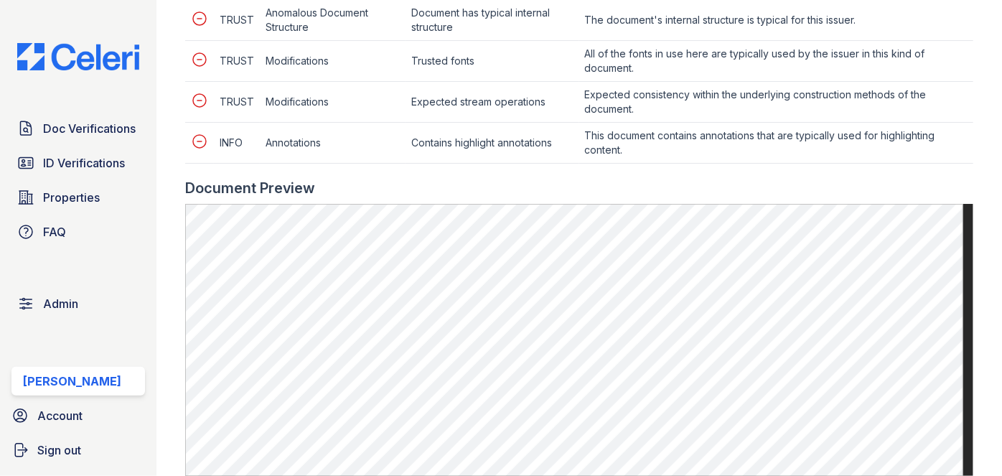
scroll to position [783, 0]
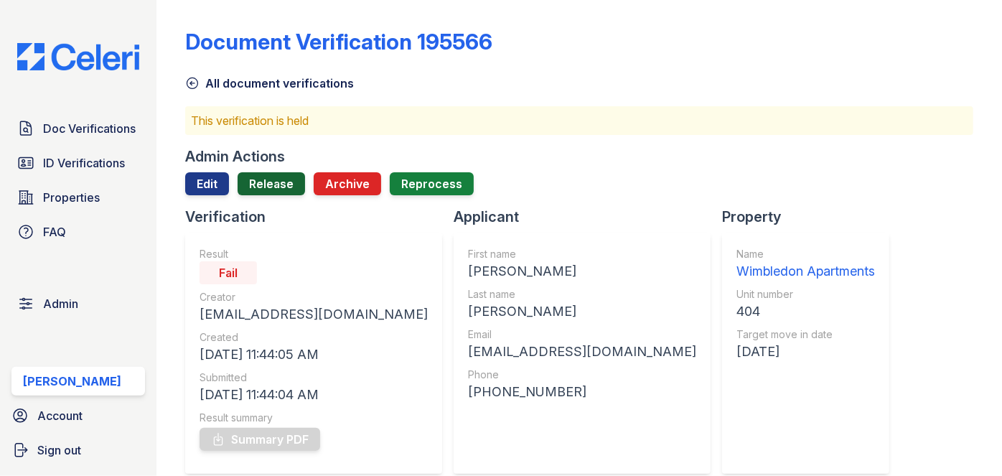
click at [270, 183] on link "Release" at bounding box center [271, 183] width 67 height 23
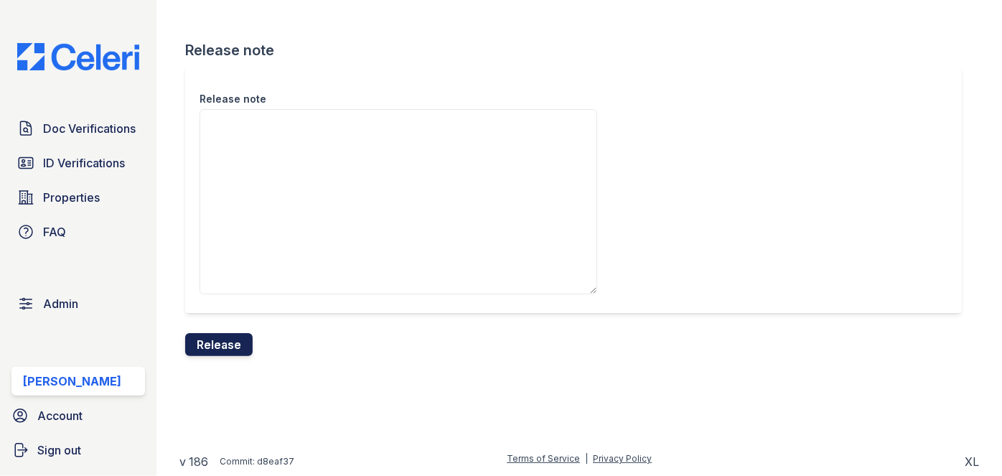
click at [229, 337] on button "Release" at bounding box center [218, 344] width 67 height 23
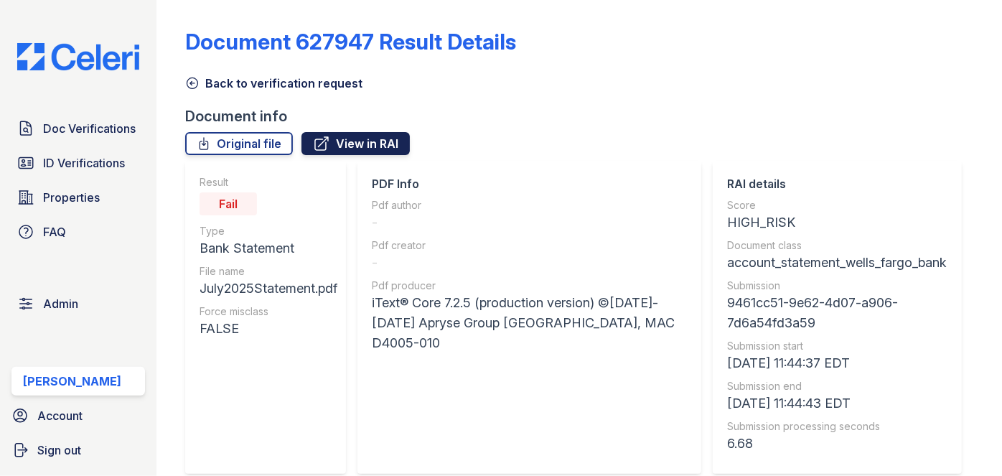
click at [373, 140] on link "View in RAI" at bounding box center [356, 143] width 108 height 23
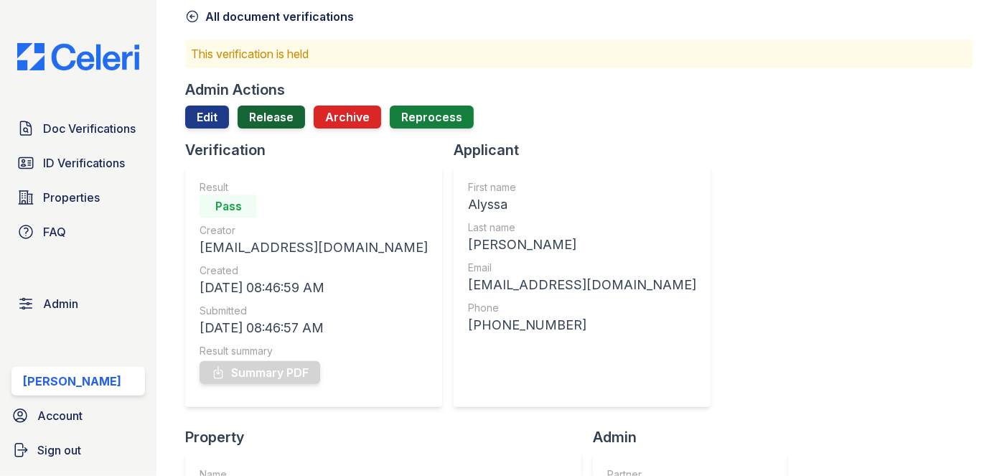
scroll to position [65, 0]
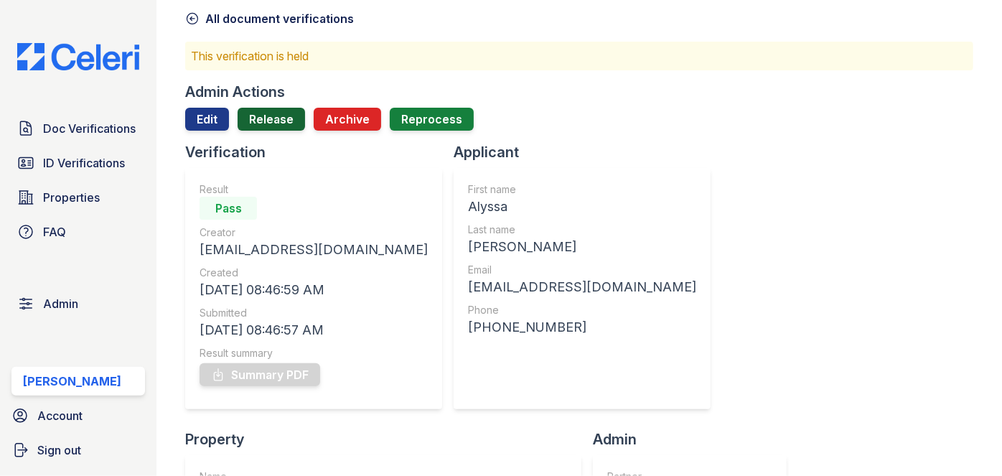
click at [271, 115] on link "Release" at bounding box center [271, 119] width 67 height 23
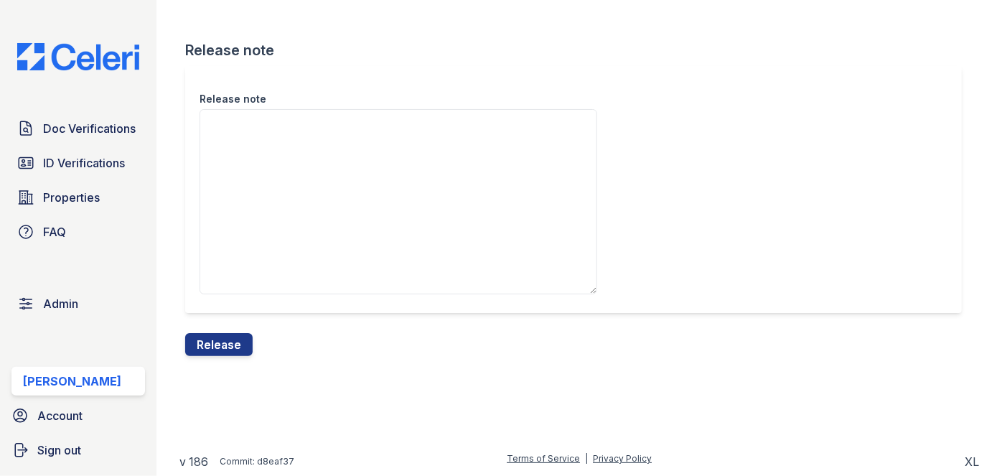
click at [228, 337] on button "Release" at bounding box center [218, 344] width 67 height 23
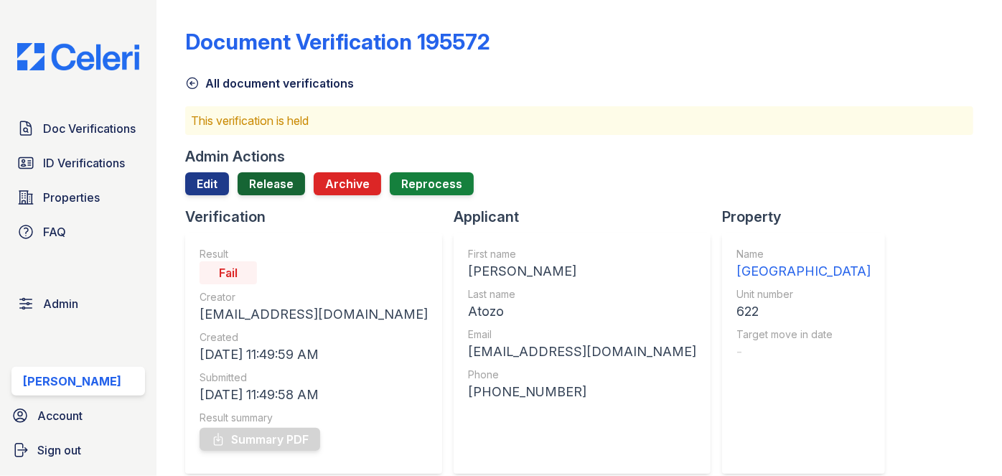
click at [280, 180] on link "Release" at bounding box center [271, 183] width 67 height 23
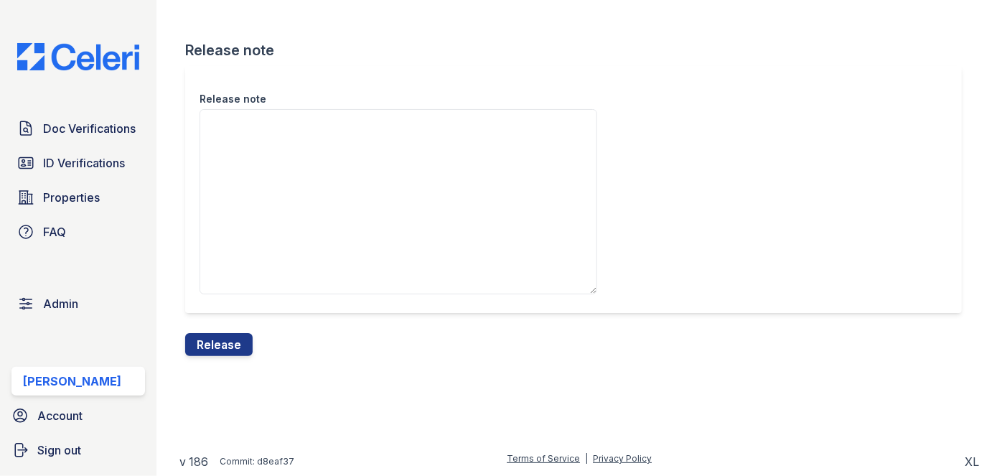
click at [225, 339] on button "Release" at bounding box center [218, 344] width 67 height 23
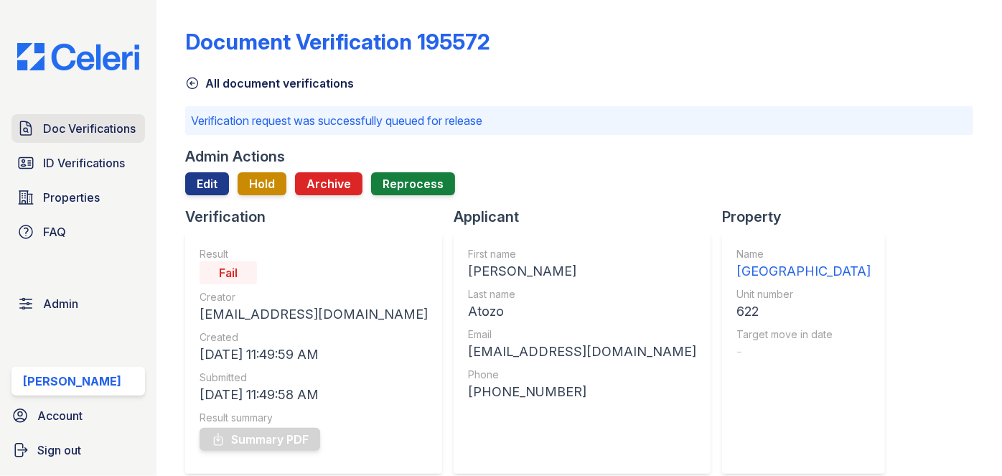
click at [104, 125] on span "Doc Verifications" at bounding box center [89, 128] width 93 height 17
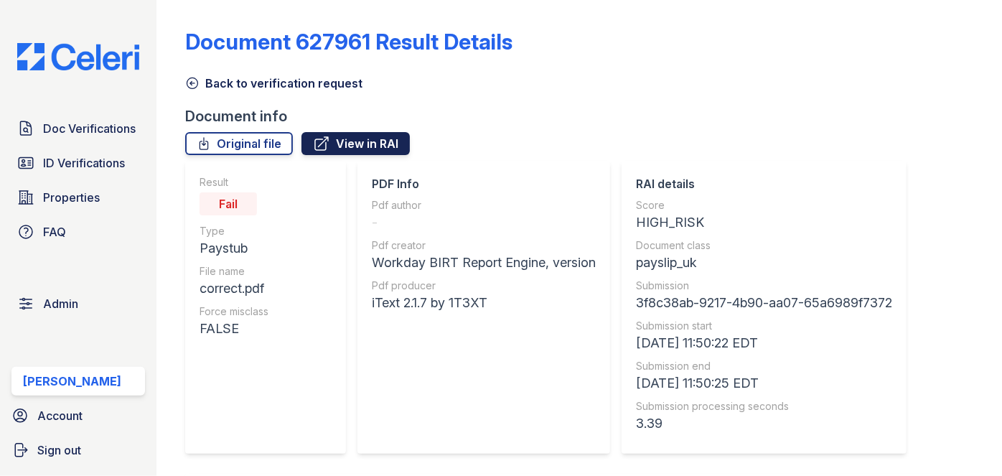
click at [371, 142] on link "View in RAI" at bounding box center [356, 143] width 108 height 23
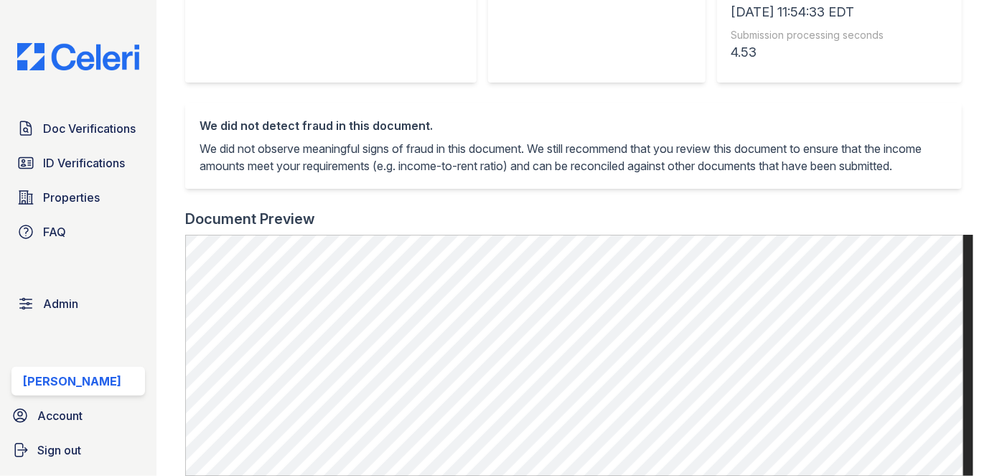
scroll to position [653, 0]
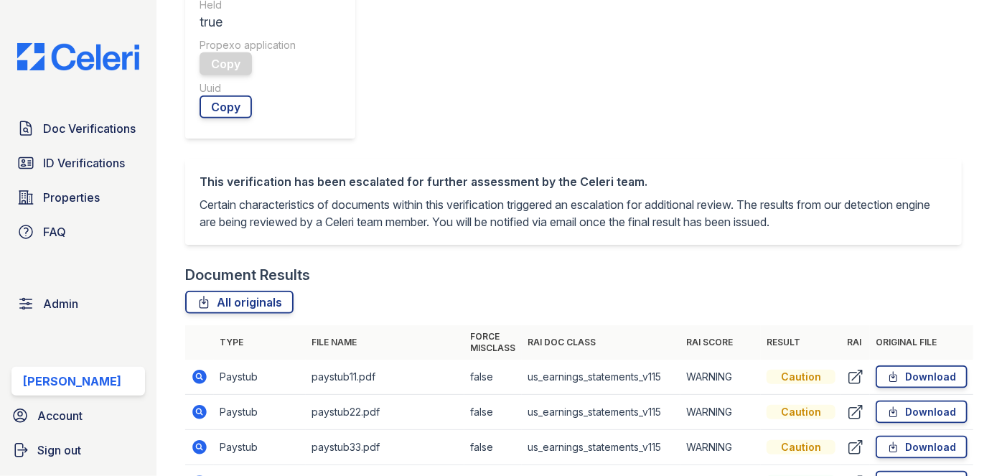
scroll to position [653, 0]
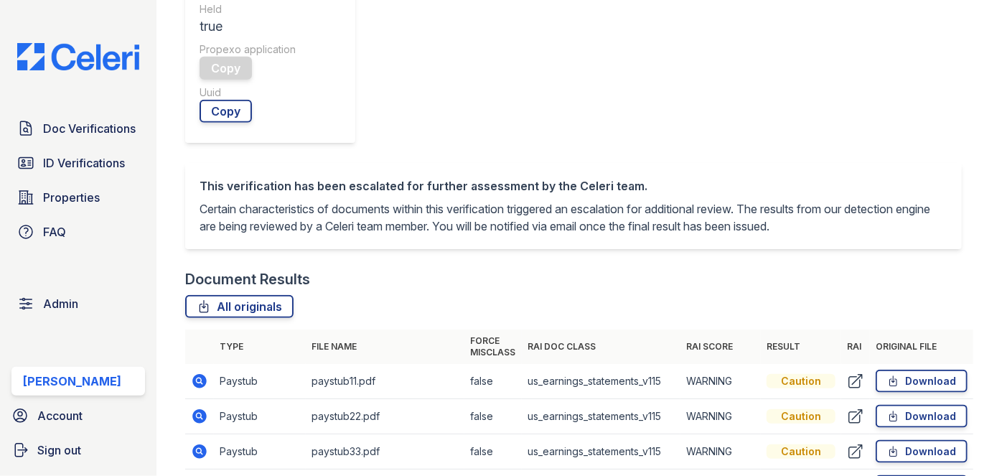
drag, startPoint x: 335, startPoint y: 118, endPoint x: 200, endPoint y: 121, distance: 135.0
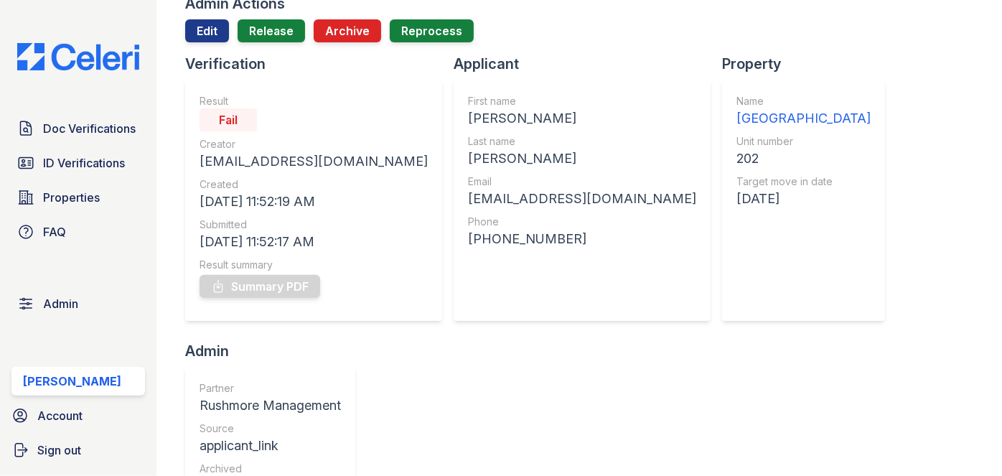
scroll to position [130, 0]
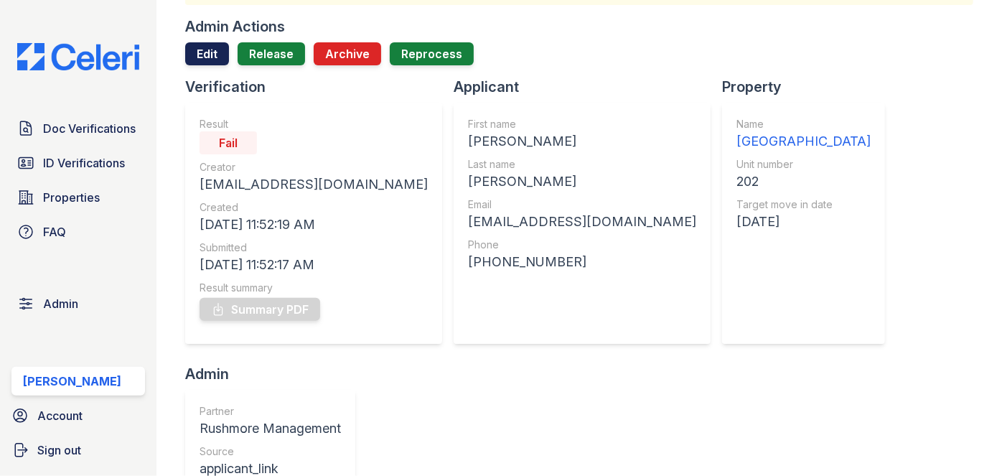
click at [206, 42] on link "Edit" at bounding box center [207, 53] width 44 height 23
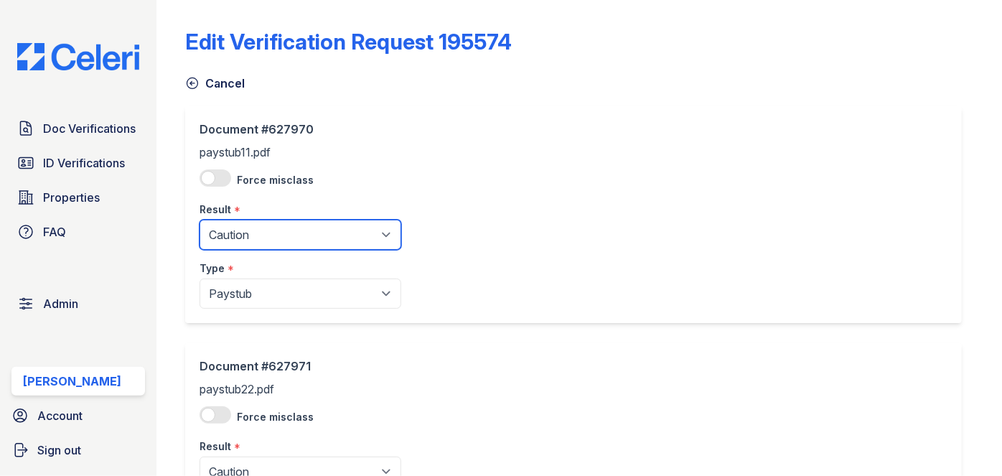
click at [254, 238] on select "Pending Sent Started Processing Pass Fail Caution Error N/A" at bounding box center [301, 235] width 202 height 30
select select "pass"
click at [200, 220] on select "Pending Sent Started Processing Pass Fail Caution Error N/A" at bounding box center [301, 235] width 202 height 30
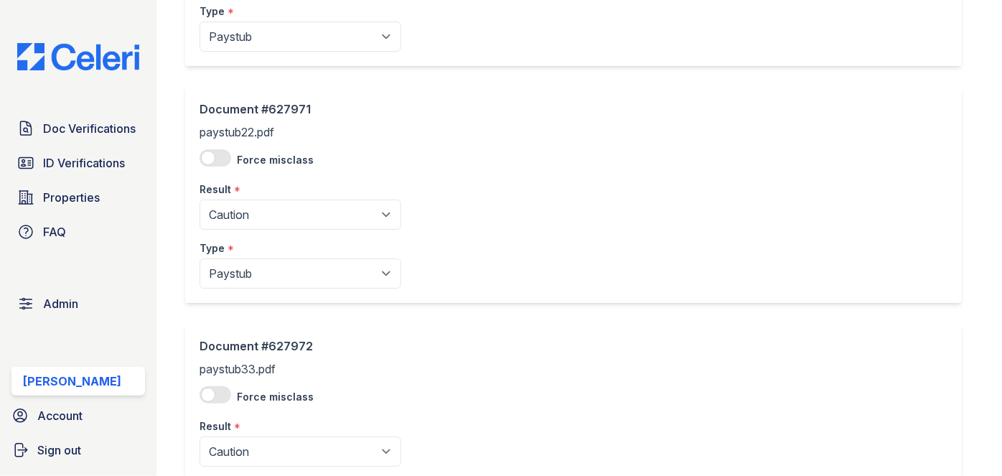
scroll to position [261, 0]
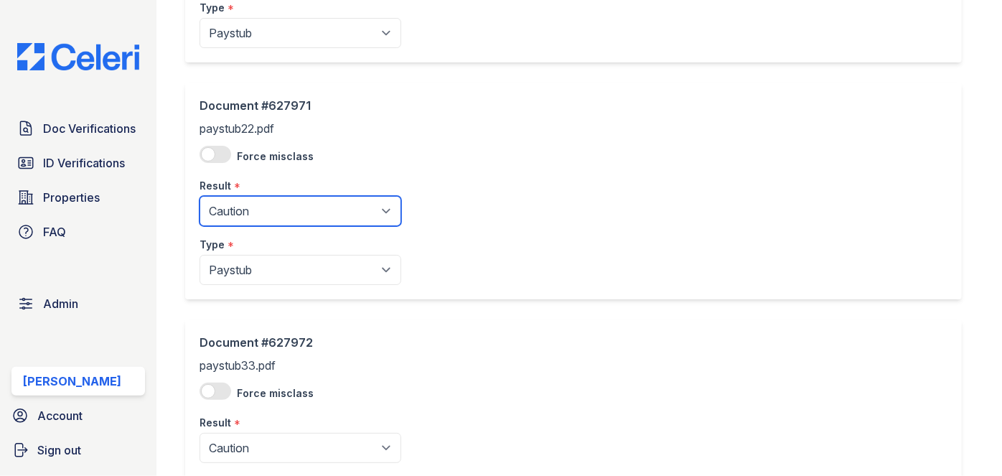
drag, startPoint x: 251, startPoint y: 212, endPoint x: 251, endPoint y: 224, distance: 12.2
click at [251, 213] on select "Pending Sent Started Processing Pass Fail Caution Error N/A" at bounding box center [301, 211] width 202 height 30
select select "pass"
click at [200, 196] on select "Pending Sent Started Processing Pass Fail Caution Error N/A" at bounding box center [301, 211] width 202 height 30
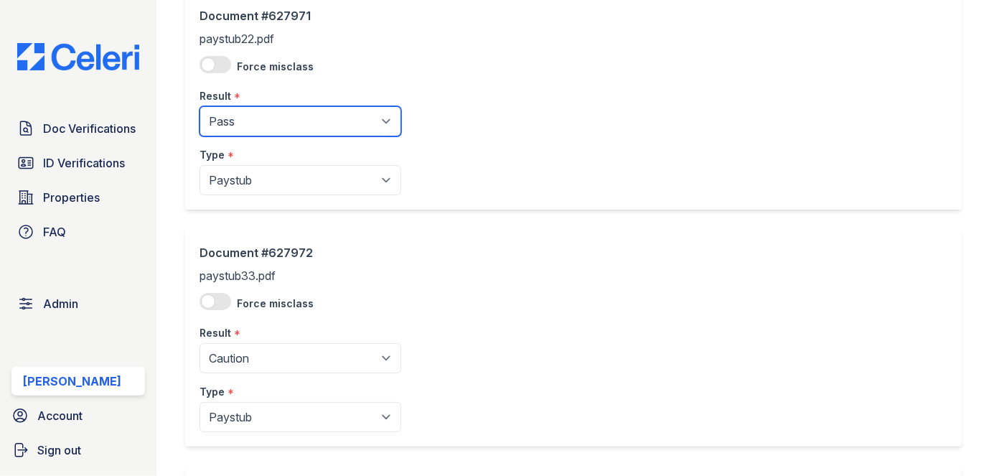
scroll to position [522, 0]
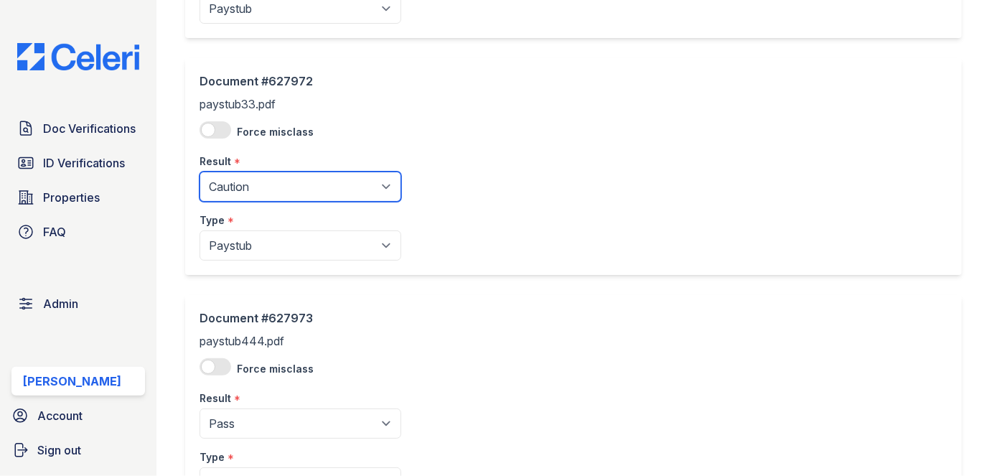
click at [238, 186] on select "Pending Sent Started Processing Pass Fail Caution Error N/A" at bounding box center [301, 187] width 202 height 30
drag, startPoint x: 261, startPoint y: 186, endPoint x: 253, endPoint y: 198, distance: 14.2
click at [261, 186] on select "Pending Sent Started Processing Pass Fail Caution Error N/A" at bounding box center [301, 187] width 202 height 30
select select "pass"
click at [200, 172] on select "Pending Sent Started Processing Pass Fail Caution Error N/A" at bounding box center [301, 187] width 202 height 30
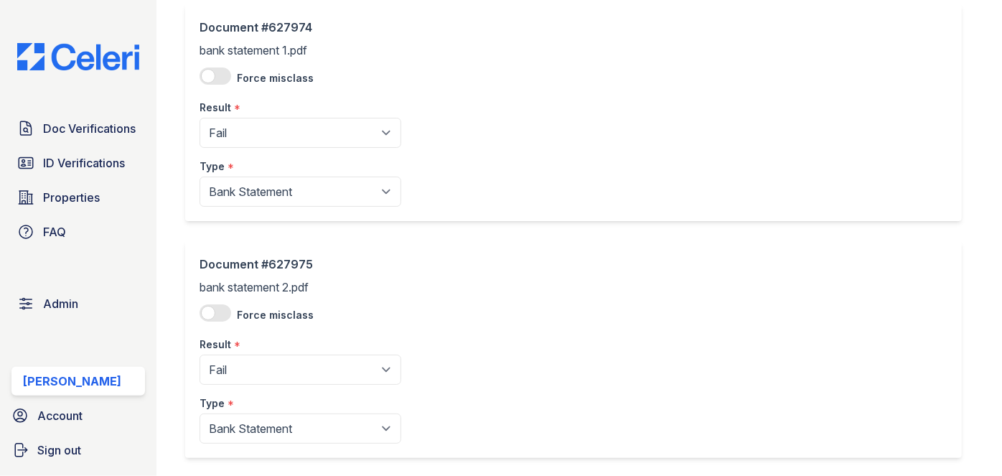
scroll to position [1121, 0]
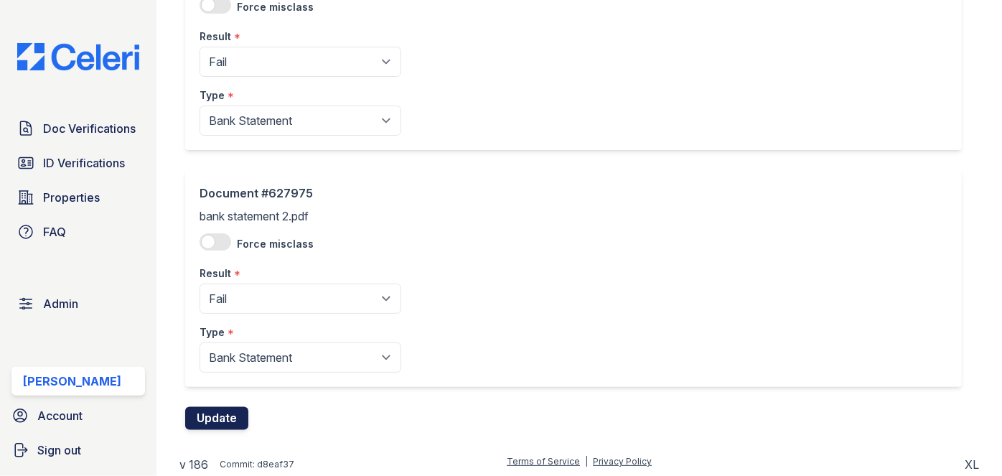
click at [222, 416] on button "Update" at bounding box center [216, 418] width 63 height 23
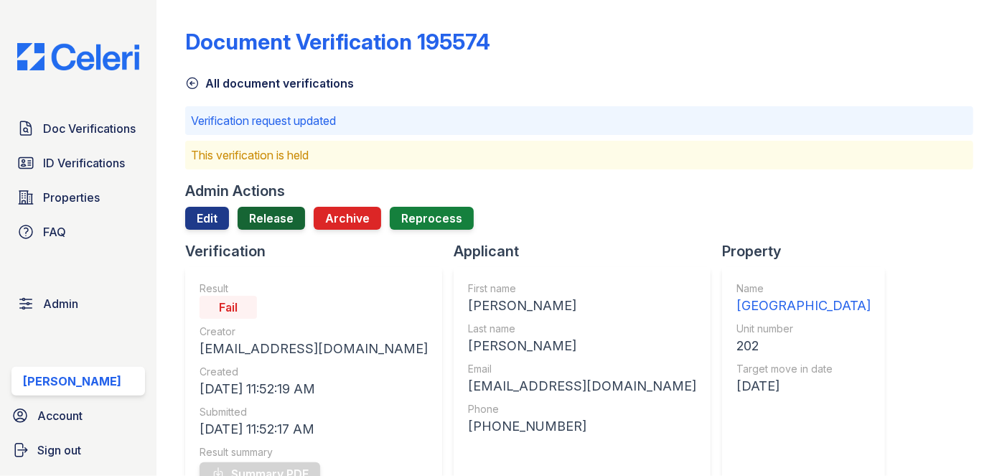
click at [274, 218] on link "Release" at bounding box center [271, 218] width 67 height 23
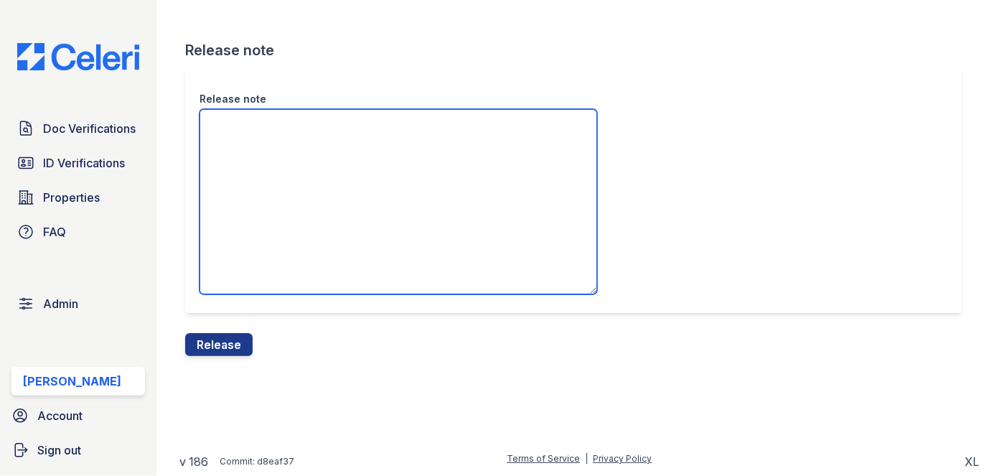
click at [276, 160] on textarea "Release note" at bounding box center [399, 201] width 398 height 185
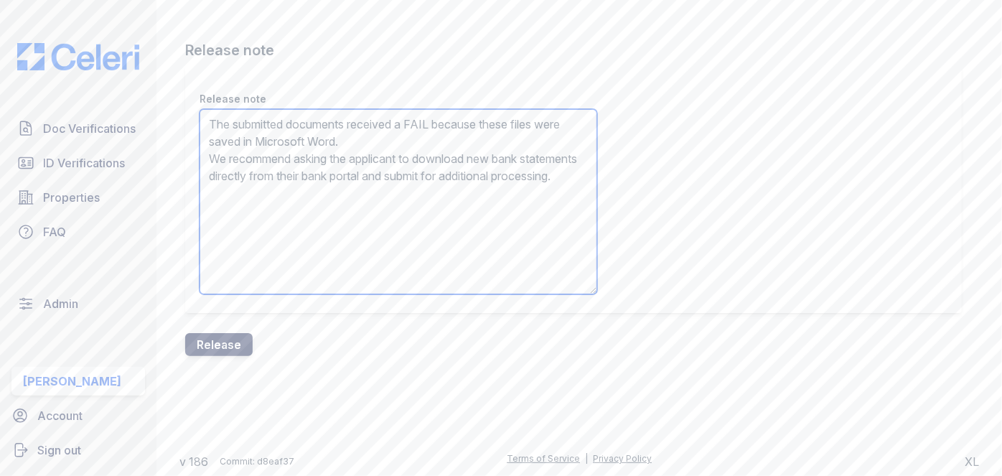
type textarea "The submitted documents received a FAIL because these files were saved in Micro…"
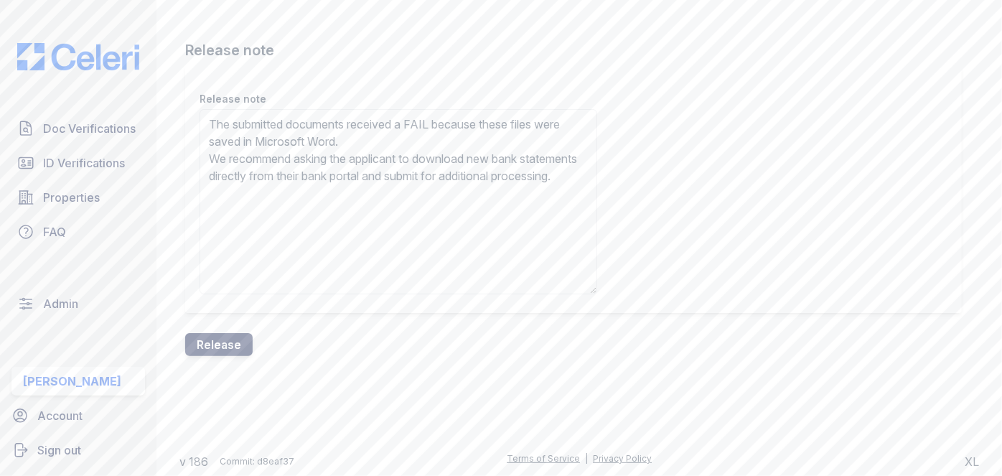
click at [224, 334] on button "Release" at bounding box center [218, 344] width 67 height 23
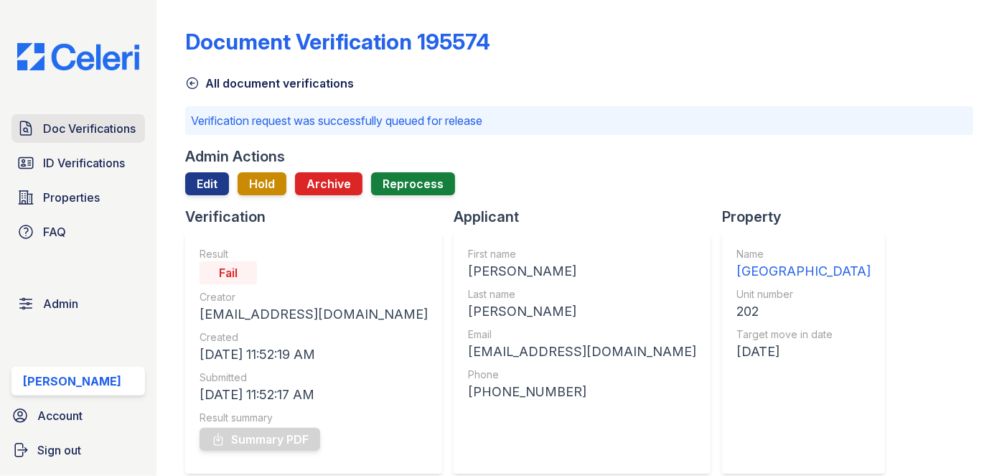
click at [103, 121] on span "Doc Verifications" at bounding box center [89, 128] width 93 height 17
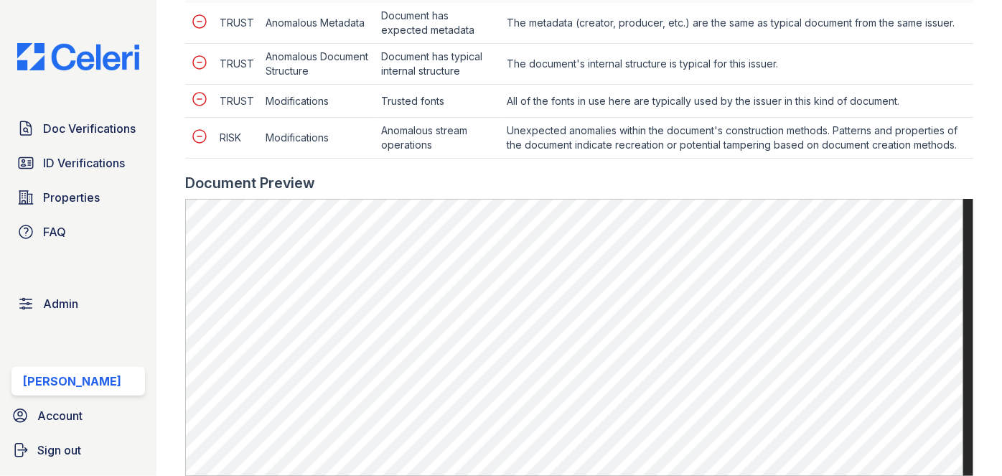
scroll to position [848, 0]
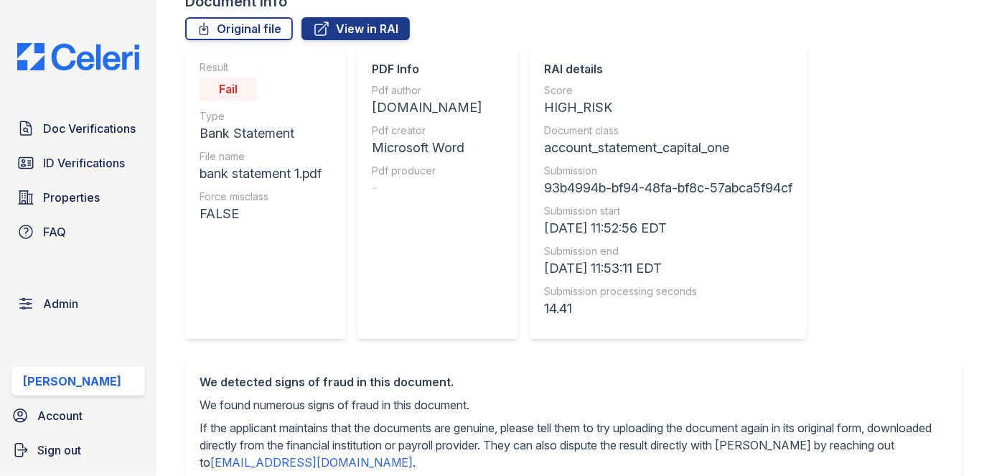
scroll to position [65, 0]
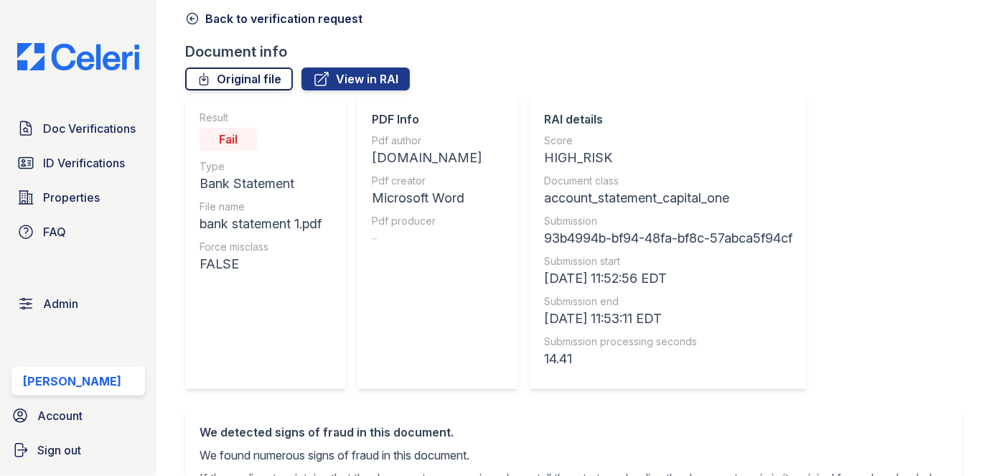
click at [264, 67] on link "Original file" at bounding box center [239, 78] width 108 height 23
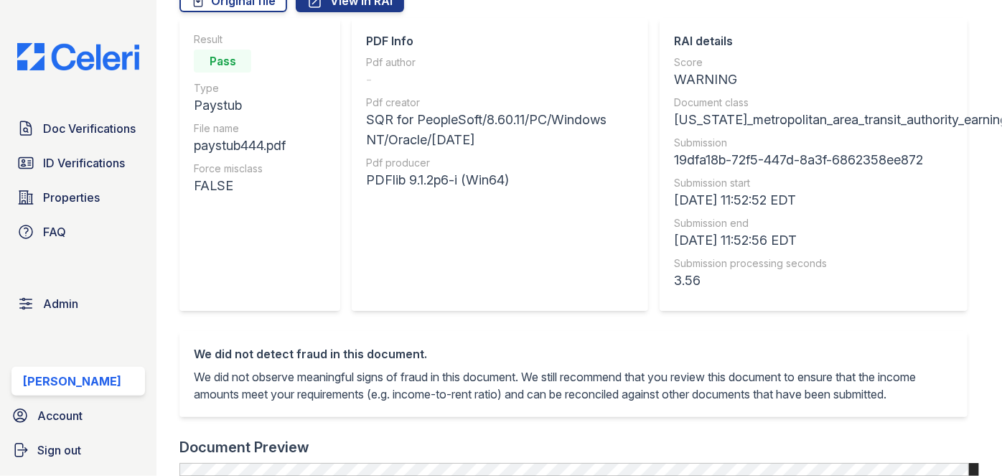
scroll to position [65, 0]
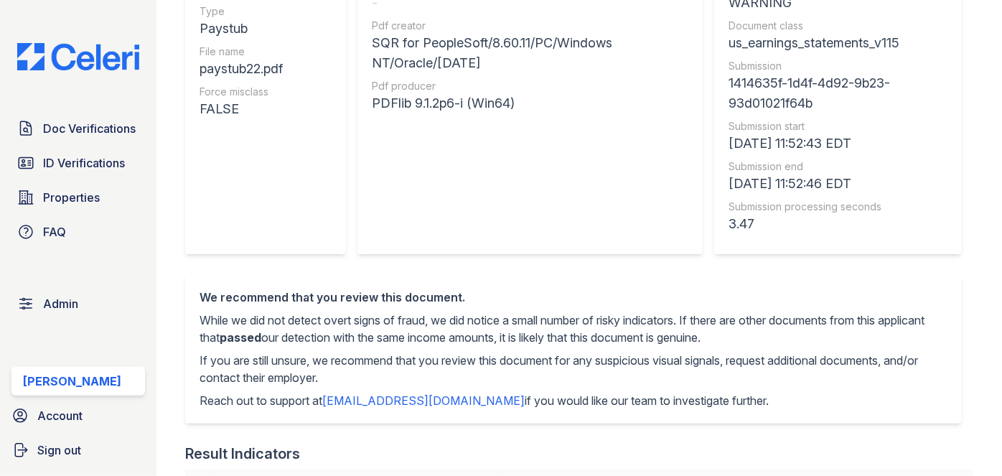
scroll to position [326, 0]
